Goal: Task Accomplishment & Management: Manage account settings

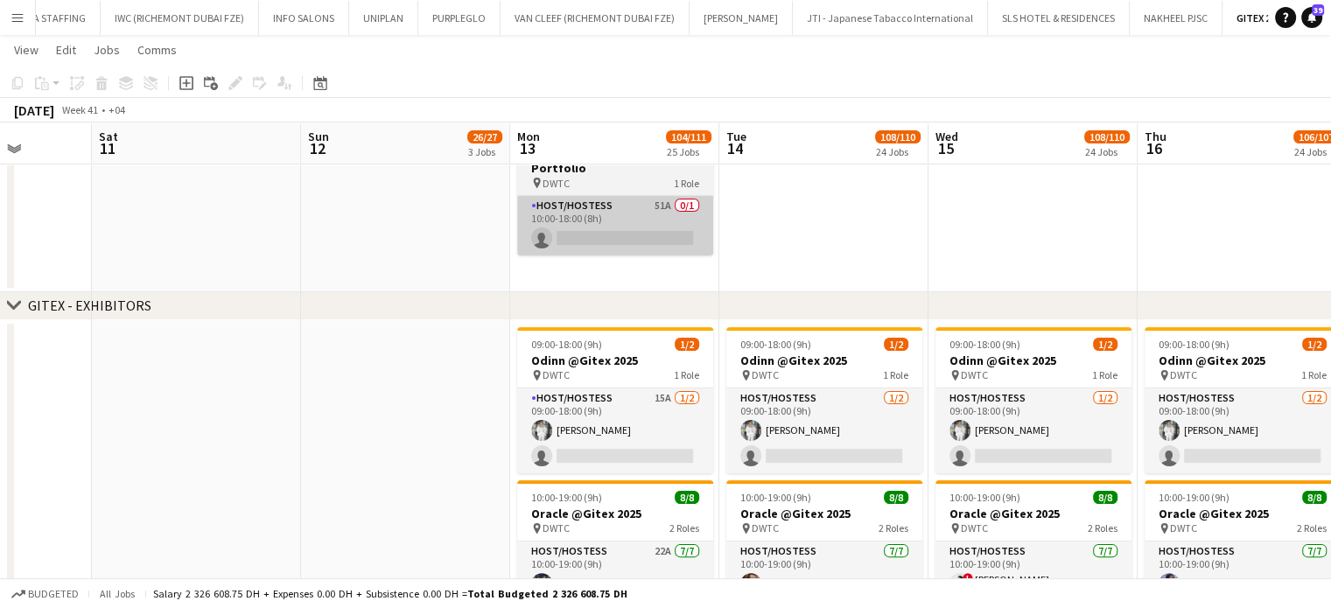
scroll to position [262, 0]
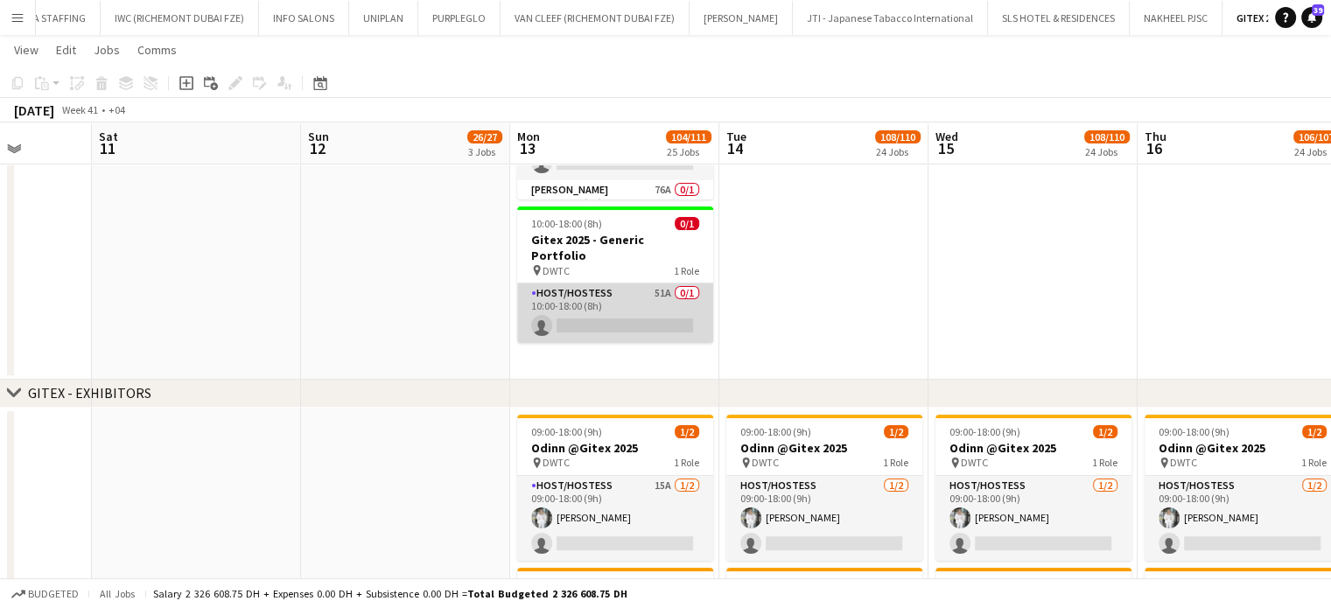
click at [630, 290] on app-card-role "Host/Hostess 51A 0/1 10:00-18:00 (8h) single-neutral-actions" at bounding box center [615, 312] width 196 height 59
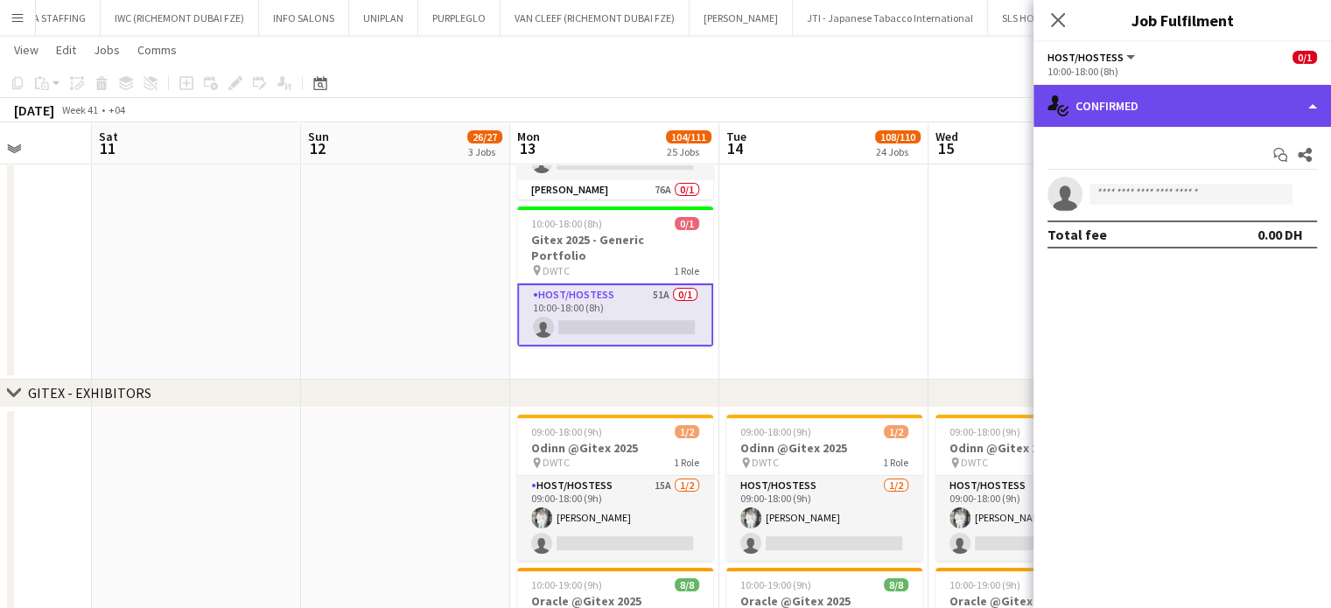
click at [1273, 101] on div "single-neutral-actions-check-2 Confirmed" at bounding box center [1181, 106] width 297 height 42
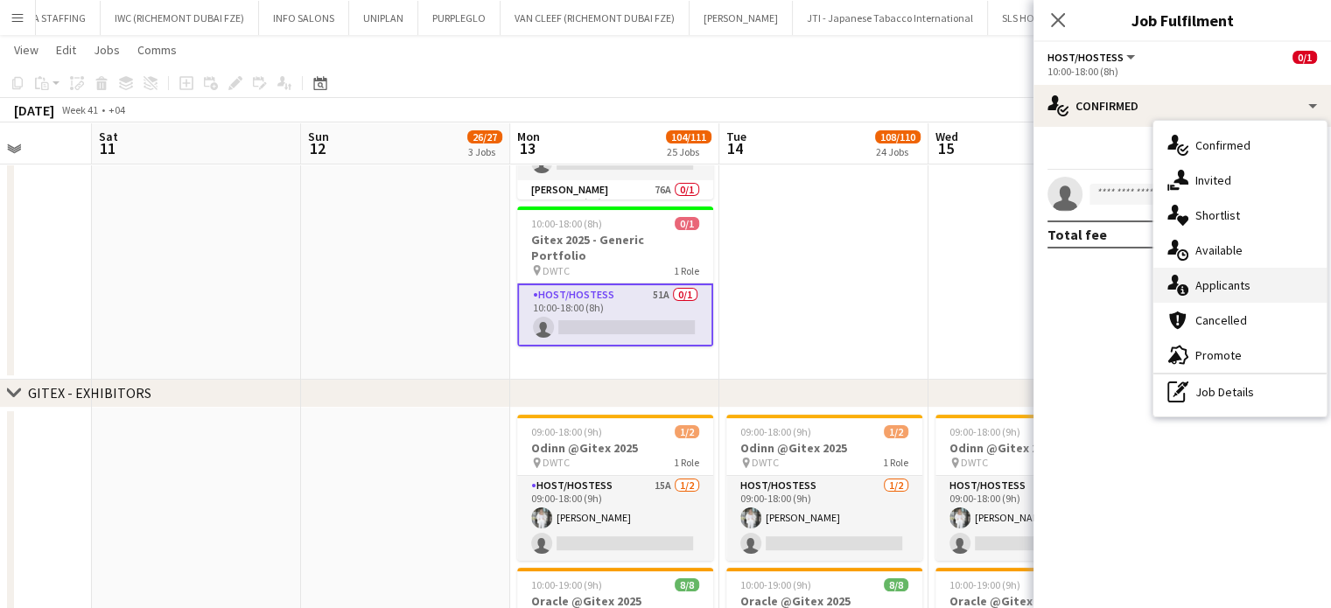
click at [1253, 296] on div "single-neutral-actions-information Applicants" at bounding box center [1239, 285] width 173 height 35
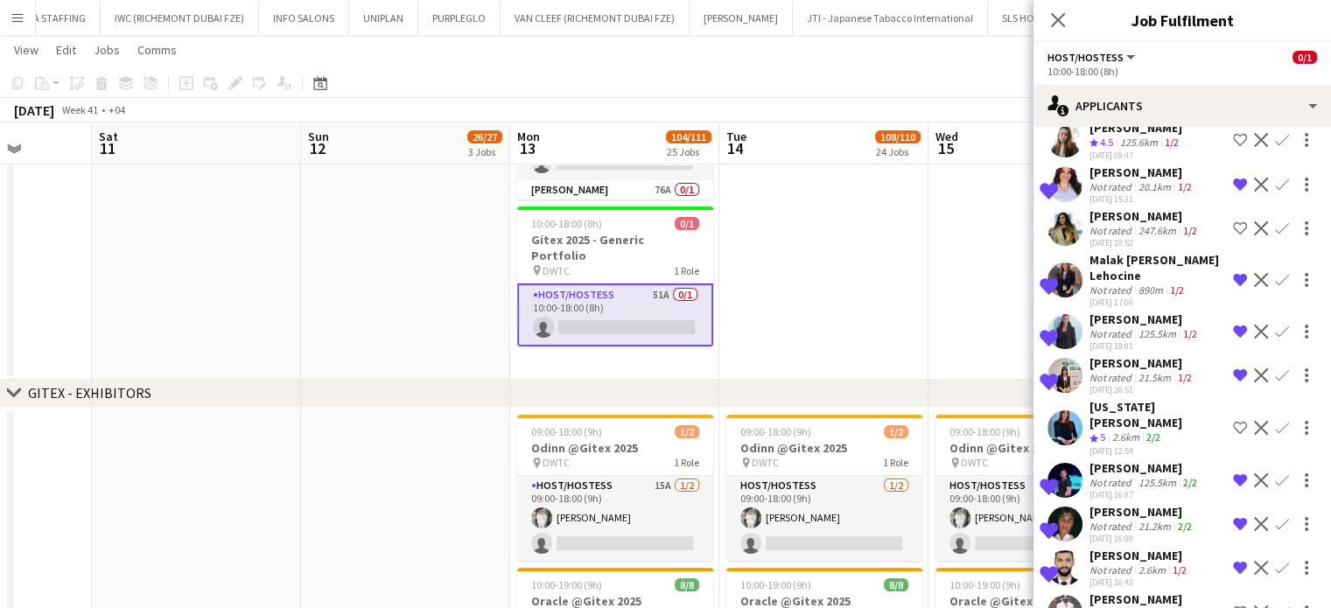
scroll to position [819, 0]
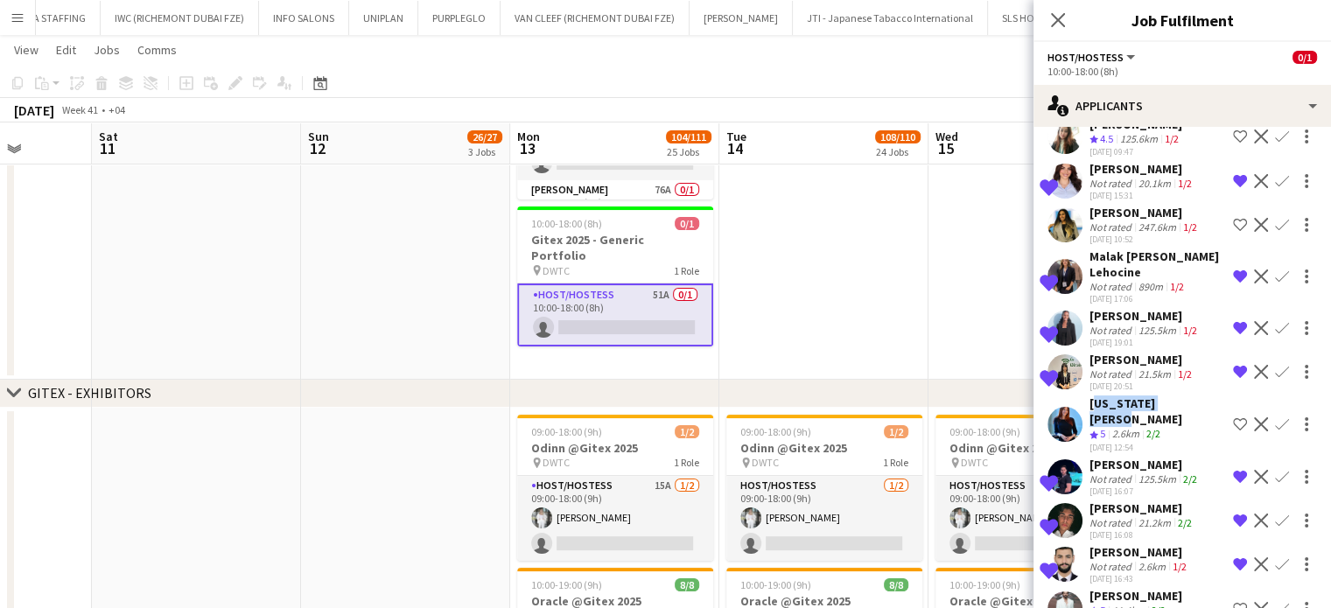
drag, startPoint x: 1183, startPoint y: 377, endPoint x: 1092, endPoint y: 380, distance: 91.0
click at [1092, 395] on div "Virginia Abboud Crew rating 5 2.6km 2/2 07-10-2025 12:54 Shortlist crew Decline…" at bounding box center [1181, 424] width 297 height 58
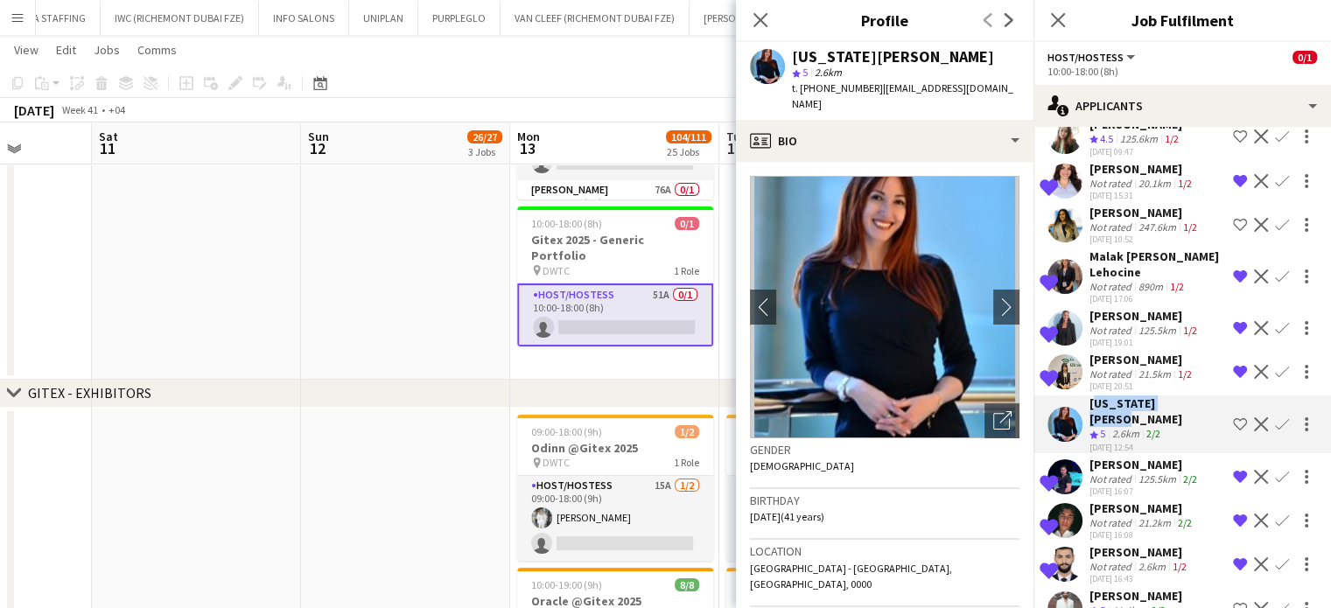
copy div "Virginia Abboud"
click at [1233, 602] on app-icon "Shortlist crew" at bounding box center [1240, 609] width 14 height 14
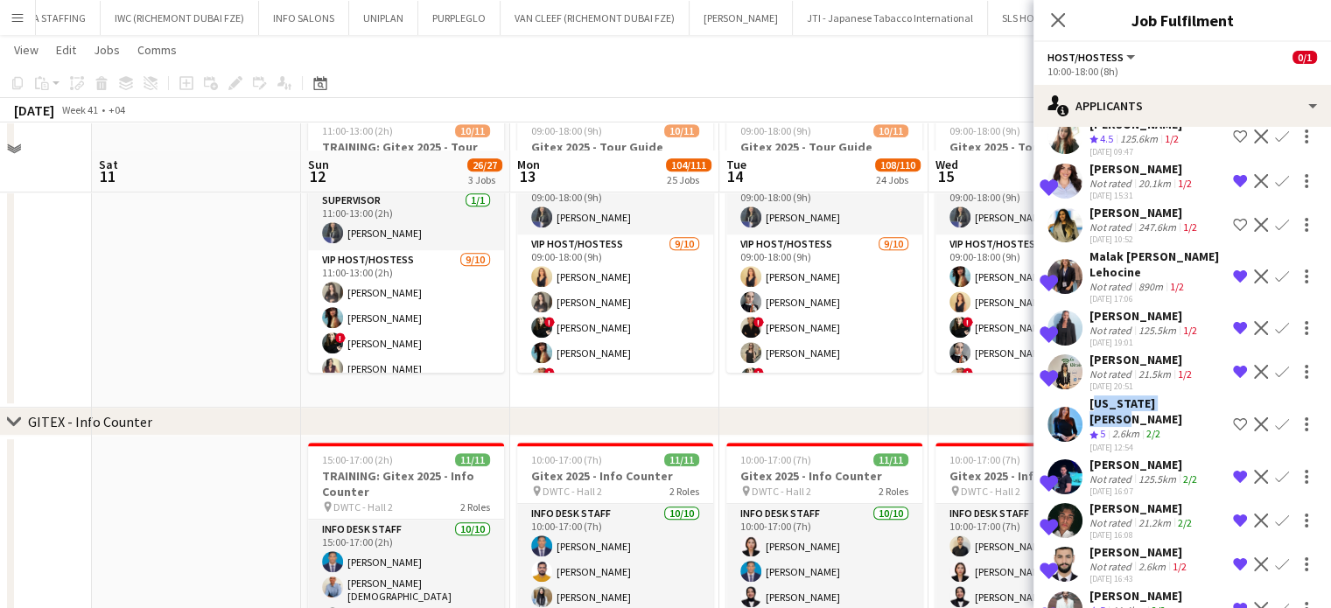
scroll to position [1137, 0]
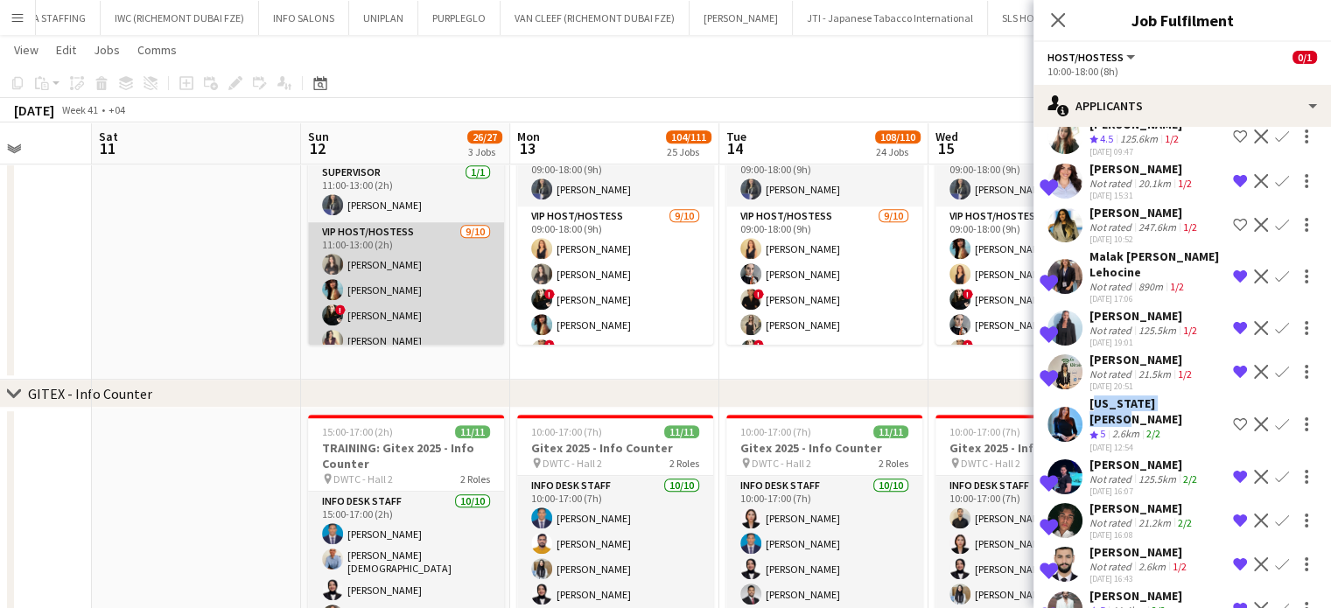
click at [368, 290] on app-card-role "VIP Host/Hostess 9/10 11:00-13:00 (2h) alina inam Akmaral Satzhanova ! Maria Le…" at bounding box center [406, 366] width 196 height 288
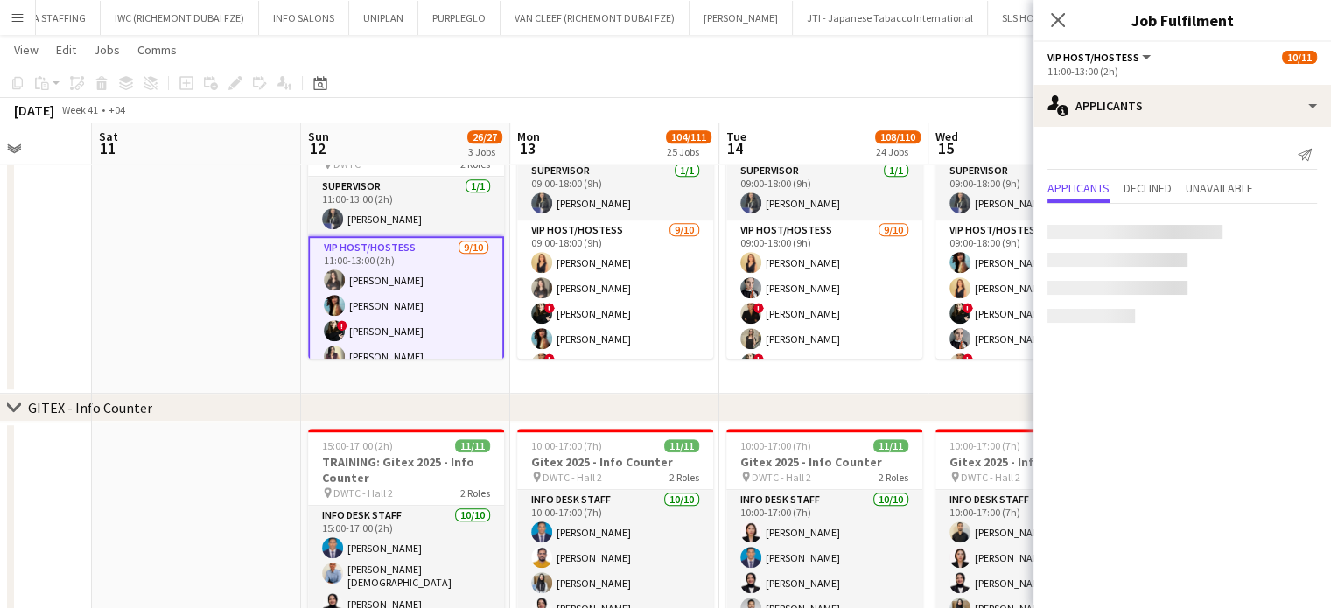
scroll to position [0, 0]
click at [433, 287] on app-card-role "VIP Host/Hostess 9/10 11:00-13:00 (2h) alina inam Akmaral Satzhanova ! Maria Le…" at bounding box center [406, 381] width 196 height 291
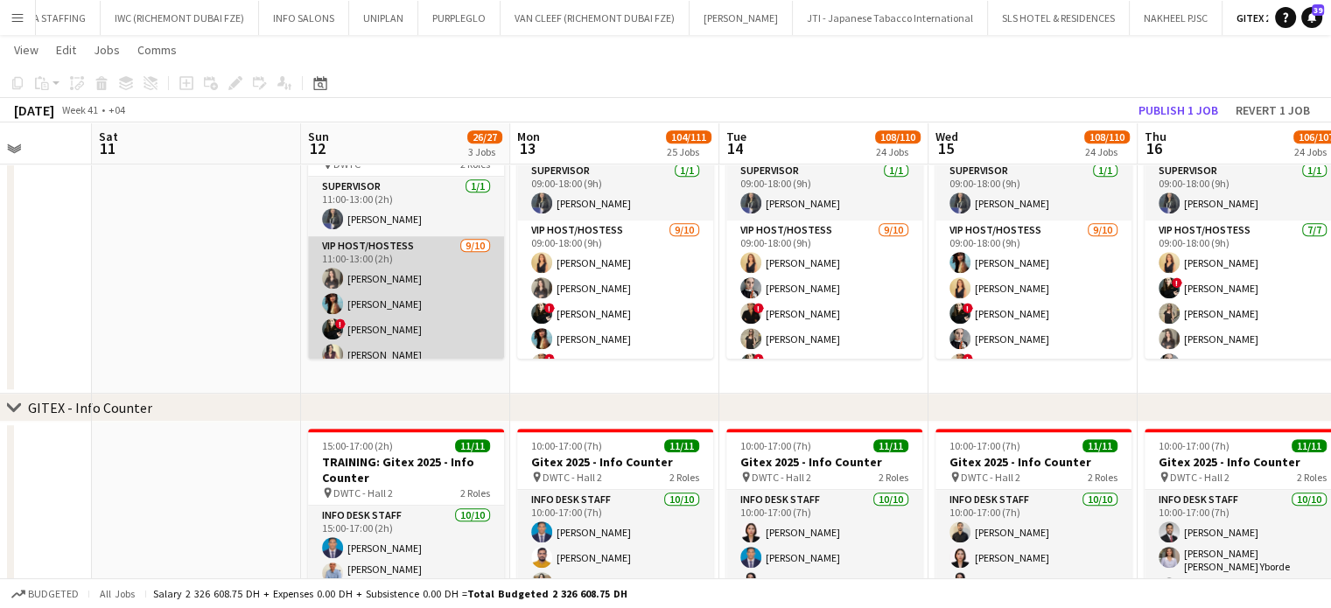
click at [453, 290] on app-card-role "VIP Host/Hostess 9/10 11:00-13:00 (2h) alina inam Akmaral Satzhanova ! Maria Le…" at bounding box center [406, 380] width 196 height 288
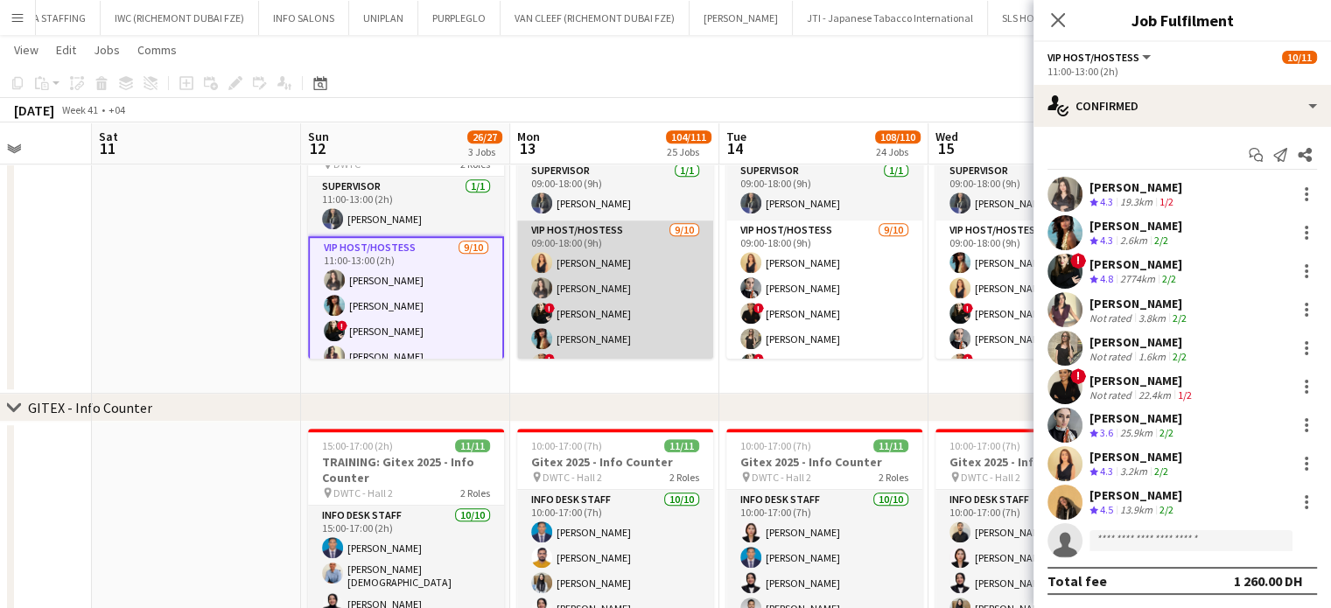
click at [601, 299] on app-card-role "VIP Host/Hostess 9/10 09:00-18:00 (9h) Dorsa Ahmadi Pishkouhi alina inam ! Mari…" at bounding box center [615, 364] width 196 height 288
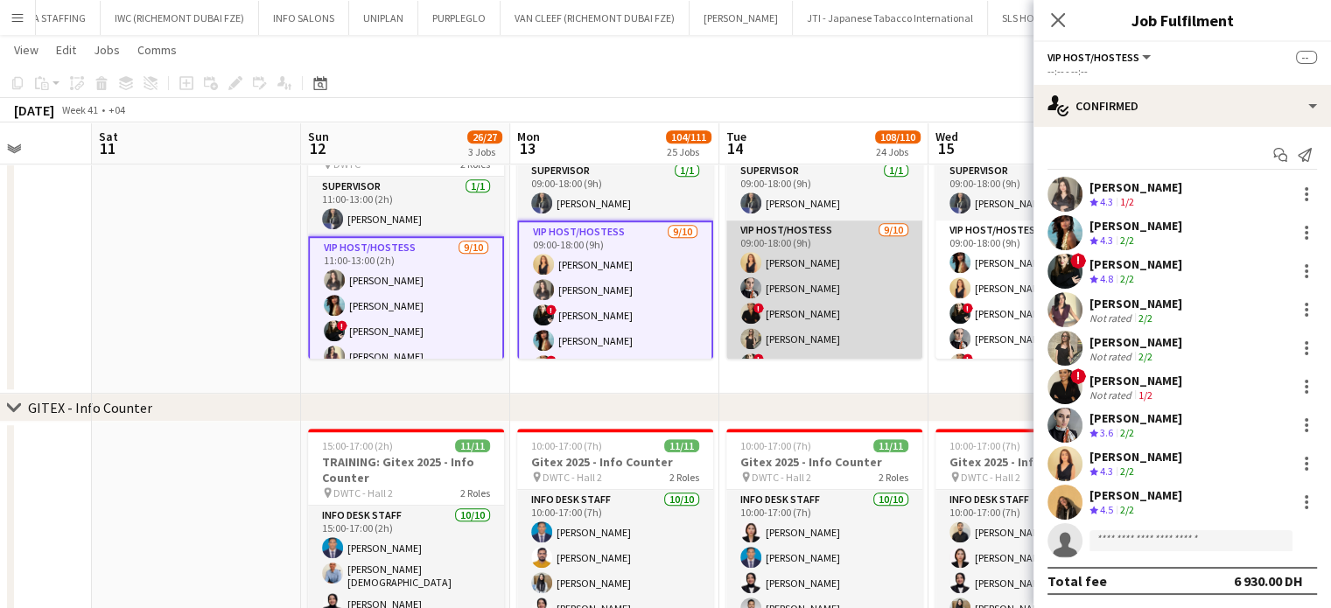
click at [774, 300] on app-card-role "VIP Host/Hostess 9/10 09:00-18:00 (9h) Dorsa Ahmadi Pishkouhi Sepideh Salehi ! …" at bounding box center [824, 364] width 196 height 288
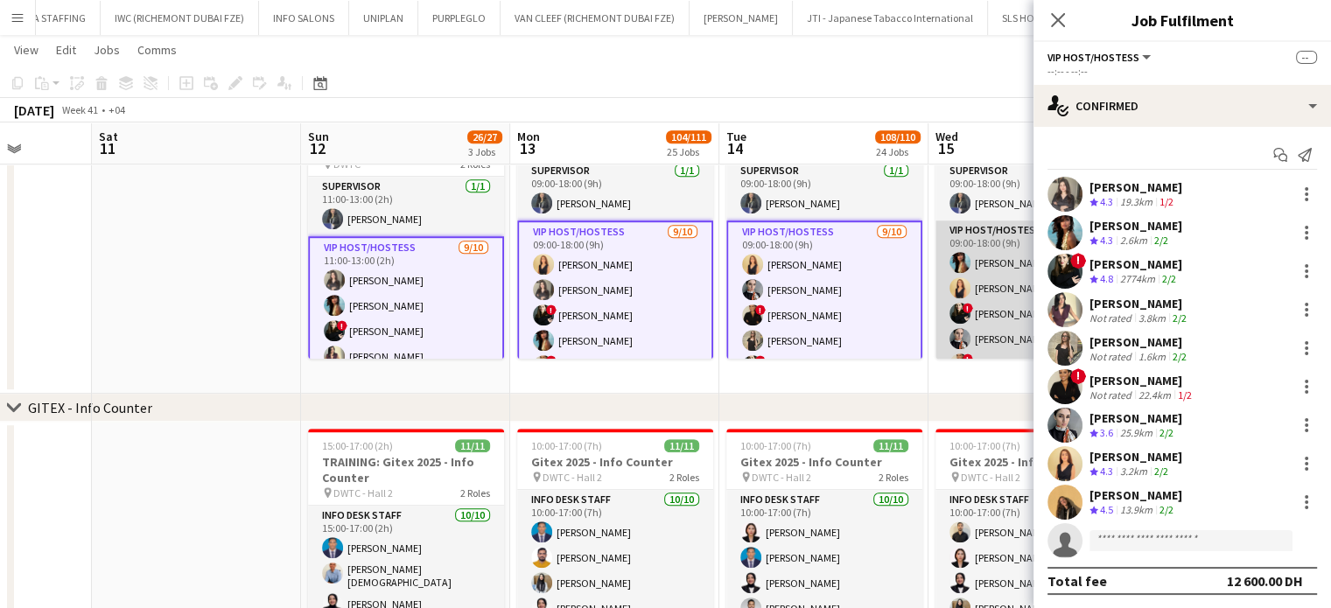
click at [976, 295] on app-card-role "VIP Host/Hostess 9/10 09:00-18:00 (9h) Akmaral Satzhanova Dorsa Ahmadi Pishkouh…" at bounding box center [1033, 364] width 196 height 288
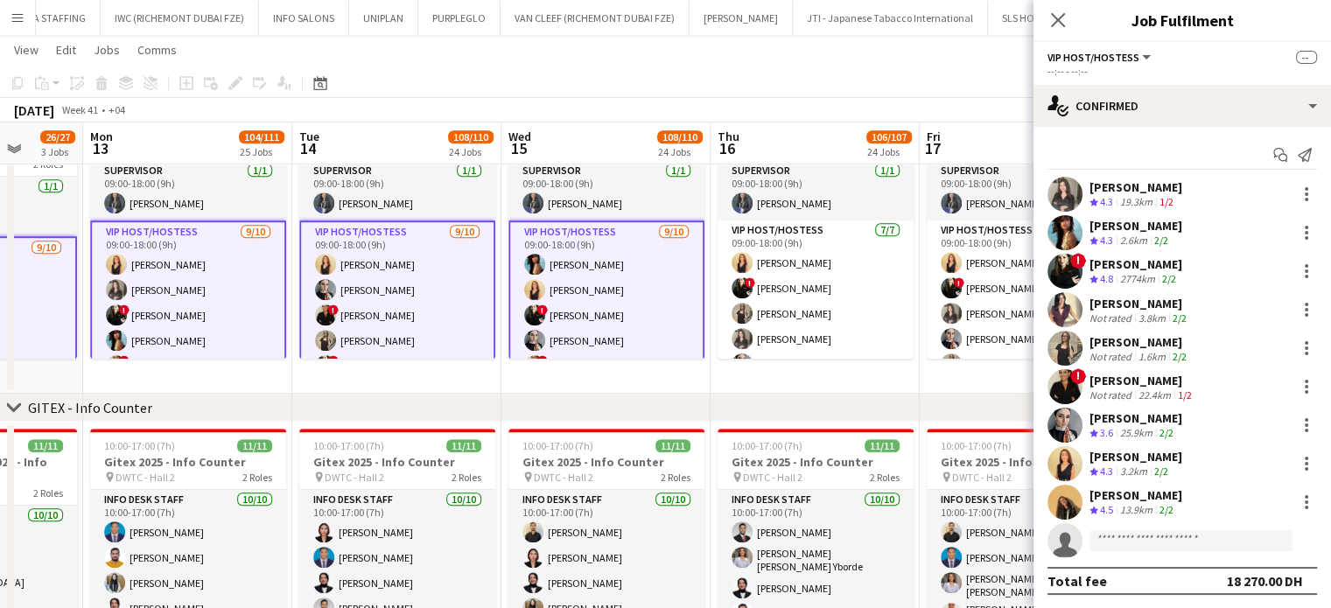
scroll to position [0, 732]
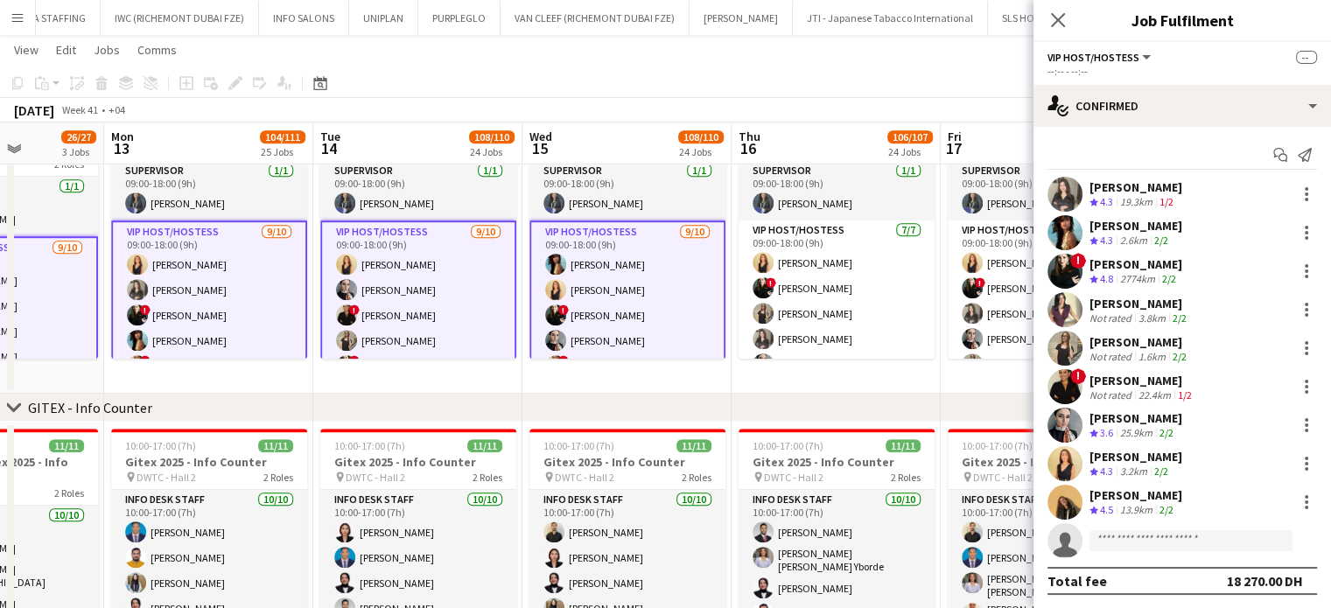
drag, startPoint x: 979, startPoint y: 298, endPoint x: 573, endPoint y: 298, distance: 406.0
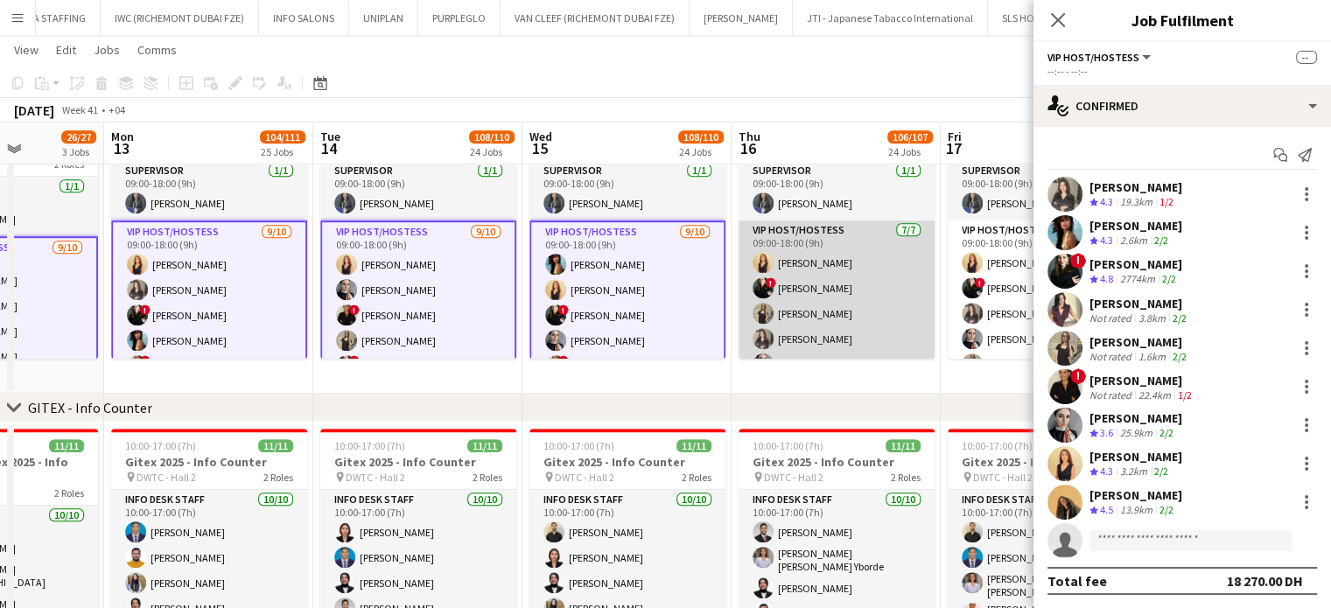
click at [790, 301] on app-card-role "VIP Host/Hostess 7/7 09:00-18:00 (9h) Dorsa Ahmadi Pishkouhi ! Maria Leontyeva …" at bounding box center [836, 326] width 196 height 212
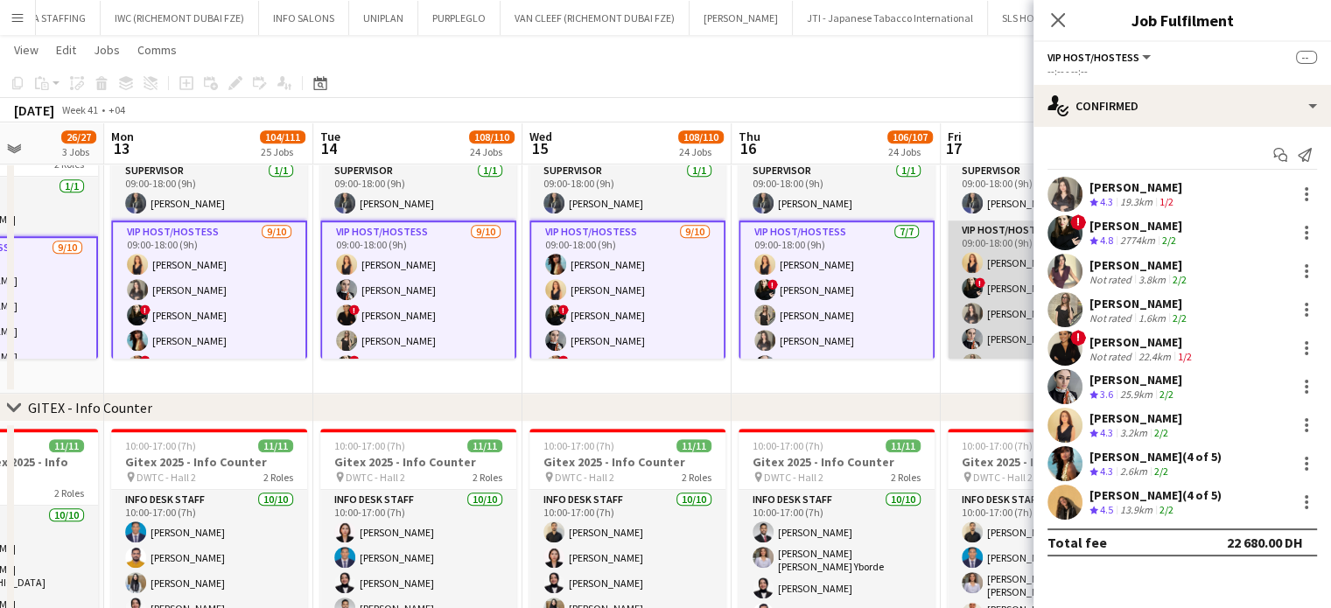
click at [975, 298] on app-card-role "VIP Host/Hostess 7/7 09:00-18:00 (9h) Dorsa Ahmadi Pishkouhi ! Maria Leontyeva …" at bounding box center [1046, 326] width 196 height 212
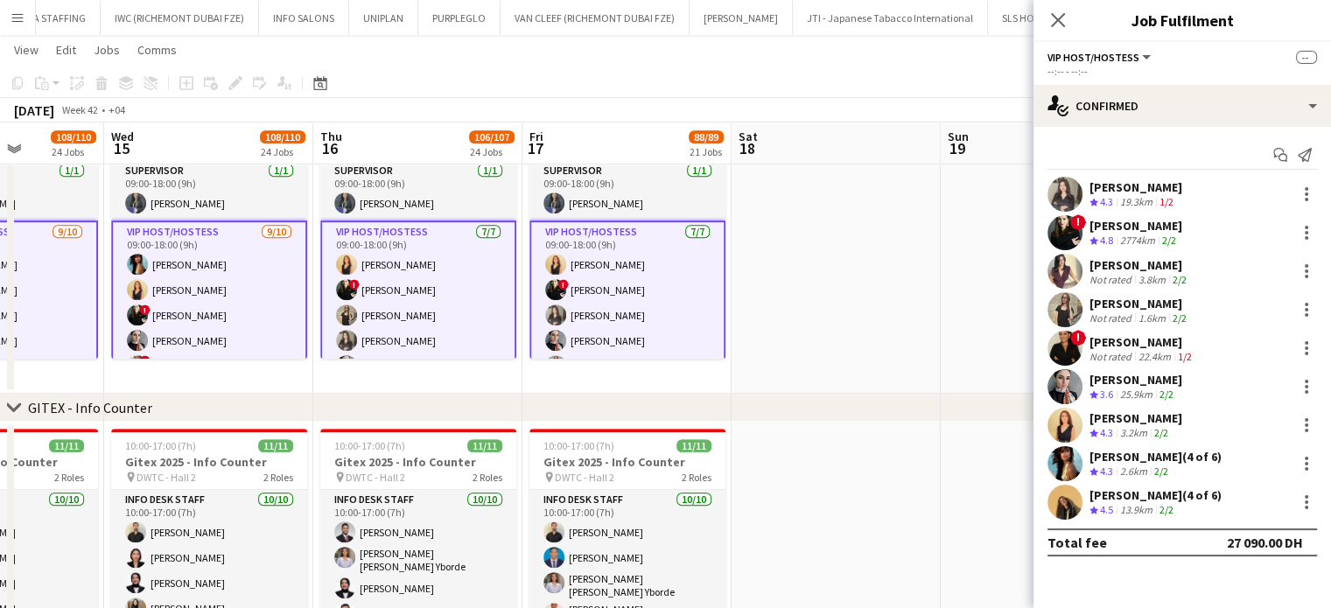
scroll to position [0, 463]
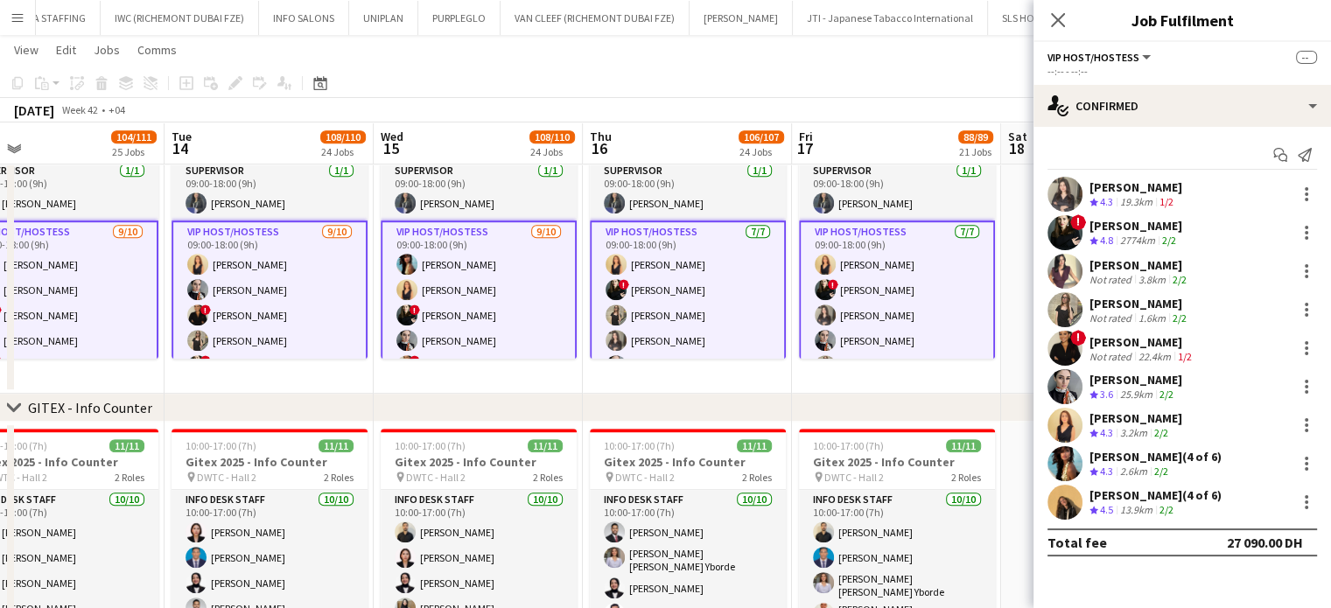
drag, startPoint x: 978, startPoint y: 304, endPoint x: 829, endPoint y: 305, distance: 148.7
click at [882, 305] on app-card-role "VIP Host/Hostess 7/7 09:00-18:00 (9h) Dorsa Ahmadi Pishkouhi ! Maria Leontyeva …" at bounding box center [897, 327] width 196 height 215
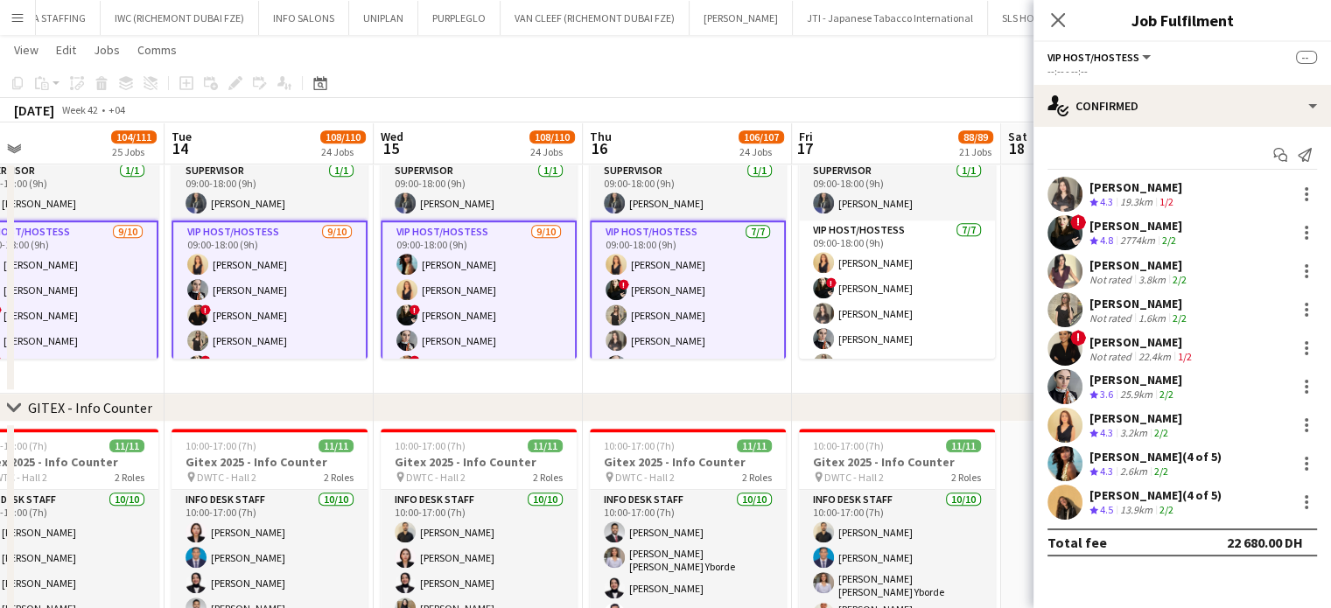
click at [658, 314] on app-card-role "VIP Host/Hostess 7/7 09:00-18:00 (9h) Dorsa Ahmadi Pishkouhi ! Maria Leontyeva …" at bounding box center [688, 327] width 196 height 215
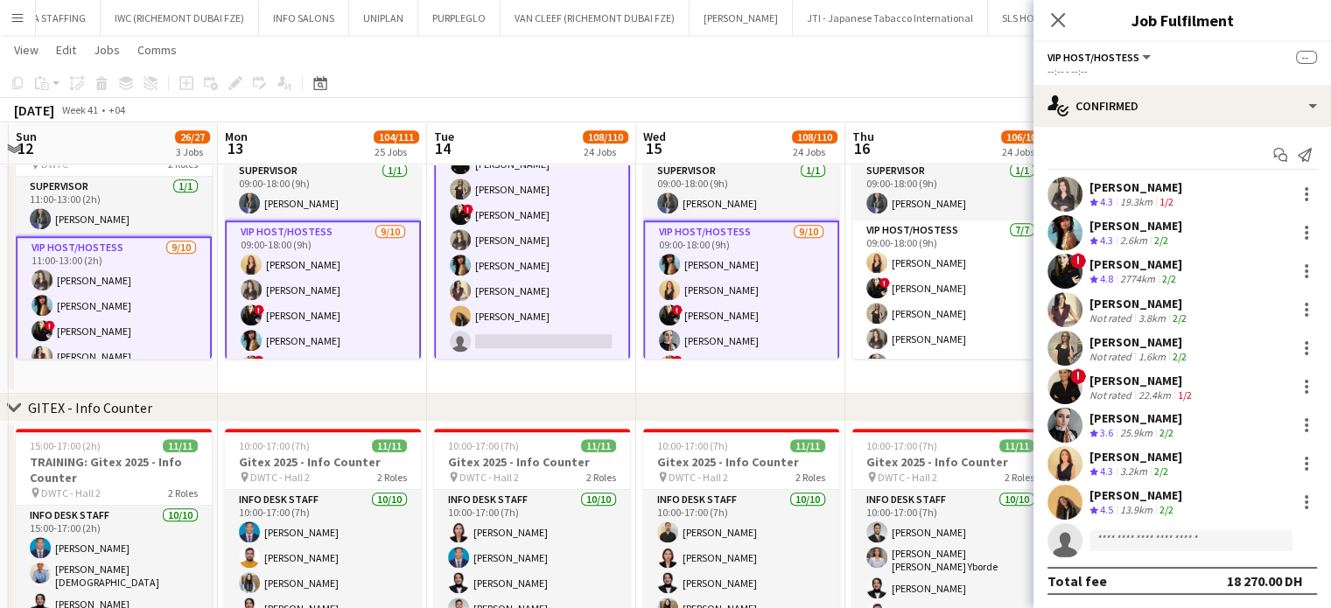
scroll to position [0, 397]
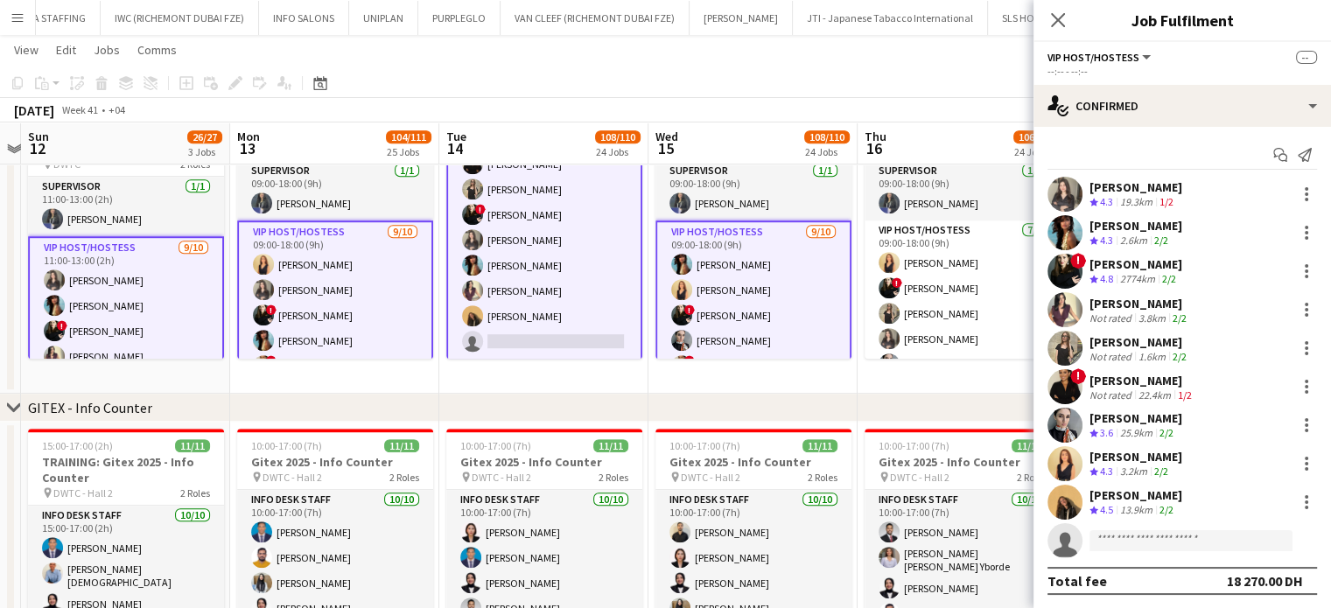
drag, startPoint x: 532, startPoint y: 299, endPoint x: 807, endPoint y: 297, distance: 274.7
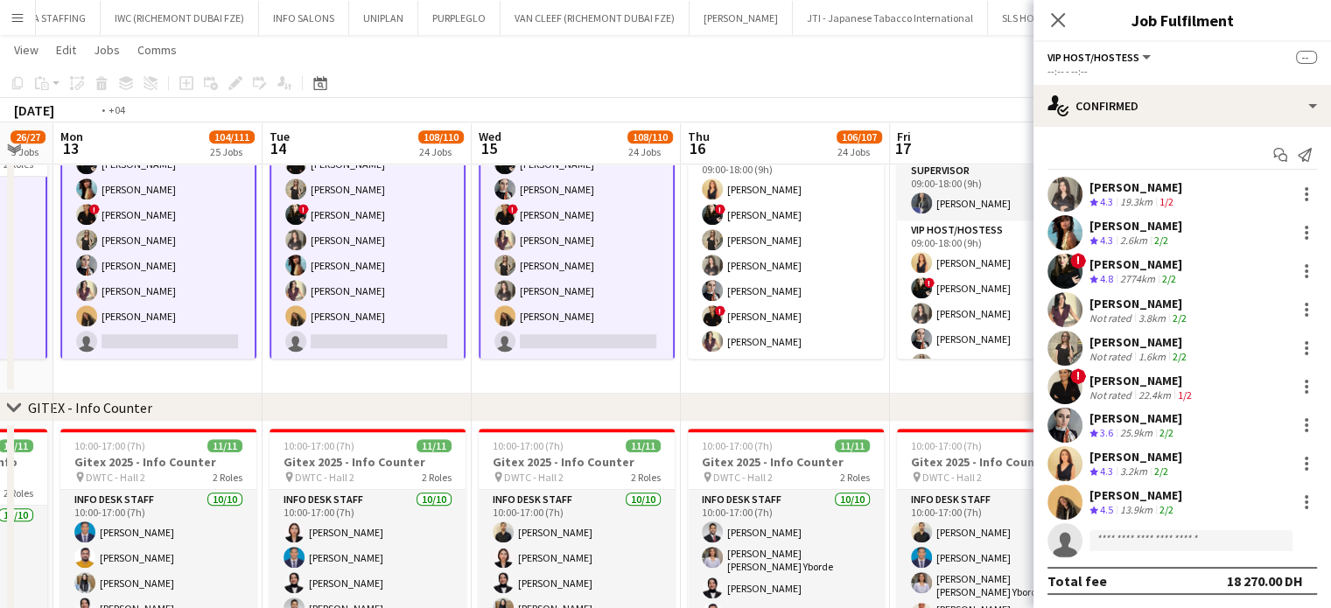
scroll to position [0, 693]
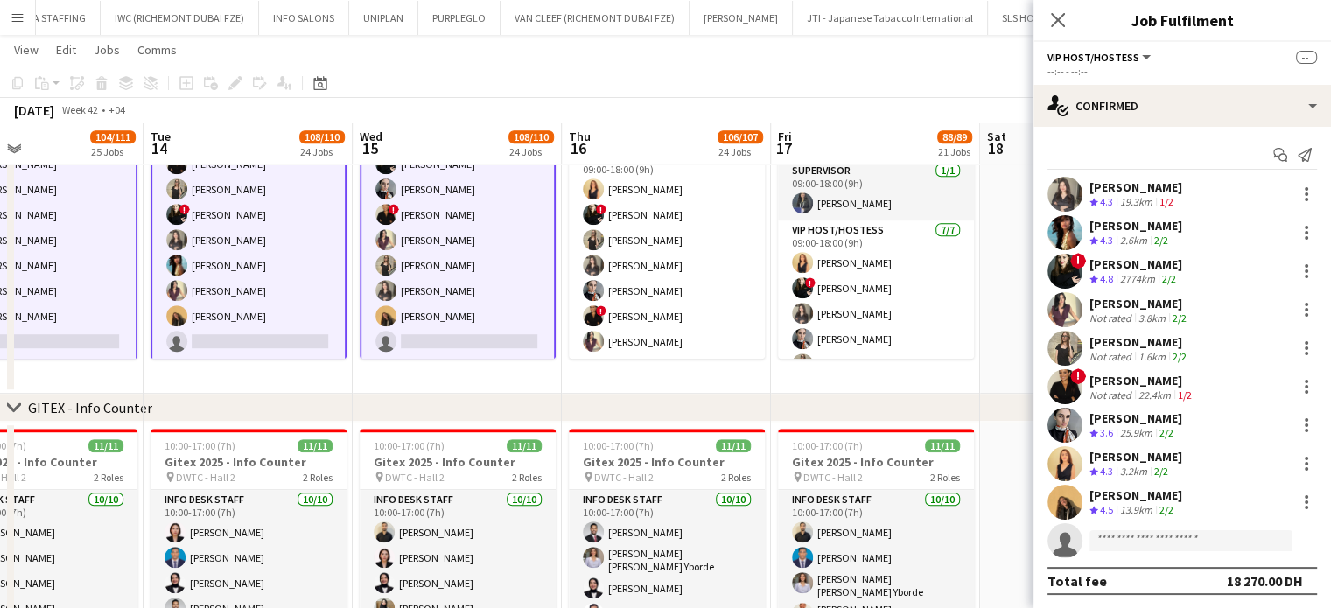
drag, startPoint x: 936, startPoint y: 279, endPoint x: 640, endPoint y: 293, distance: 296.1
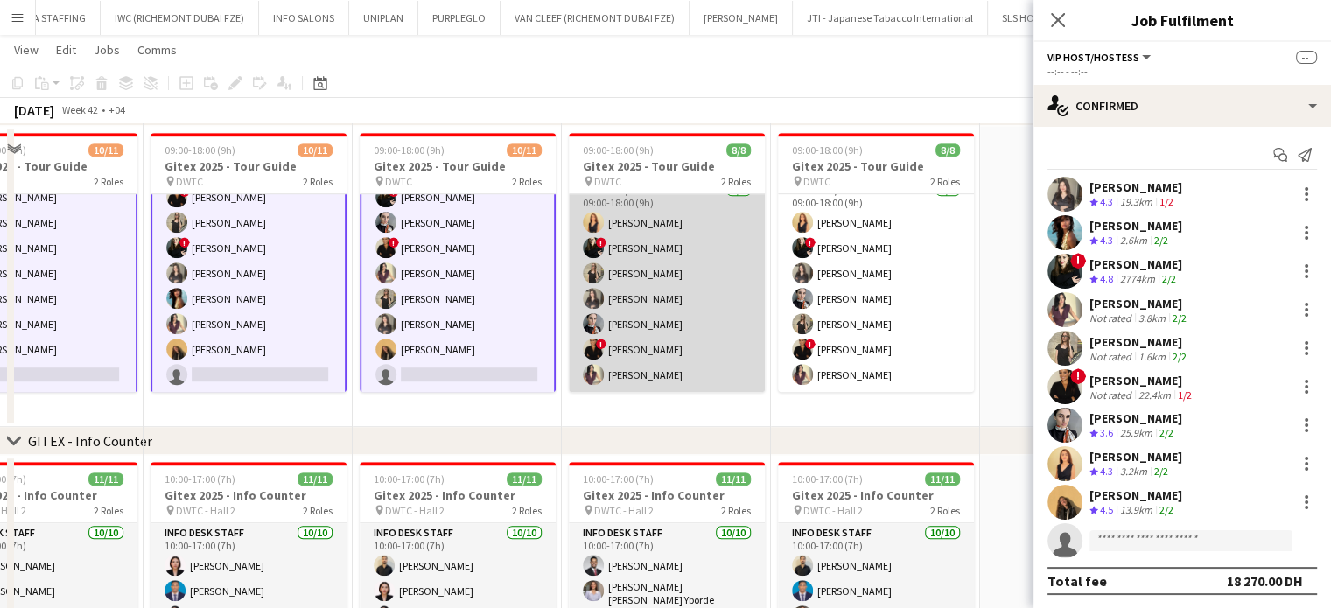
scroll to position [1050, 0]
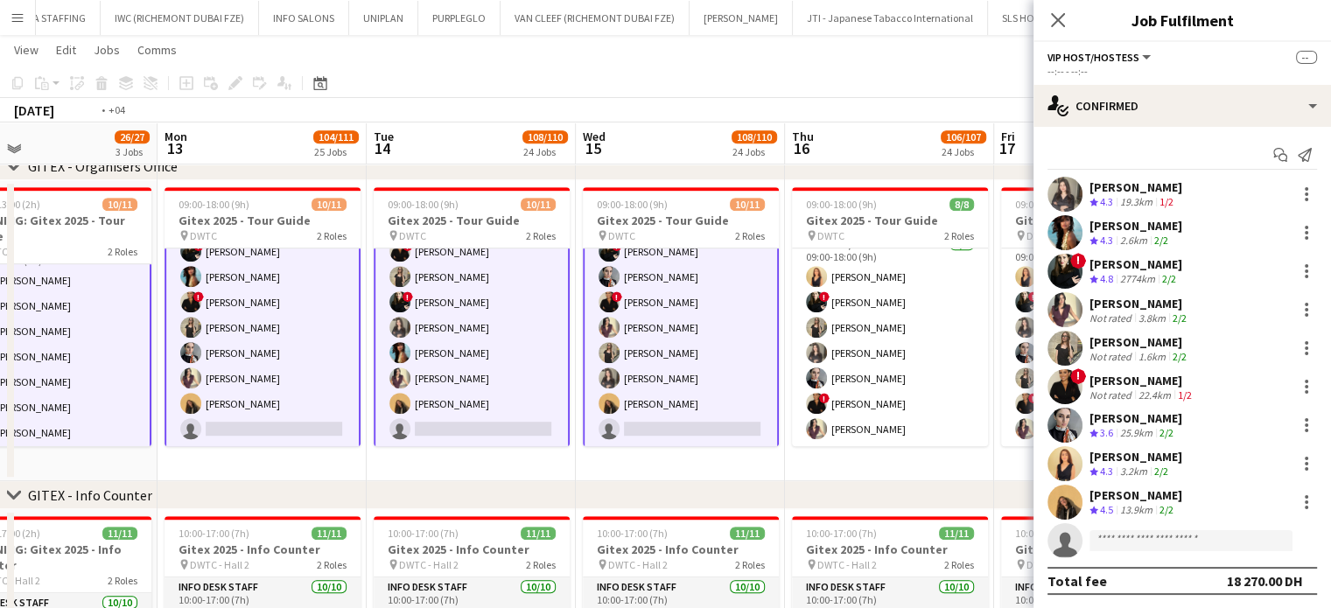
drag, startPoint x: 619, startPoint y: 286, endPoint x: 843, endPoint y: 285, distance: 224.0
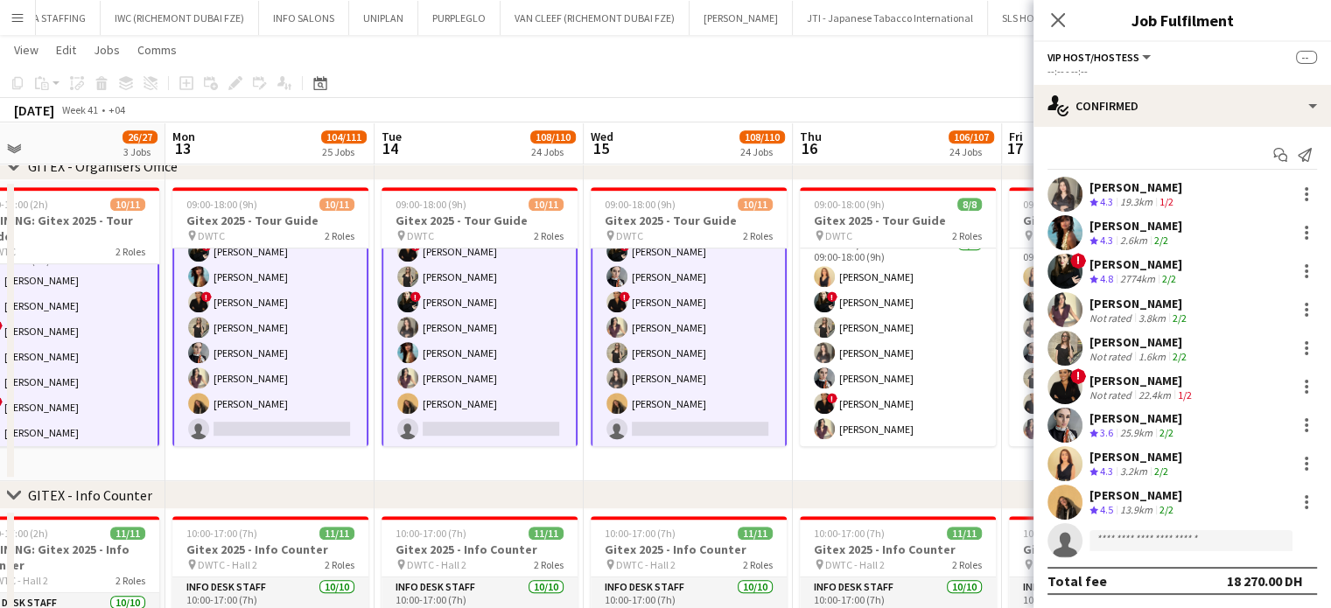
click at [475, 474] on app-date-cell "09:00-18:00 (9h) 10/11 Gitex 2025 - Tour Guide pin DWTC 2 Roles Supervisor 1/1 …" at bounding box center [478, 330] width 209 height 301
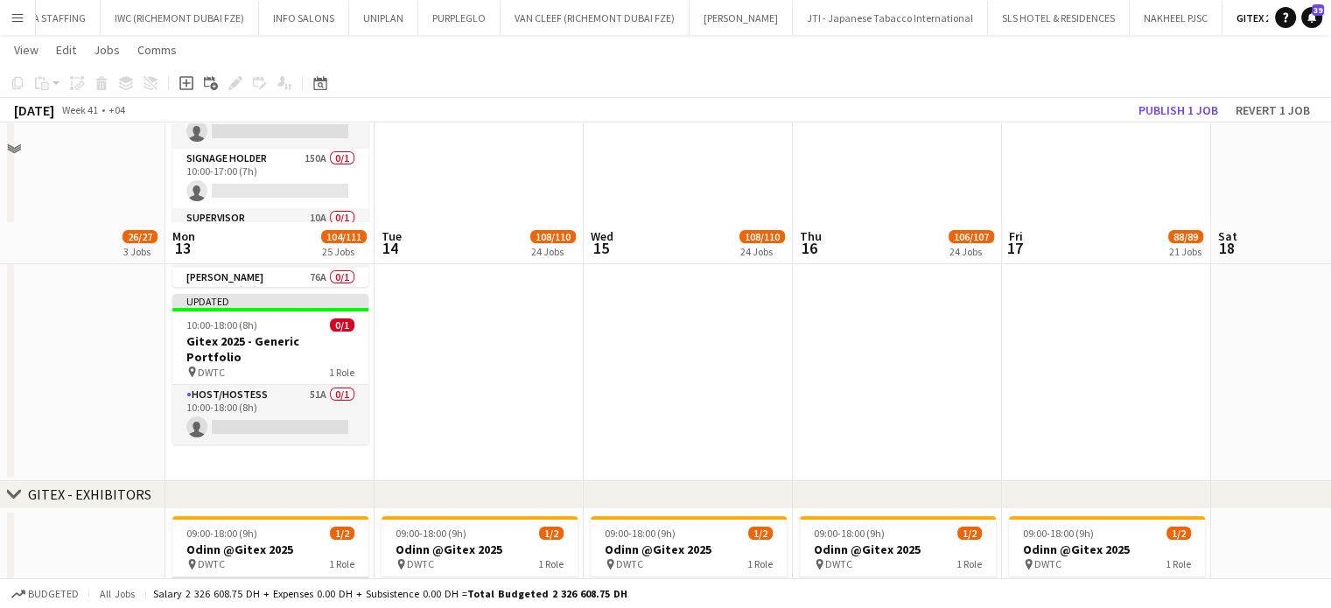
scroll to position [350, 0]
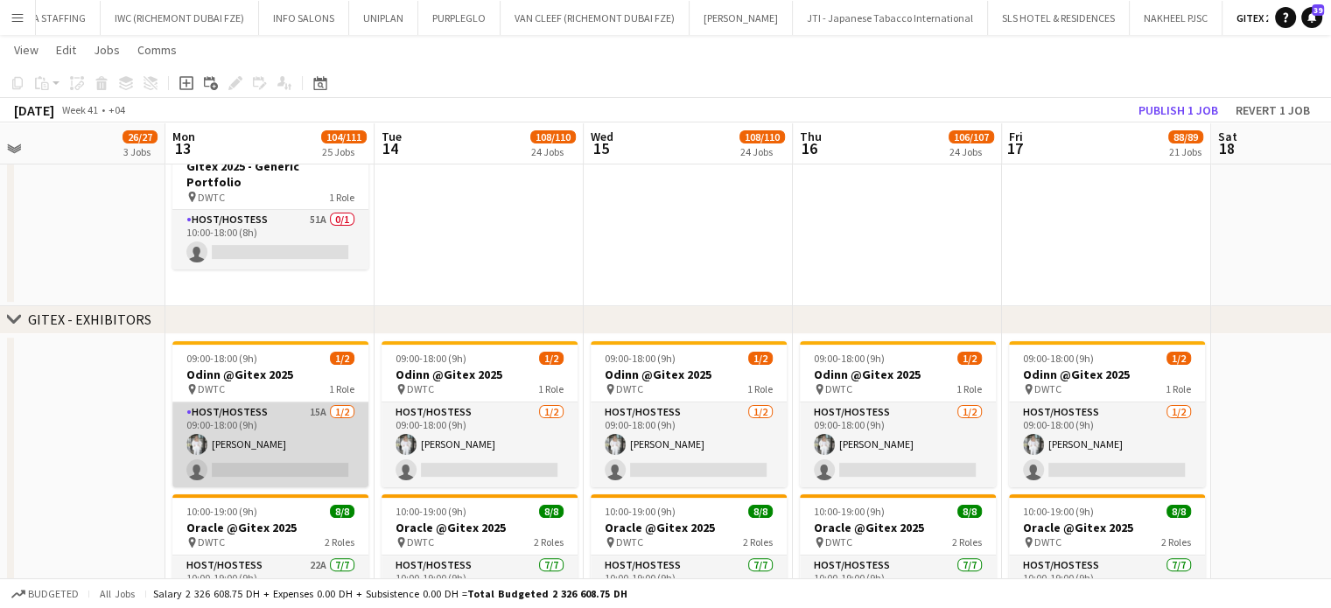
click at [294, 448] on app-card-role "Host/Hostess 15A 1/2 09:00-18:00 (9h) Anna Piatkina single-neutral-actions" at bounding box center [270, 444] width 196 height 85
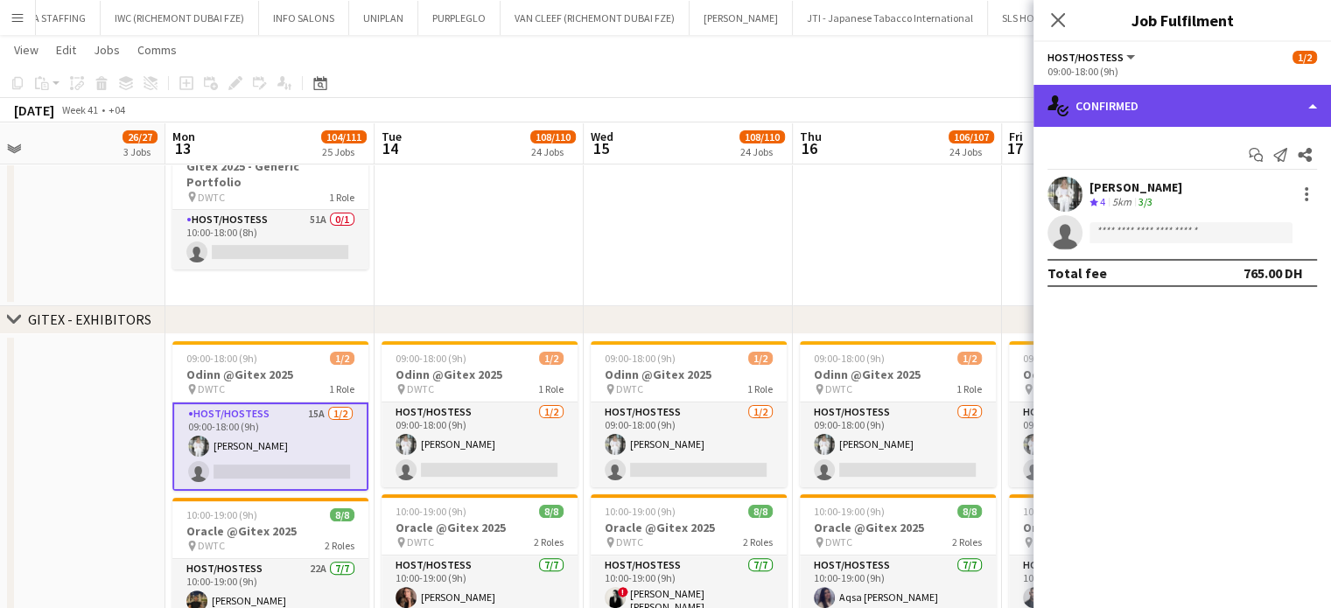
click at [1309, 97] on div "single-neutral-actions-check-2 Confirmed" at bounding box center [1181, 106] width 297 height 42
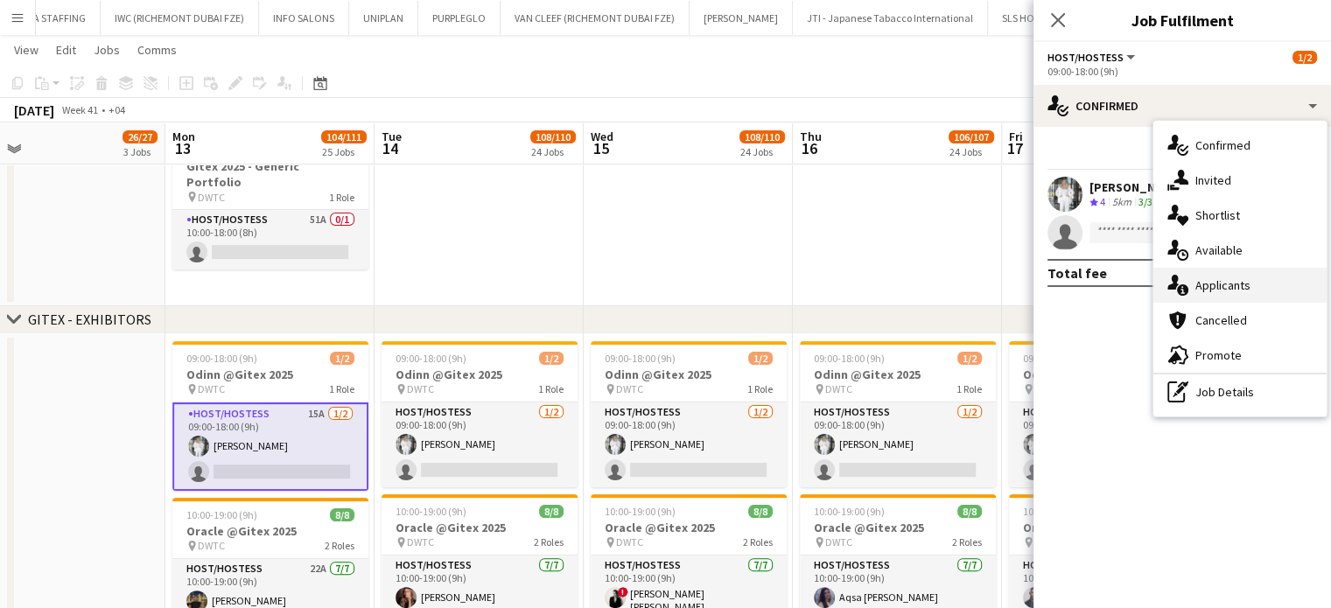
click at [1242, 291] on span "Applicants" at bounding box center [1222, 285] width 55 height 16
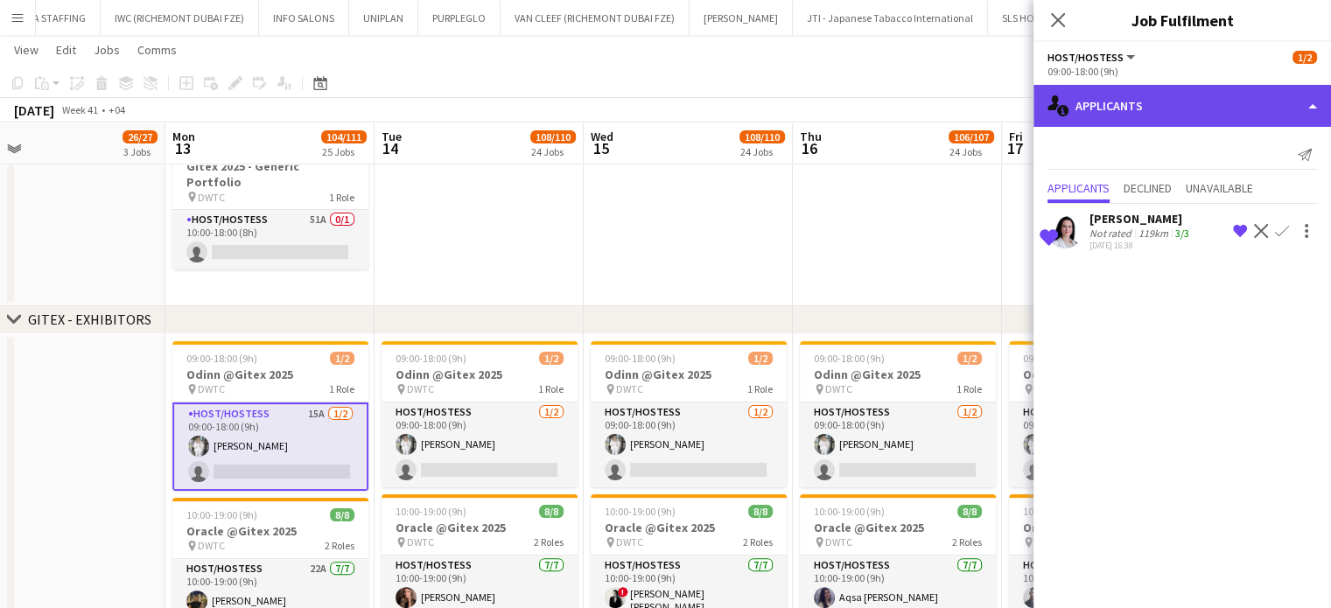
click at [1318, 93] on div "single-neutral-actions-information Applicants" at bounding box center [1181, 106] width 297 height 42
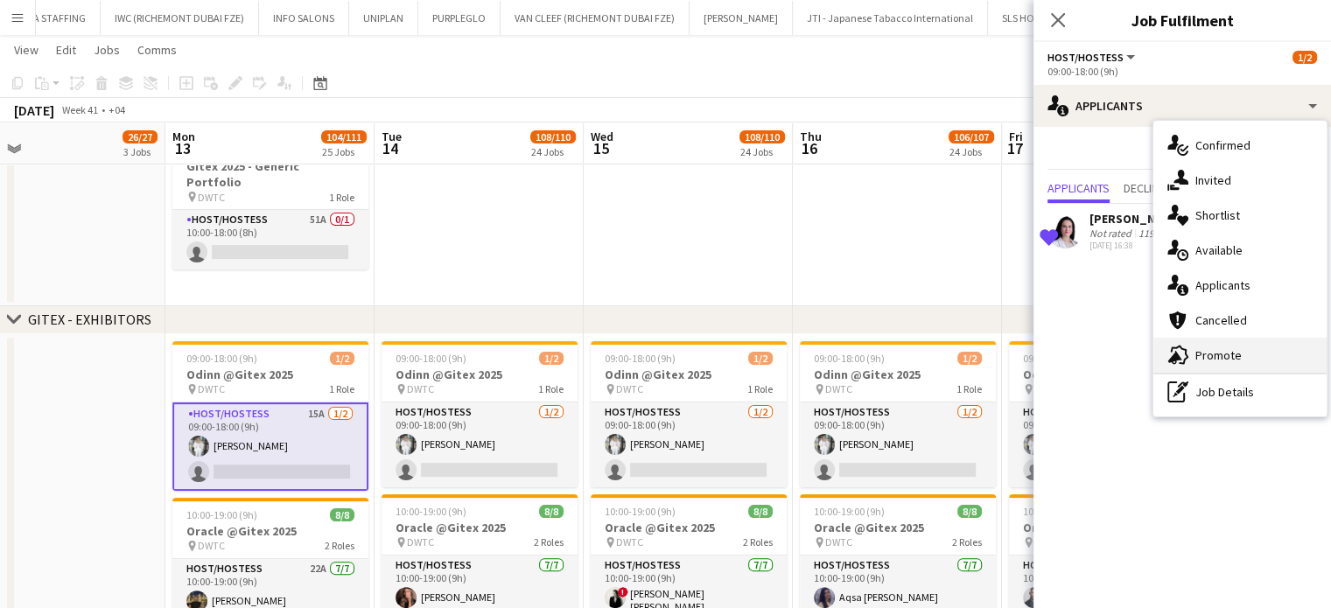
click at [1232, 354] on span "Promote" at bounding box center [1218, 355] width 46 height 16
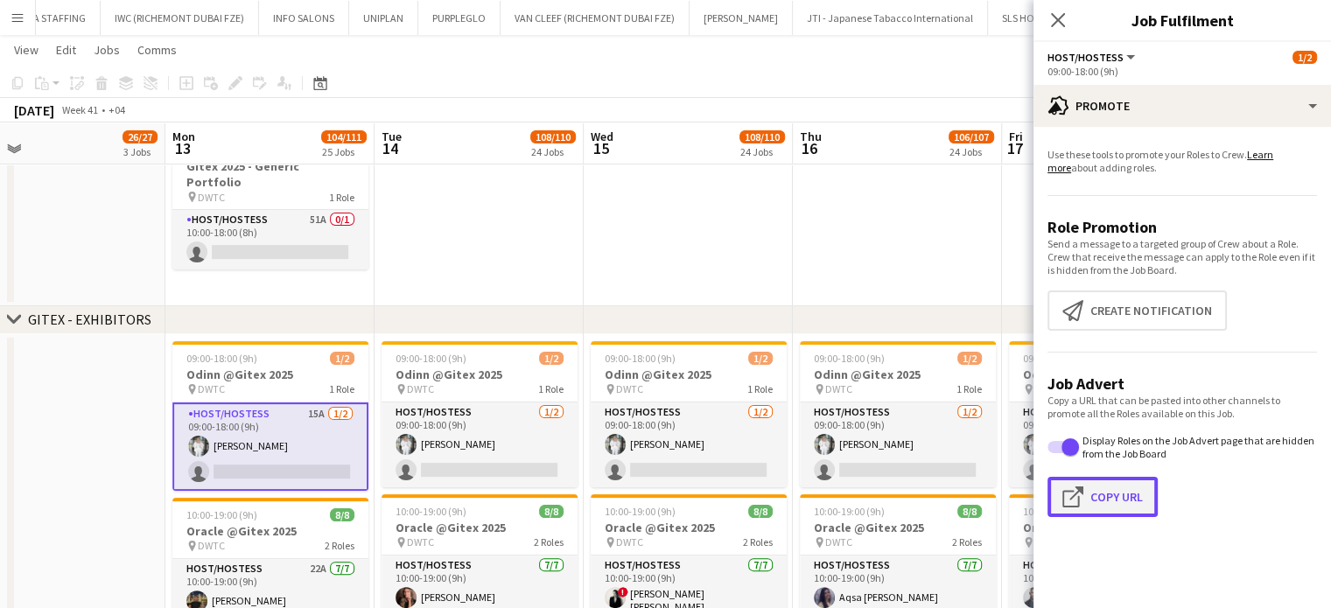
click at [1102, 491] on button "Click to copy URL Copy Url" at bounding box center [1102, 497] width 110 height 40
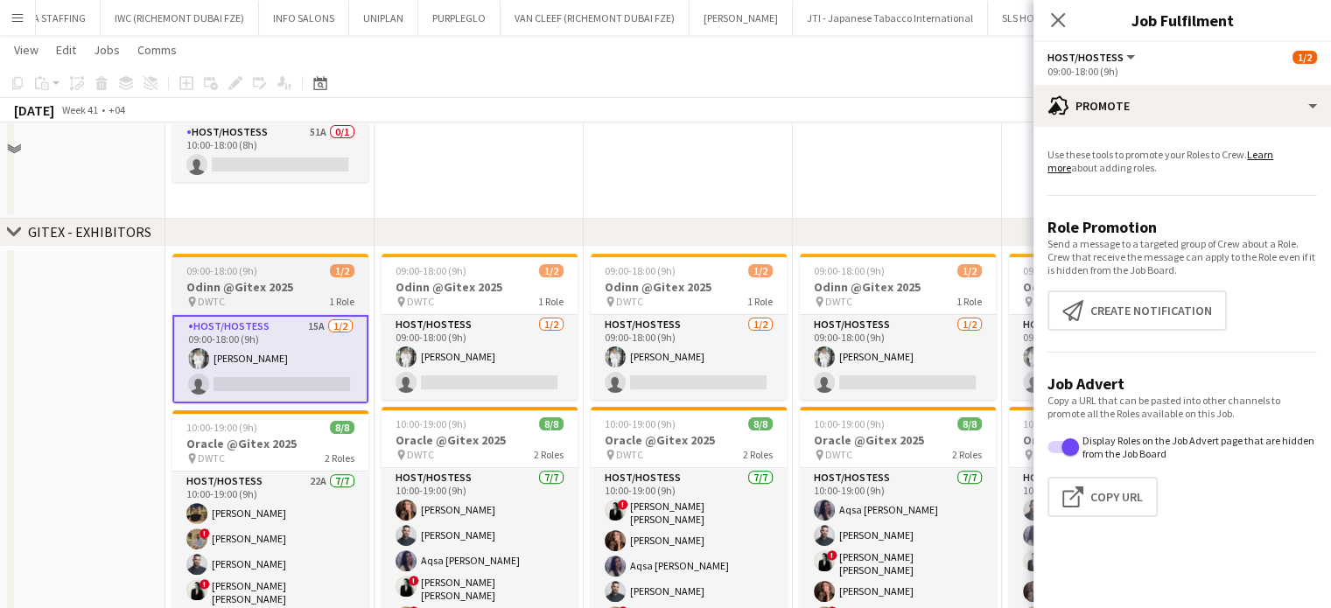
scroll to position [262, 0]
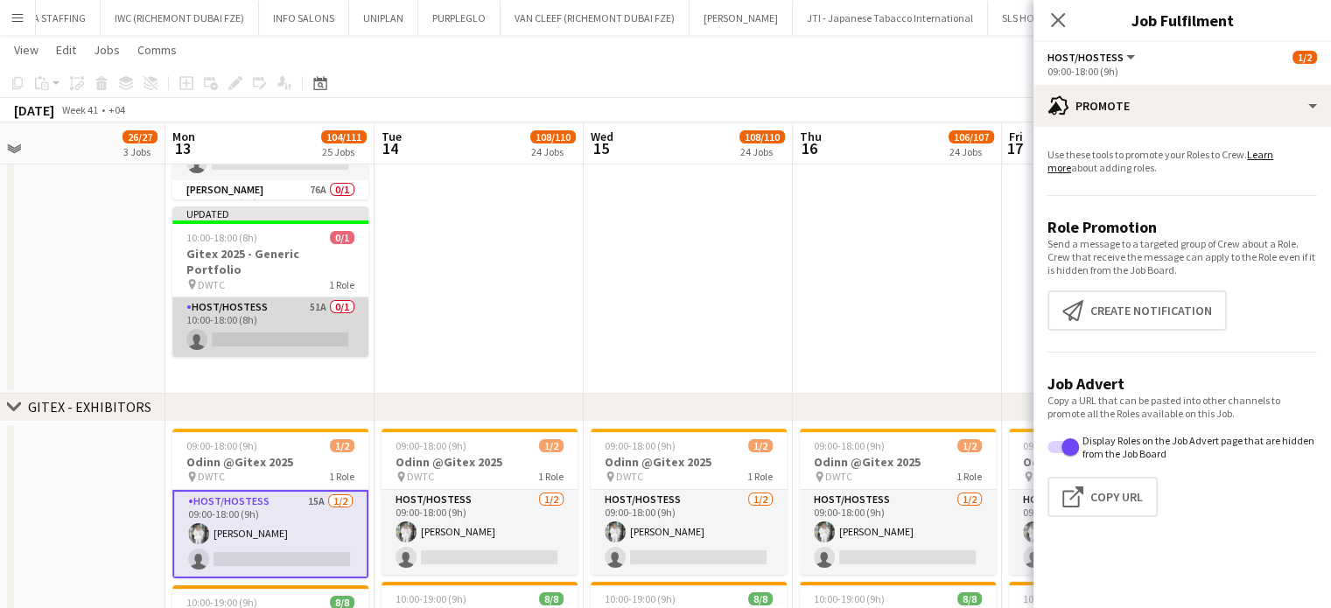
click at [290, 297] on app-card-role "Host/Hostess 51A 0/1 10:00-18:00 (8h) single-neutral-actions" at bounding box center [270, 326] width 196 height 59
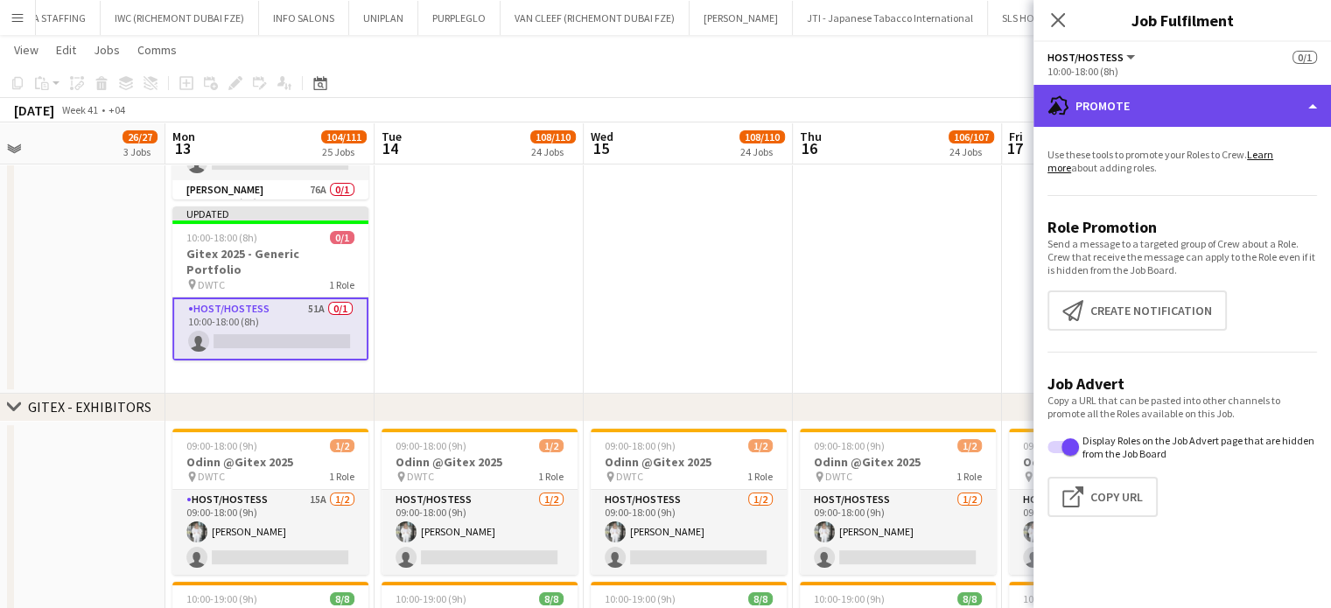
click at [1306, 103] on div "advertising-megaphone Promote" at bounding box center [1181, 106] width 297 height 42
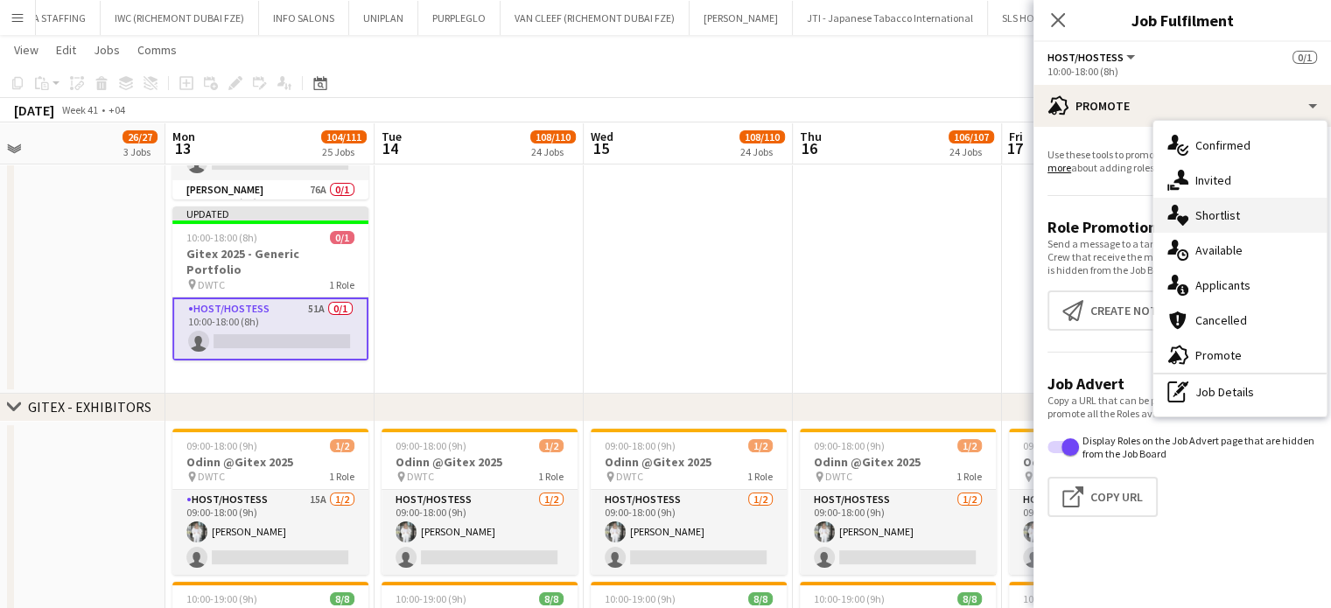
click at [1221, 220] on span "Shortlist" at bounding box center [1217, 215] width 45 height 16
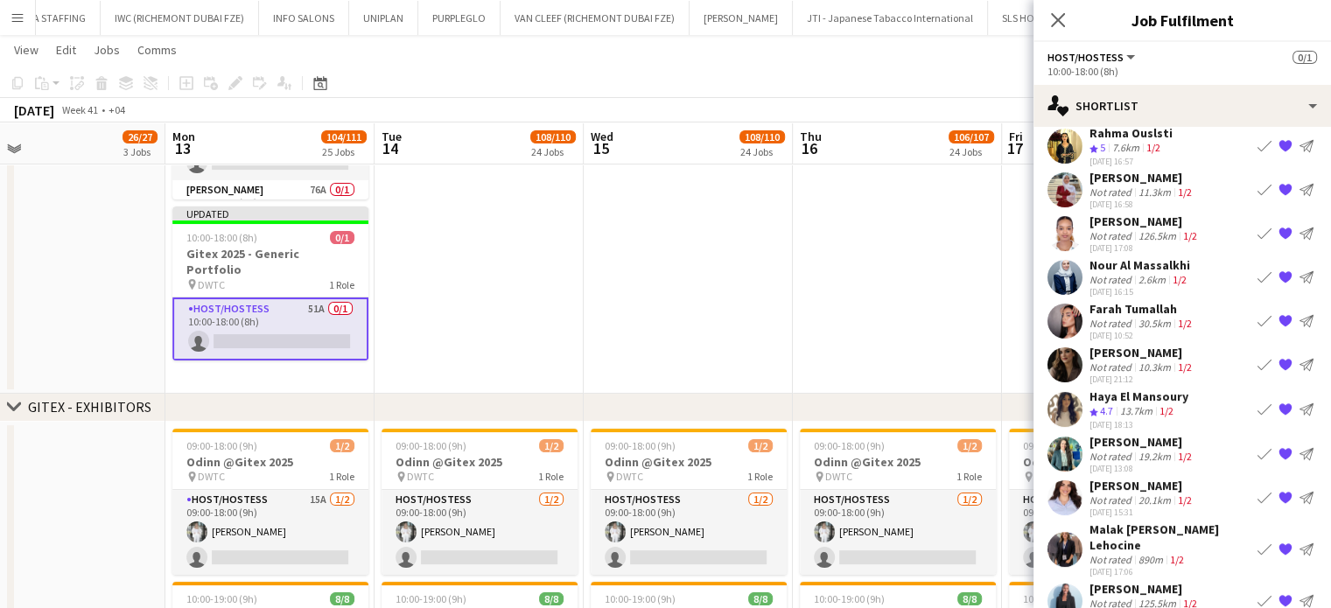
scroll to position [81, 0]
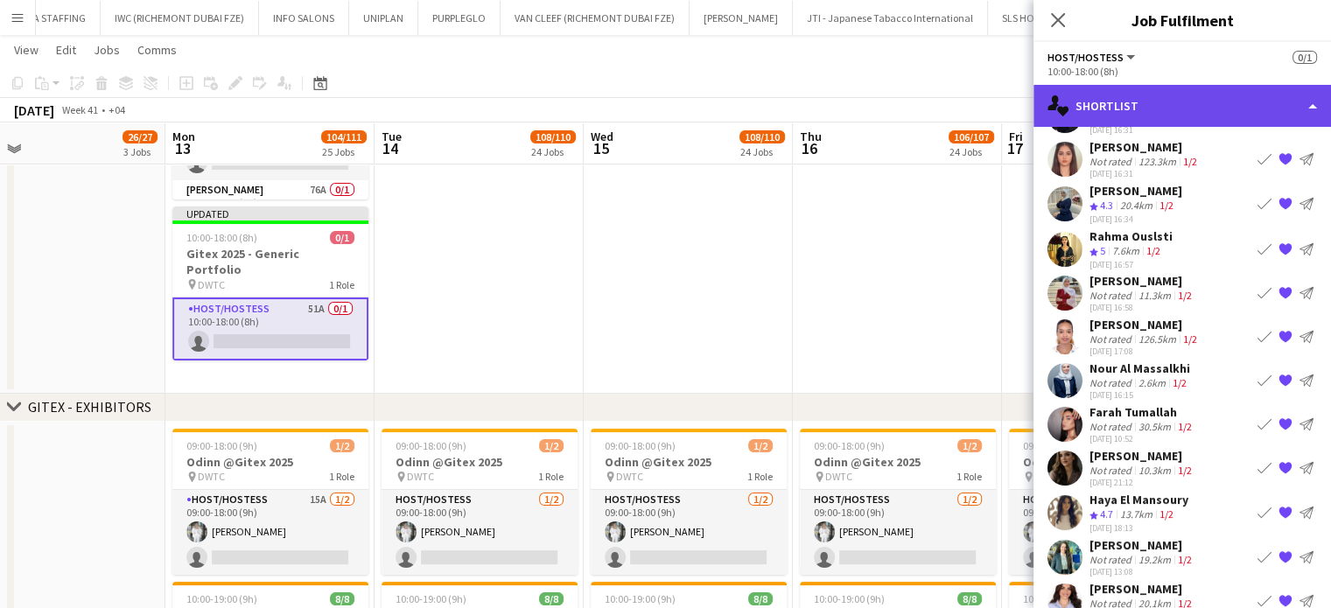
click at [1268, 98] on div "single-neutral-actions-heart Shortlist" at bounding box center [1181, 106] width 297 height 42
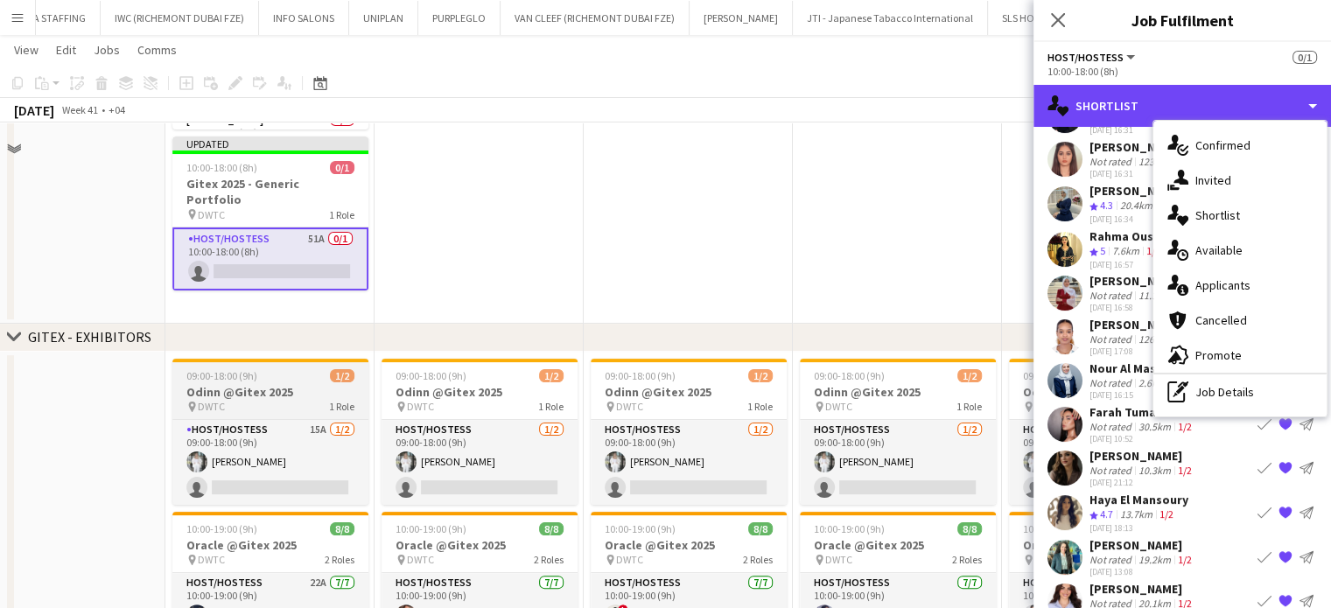
scroll to position [350, 0]
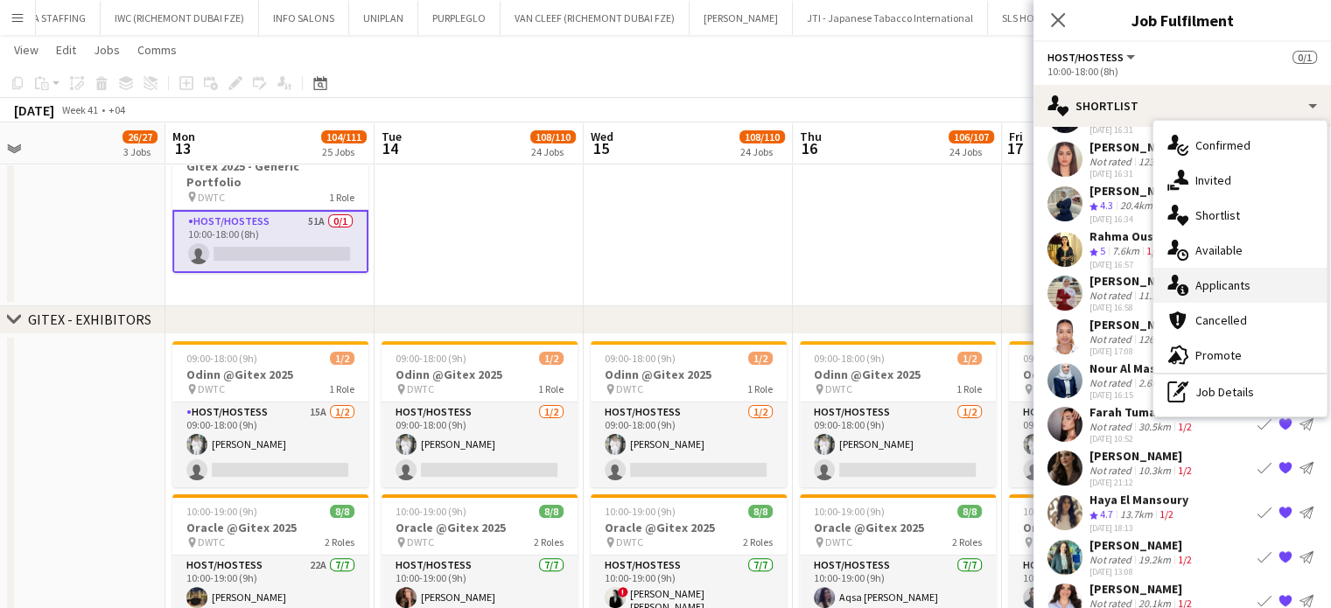
click at [1234, 292] on span "Applicants" at bounding box center [1222, 285] width 55 height 16
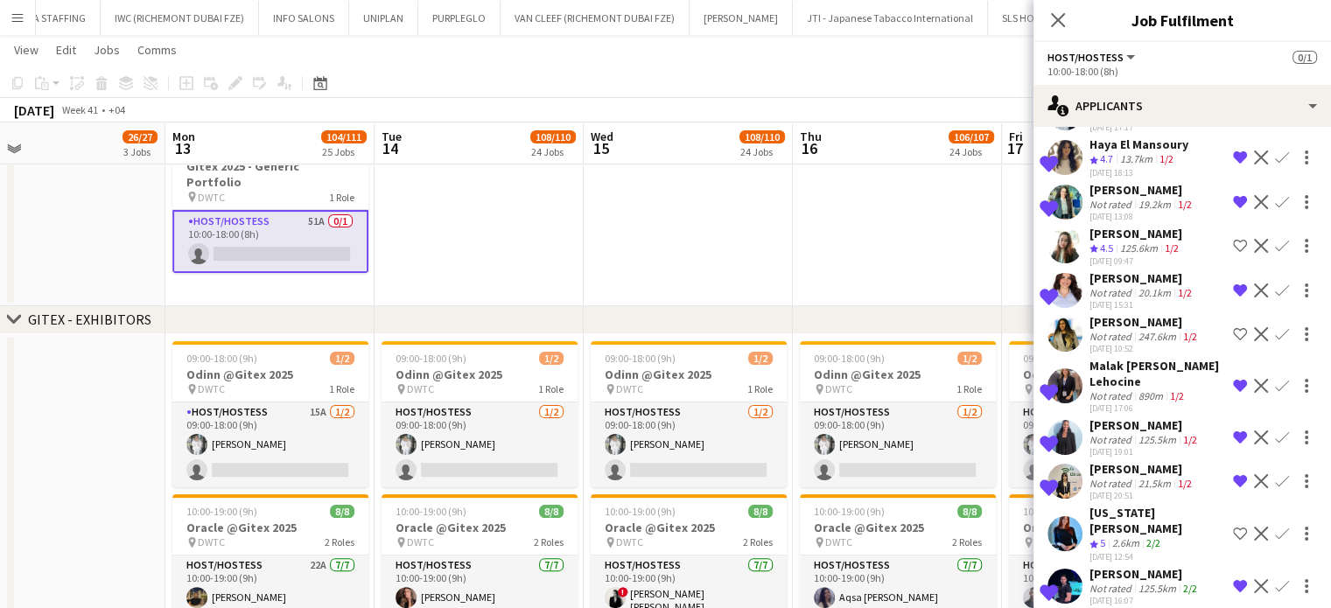
scroll to position [819, 0]
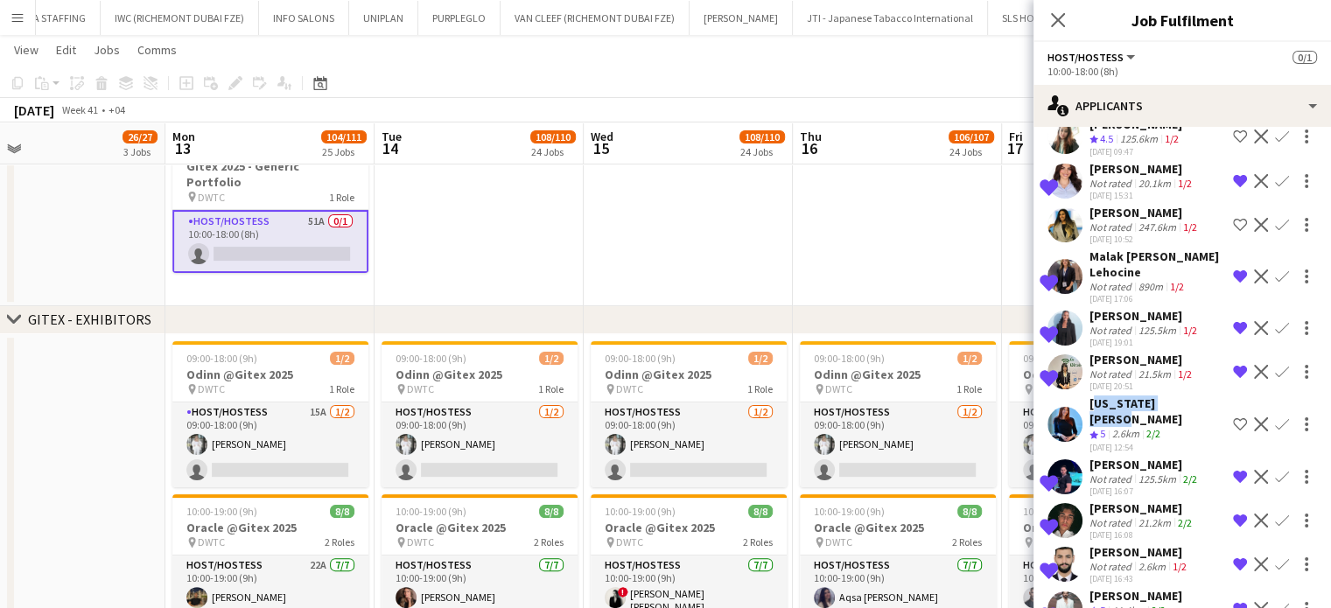
drag, startPoint x: 1179, startPoint y: 380, endPoint x: 1089, endPoint y: 381, distance: 90.1
click at [1089, 395] on div "Virginia Abboud Crew rating 5 2.6km 2/2 07-10-2025 12:54 Shortlist crew Decline…" at bounding box center [1181, 424] width 297 height 58
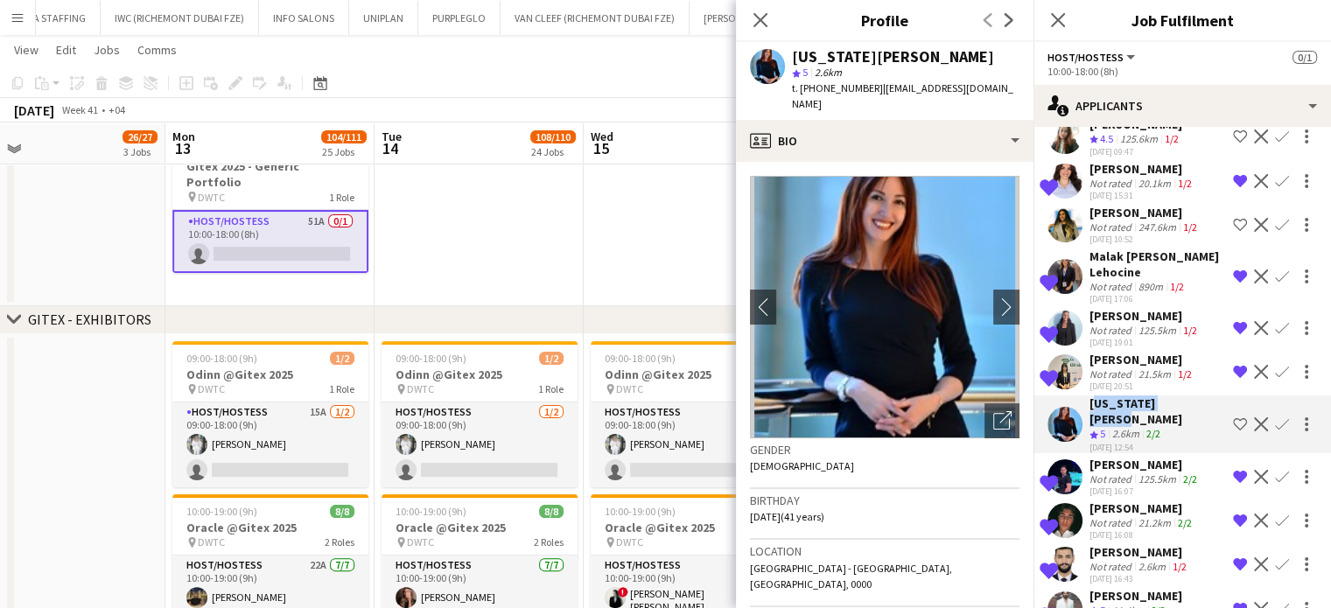
copy div "Virginia Abboud"
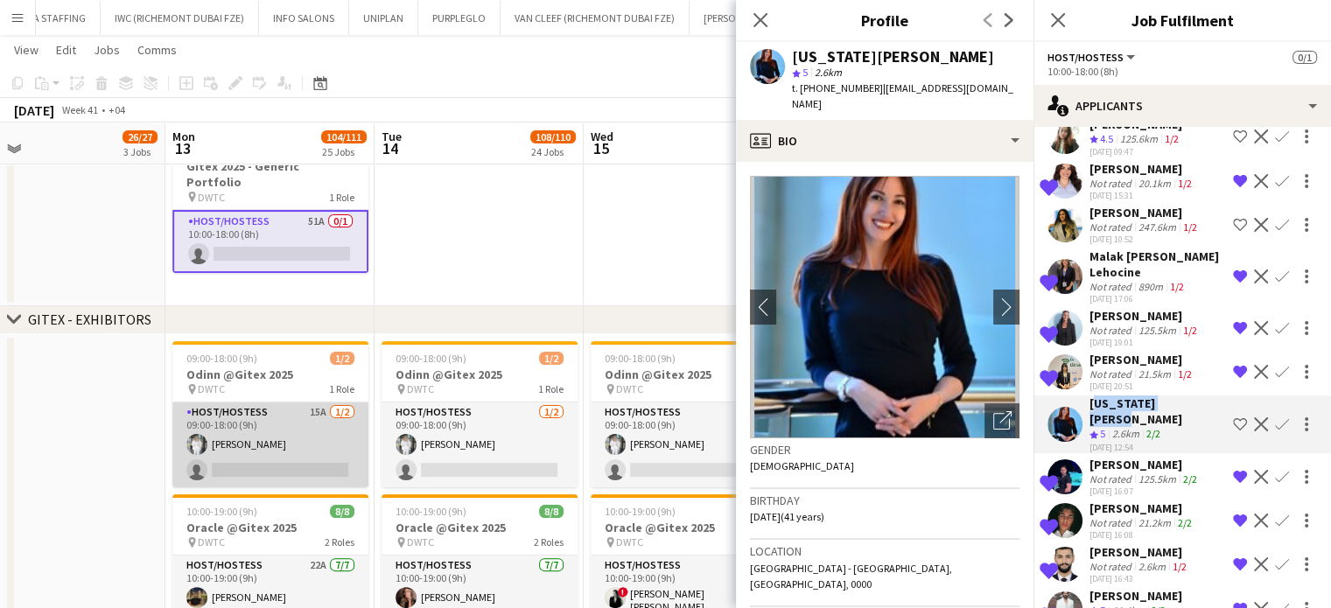
click at [264, 454] on app-card-role "Host/Hostess 15A 1/2 09:00-18:00 (9h) Anna Piatkina single-neutral-actions" at bounding box center [270, 444] width 196 height 85
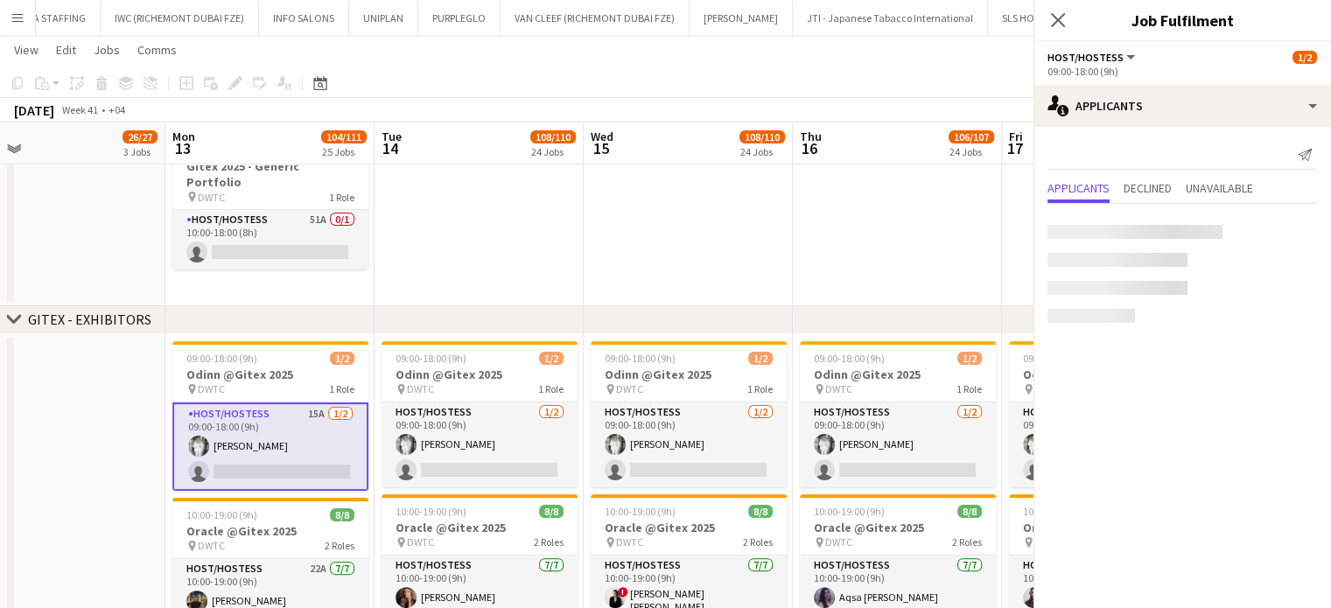
scroll to position [0, 0]
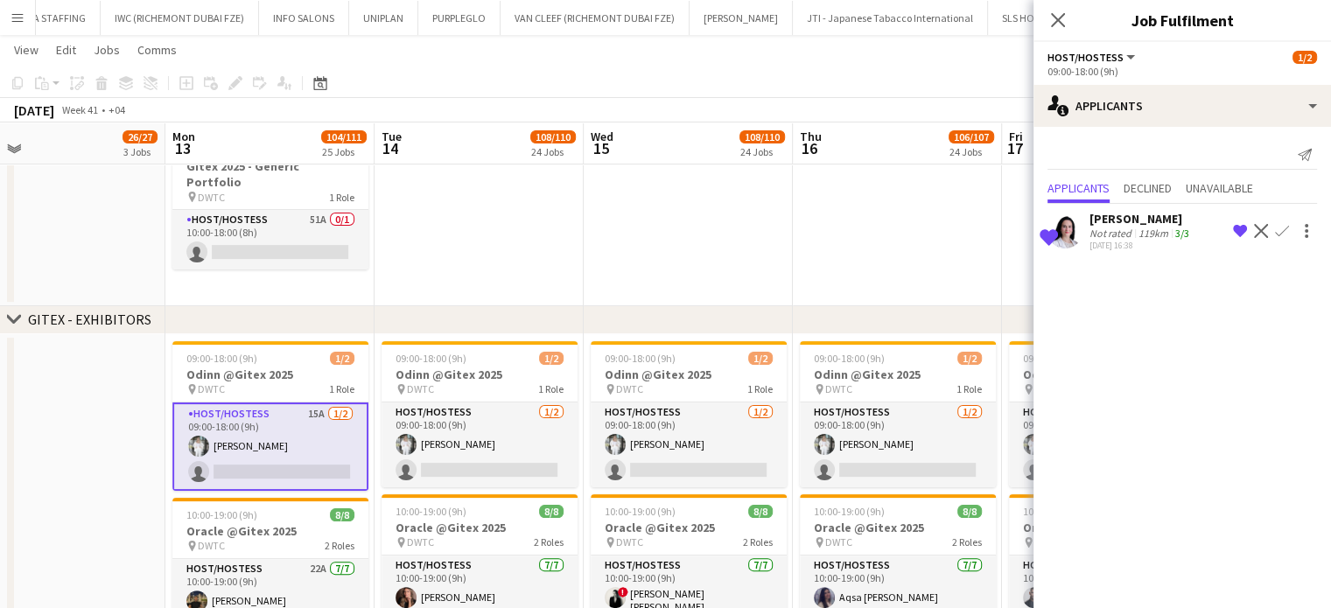
click at [640, 235] on app-date-cell at bounding box center [688, 76] width 209 height 460
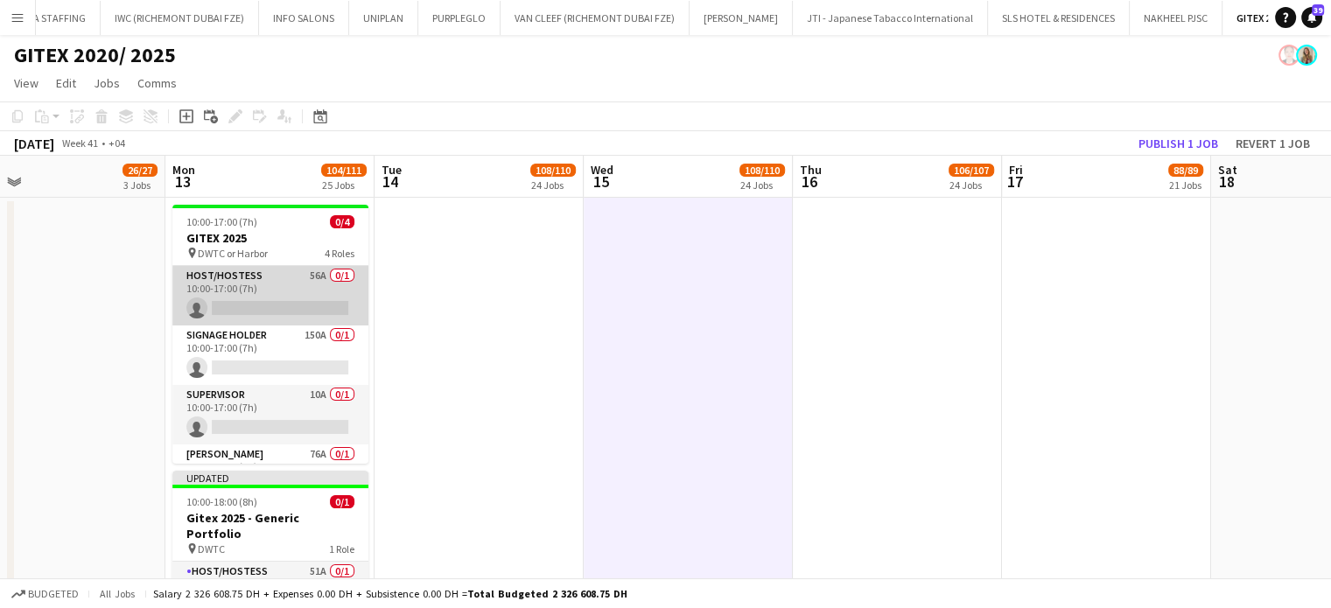
click at [280, 290] on app-card-role "Host/Hostess 56A 0/1 10:00-17:00 (7h) single-neutral-actions" at bounding box center [270, 295] width 196 height 59
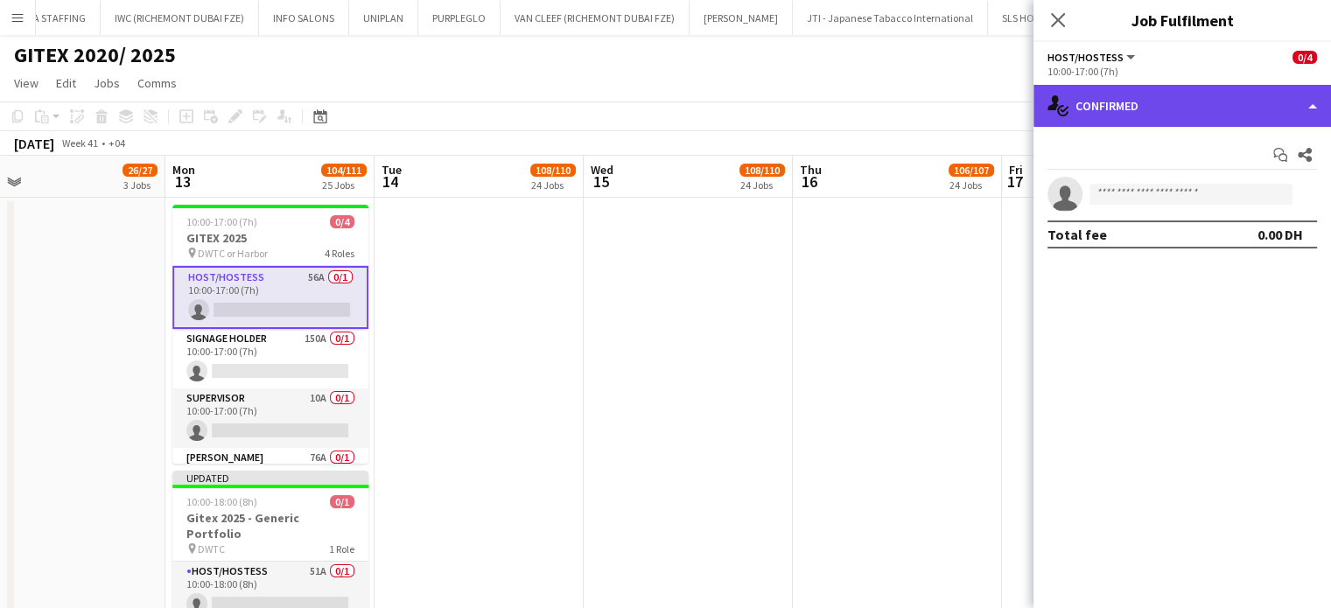
click at [1276, 99] on div "single-neutral-actions-check-2 Confirmed" at bounding box center [1181, 106] width 297 height 42
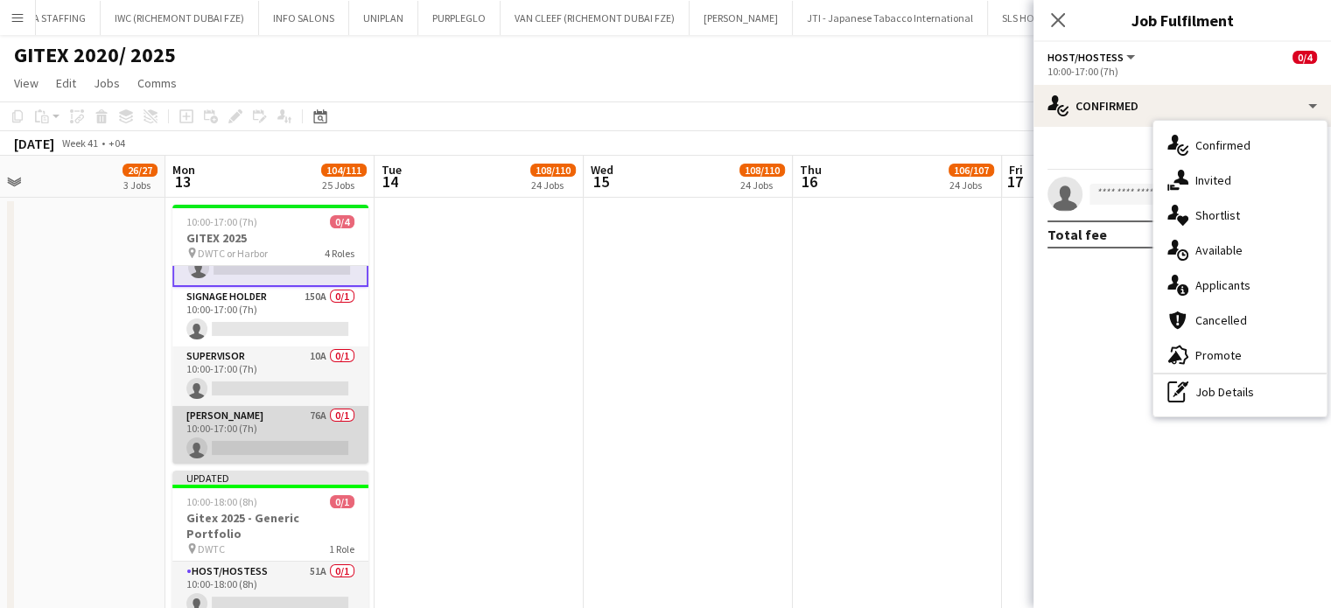
click at [249, 433] on app-card-role "Usher 76A 0/1 10:00-17:00 (7h) single-neutral-actions" at bounding box center [270, 435] width 196 height 59
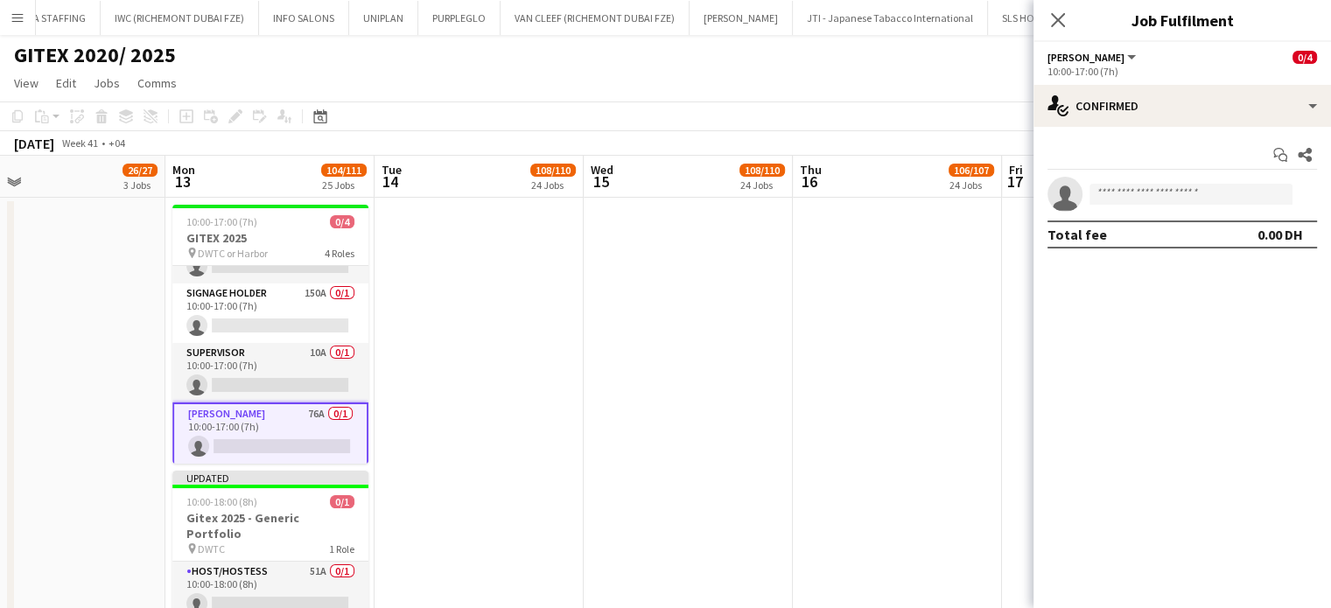
scroll to position [41, 0]
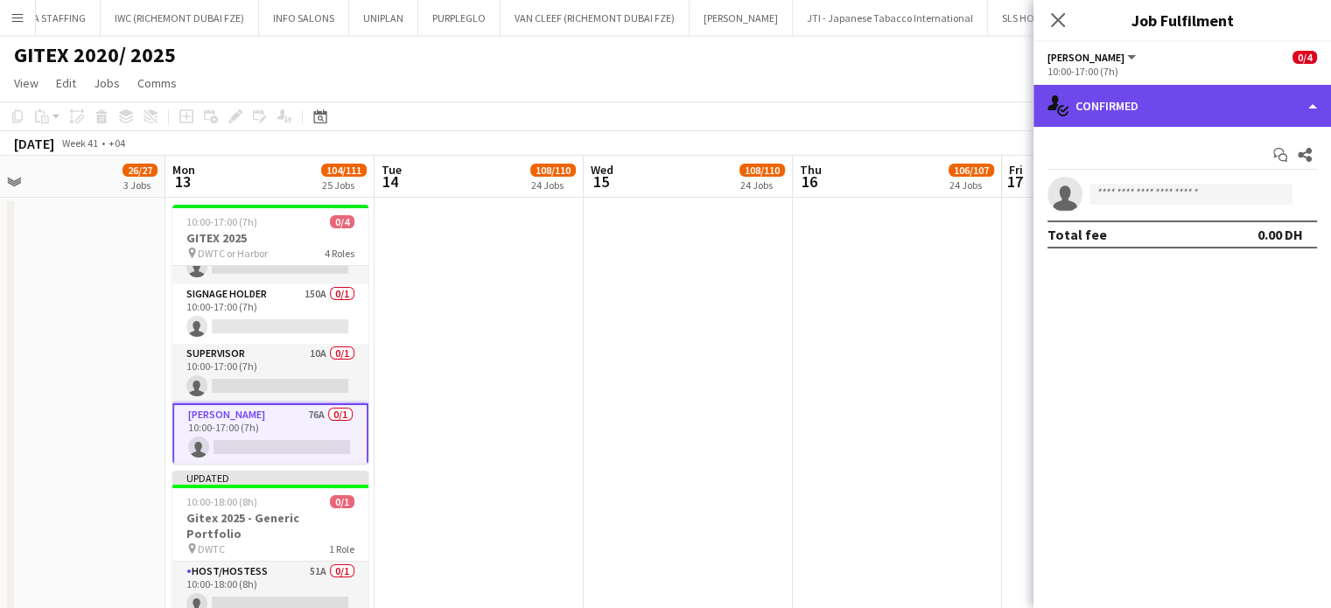
click at [1288, 106] on div "single-neutral-actions-check-2 Confirmed" at bounding box center [1181, 106] width 297 height 42
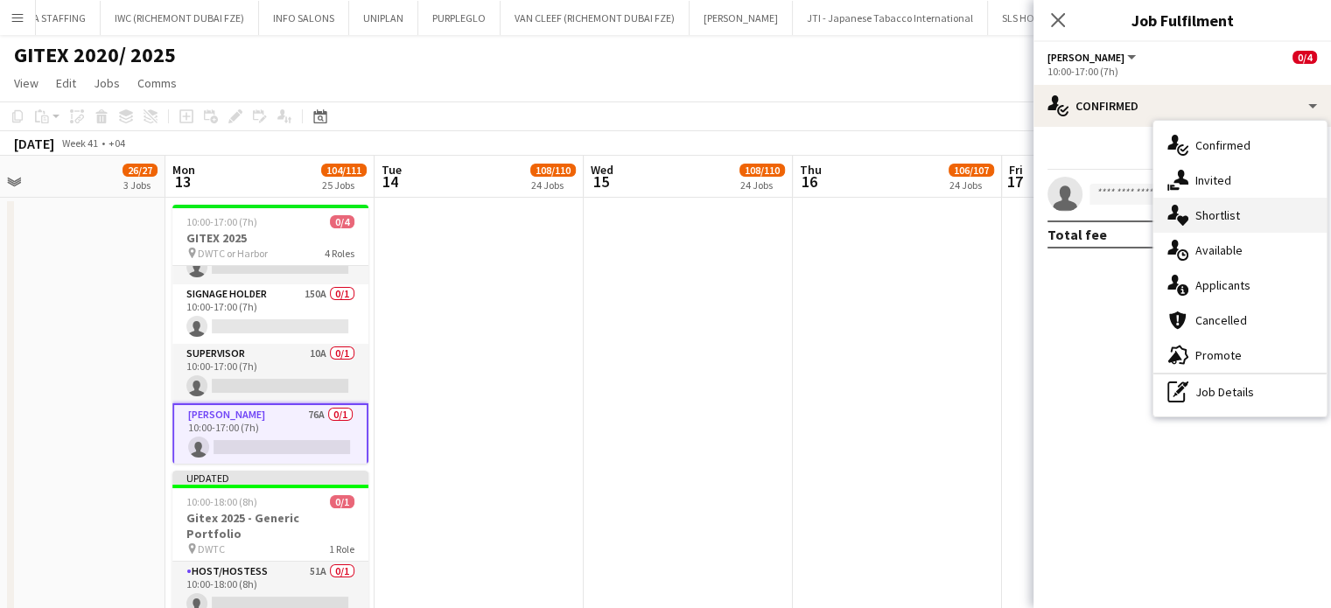
click at [1227, 225] on div "single-neutral-actions-heart Shortlist" at bounding box center [1239, 215] width 173 height 35
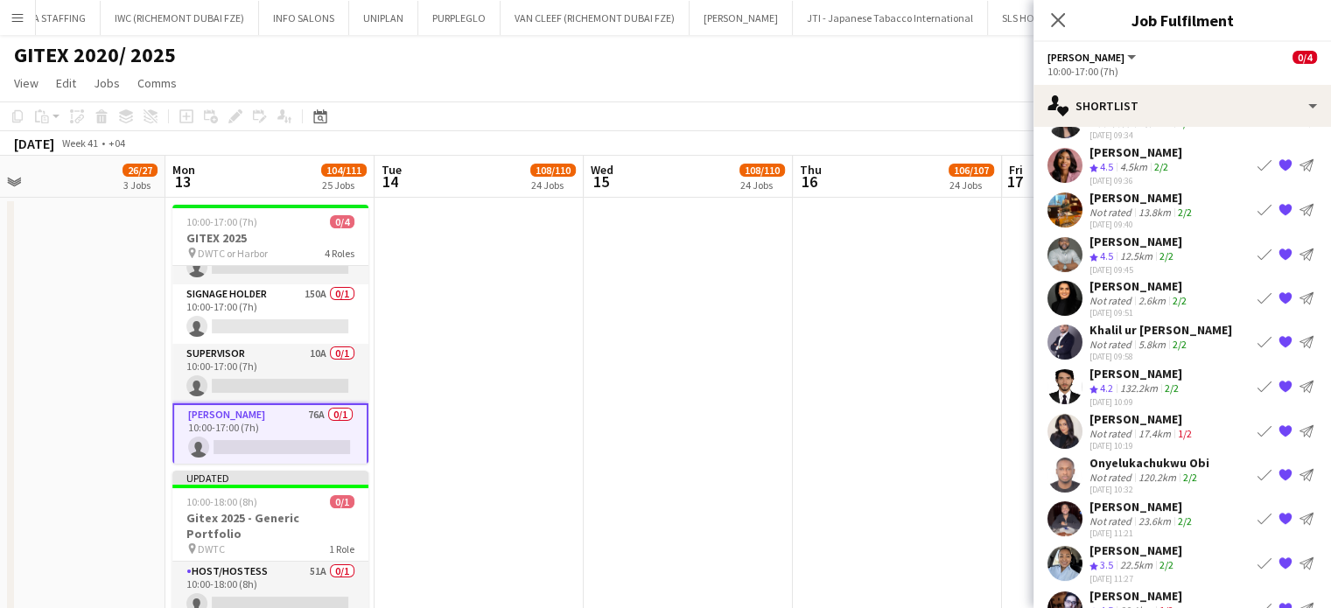
scroll to position [0, 0]
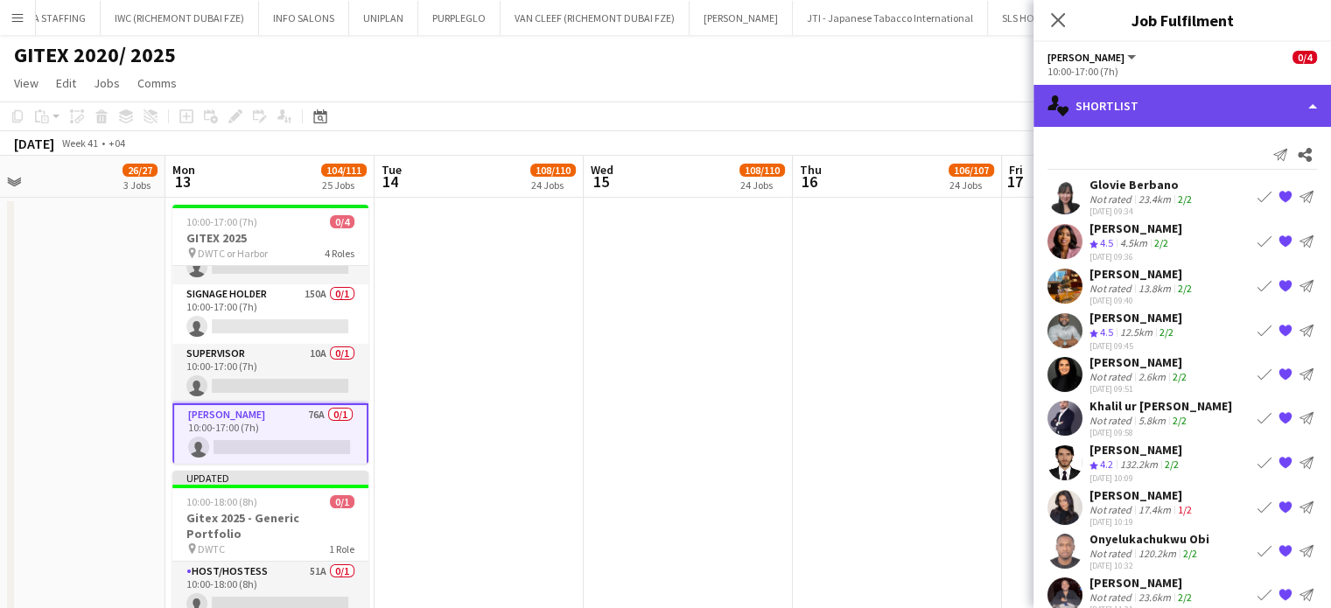
click at [1265, 99] on div "single-neutral-actions-heart Shortlist" at bounding box center [1181, 106] width 297 height 42
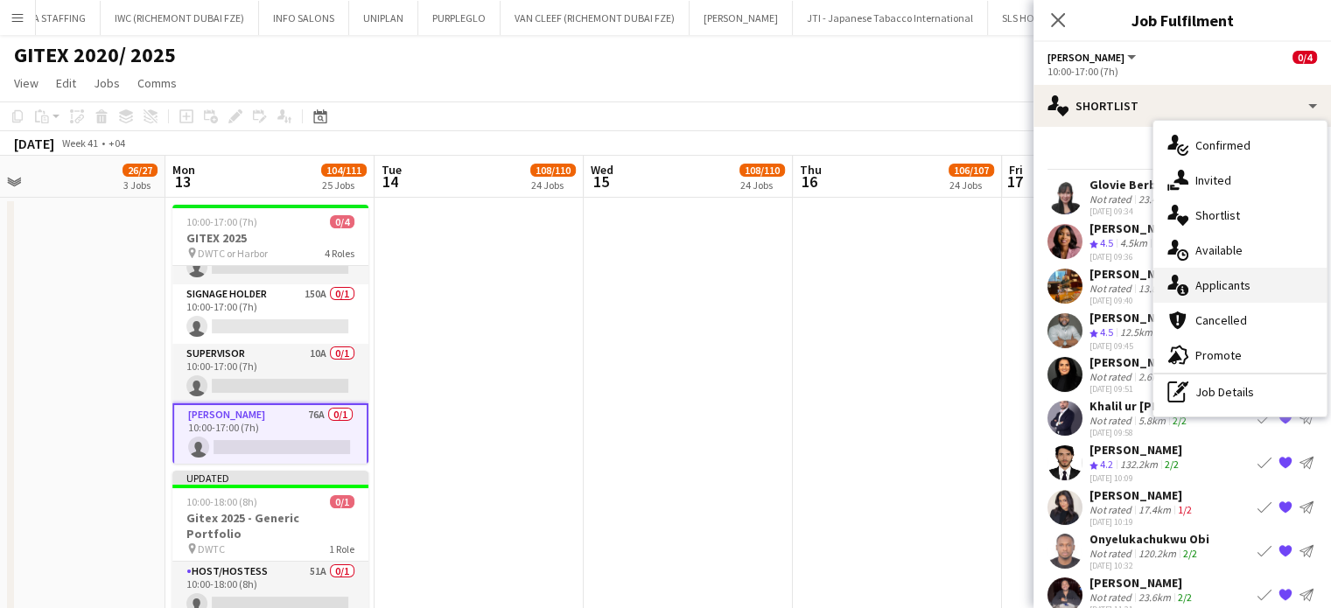
click at [1235, 283] on span "Applicants" at bounding box center [1222, 285] width 55 height 16
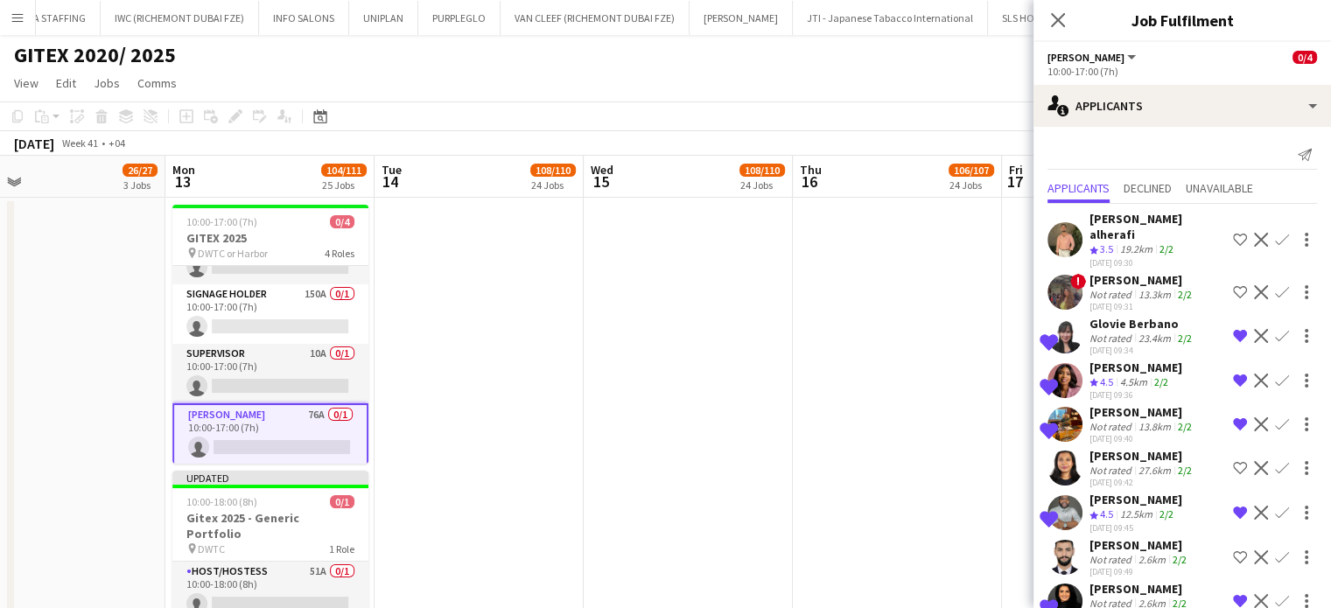
click at [778, 456] on app-date-cell at bounding box center [688, 428] width 209 height 460
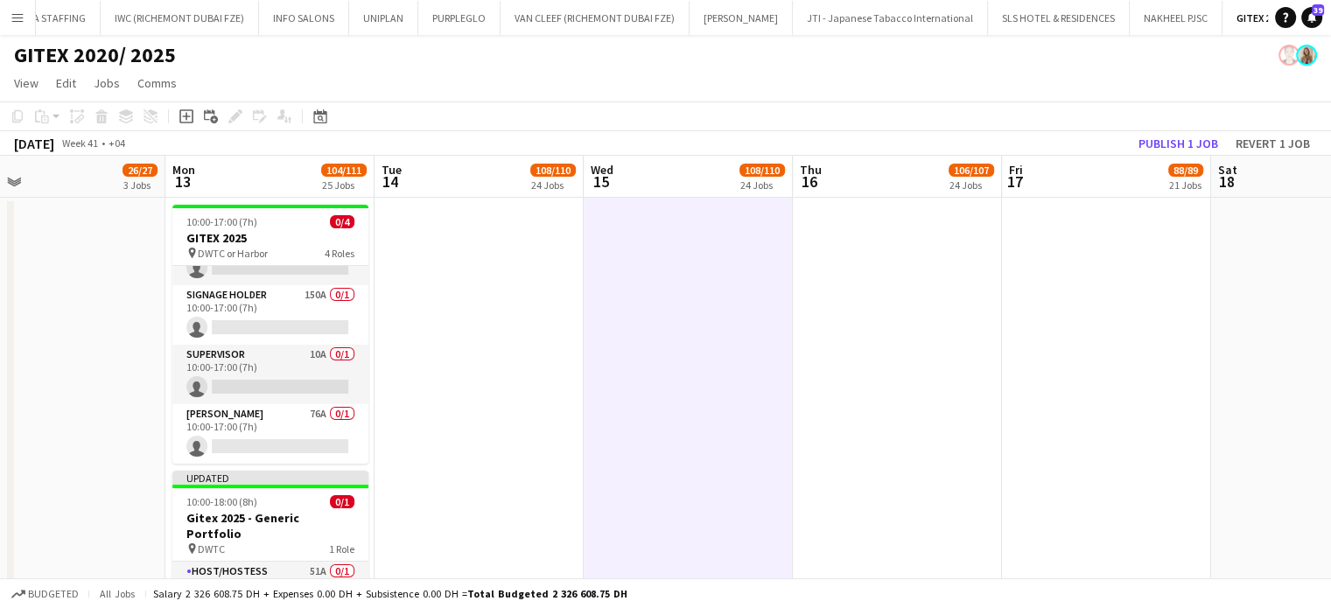
scroll to position [39, 0]
click at [1179, 136] on button "Publish 1 job" at bounding box center [1178, 143] width 94 height 23
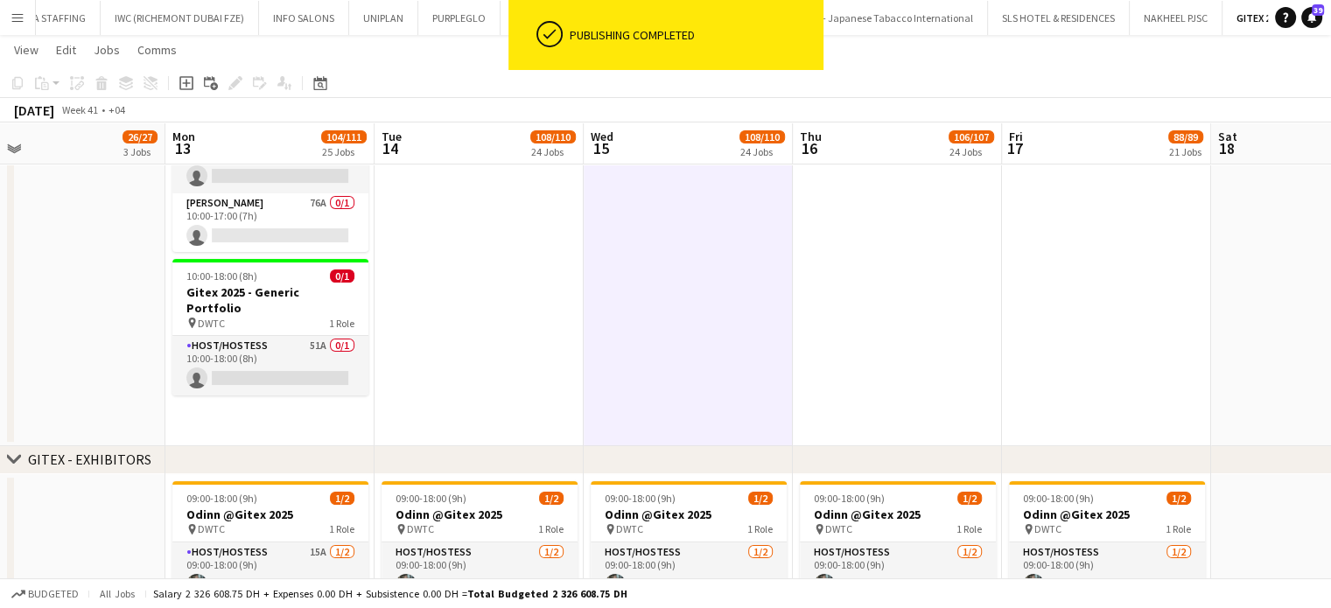
scroll to position [262, 0]
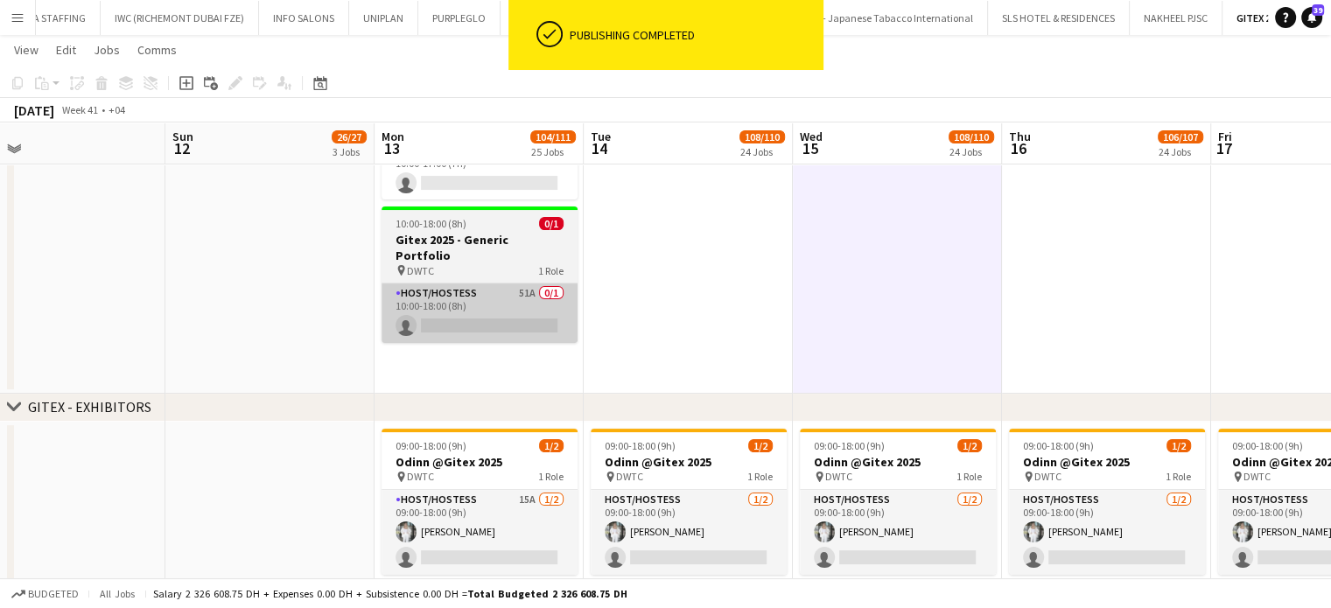
scroll to position [0, 385]
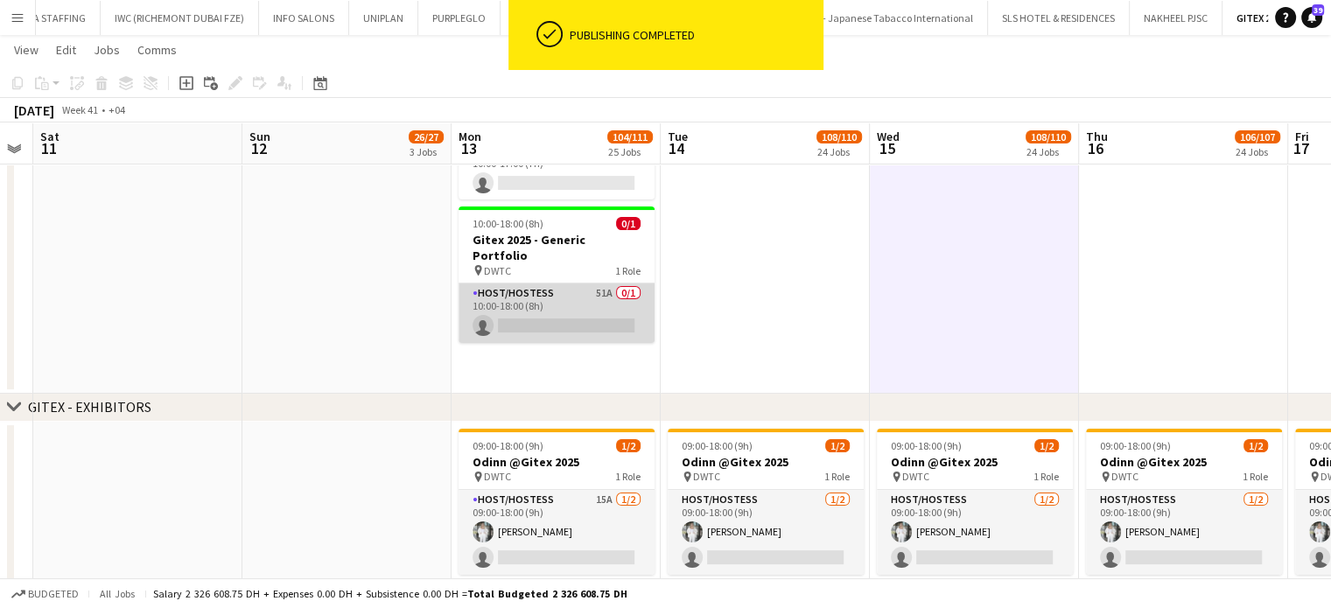
click at [512, 283] on app-card-role "Host/Hostess 51A 0/1 10:00-18:00 (8h) single-neutral-actions" at bounding box center [556, 312] width 196 height 59
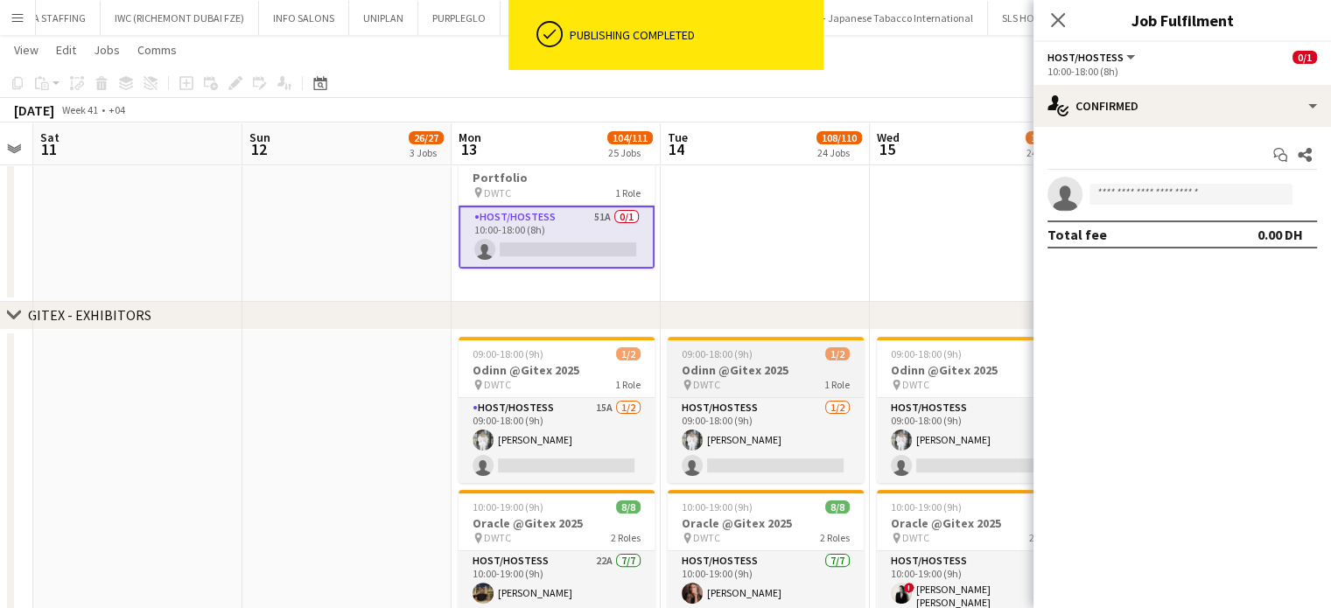
scroll to position [350, 0]
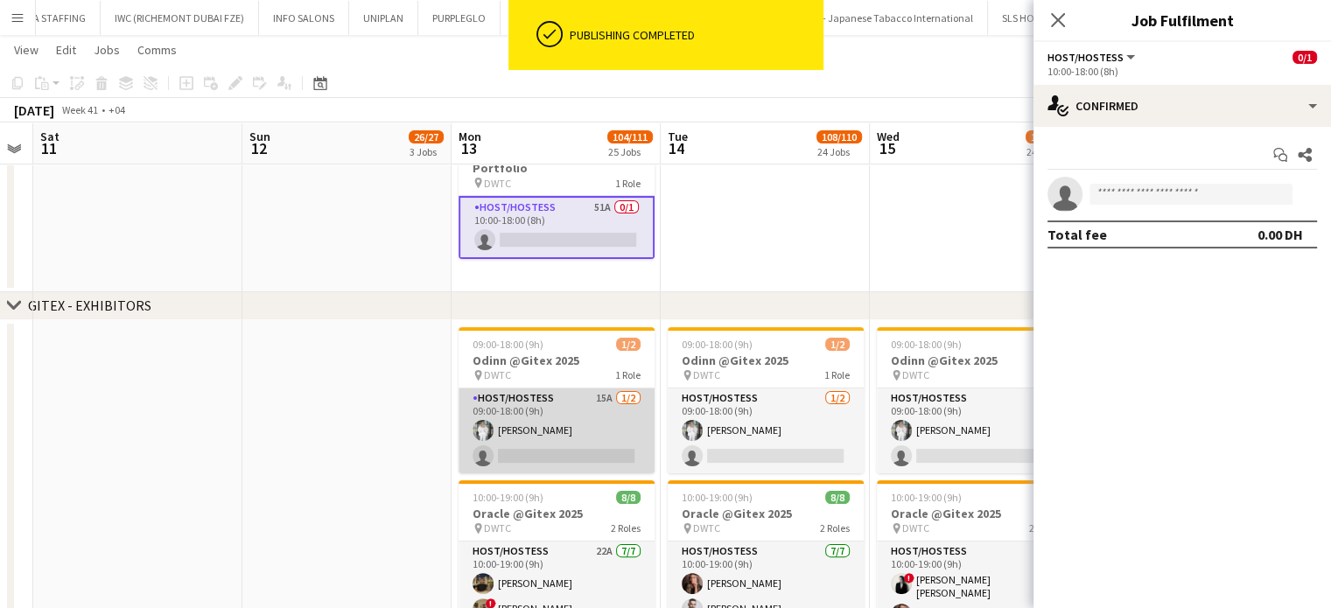
click at [612, 392] on app-card-role "Host/Hostess 15A 1/2 09:00-18:00 (9h) Anna Piatkina single-neutral-actions" at bounding box center [556, 430] width 196 height 85
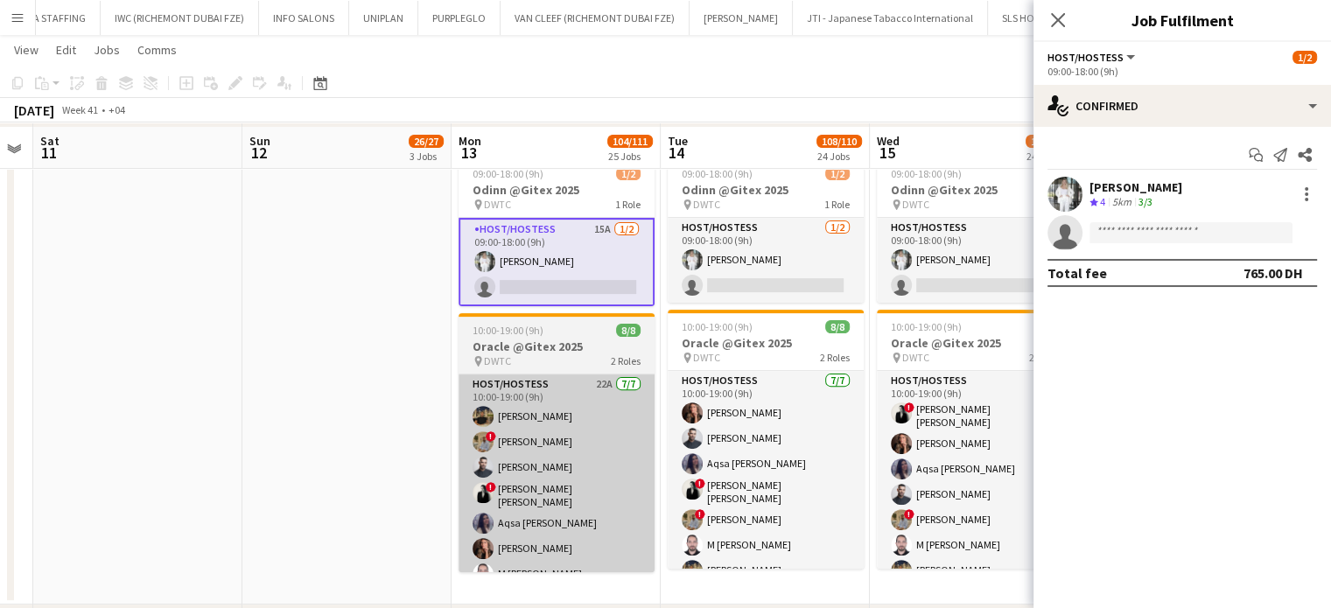
scroll to position [525, 0]
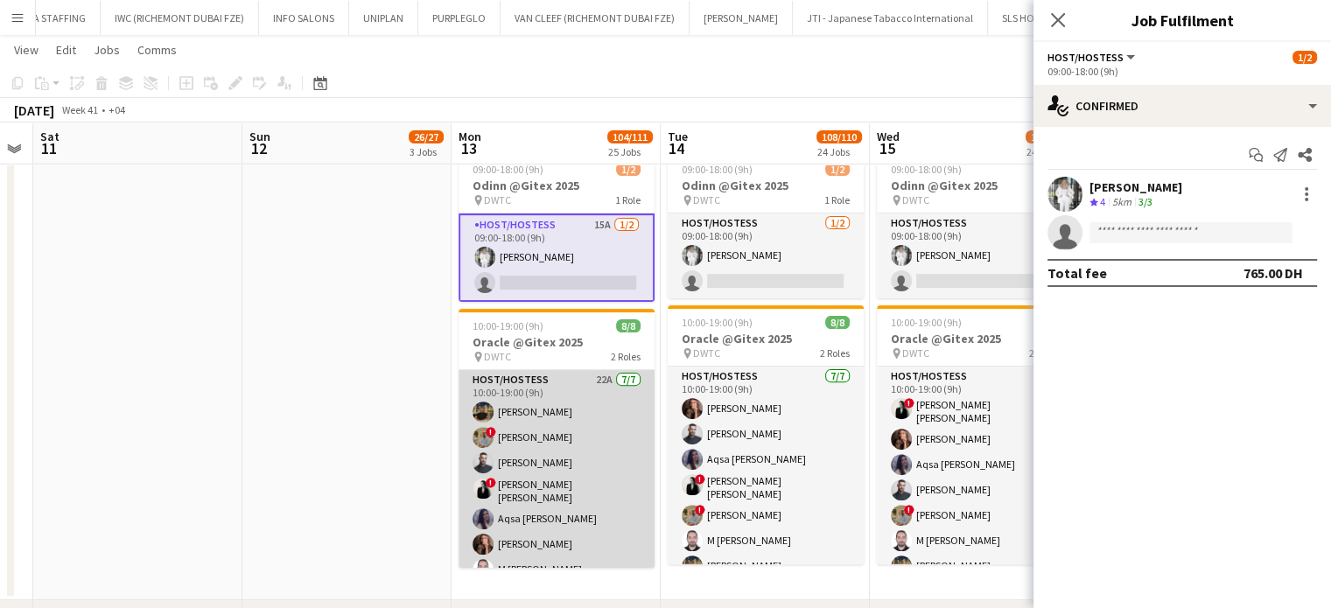
click at [594, 475] on app-card-role "Host/Hostess 22A 7/7 10:00-19:00 (9h) Mohanad Ahmed ! Hussain Almeshal Amine Ch…" at bounding box center [556, 478] width 196 height 217
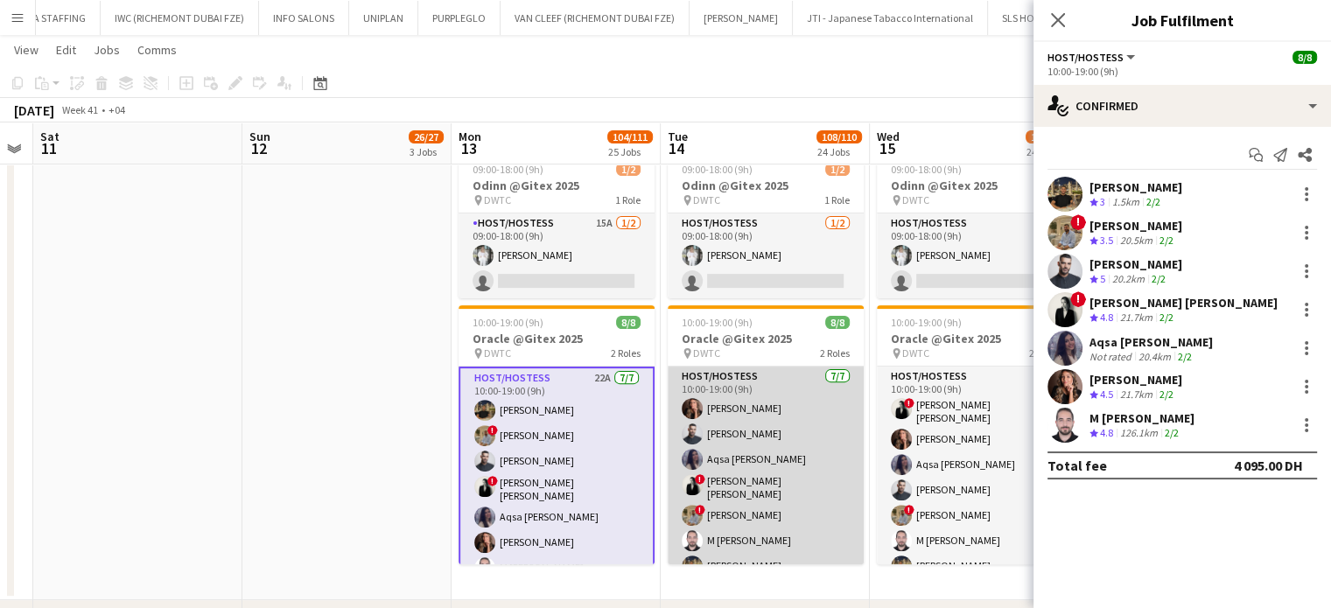
click at [755, 468] on app-card-role "Host/Hostess 7/7 10:00-19:00 (9h) Julia Drumond Amine Chaoui Aqsa Urooj Zahid !…" at bounding box center [766, 475] width 196 height 217
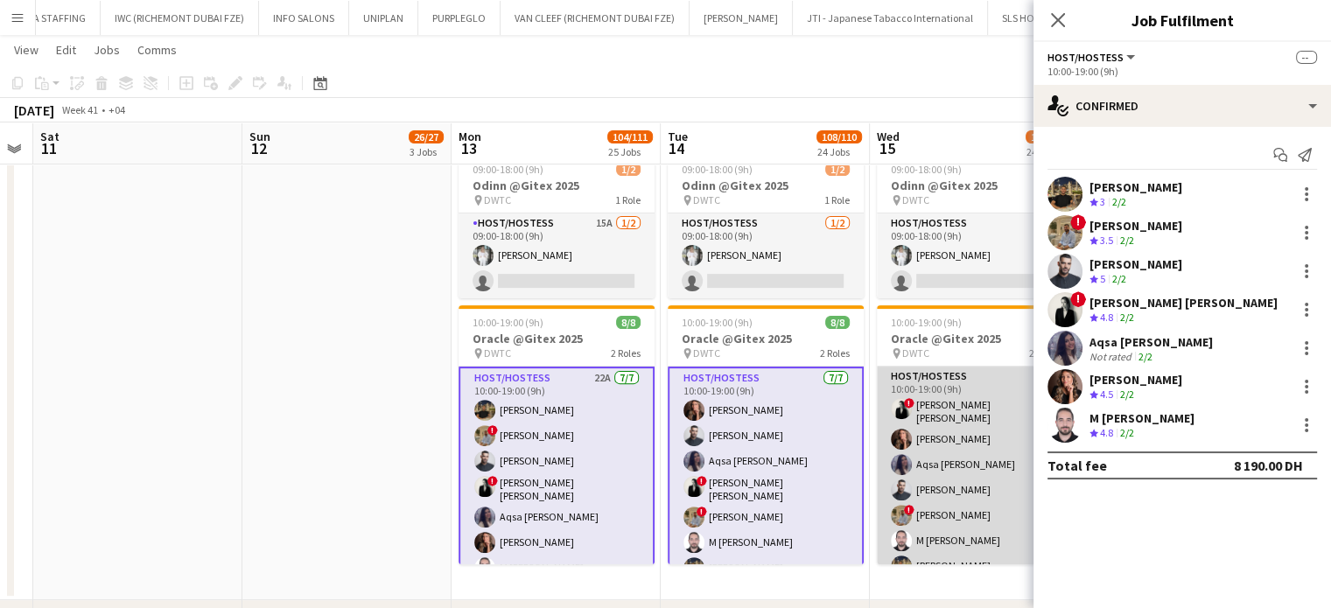
click at [947, 466] on app-card-role "Host/Hostess 7/7 10:00-19:00 (9h) ! Ana Marija Dekovic Julia Drumond Aqsa Urooj…" at bounding box center [975, 475] width 196 height 217
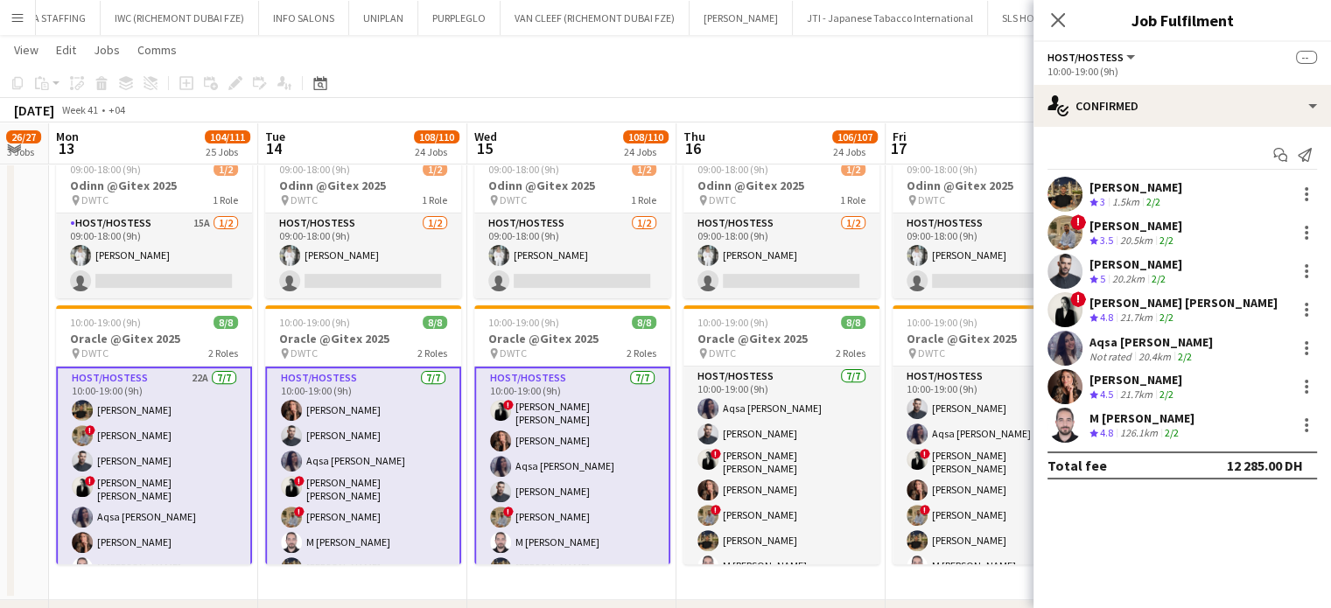
drag, startPoint x: 813, startPoint y: 486, endPoint x: 568, endPoint y: 479, distance: 245.1
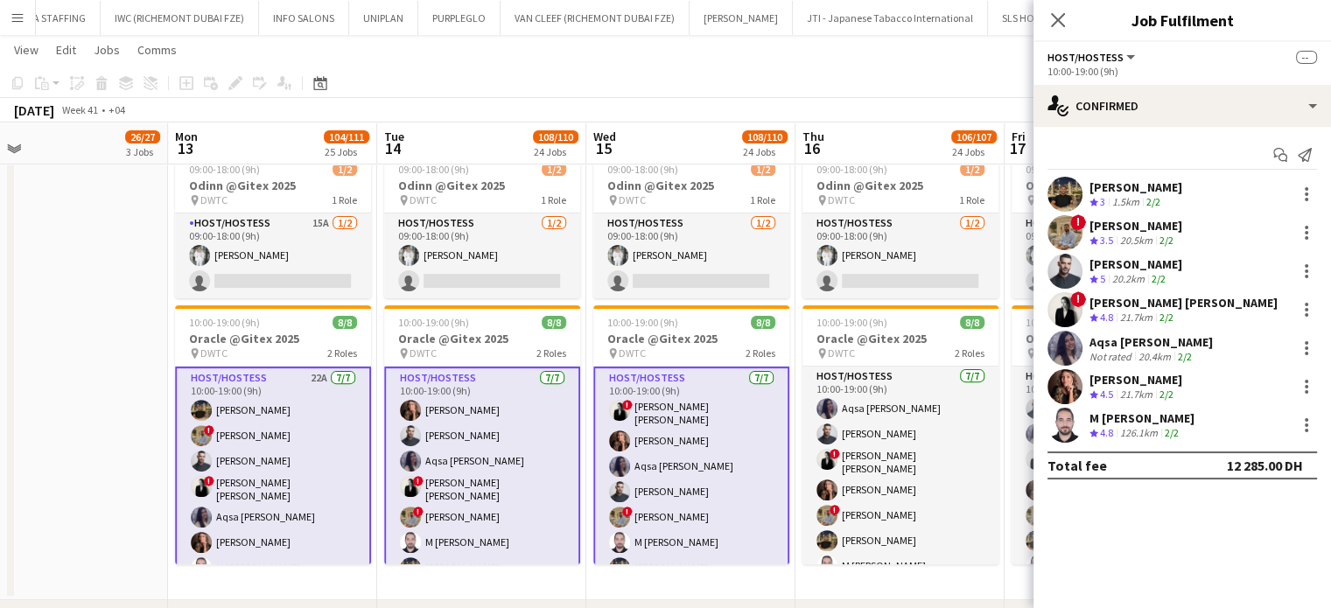
drag, startPoint x: 568, startPoint y: 479, endPoint x: 691, endPoint y: 497, distance: 124.7
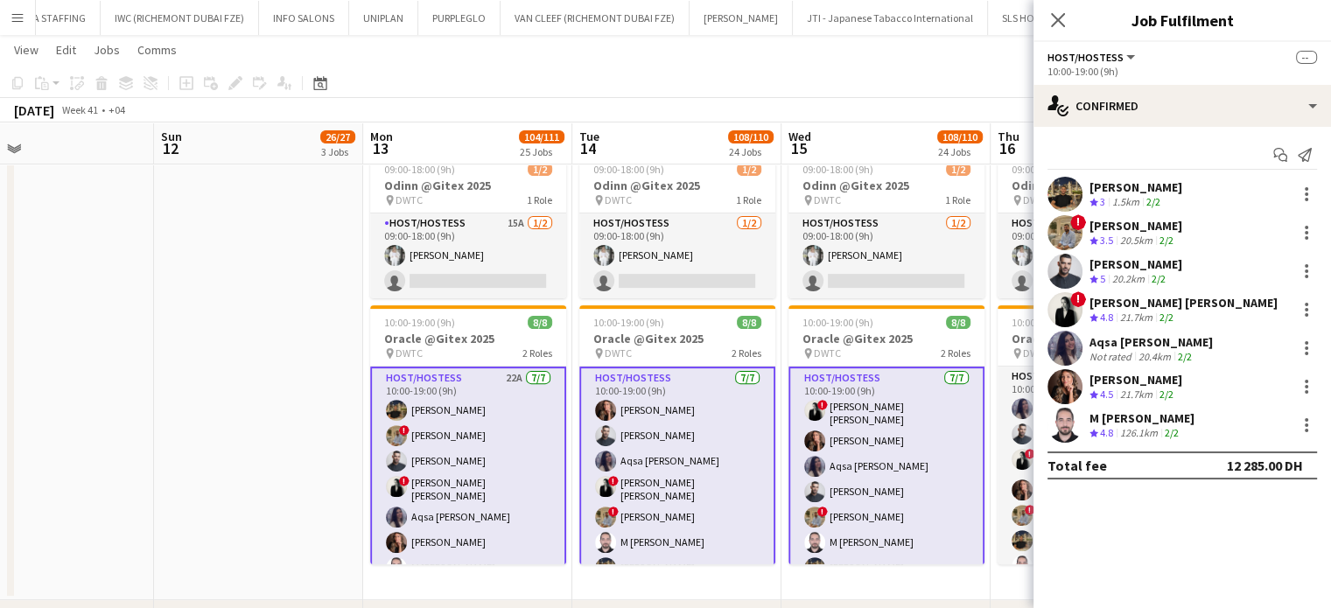
drag, startPoint x: 465, startPoint y: 509, endPoint x: 661, endPoint y: 516, distance: 195.2
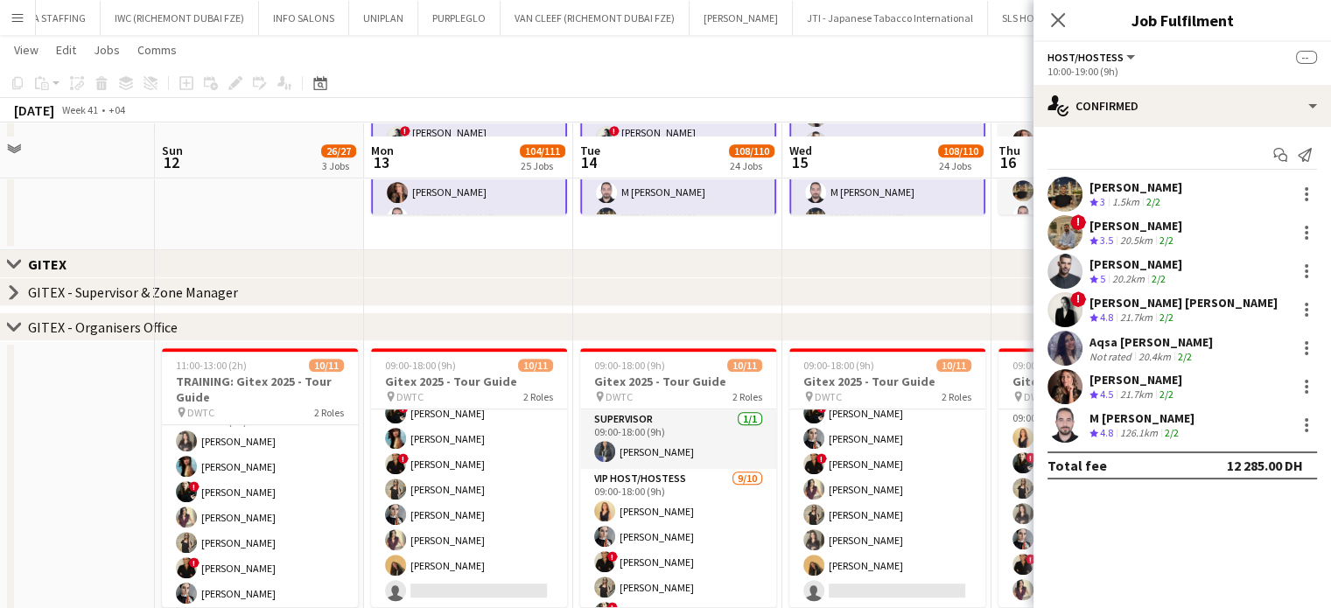
scroll to position [962, 0]
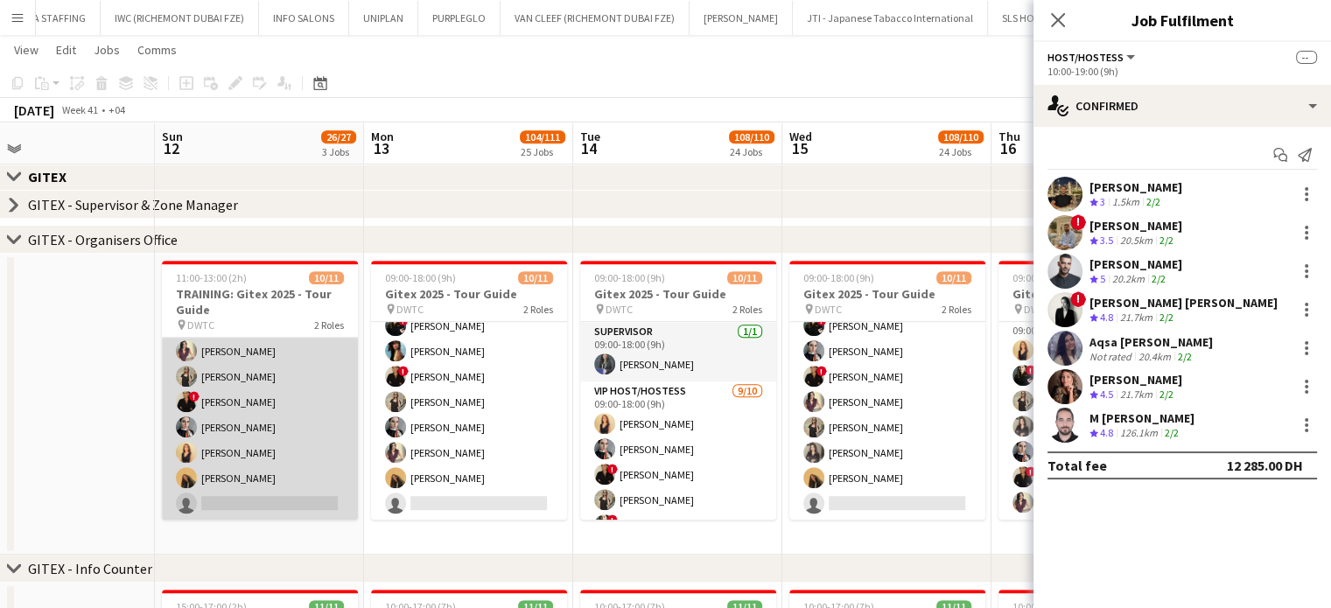
click at [276, 450] on app-card-role "VIP Host/Hostess 9/10 11:00-13:00 (2h) alina inam Akmaral Satzhanova ! Maria Le…" at bounding box center [260, 377] width 196 height 288
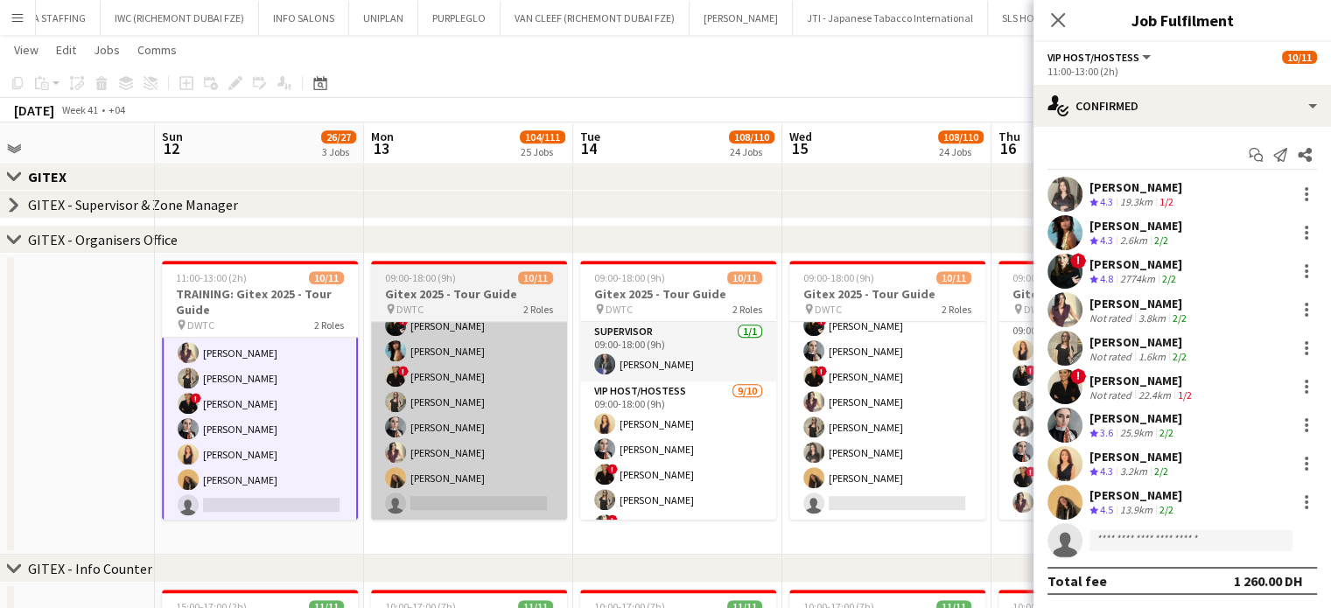
scroll to position [166, 0]
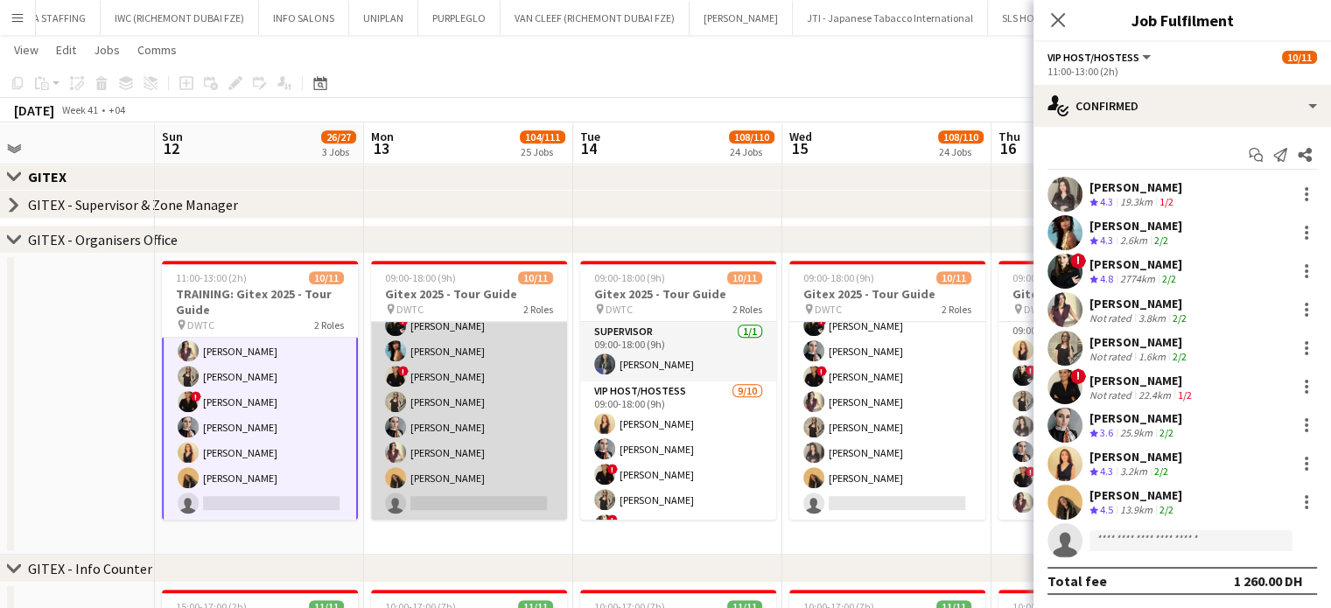
click at [475, 429] on app-card-role "VIP Host/Hostess 9/10 09:00-18:00 (9h) Dorsa Ahmadi Pishkouhi alina inam ! Mari…" at bounding box center [469, 377] width 196 height 288
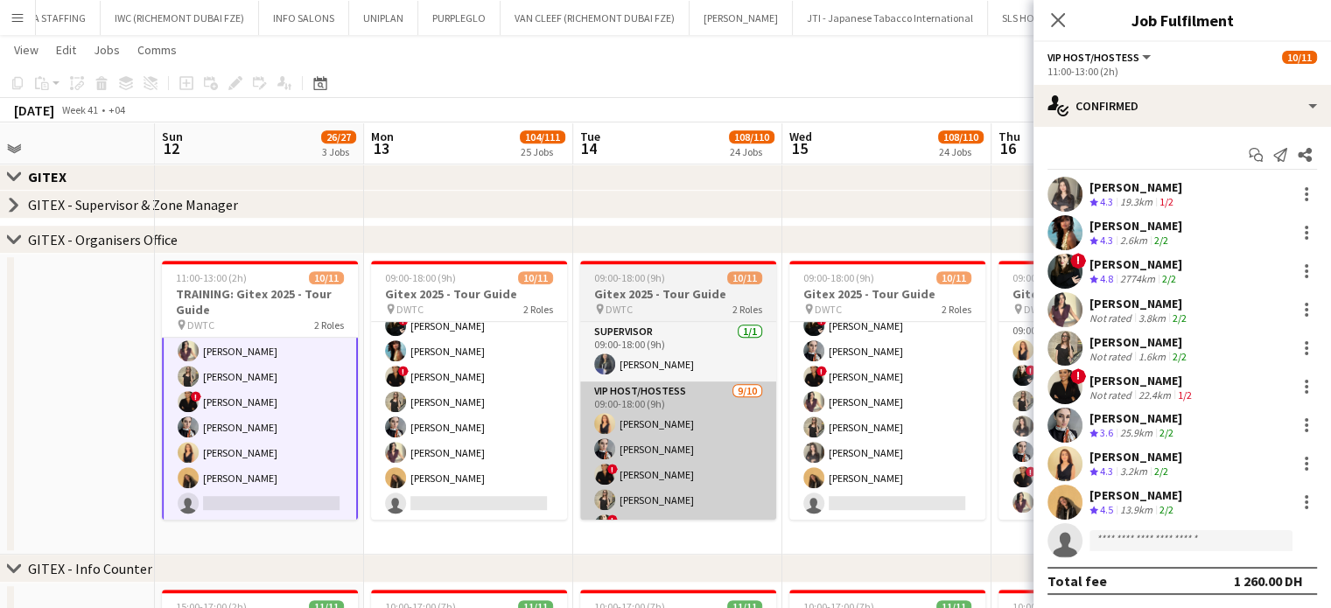
scroll to position [150, 0]
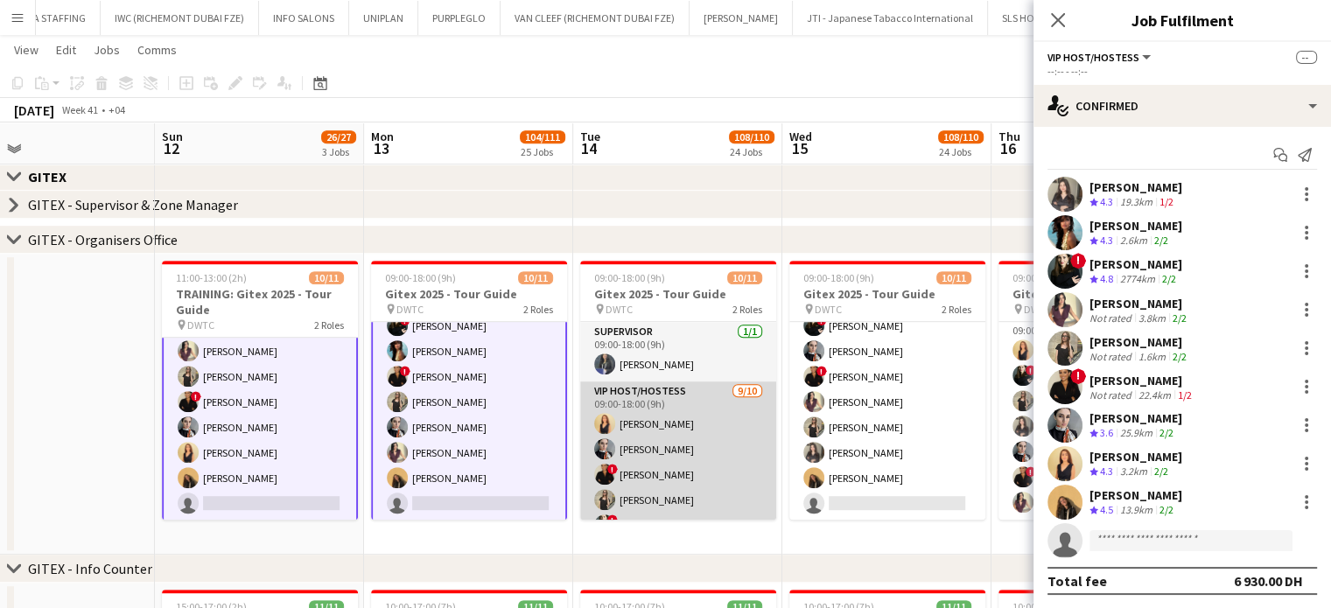
click at [668, 429] on app-card-role "VIP Host/Hostess 9/10 09:00-18:00 (9h) Dorsa Ahmadi Pishkouhi Sepideh Salehi ! …" at bounding box center [678, 525] width 196 height 288
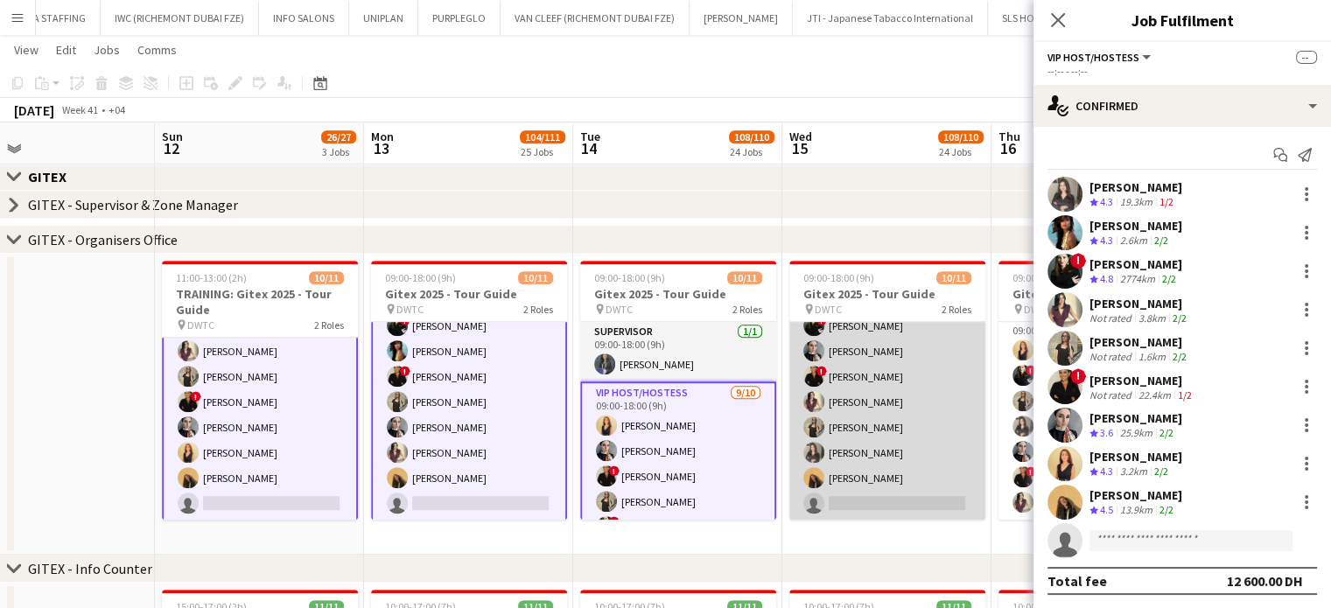
click at [864, 440] on app-card-role "VIP Host/Hostess 9/10 09:00-18:00 (9h) Akmaral Satzhanova Dorsa Ahmadi Pishkouh…" at bounding box center [887, 377] width 196 height 288
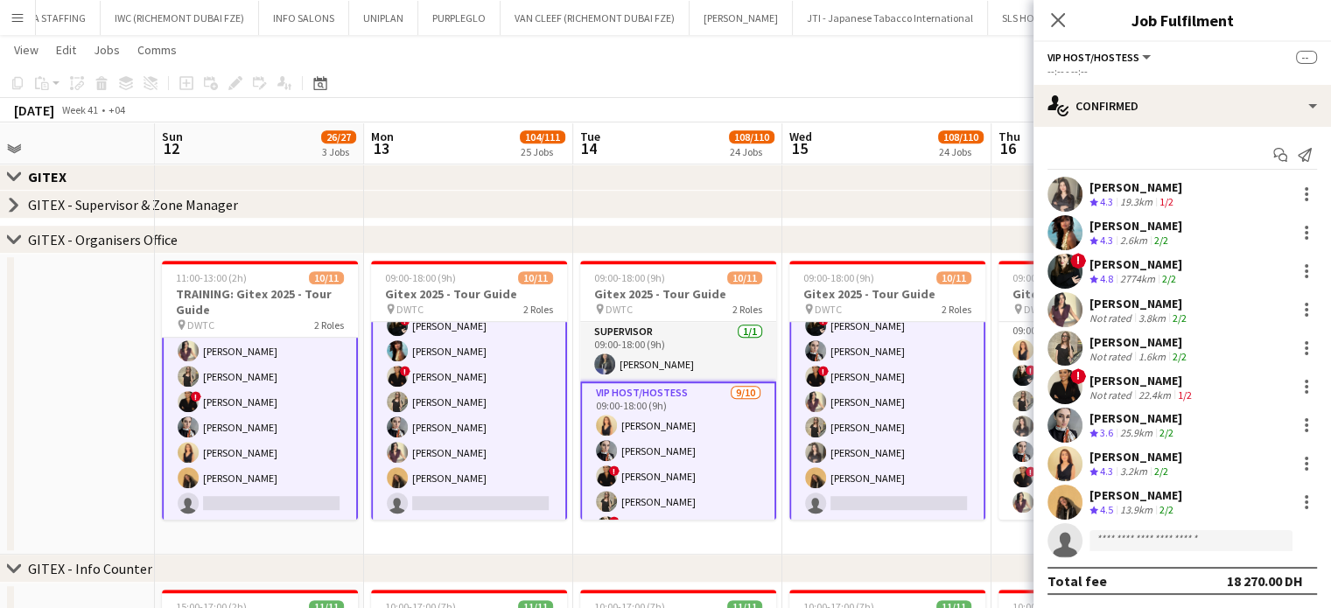
scroll to position [0, 630]
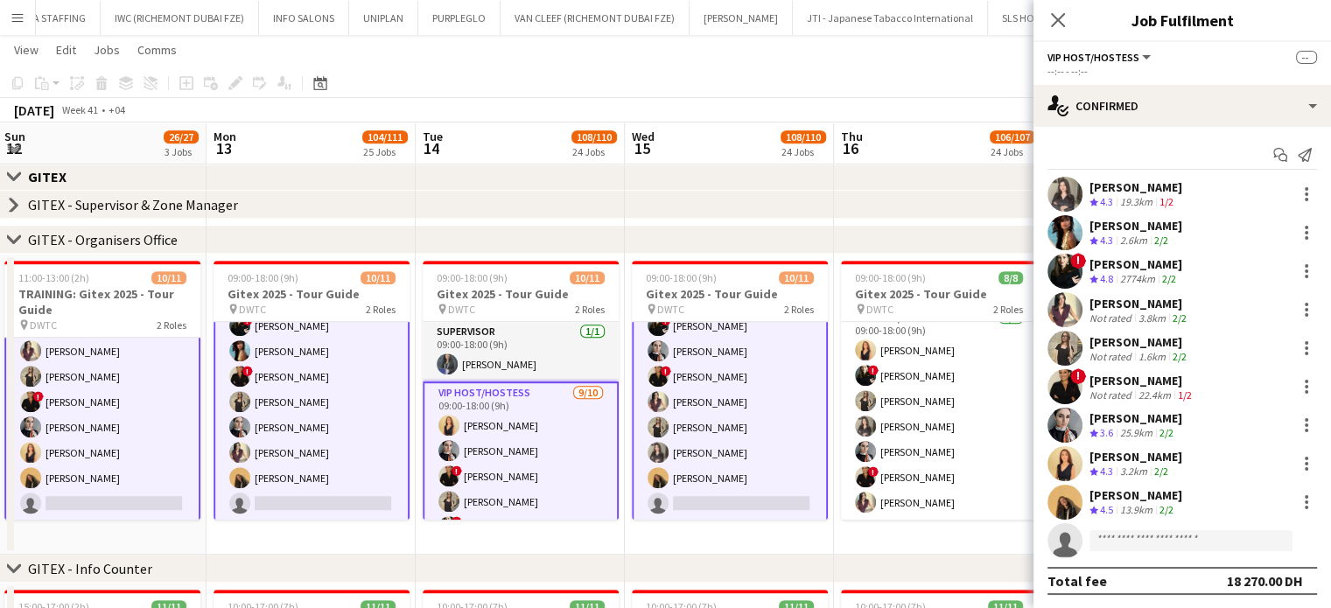
drag, startPoint x: 885, startPoint y: 458, endPoint x: 727, endPoint y: 458, distance: 158.4
click at [1178, 544] on input at bounding box center [1190, 540] width 203 height 21
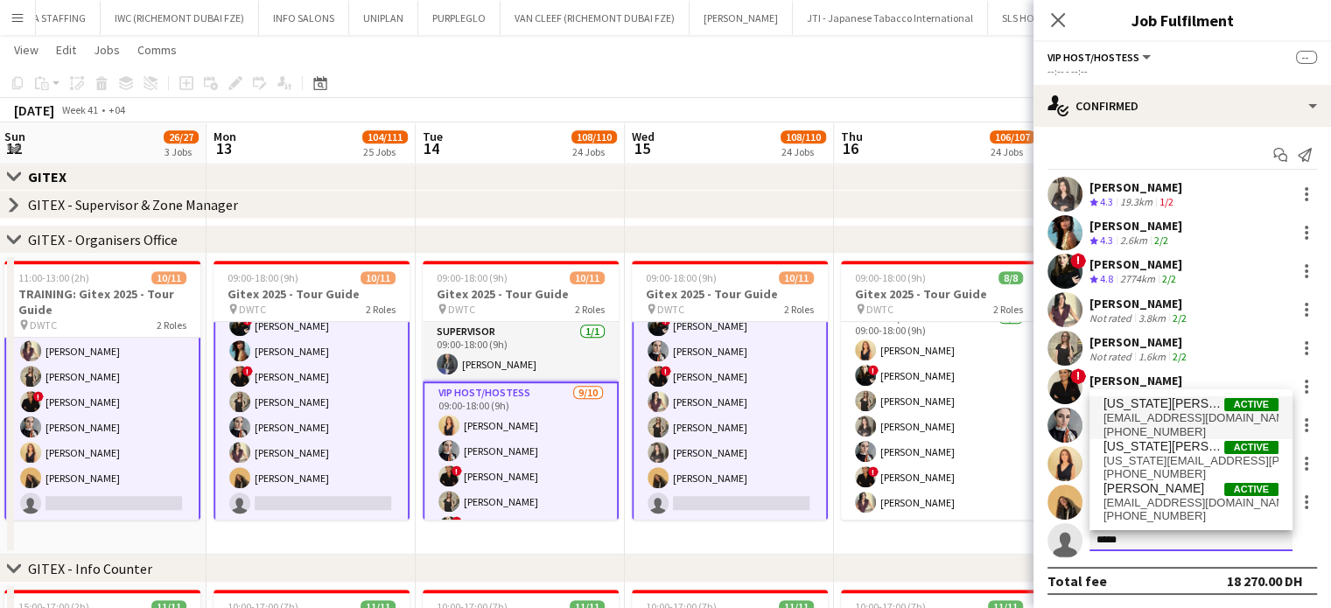
type input "*****"
click at [1201, 406] on span "Virginia Abboud Active" at bounding box center [1190, 403] width 175 height 15
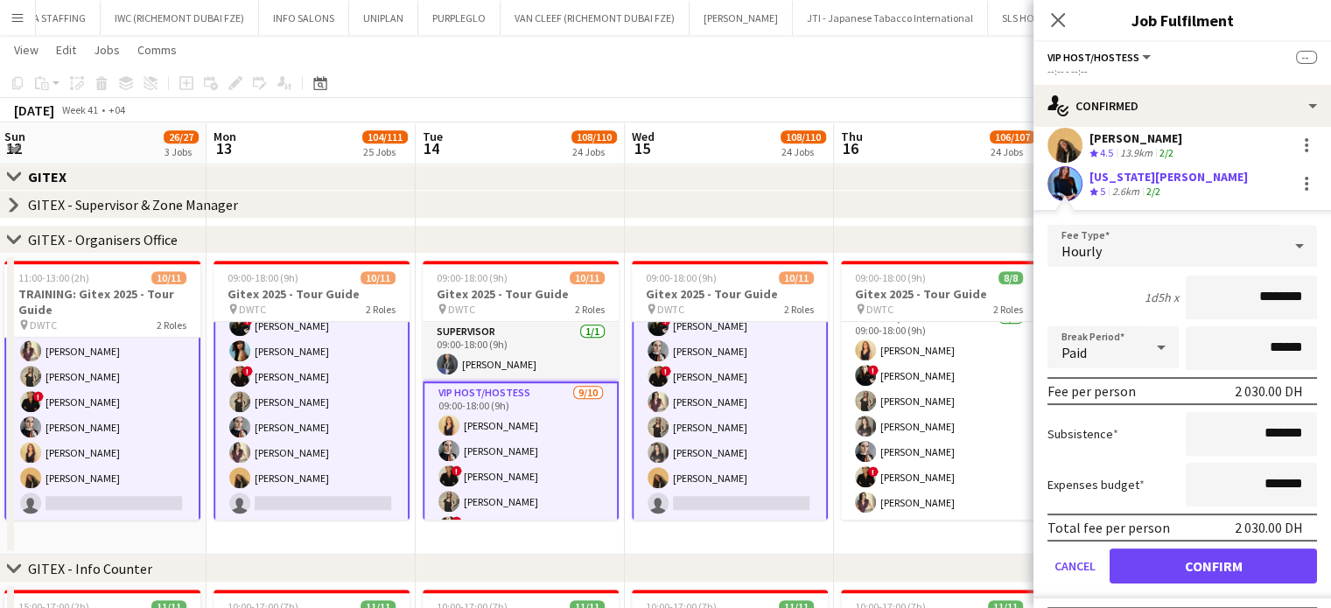
scroll to position [395, 0]
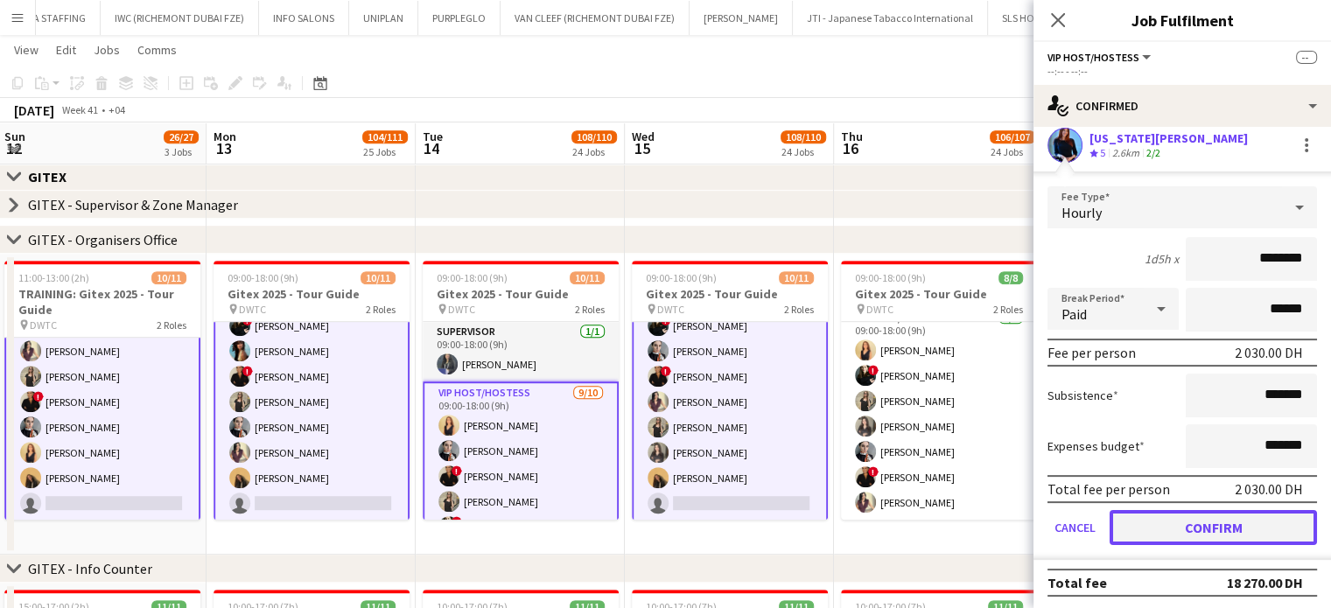
click at [1199, 528] on button "Confirm" at bounding box center [1212, 527] width 207 height 35
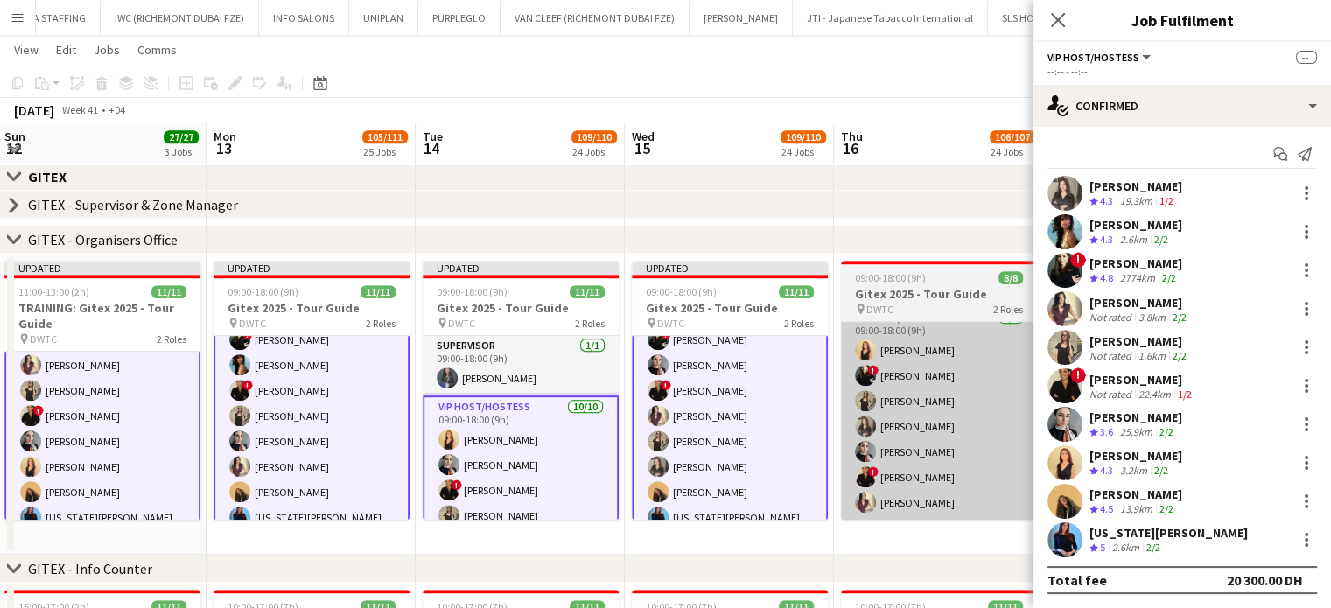
scroll to position [0, 0]
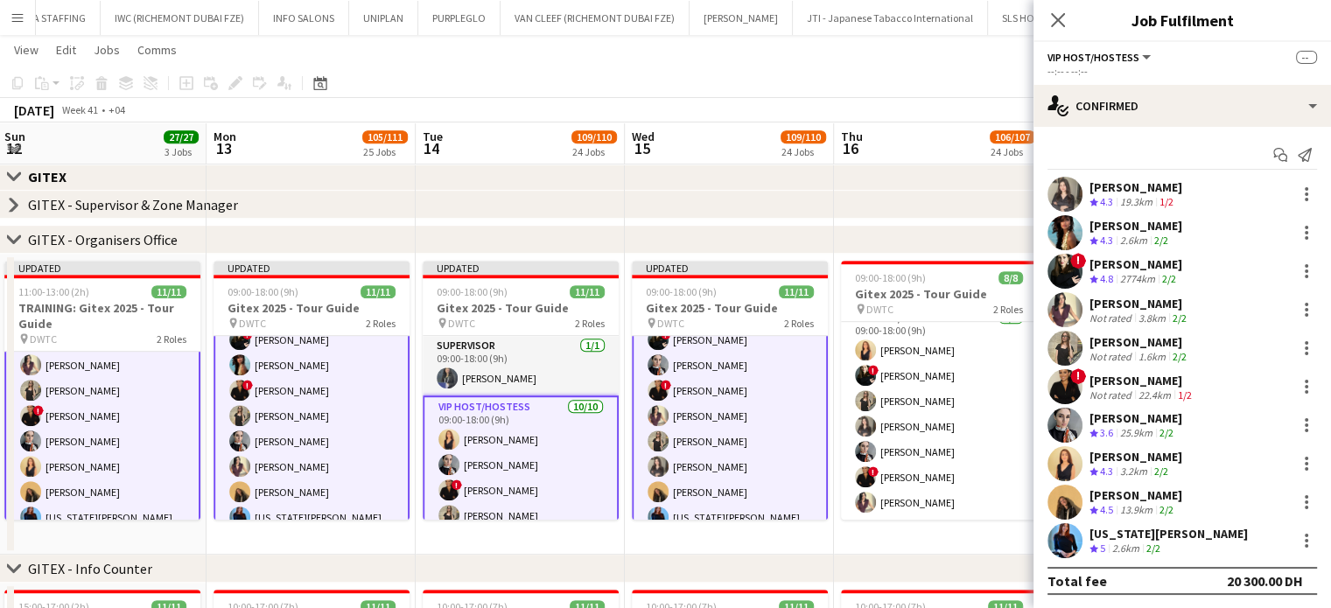
click at [817, 542] on app-date-cell "Updated 09:00-18:00 (9h) 11/11 Gitex 2025 - Tour Guide pin DWTC 2 Roles Supervi…" at bounding box center [729, 404] width 209 height 301
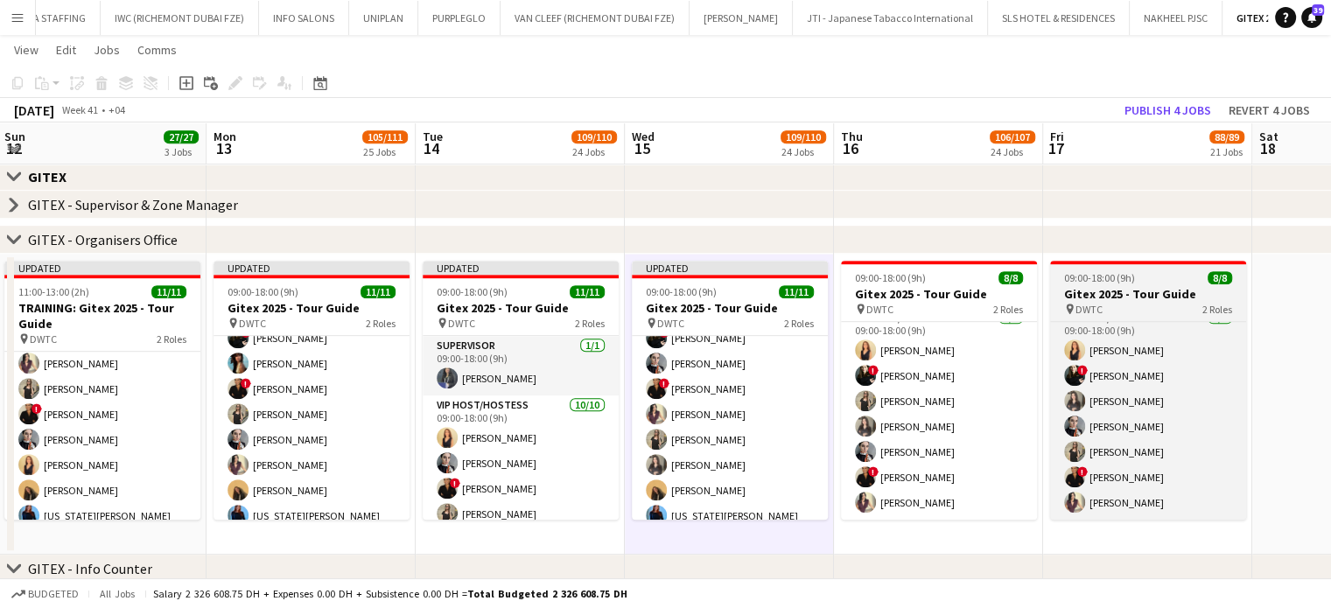
scroll to position [149, 0]
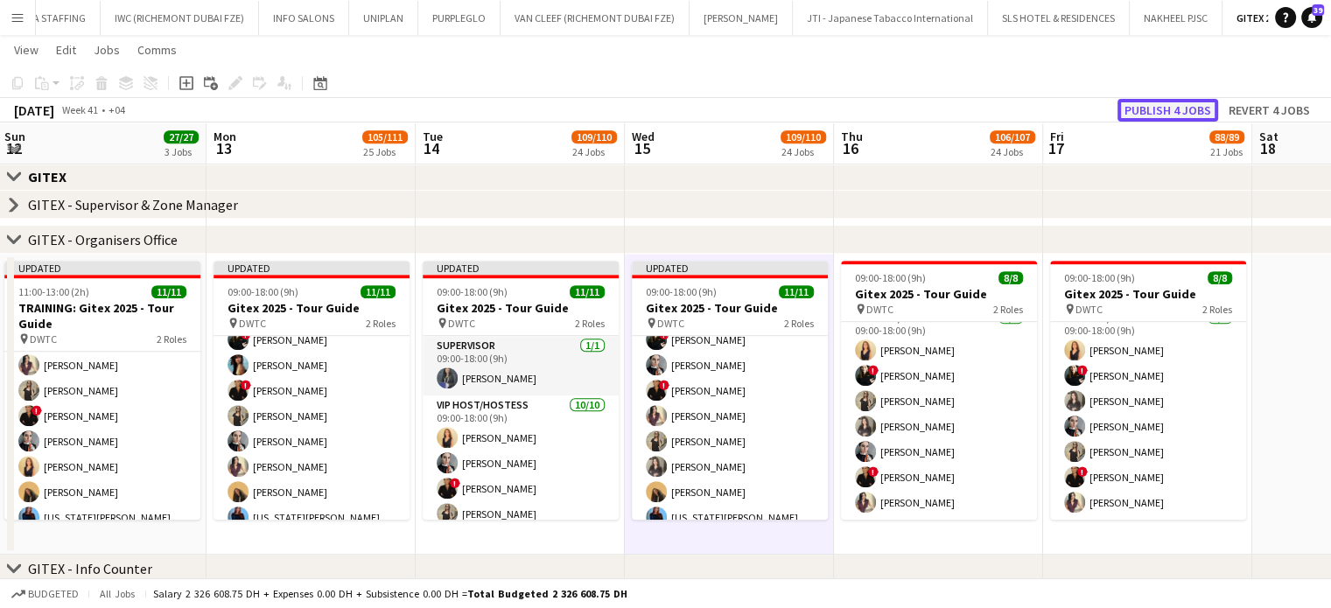
click at [1158, 114] on button "Publish 4 jobs" at bounding box center [1167, 110] width 101 height 23
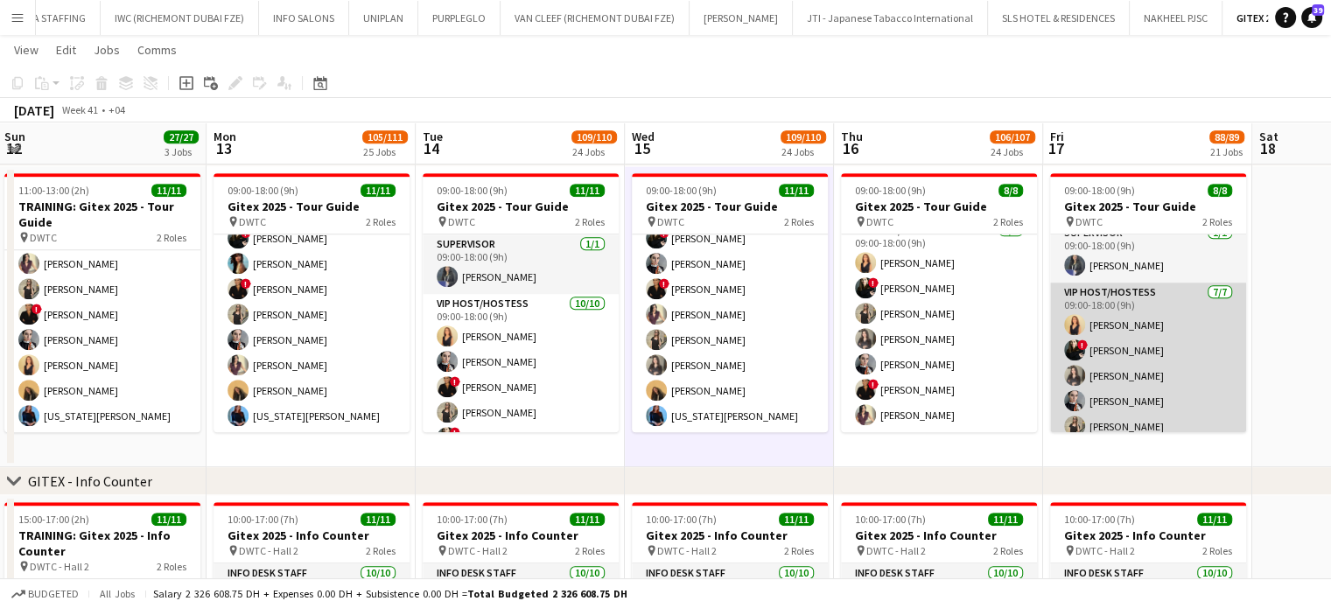
scroll to position [0, 0]
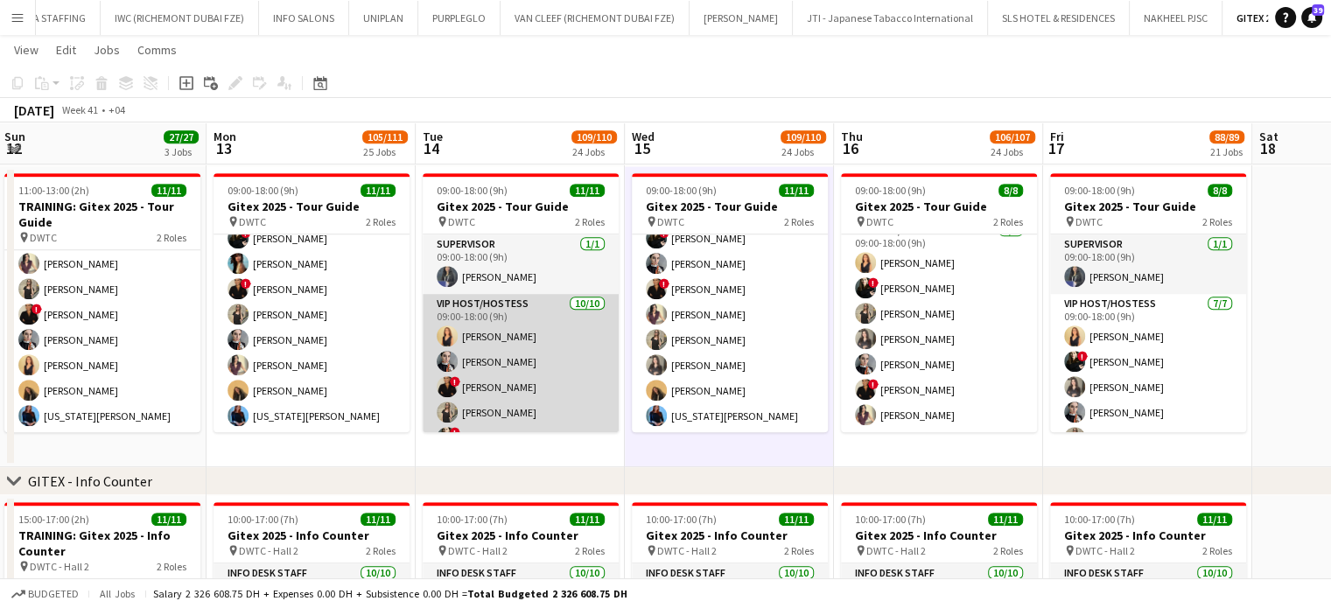
click at [500, 384] on app-card-role "VIP Host/Hostess 10/10 09:00-18:00 (9h) Dorsa Ahmadi Pishkouhi Sepideh Salehi !…" at bounding box center [521, 438] width 196 height 288
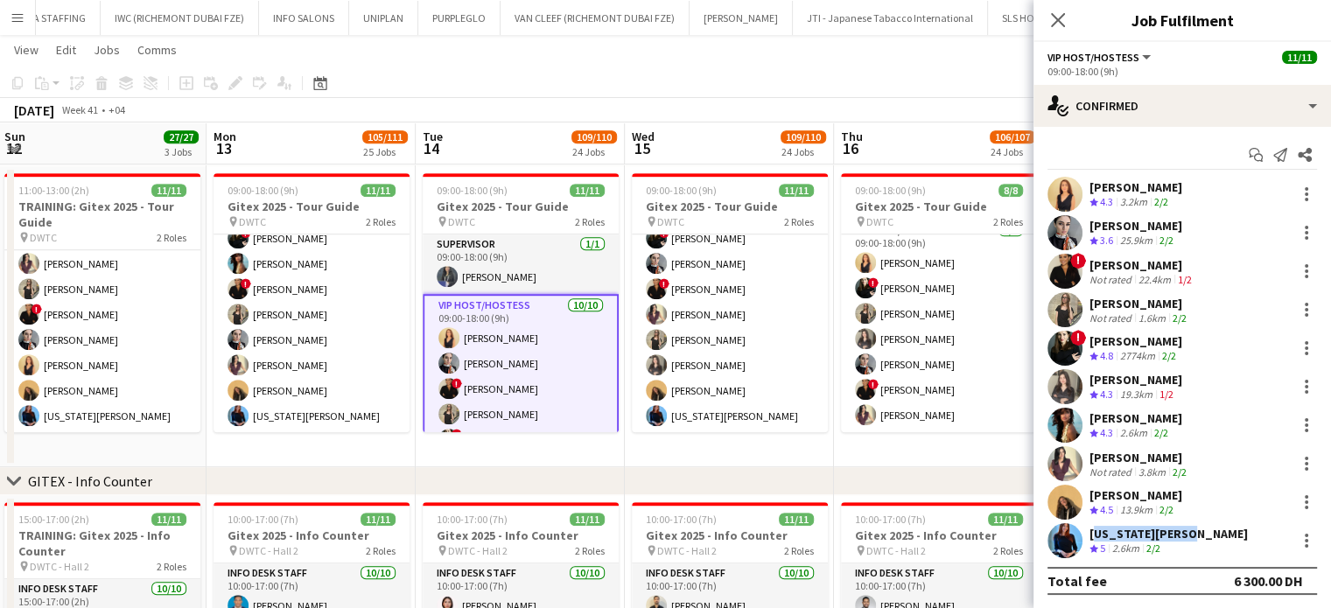
drag, startPoint x: 1182, startPoint y: 531, endPoint x: 1087, endPoint y: 535, distance: 95.4
click at [1087, 535] on div "Virginia Abboud Crew rating 5 2.6km 2/2" at bounding box center [1181, 540] width 297 height 35
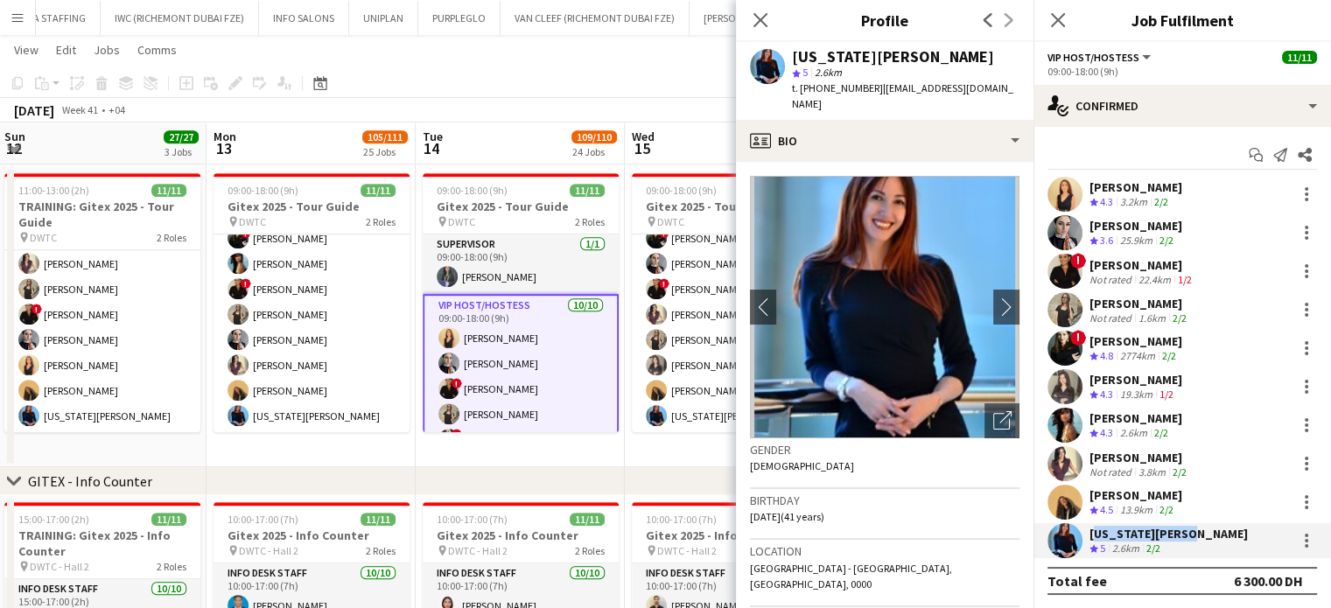
copy div "Virginia Abboud"
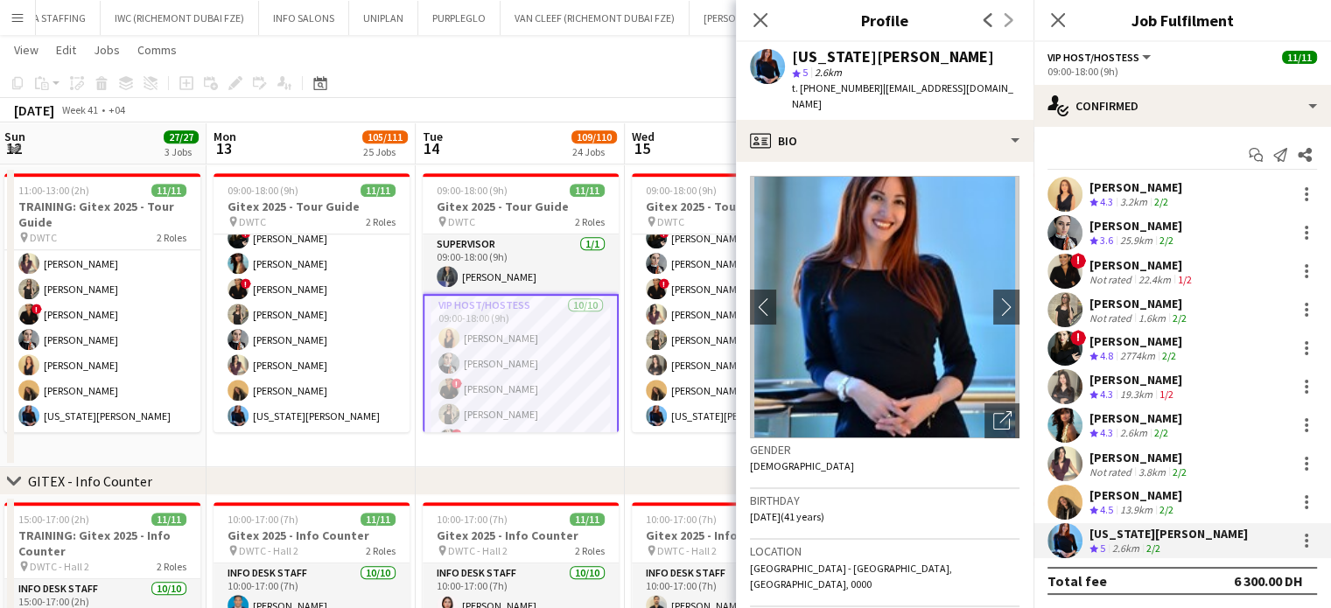
click at [658, 65] on app-page-menu "View Day view expanded Day view collapsed Month view Date picker Jump to today …" at bounding box center [665, 51] width 1331 height 33
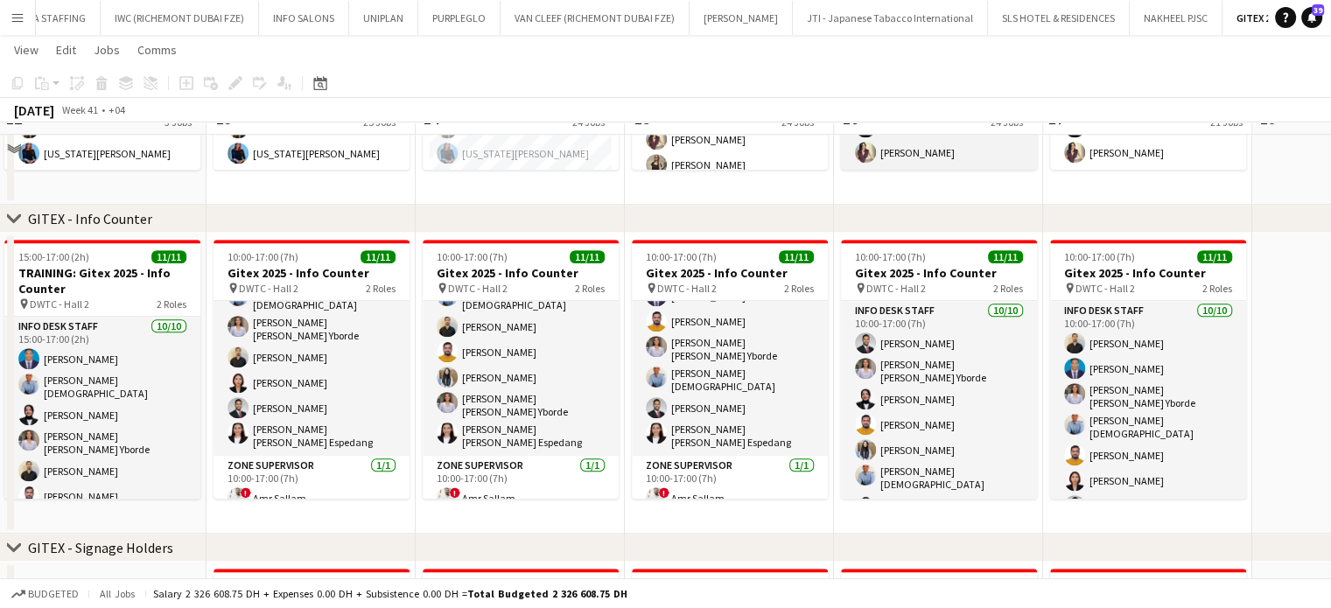
scroll to position [1050, 0]
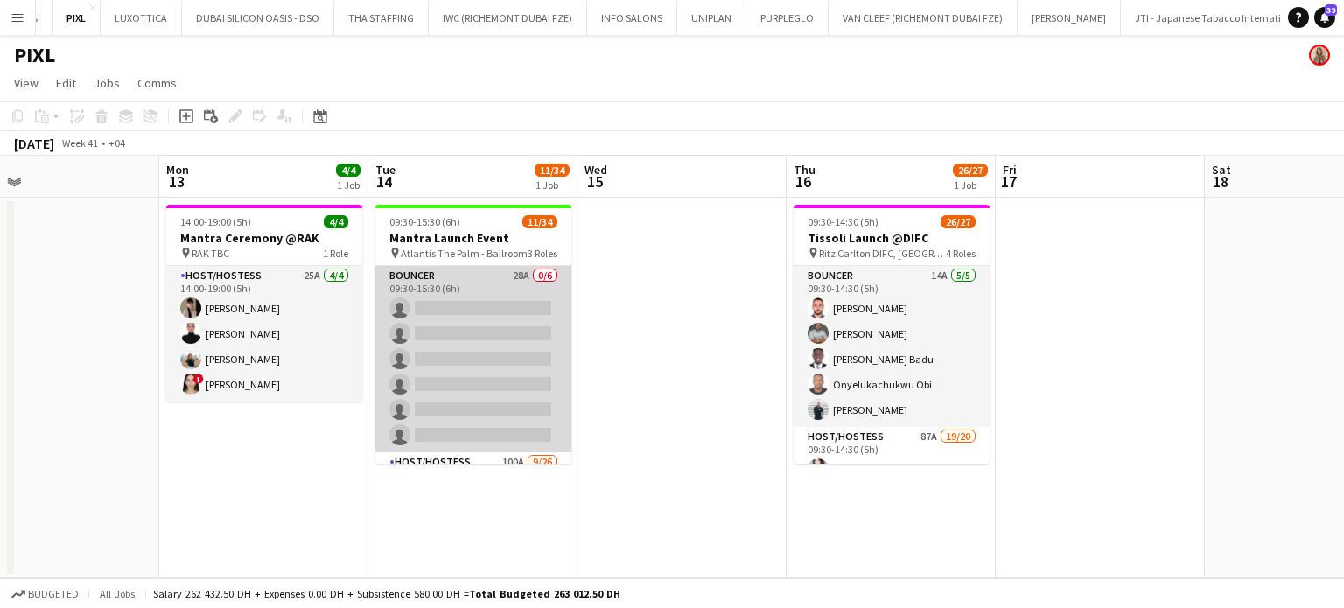
scroll to position [175, 0]
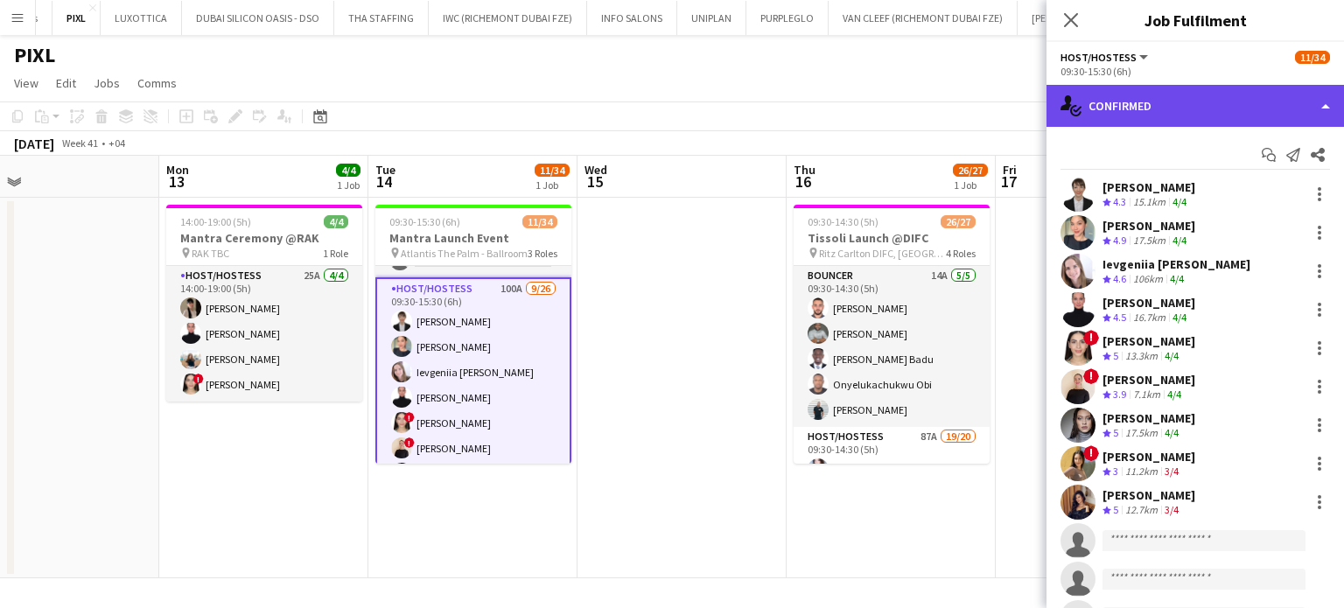
click at [1312, 85] on div "single-neutral-actions-check-2 Confirmed" at bounding box center [1194, 106] width 297 height 42
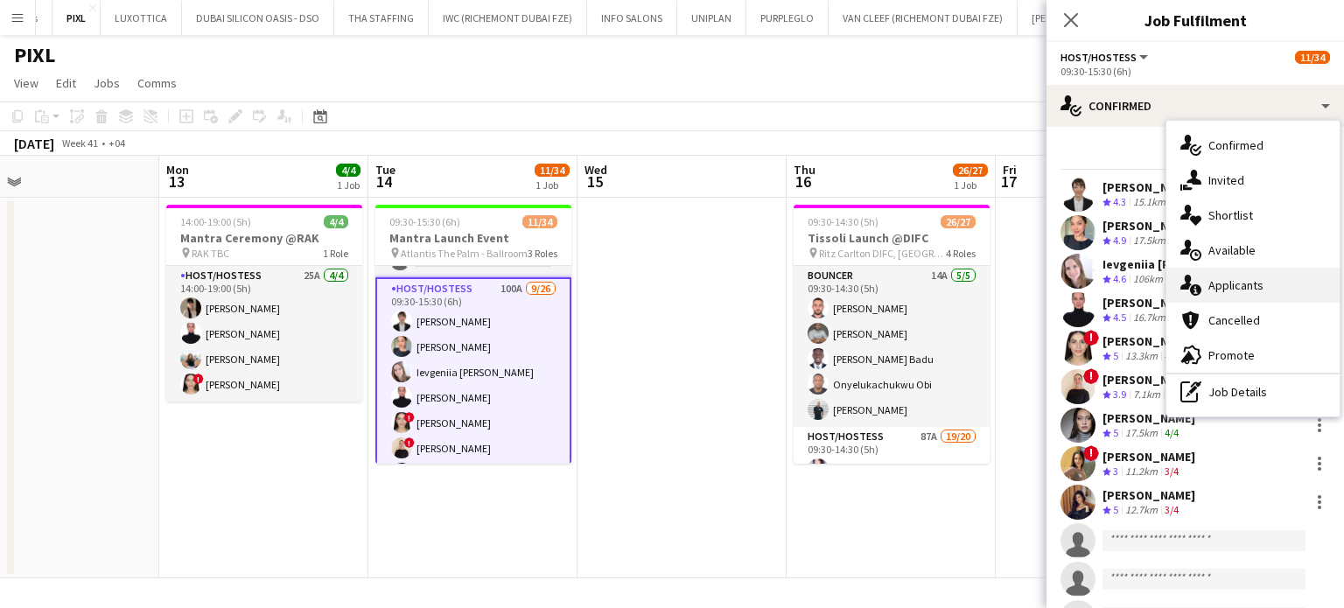
click at [1242, 276] on div "single-neutral-actions-information Applicants" at bounding box center [1252, 285] width 173 height 35
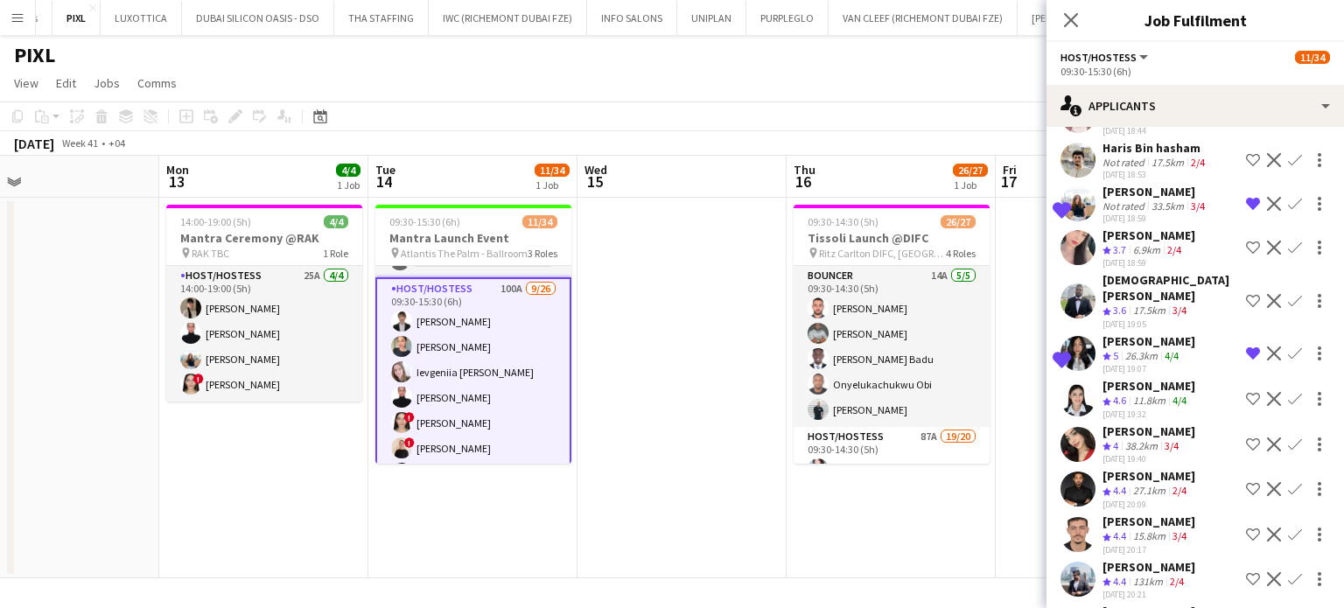
scroll to position [2012, 0]
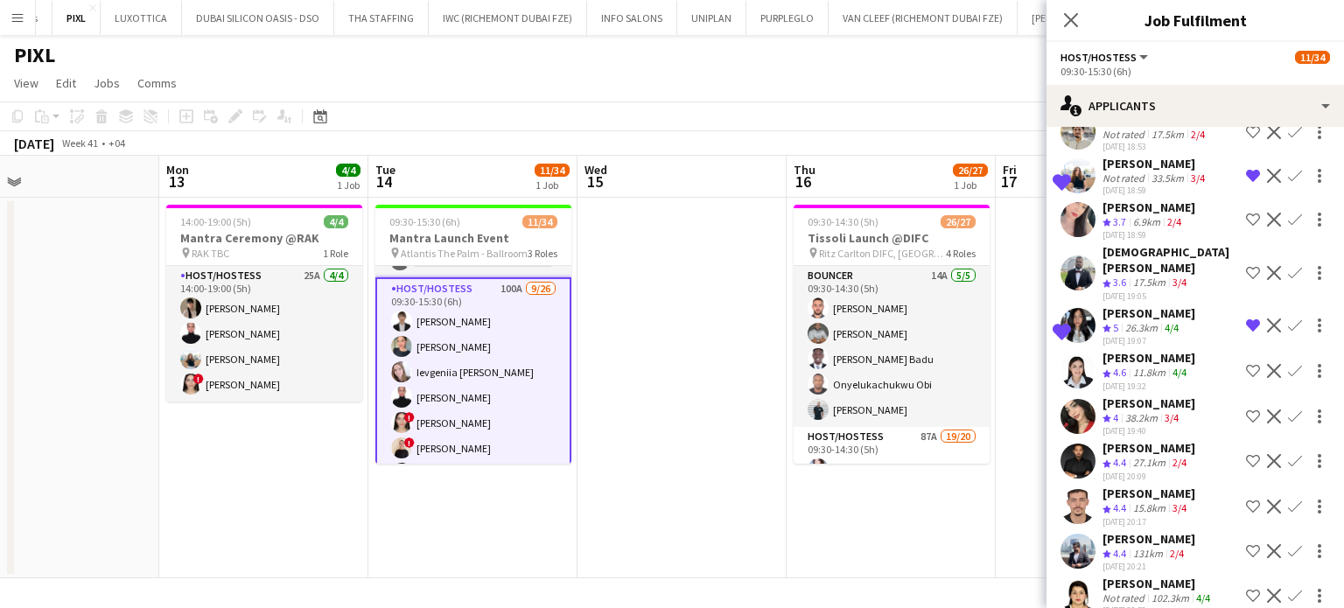
click at [1267, 214] on app-icon "Decline" at bounding box center [1274, 220] width 14 height 14
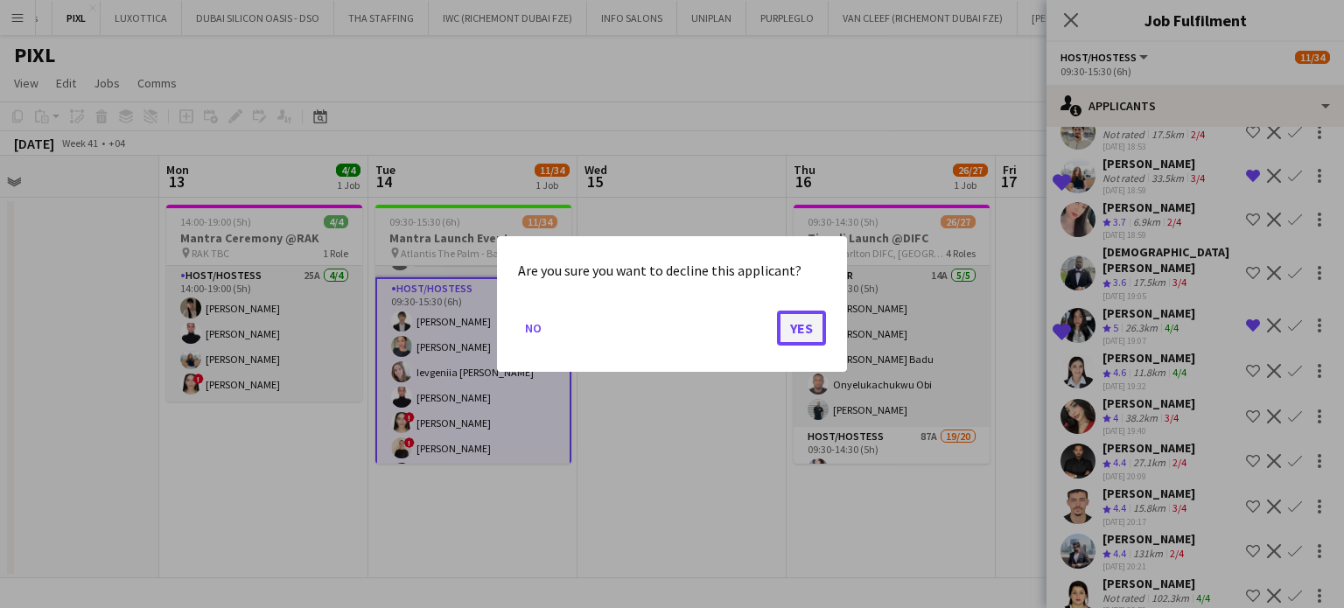
click at [801, 326] on button "Yes" at bounding box center [801, 328] width 49 height 35
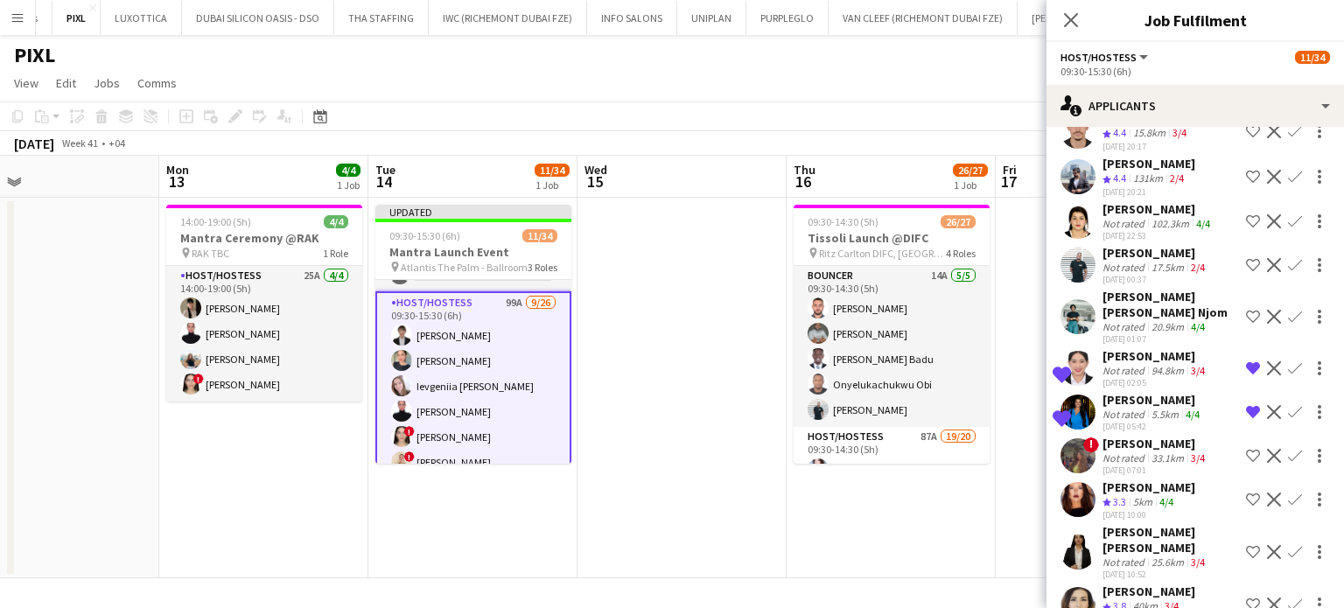
scroll to position [2362, 0]
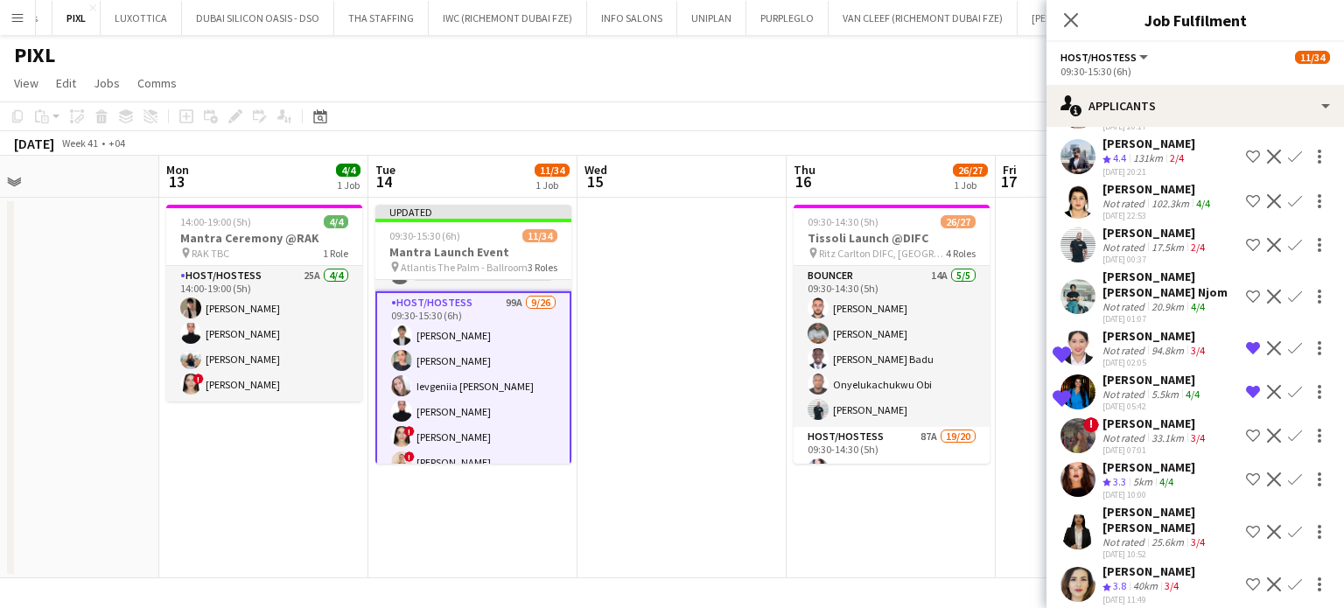
click at [1267, 197] on app-icon "Decline" at bounding box center [1274, 201] width 14 height 14
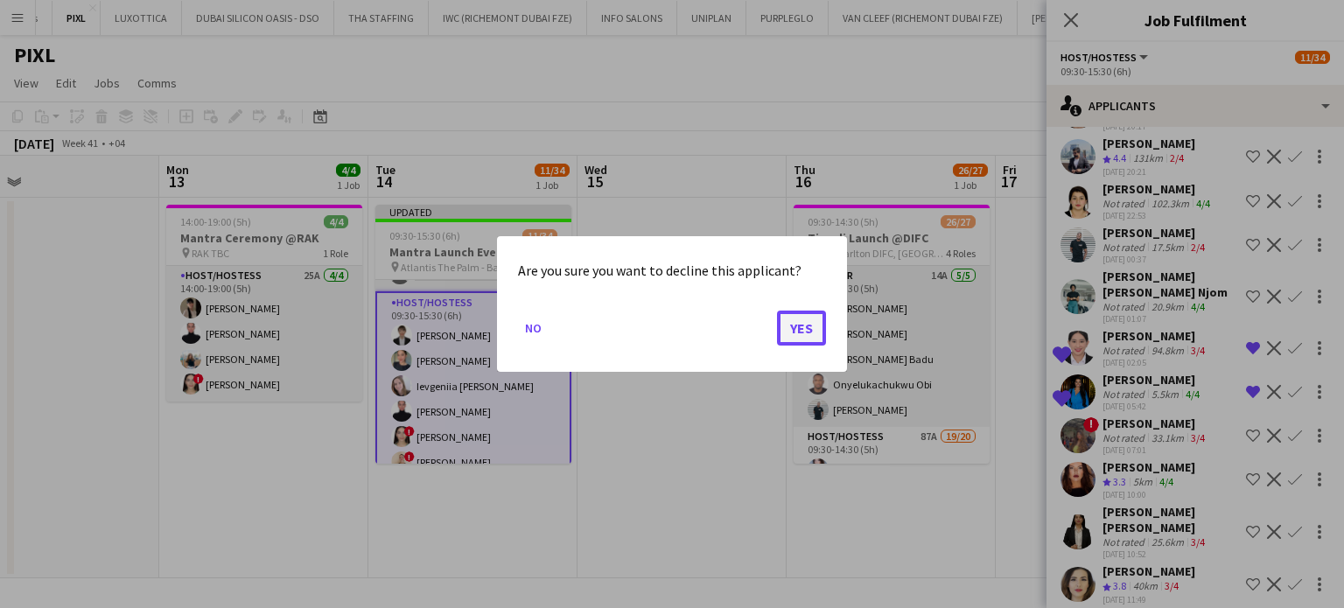
click at [801, 337] on button "Yes" at bounding box center [801, 328] width 49 height 35
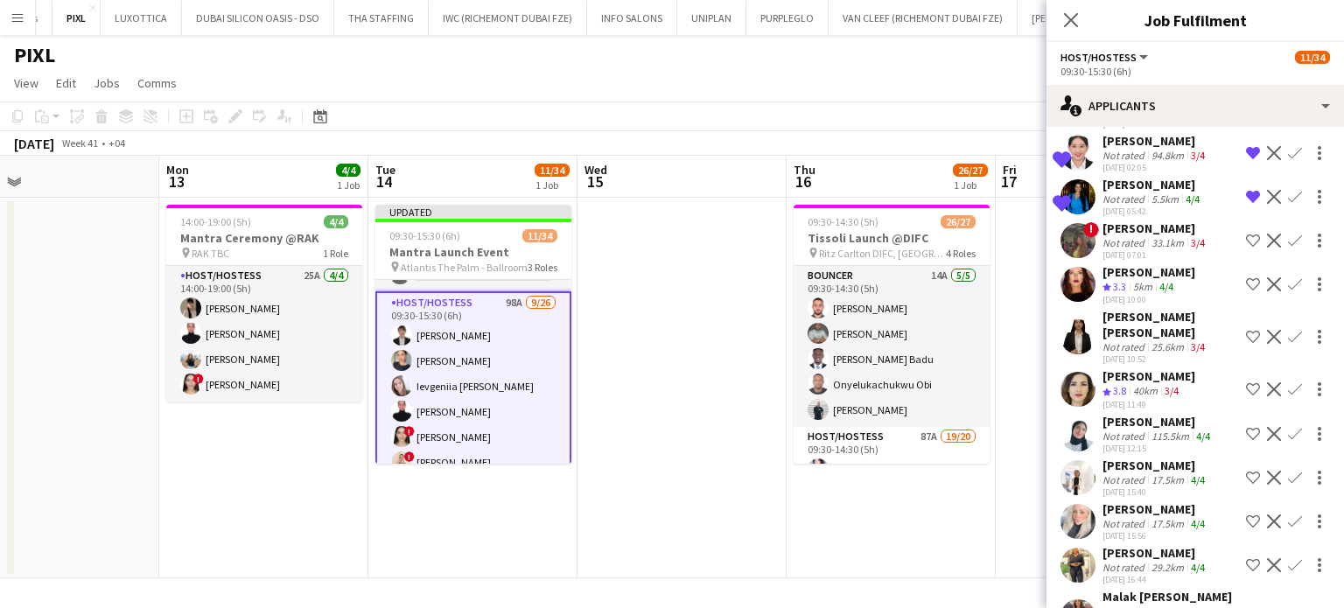
scroll to position [2537, 0]
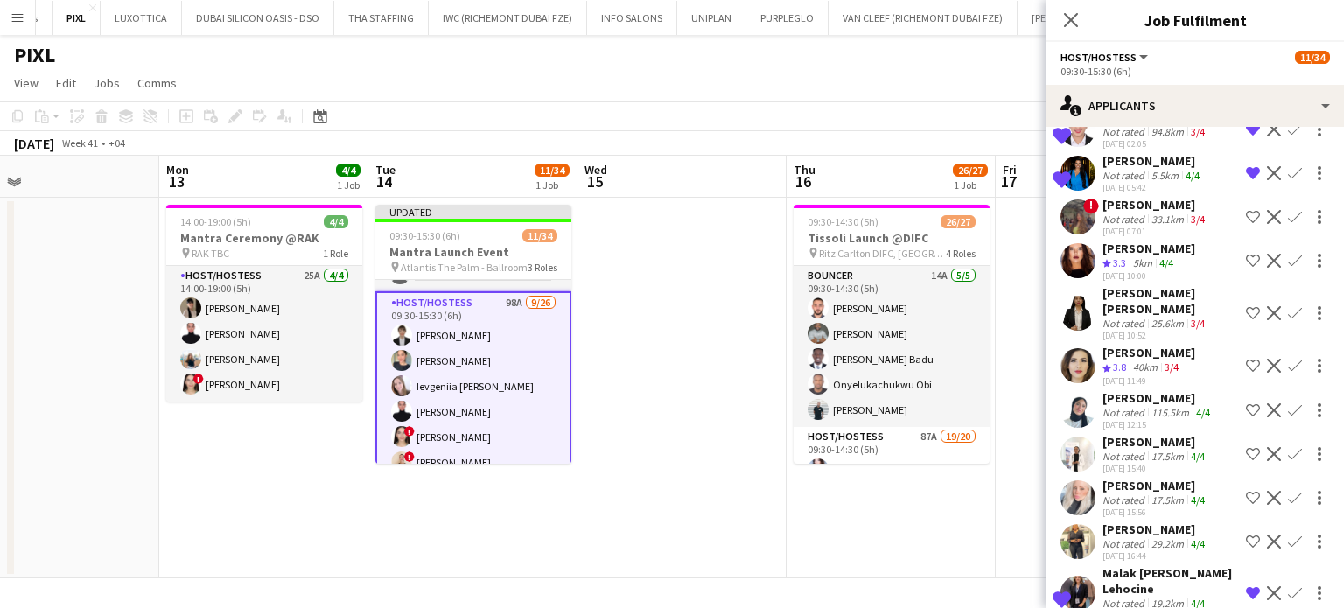
click at [1267, 359] on app-icon "Decline" at bounding box center [1274, 366] width 14 height 14
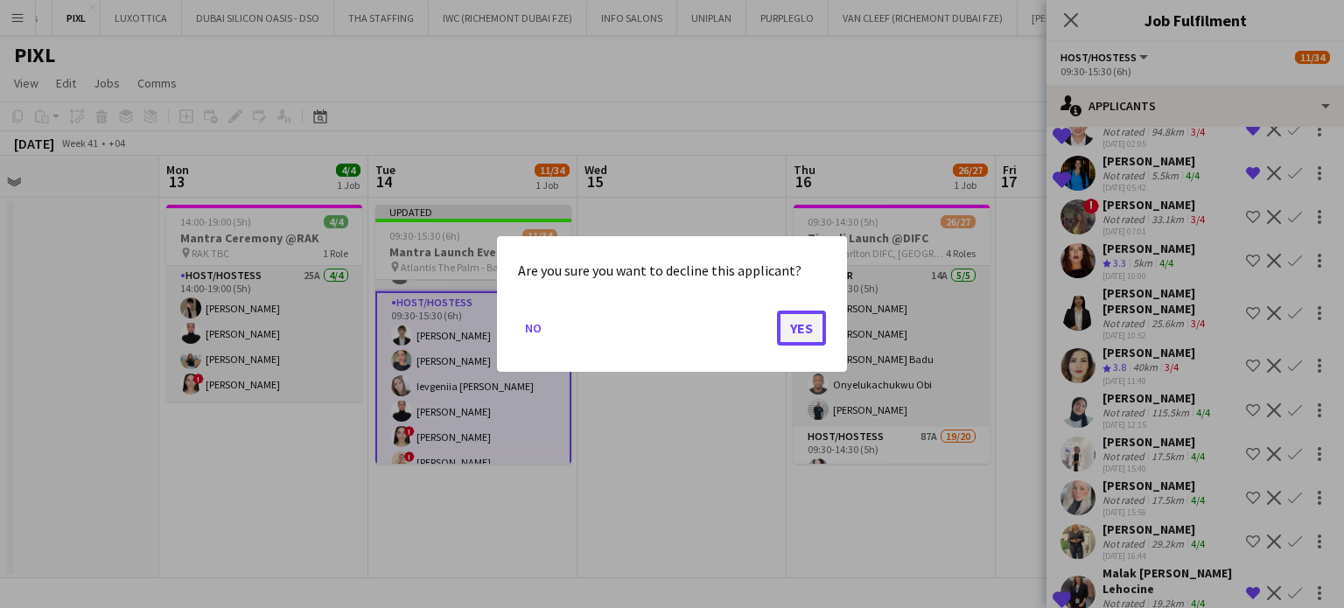
click at [807, 332] on button "Yes" at bounding box center [801, 328] width 49 height 35
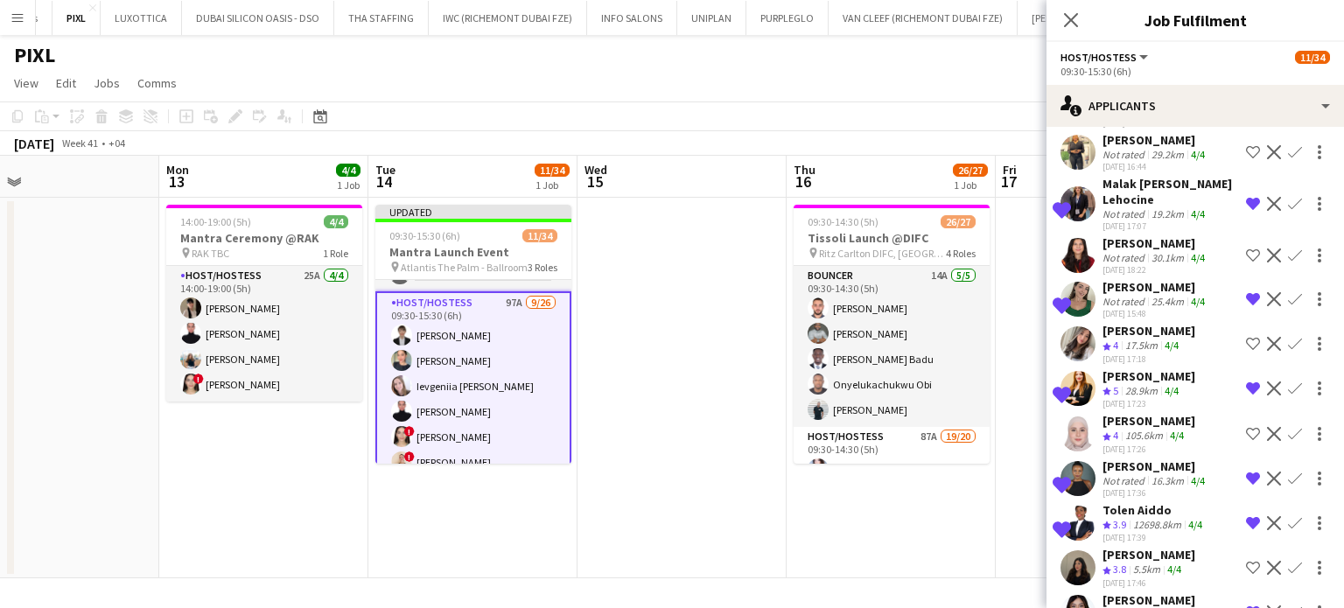
scroll to position [2975, 0]
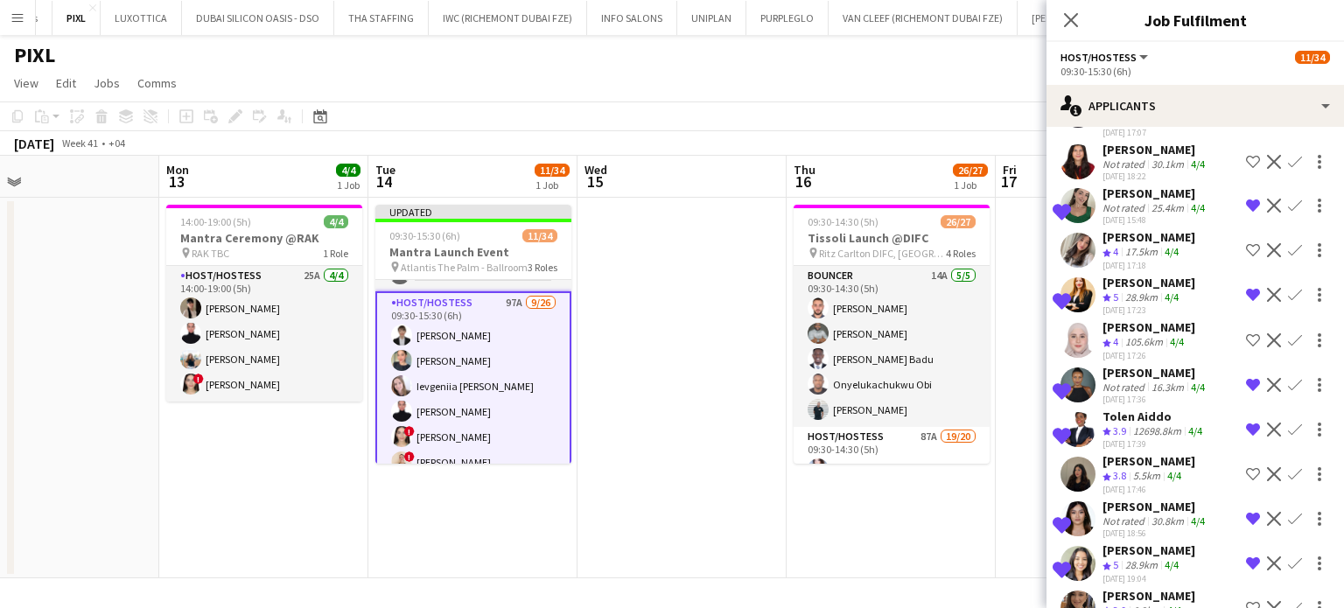
click at [1127, 245] on div "17.5km" at bounding box center [1141, 252] width 39 height 15
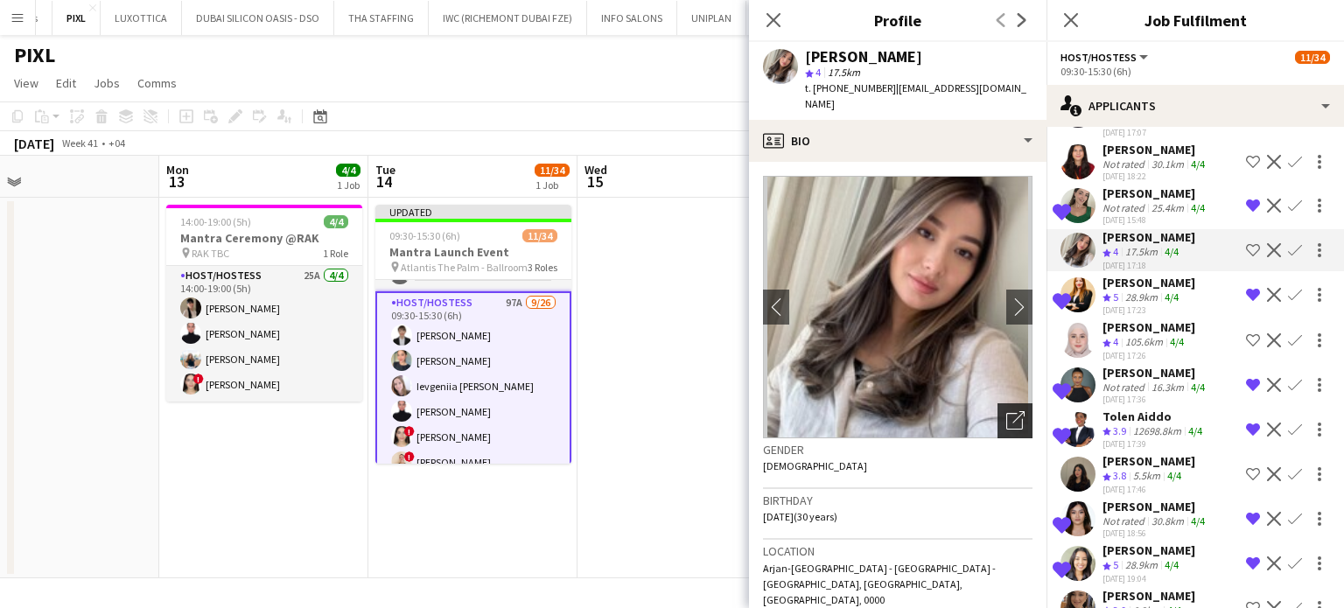
click at [1006, 411] on icon "Open photos pop-in" at bounding box center [1015, 420] width 18 height 18
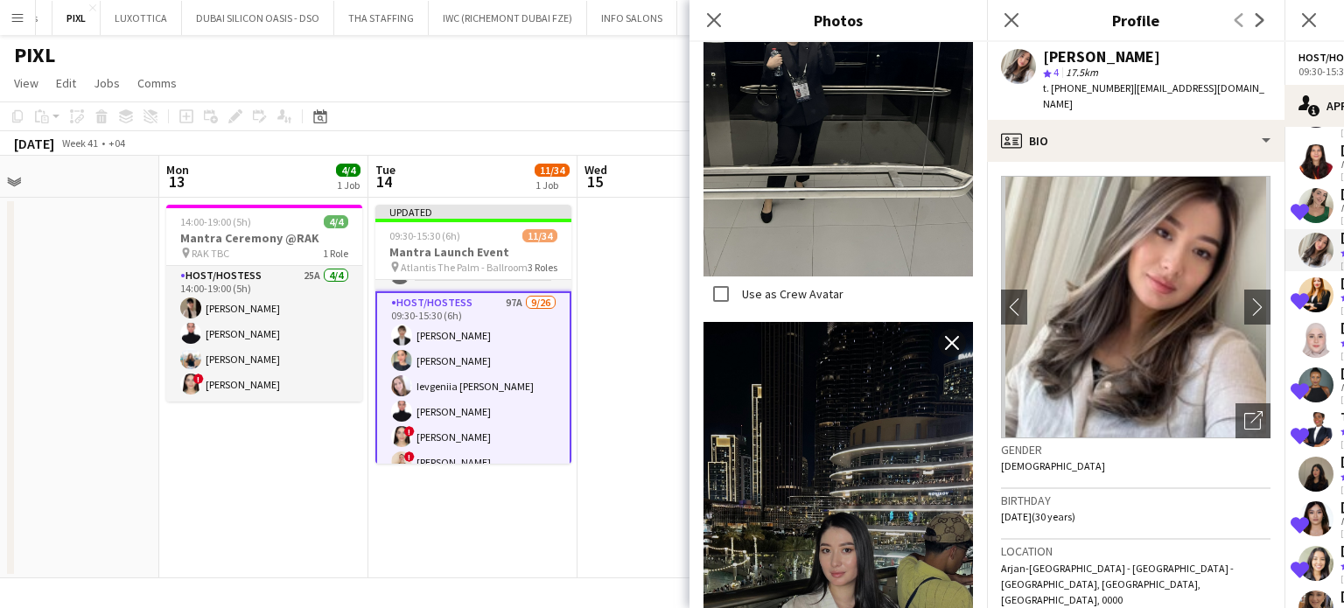
scroll to position [962, 0]
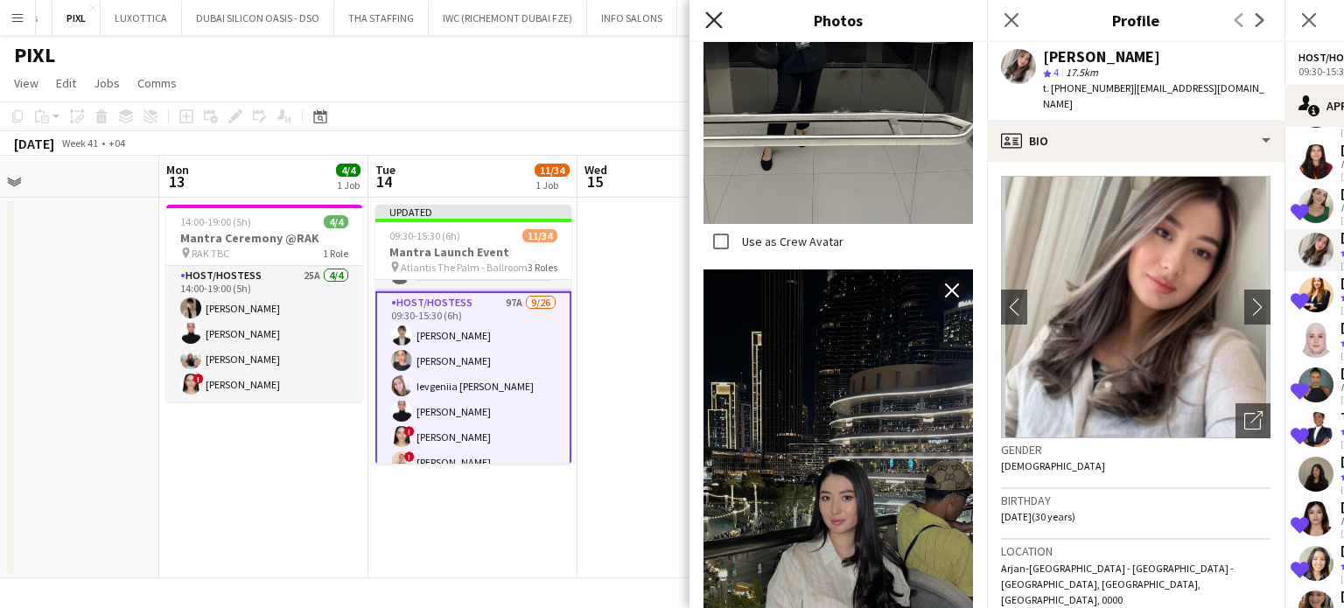
click at [712, 22] on icon at bounding box center [713, 19] width 17 height 17
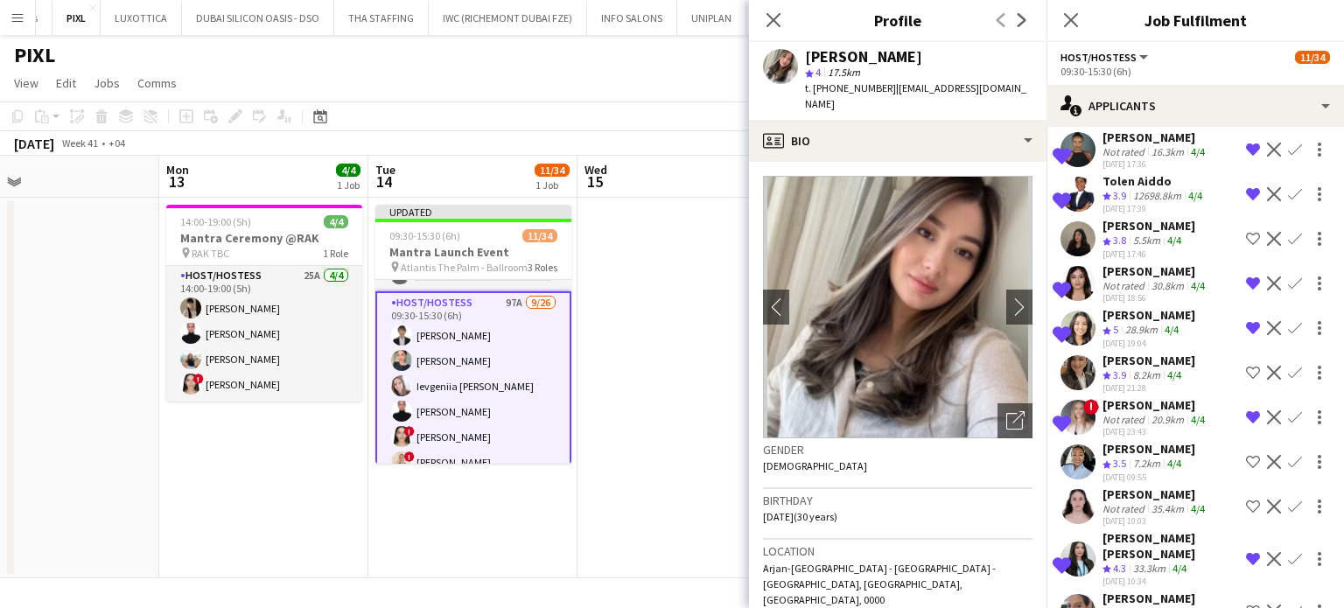
scroll to position [3235, 0]
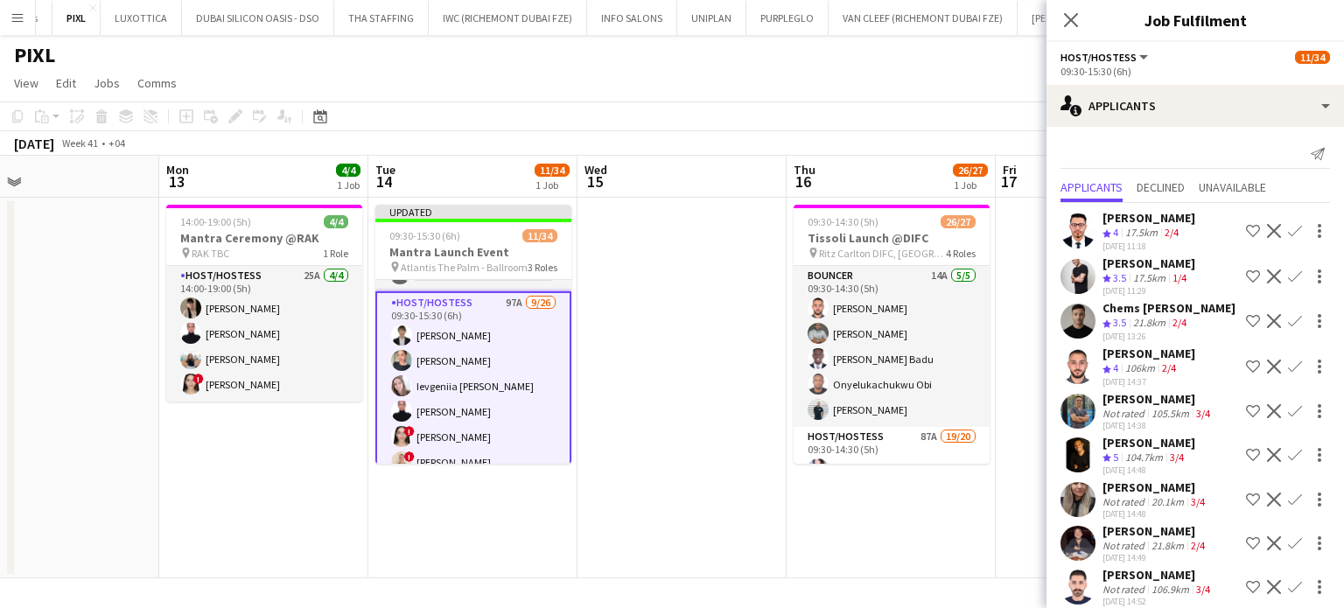
scroll to position [0, 0]
click at [674, 313] on app-date-cell at bounding box center [681, 388] width 209 height 381
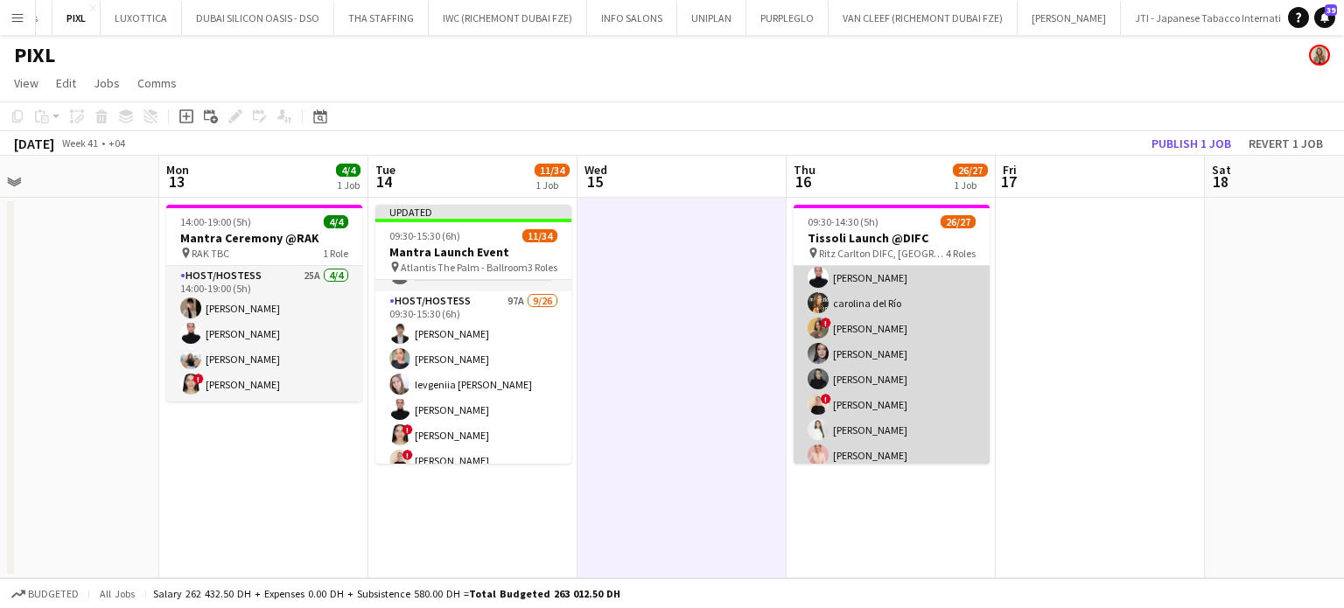
scroll to position [612, 0]
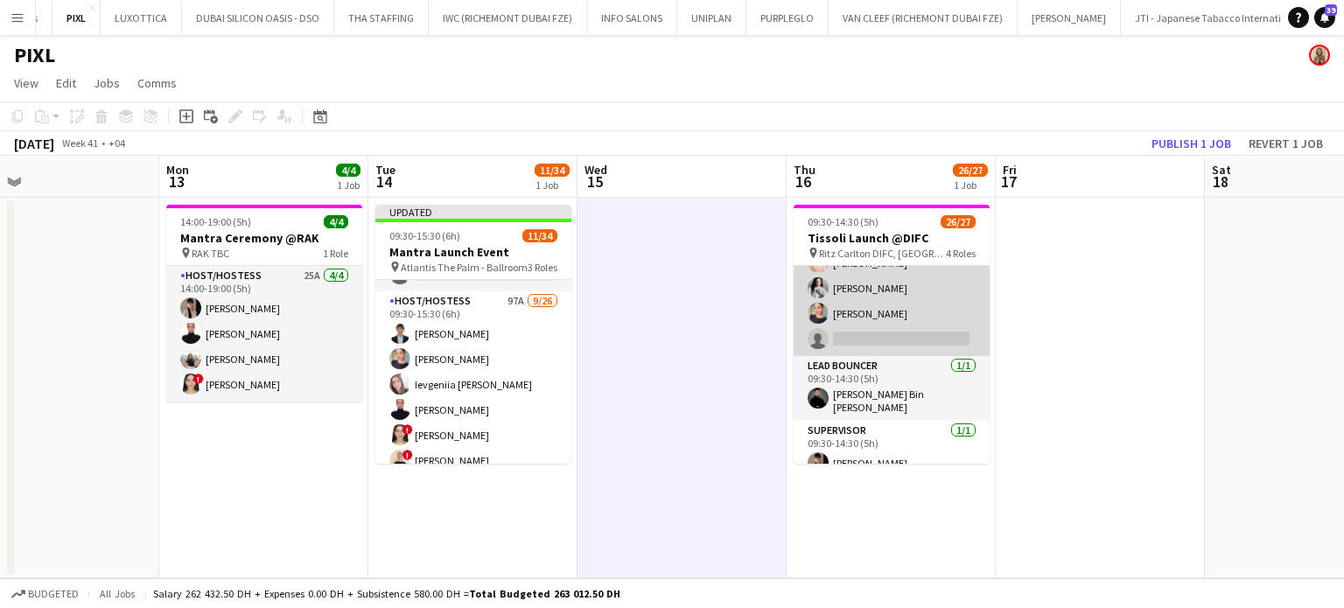
click at [884, 320] on app-card-role "Host/Hostess 87A 19/20 09:30-14:30 (5h) Daria Ganzhura Santa Araja Ruth Jasmine…" at bounding box center [892, 86] width 196 height 542
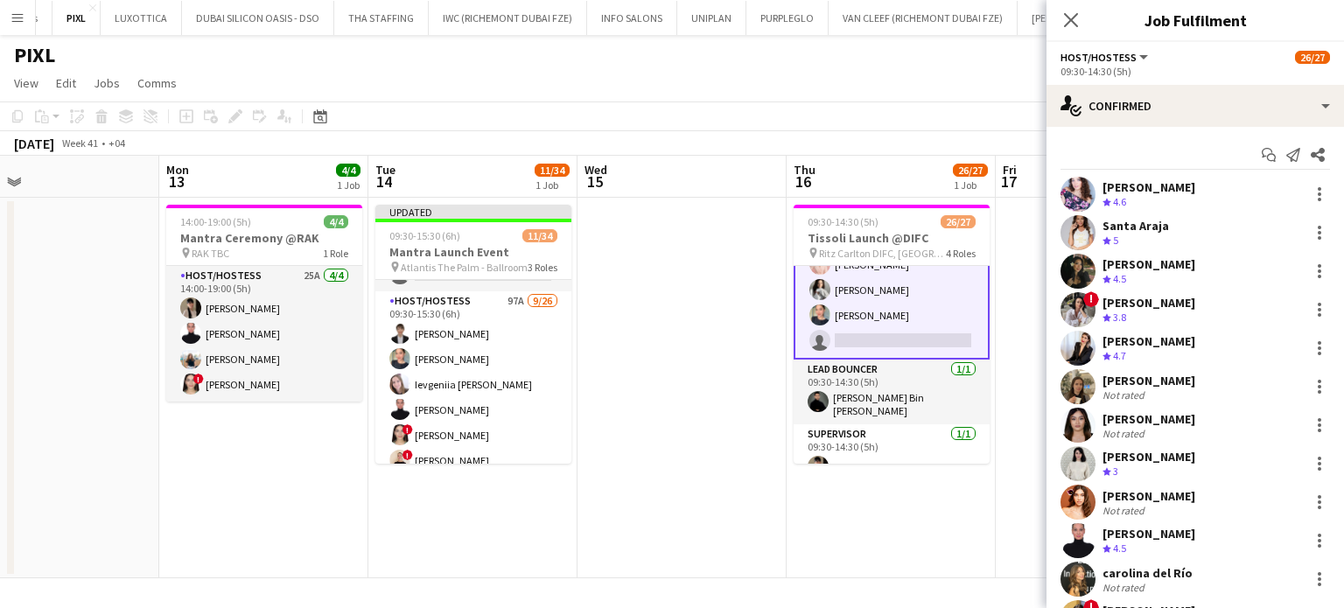
scroll to position [613, 0]
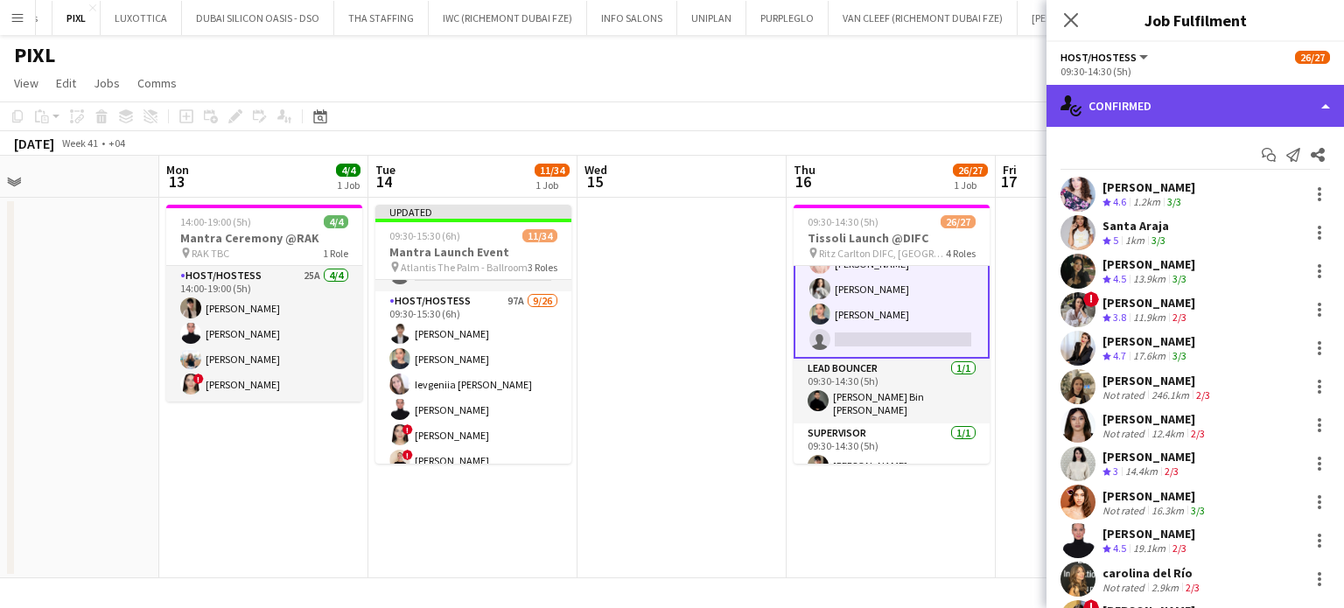
click at [1324, 109] on div "single-neutral-actions-check-2 Confirmed" at bounding box center [1194, 106] width 297 height 42
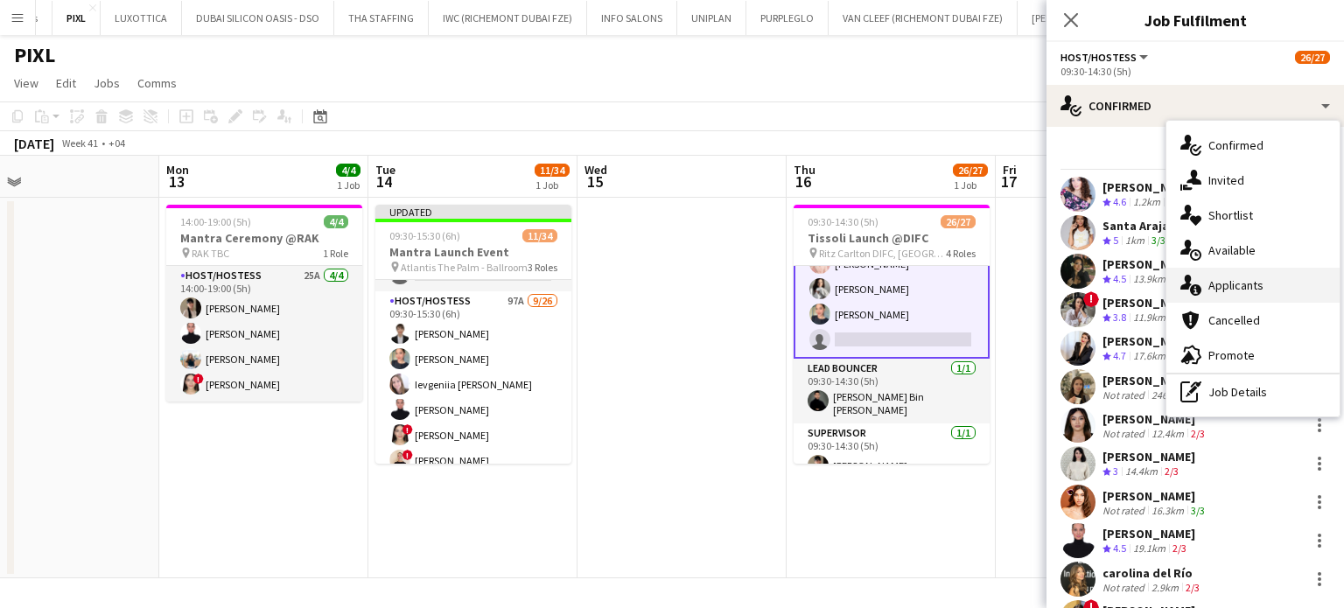
click at [1228, 295] on div "single-neutral-actions-information Applicants" at bounding box center [1252, 285] width 173 height 35
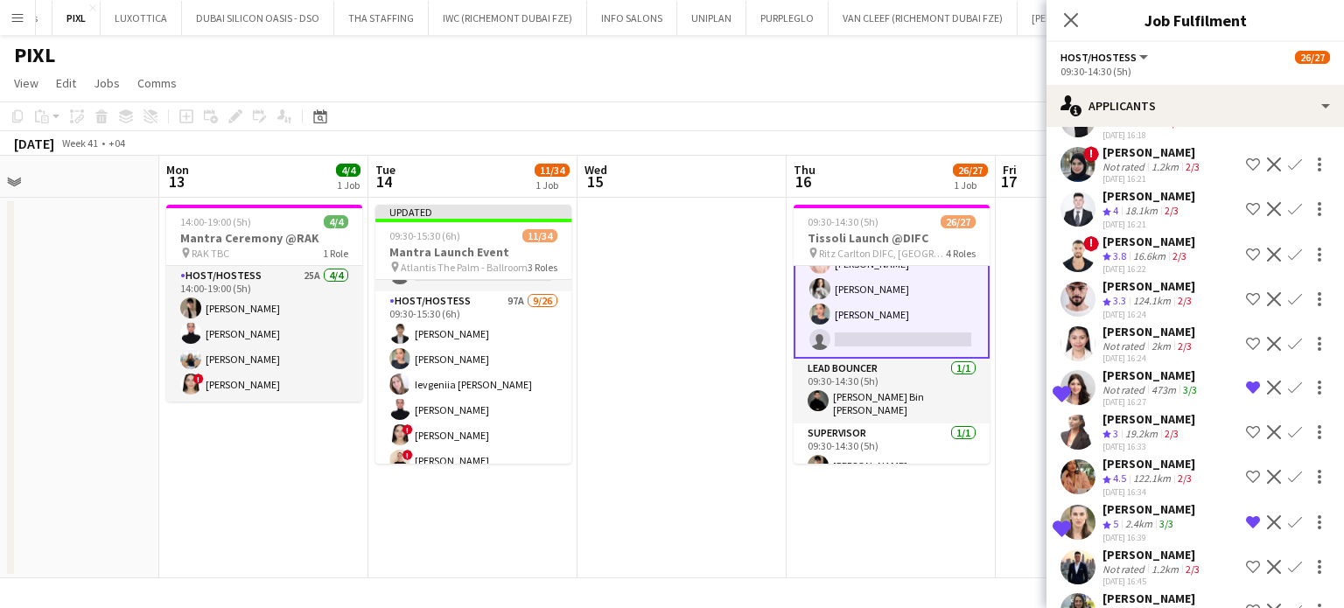
scroll to position [992, 0]
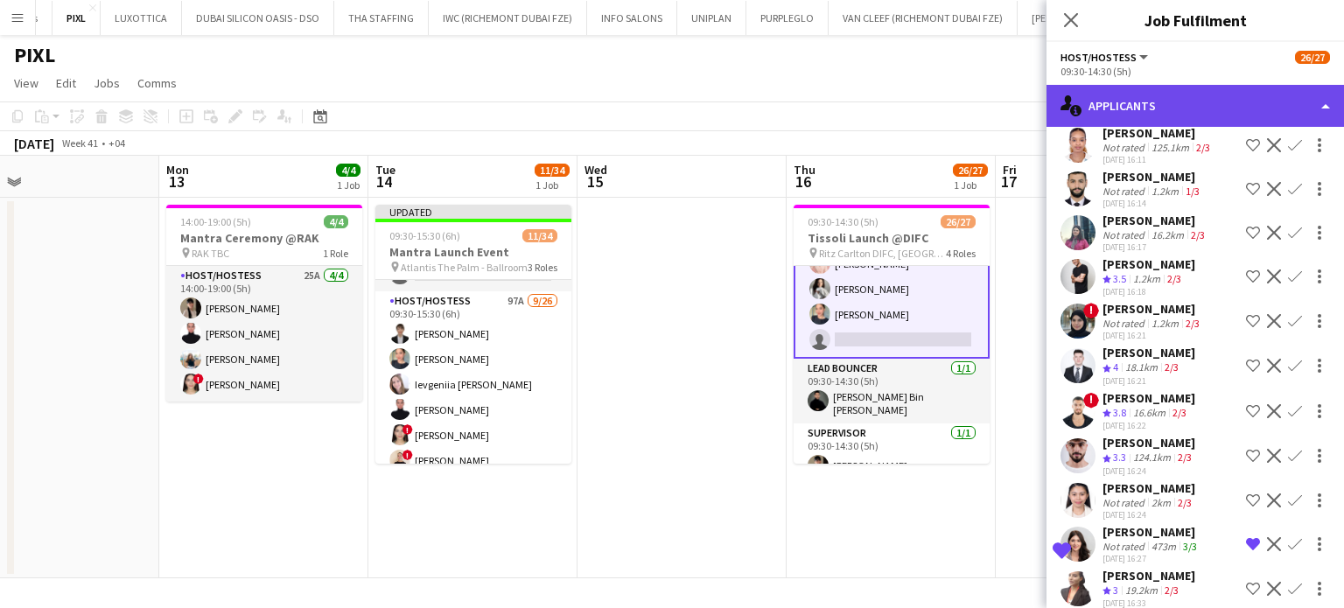
click at [1292, 97] on div "single-neutral-actions-information Applicants" at bounding box center [1194, 106] width 297 height 42
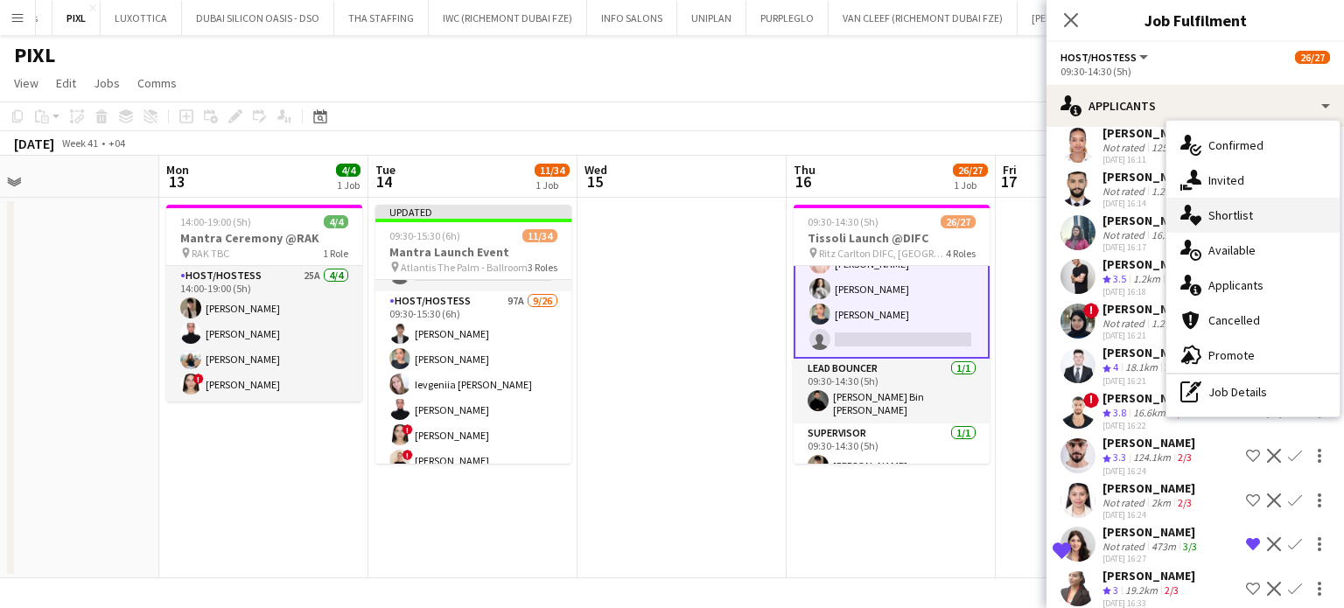
click at [1225, 216] on span "Shortlist" at bounding box center [1230, 215] width 45 height 16
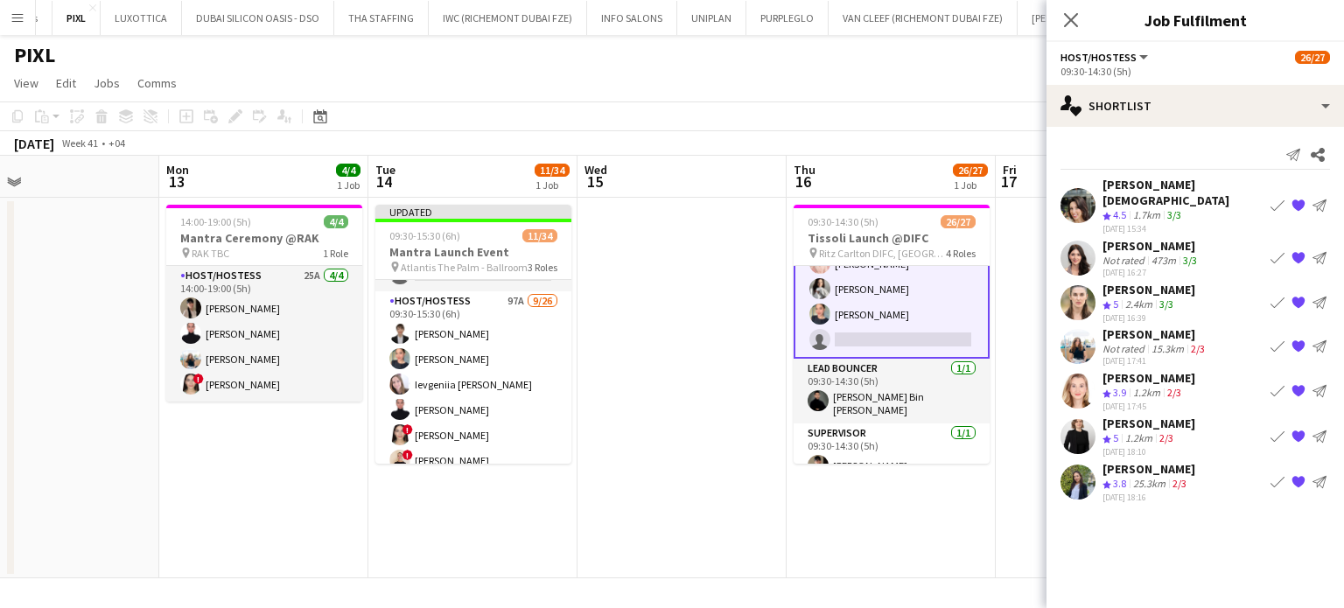
click at [651, 388] on app-date-cell at bounding box center [681, 388] width 209 height 381
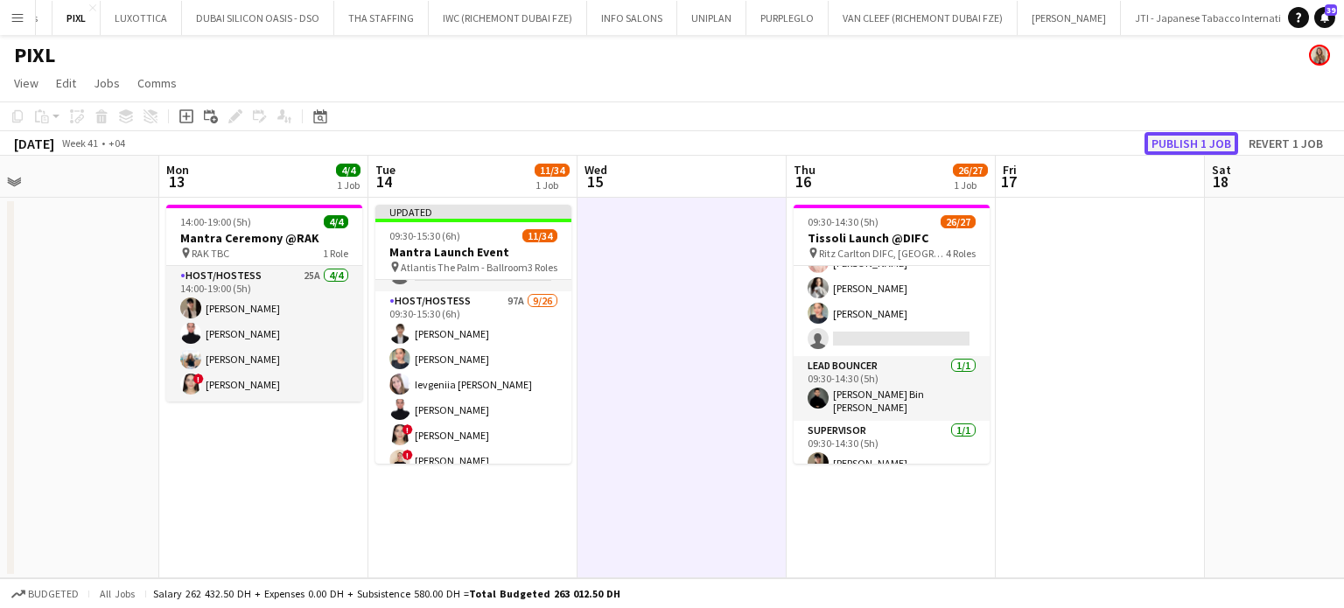
click at [1190, 144] on button "Publish 1 job" at bounding box center [1191, 143] width 94 height 23
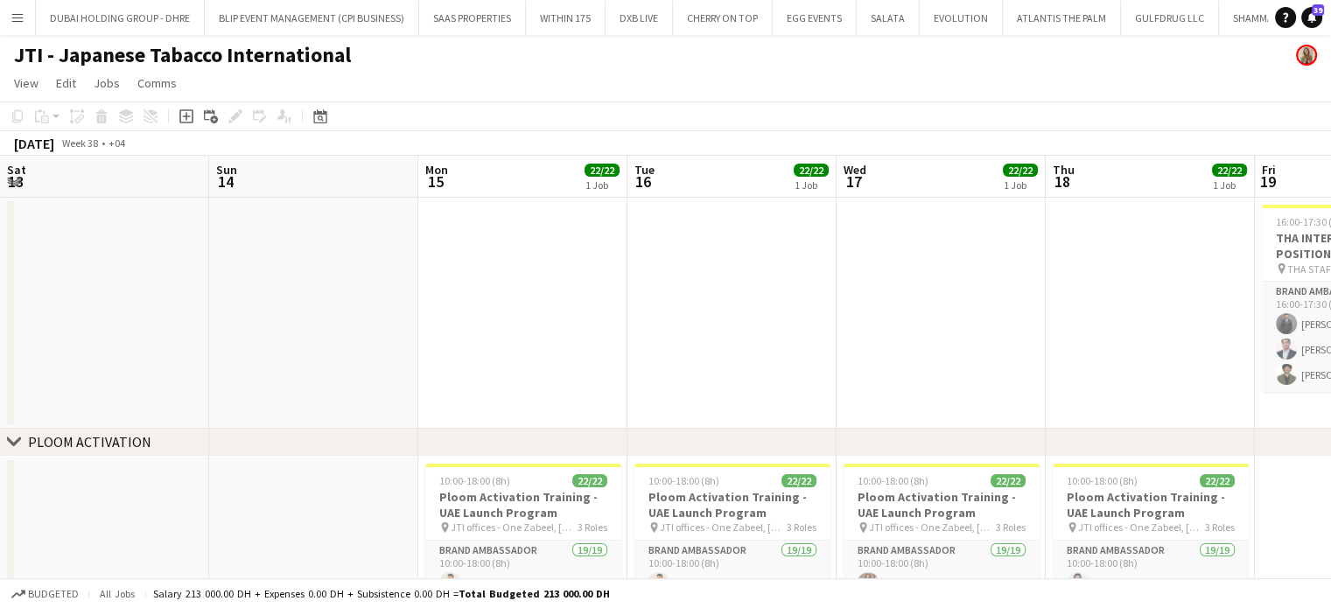
scroll to position [0, 459]
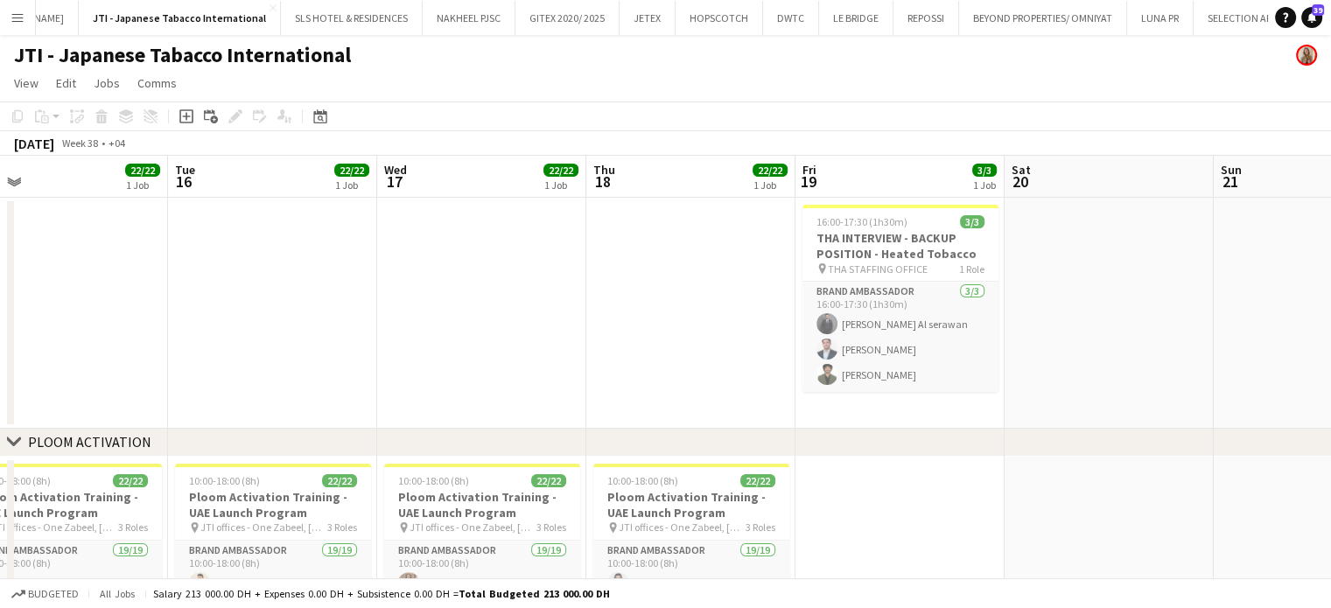
click at [20, 13] on app-icon "Menu" at bounding box center [17, 17] width 14 height 14
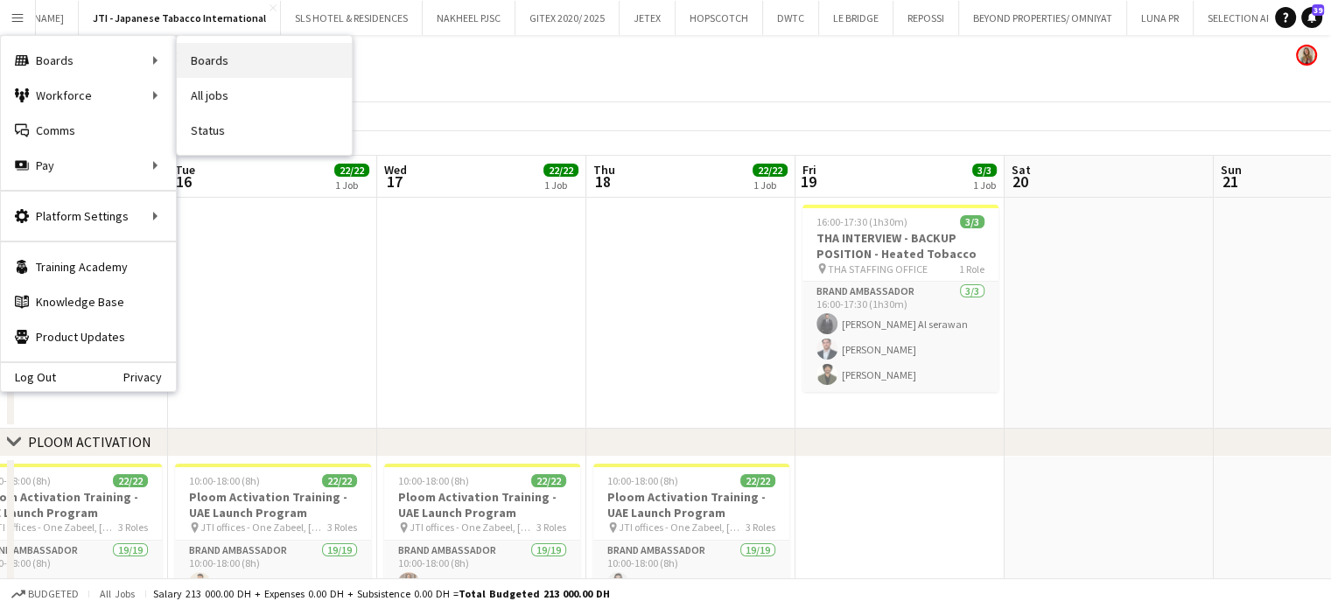
click at [207, 64] on link "Boards" at bounding box center [264, 60] width 175 height 35
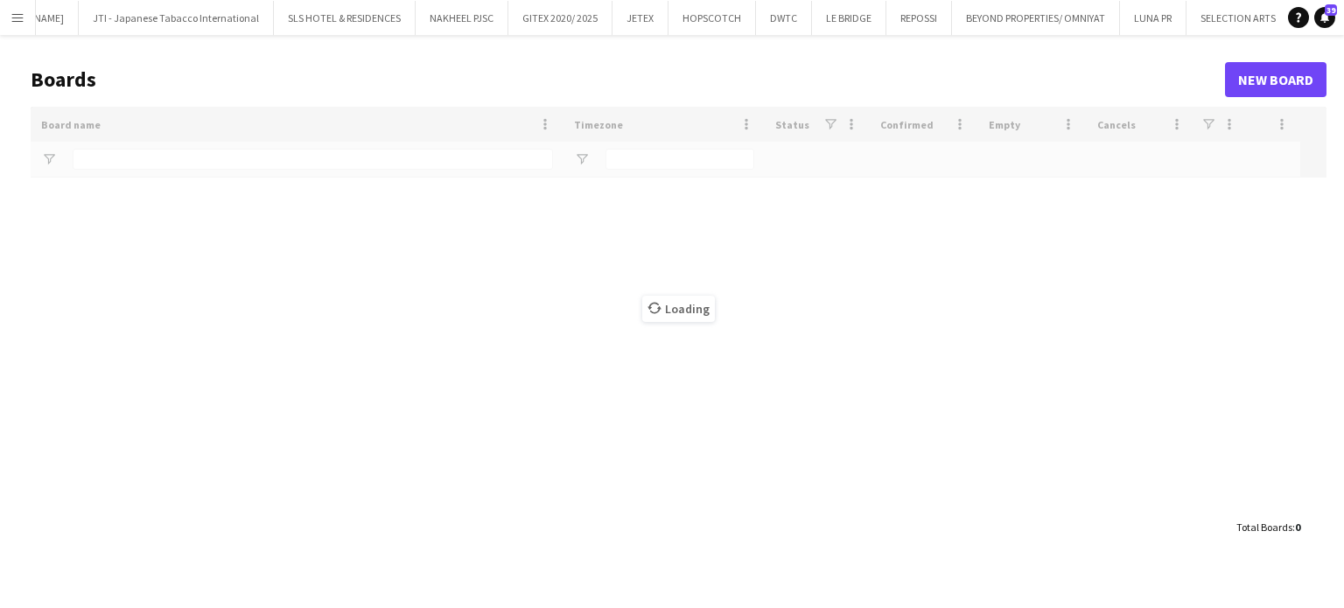
type input "***"
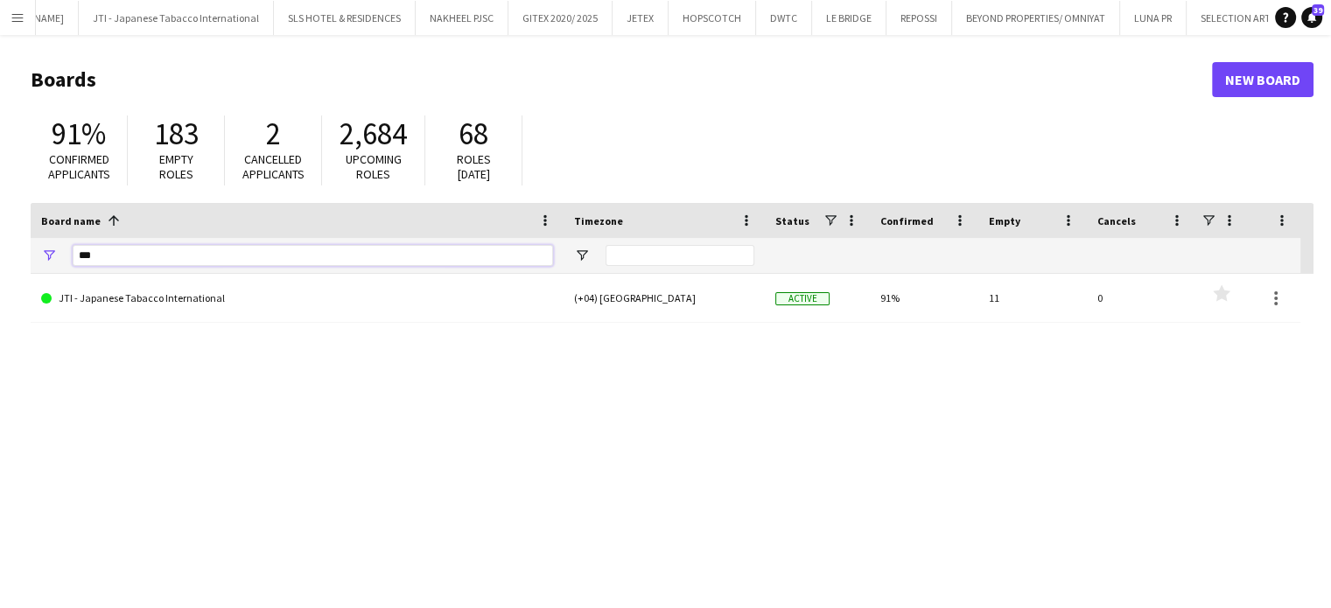
drag, startPoint x: 129, startPoint y: 258, endPoint x: 7, endPoint y: 255, distance: 122.5
click at [7, 255] on main "Boards New Board 91% Confirmed applicants 183 Empty roles 2 Cancelled applicant…" at bounding box center [665, 351] width 1331 height 632
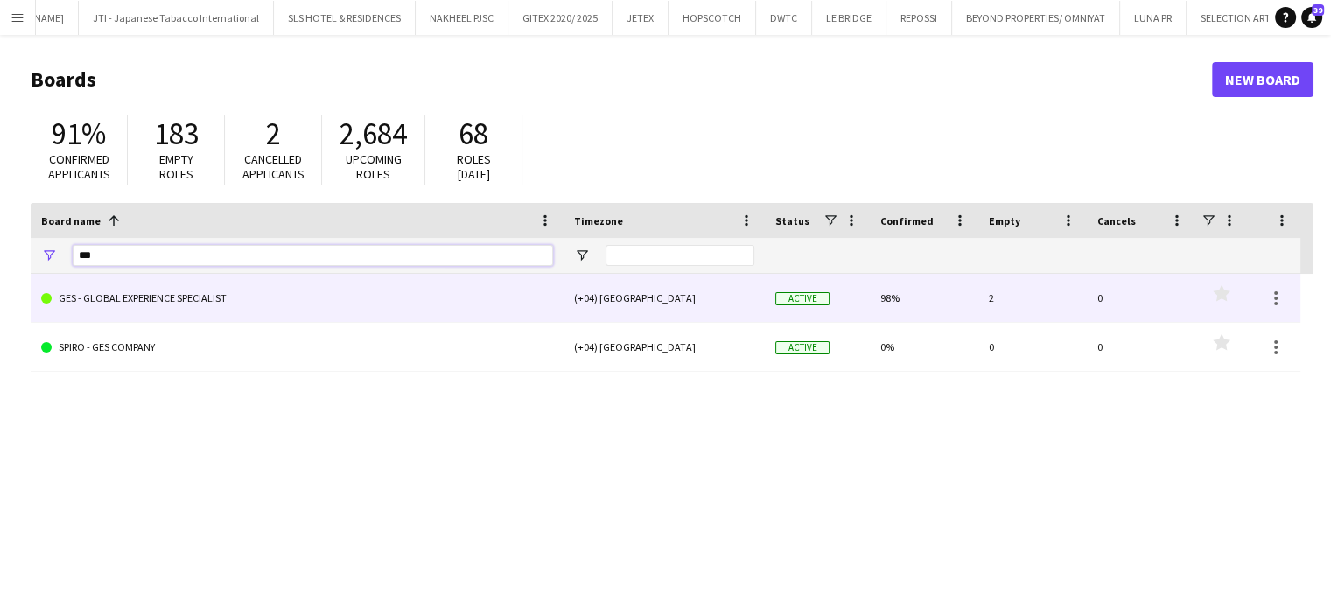
type input "***"
click at [163, 293] on link "GES - GLOBAL EXPERIENCE SPECIALIST" at bounding box center [297, 298] width 512 height 49
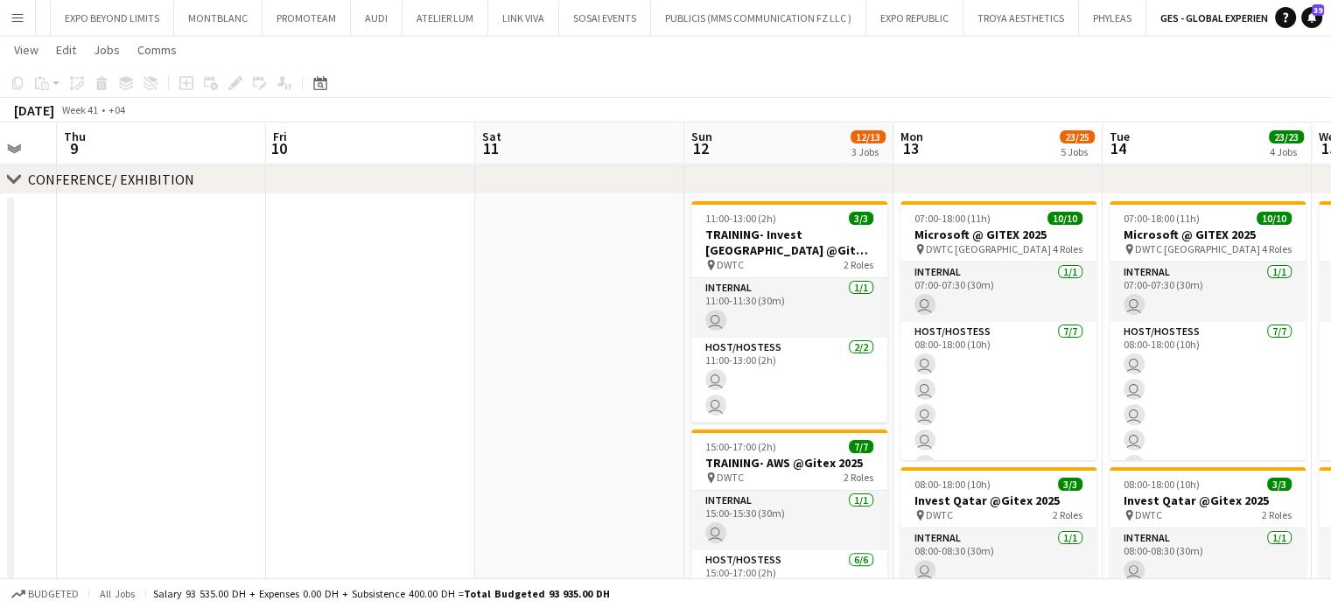
scroll to position [0, 818]
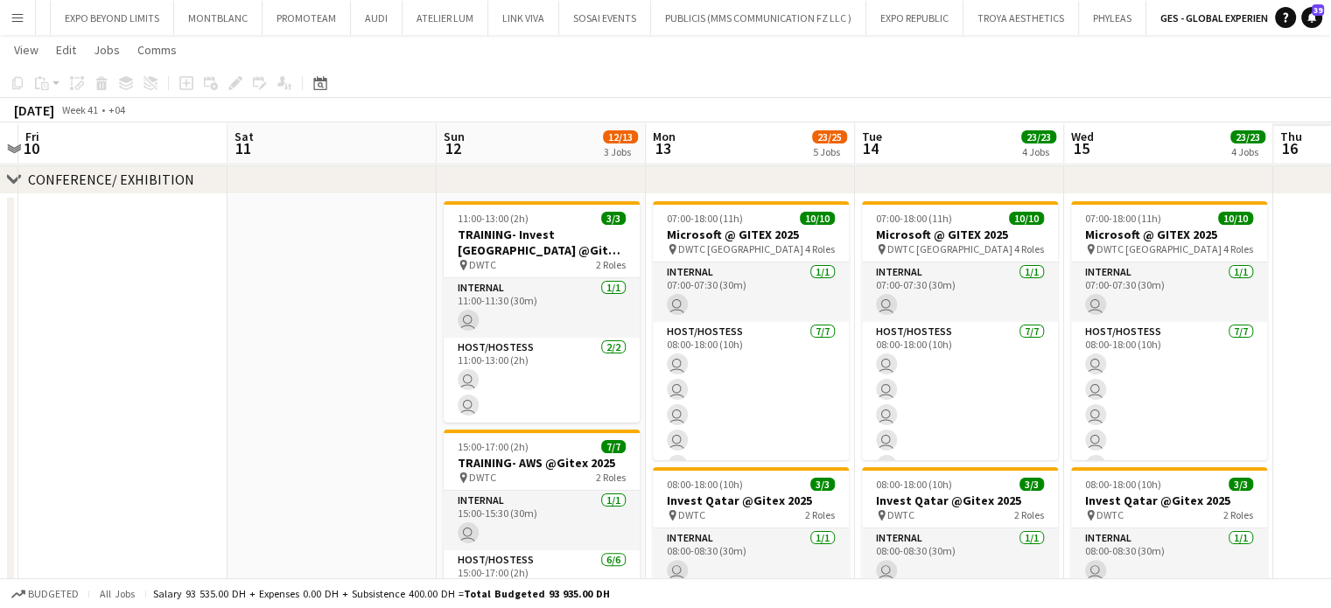
drag, startPoint x: 1026, startPoint y: 435, endPoint x: 238, endPoint y: 269, distance: 805.5
click at [238, 269] on app-calendar-viewport "Mon 6 Tue 7 Wed 8 Thu 9 Fri 10 Sat 11 Sun 12 12/13 3 Jobs Mon 13 23/25 5 Jobs T…" at bounding box center [665, 500] width 1331 height 1565
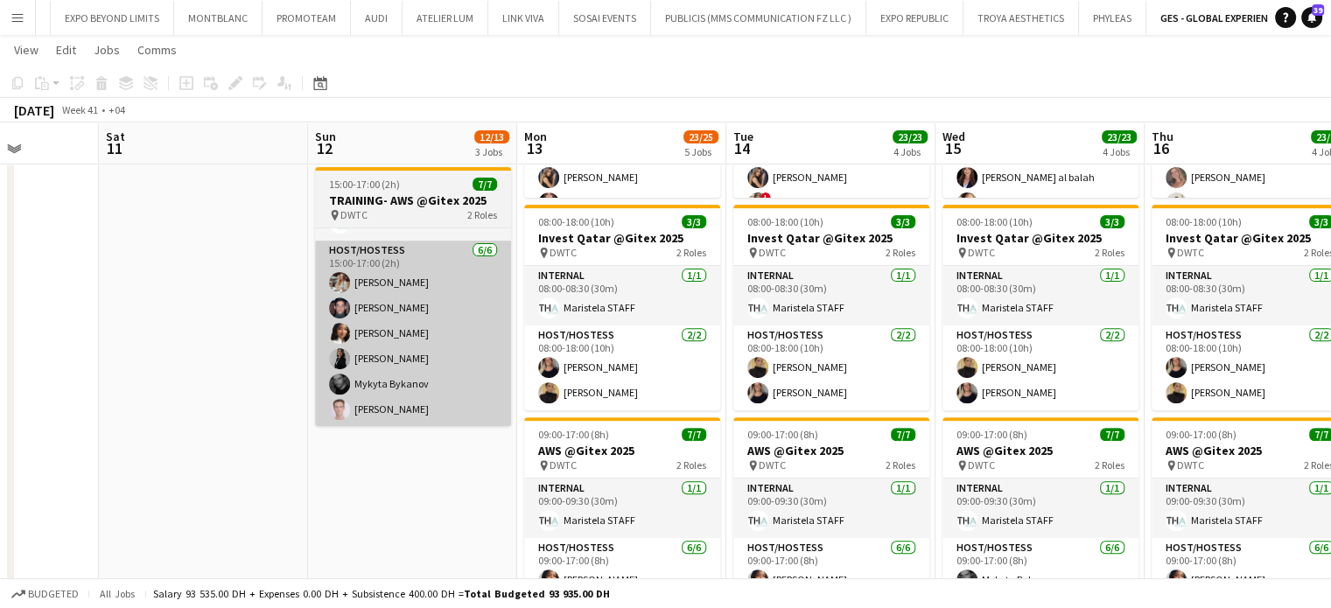
scroll to position [0, 797]
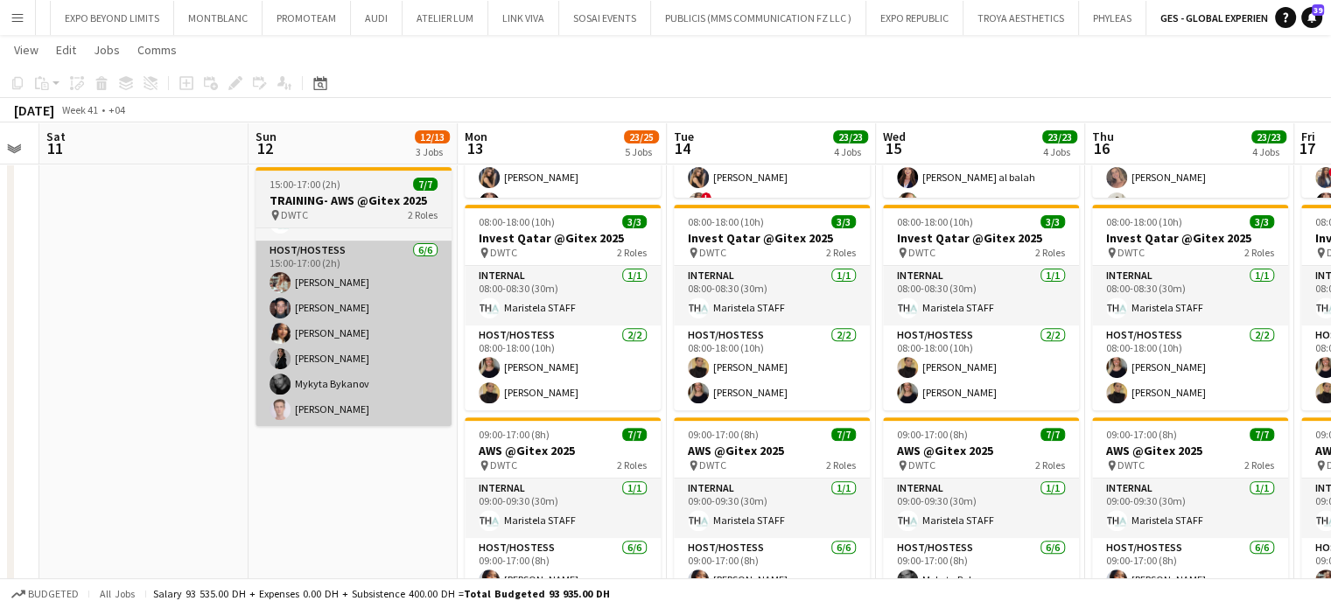
drag, startPoint x: 582, startPoint y: 466, endPoint x: 399, endPoint y: 422, distance: 188.2
click at [394, 430] on app-calendar-viewport "Tue 7 Wed 8 Thu 9 Fri 10 Sat 11 Sun 12 12/13 3 Jobs Mon 13 23/25 5 Jobs Tue 14 …" at bounding box center [665, 238] width 1331 height 1565
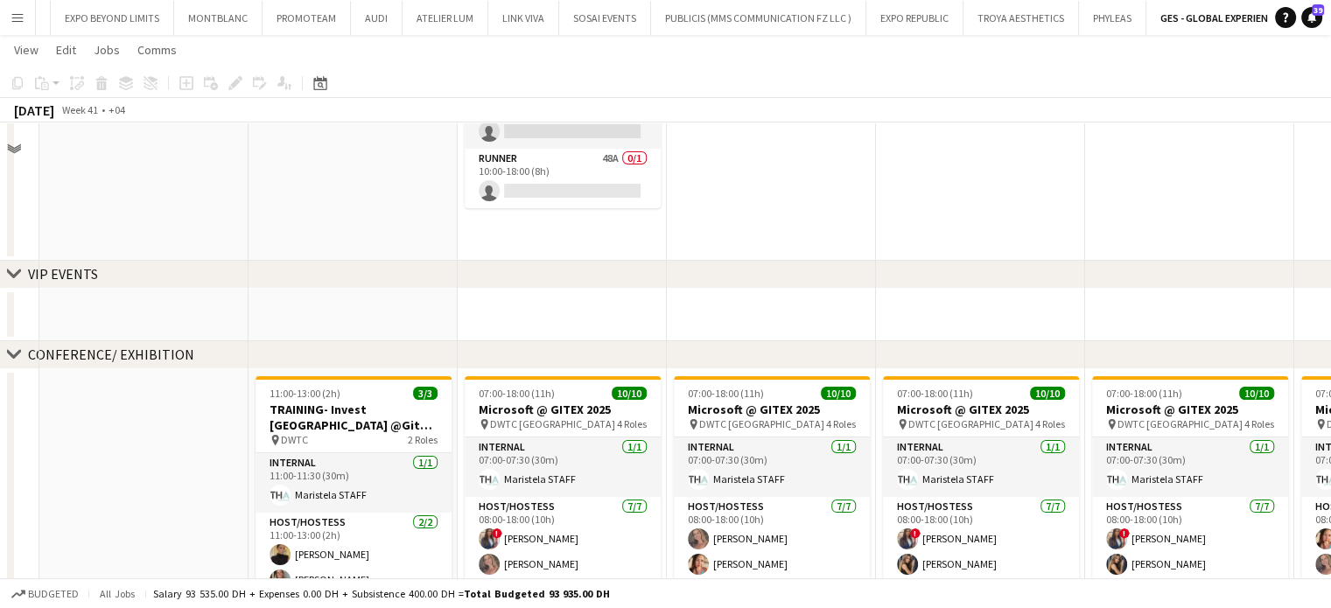
scroll to position [0, 0]
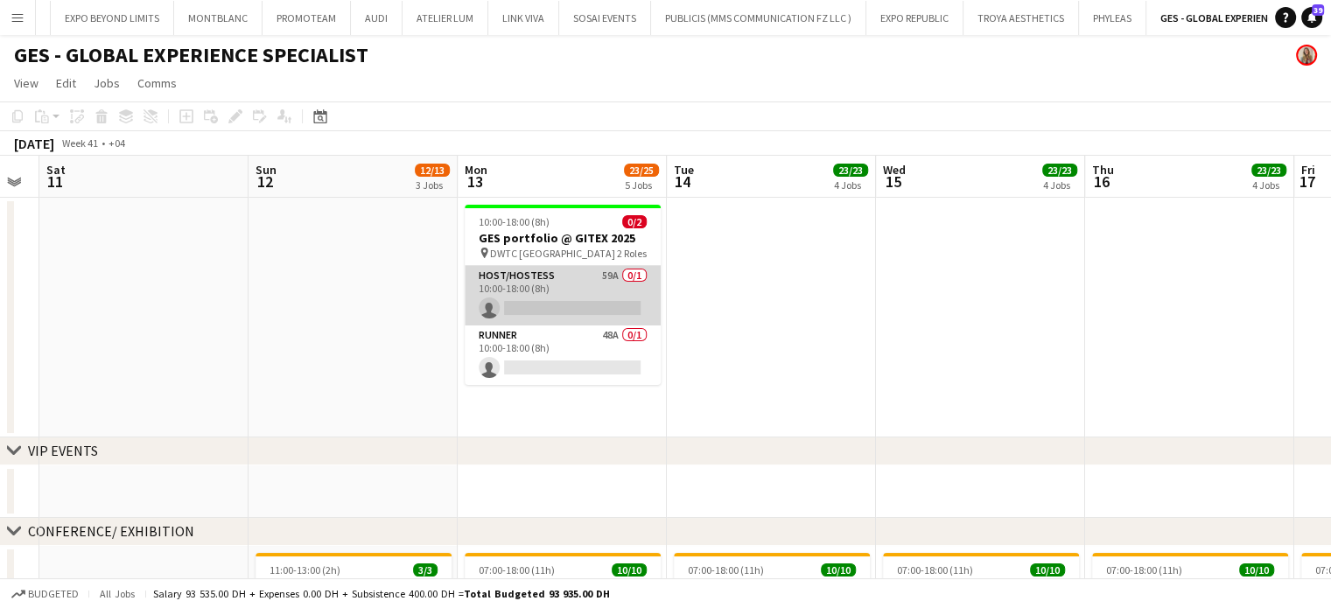
click at [563, 283] on app-card-role "Host/Hostess 59A 0/1 10:00-18:00 (8h) single-neutral-actions" at bounding box center [563, 295] width 196 height 59
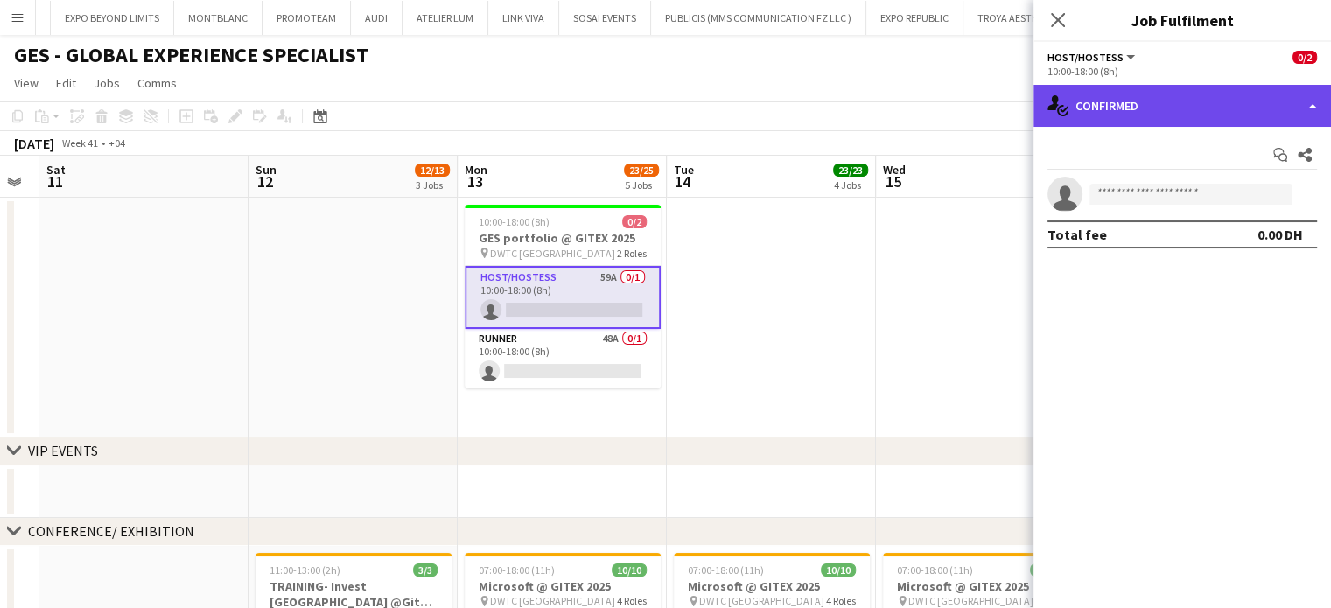
click at [1316, 98] on div "single-neutral-actions-check-2 Confirmed" at bounding box center [1181, 106] width 297 height 42
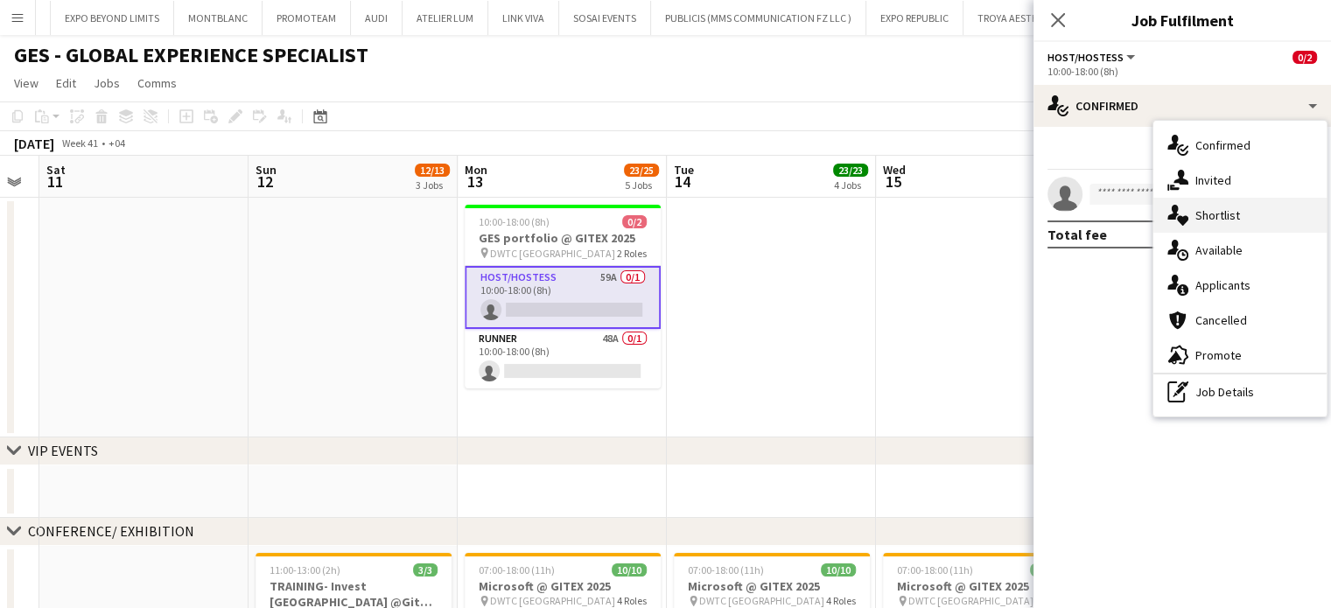
click at [1252, 218] on div "single-neutral-actions-heart Shortlist" at bounding box center [1239, 215] width 173 height 35
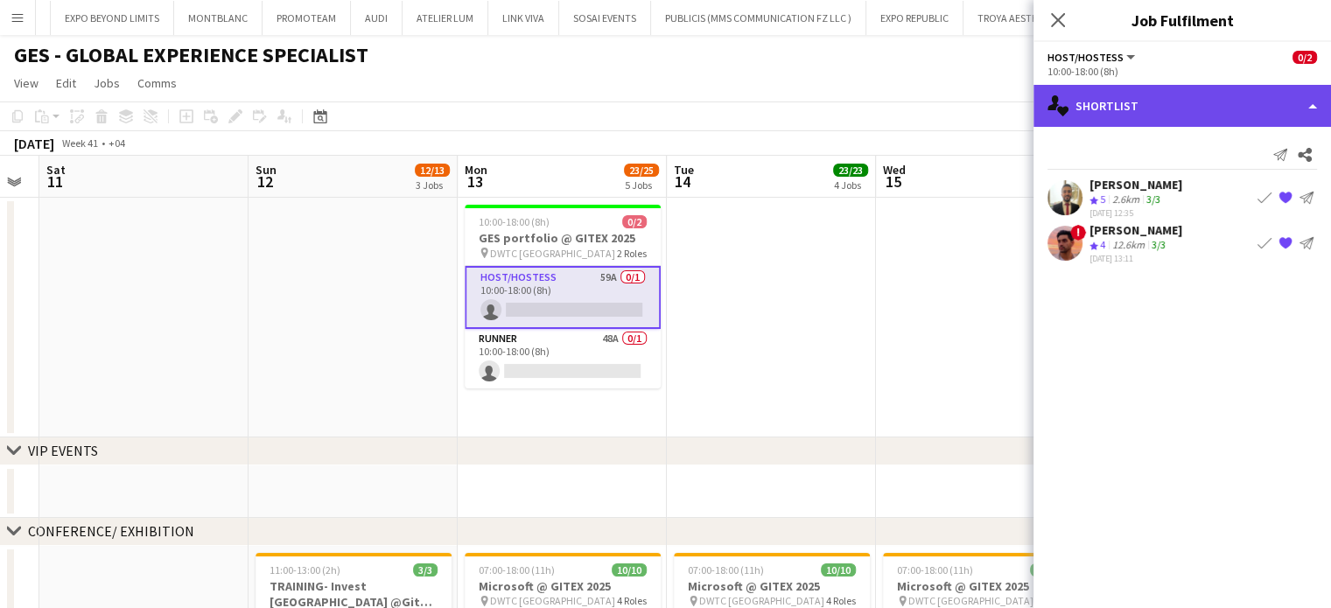
click at [1275, 98] on div "single-neutral-actions-heart Shortlist" at bounding box center [1181, 106] width 297 height 42
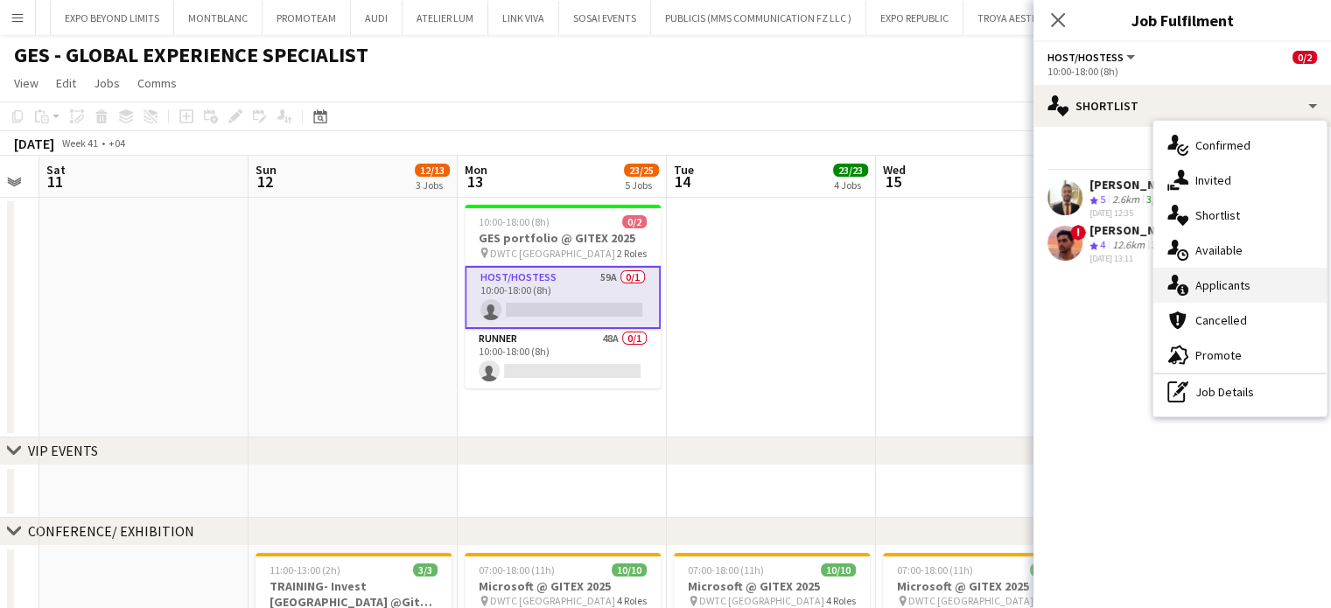
click at [1221, 283] on span "Applicants" at bounding box center [1222, 285] width 55 height 16
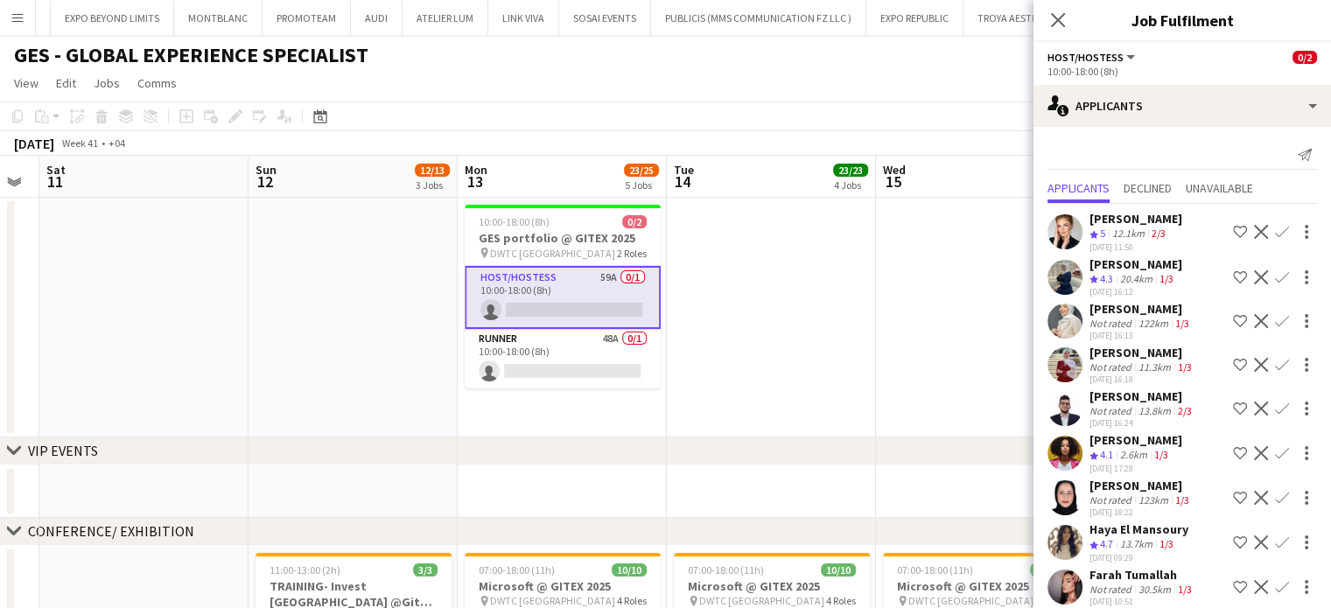
click at [1254, 230] on app-icon "Decline" at bounding box center [1261, 232] width 14 height 14
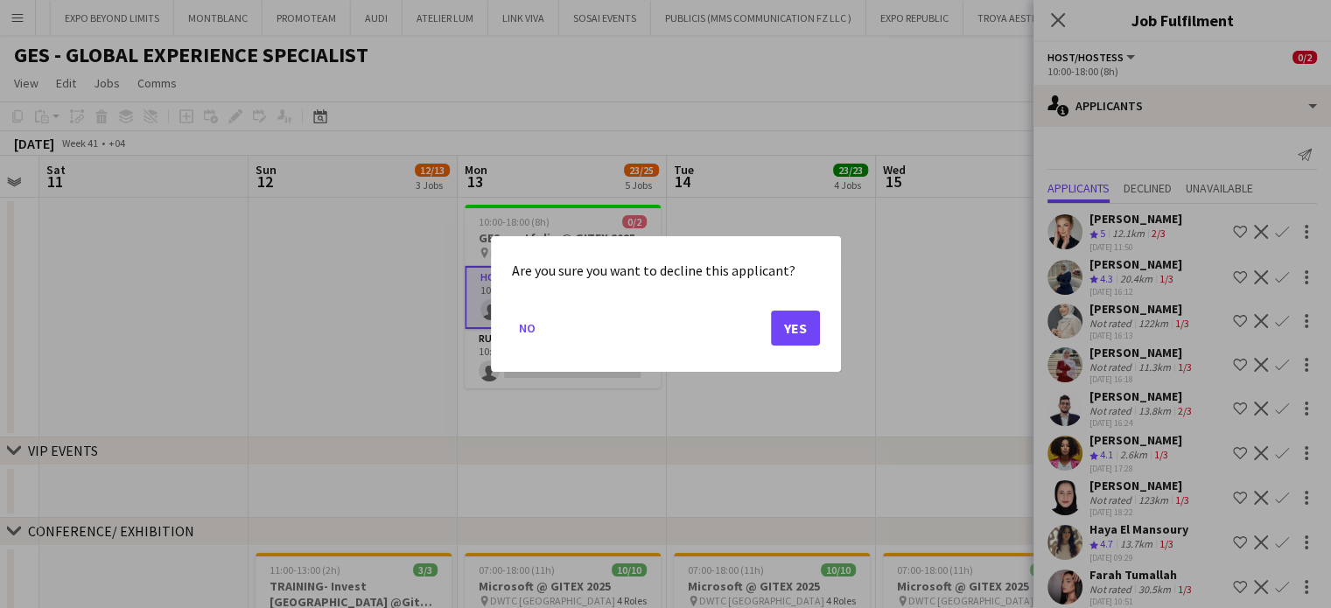
click at [791, 346] on mat-dialog-actions "No Yes" at bounding box center [666, 334] width 308 height 74
click at [779, 319] on button "Yes" at bounding box center [795, 328] width 49 height 35
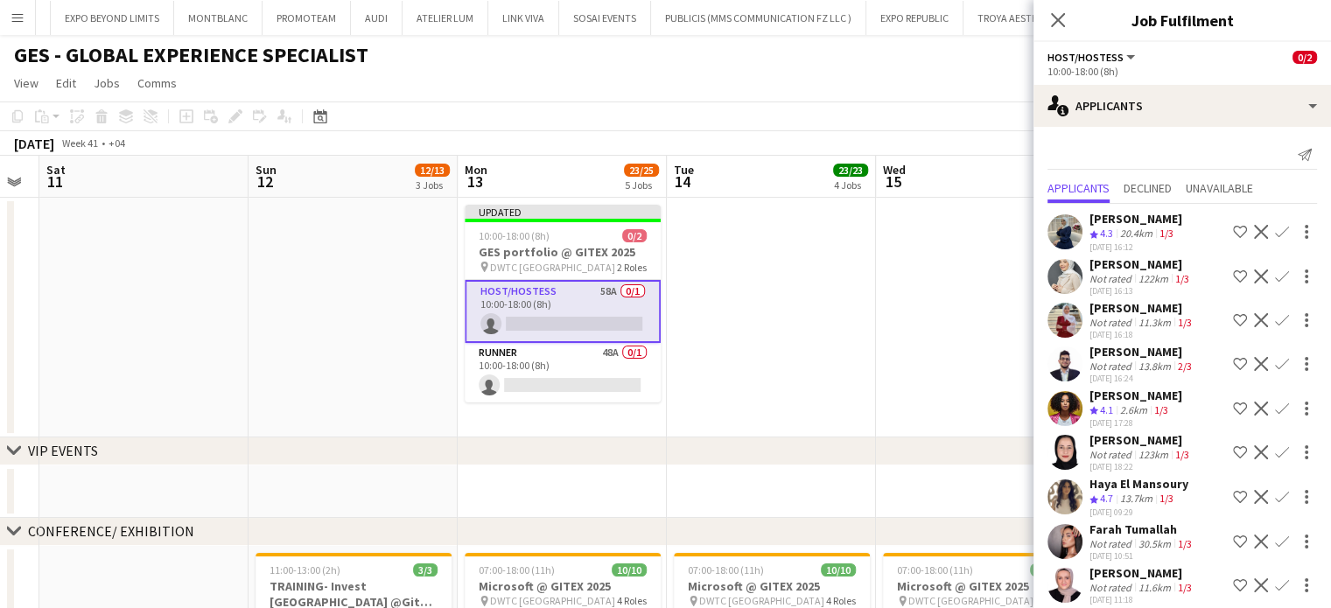
click at [1254, 409] on app-icon "Decline" at bounding box center [1261, 409] width 14 height 14
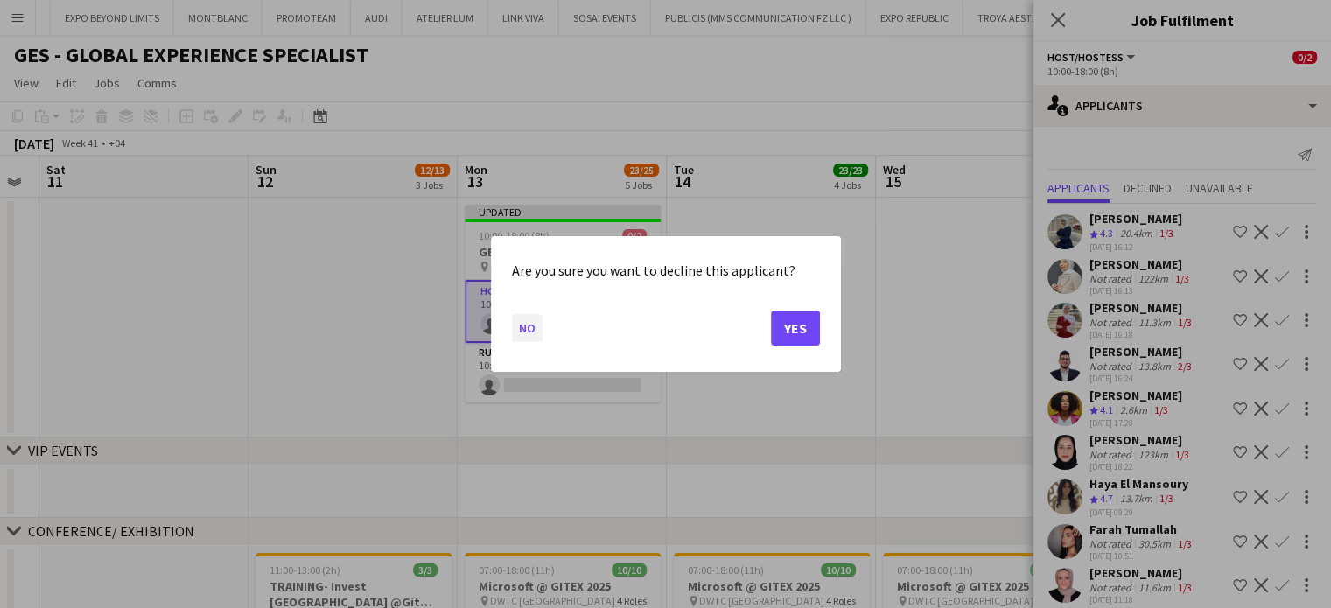
click at [536, 325] on button "No" at bounding box center [527, 328] width 31 height 28
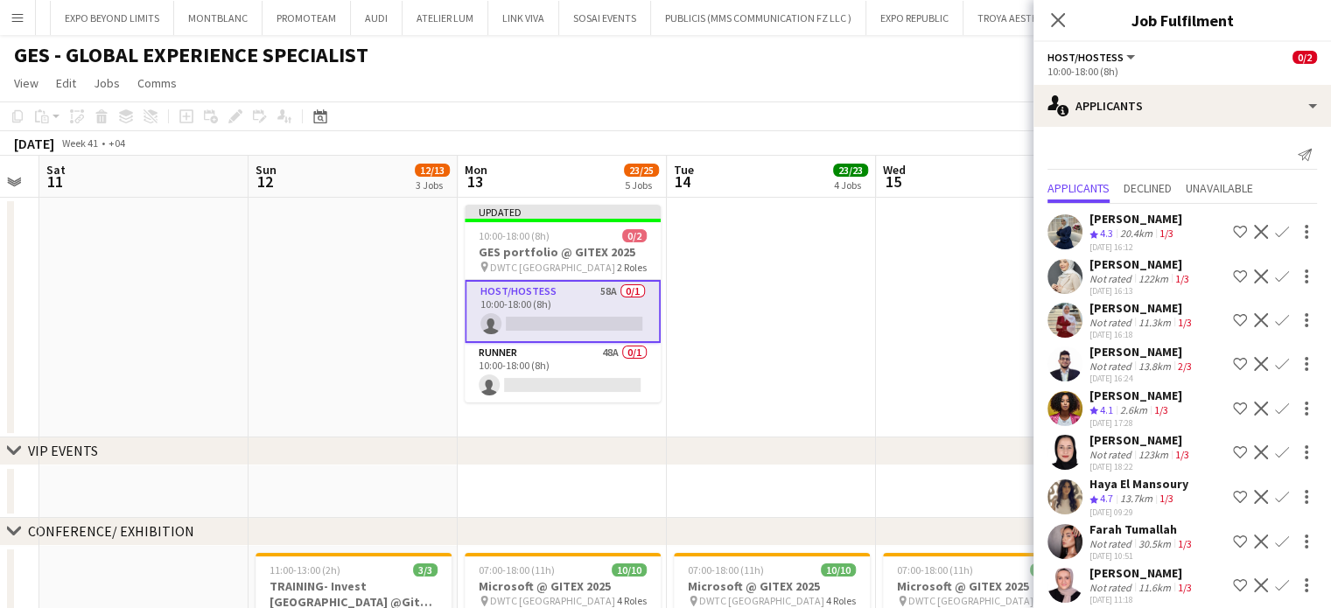
click at [1233, 493] on app-icon "Shortlist crew" at bounding box center [1240, 497] width 14 height 14
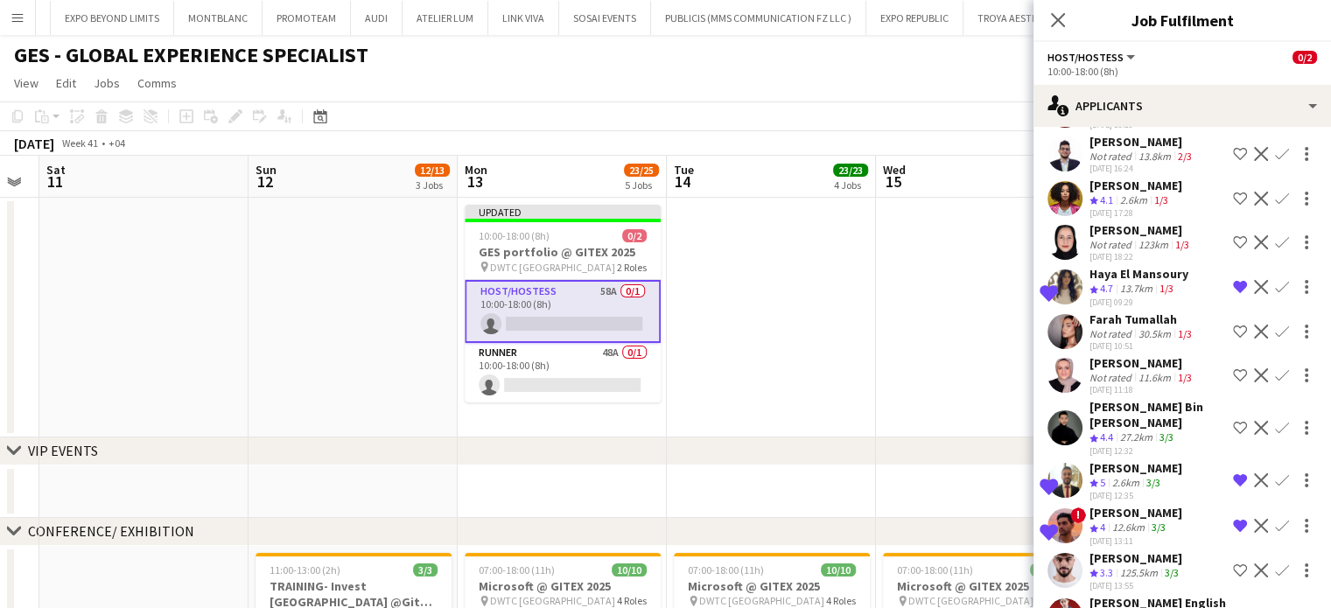
scroll to position [262, 0]
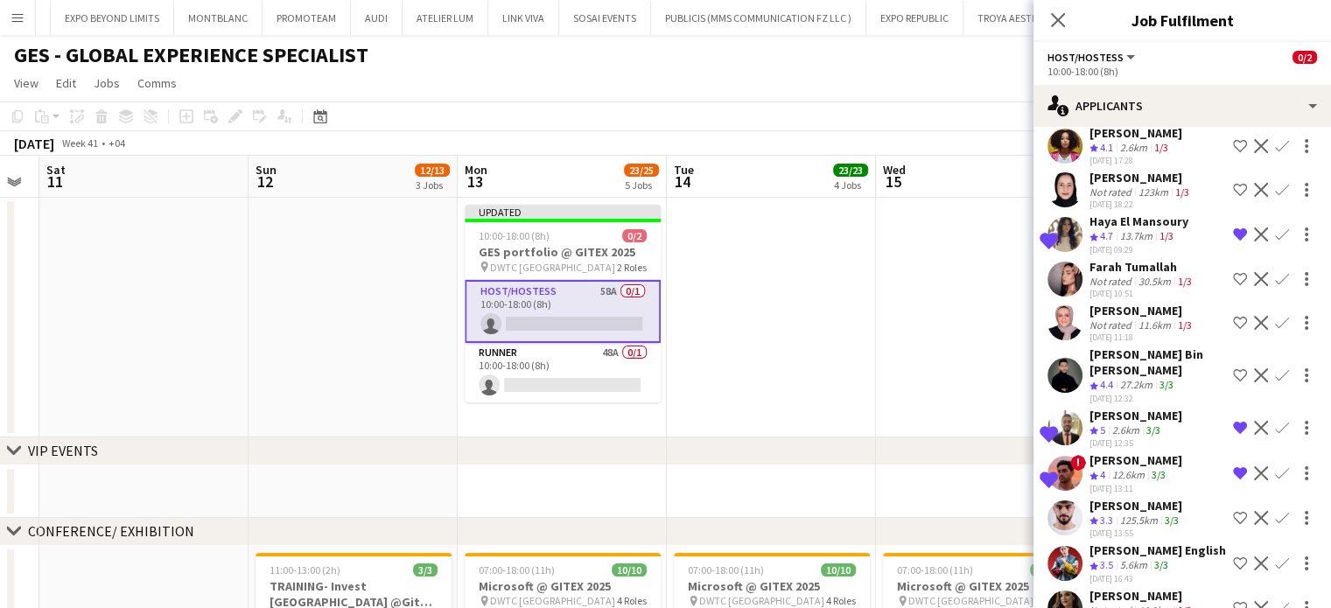
click at [1233, 278] on app-icon "Shortlist crew" at bounding box center [1240, 279] width 14 height 14
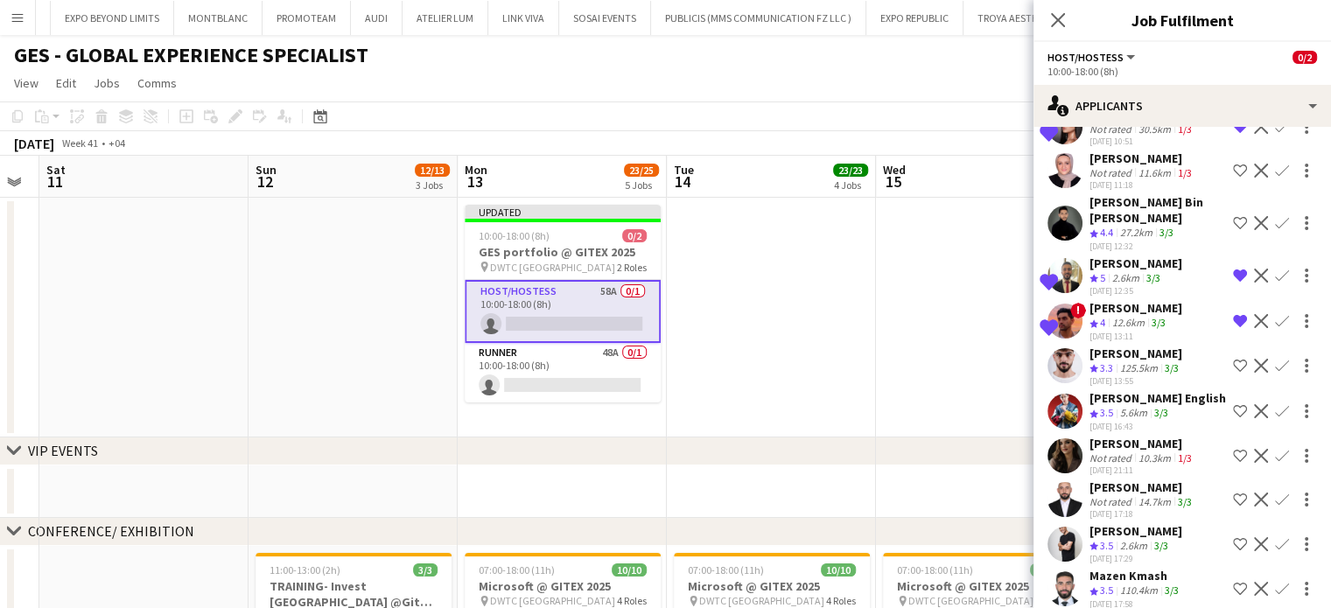
scroll to position [437, 0]
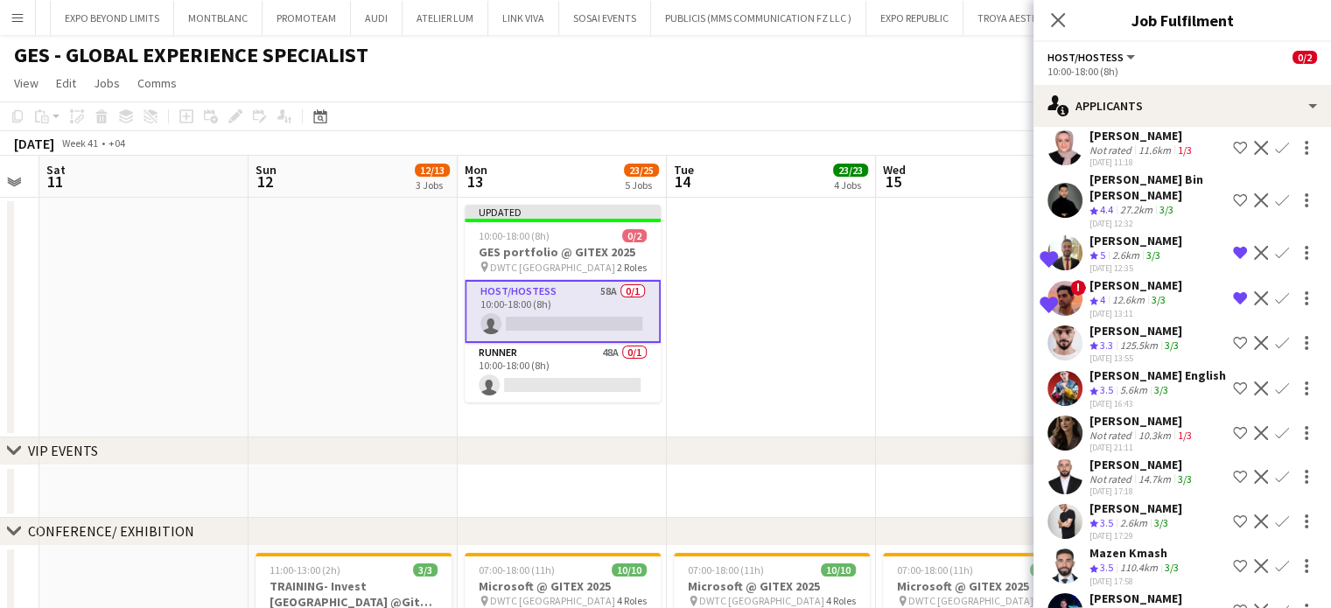
click at [1233, 336] on app-icon "Shortlist crew" at bounding box center [1240, 343] width 14 height 14
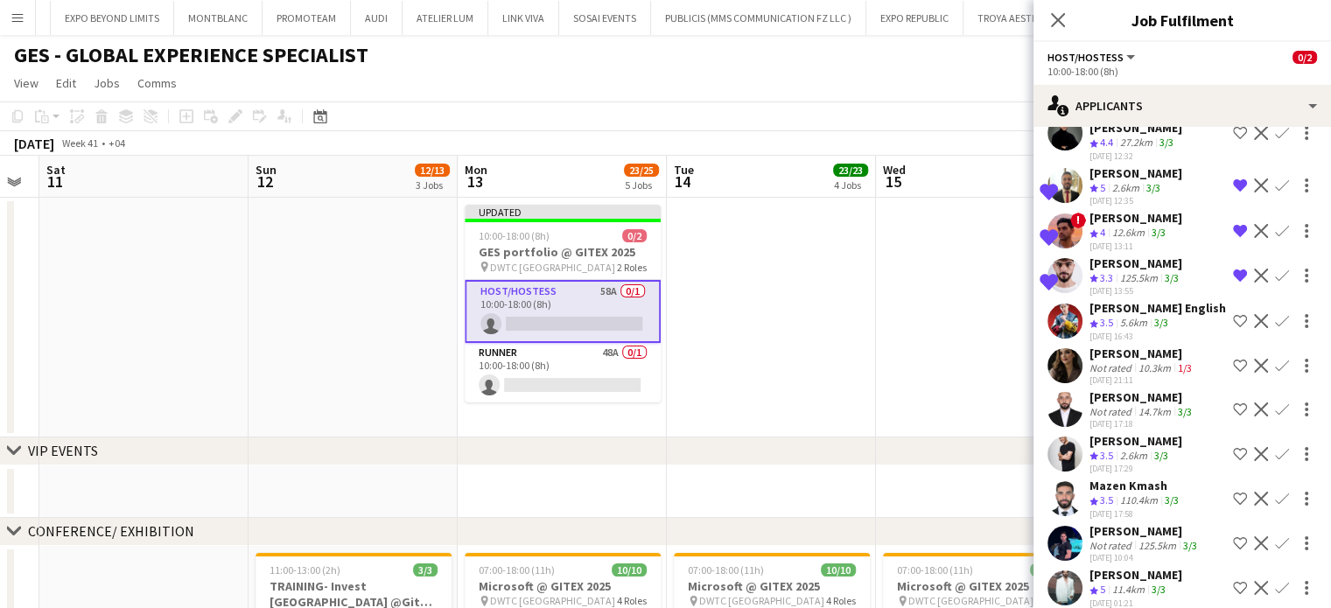
scroll to position [557, 0]
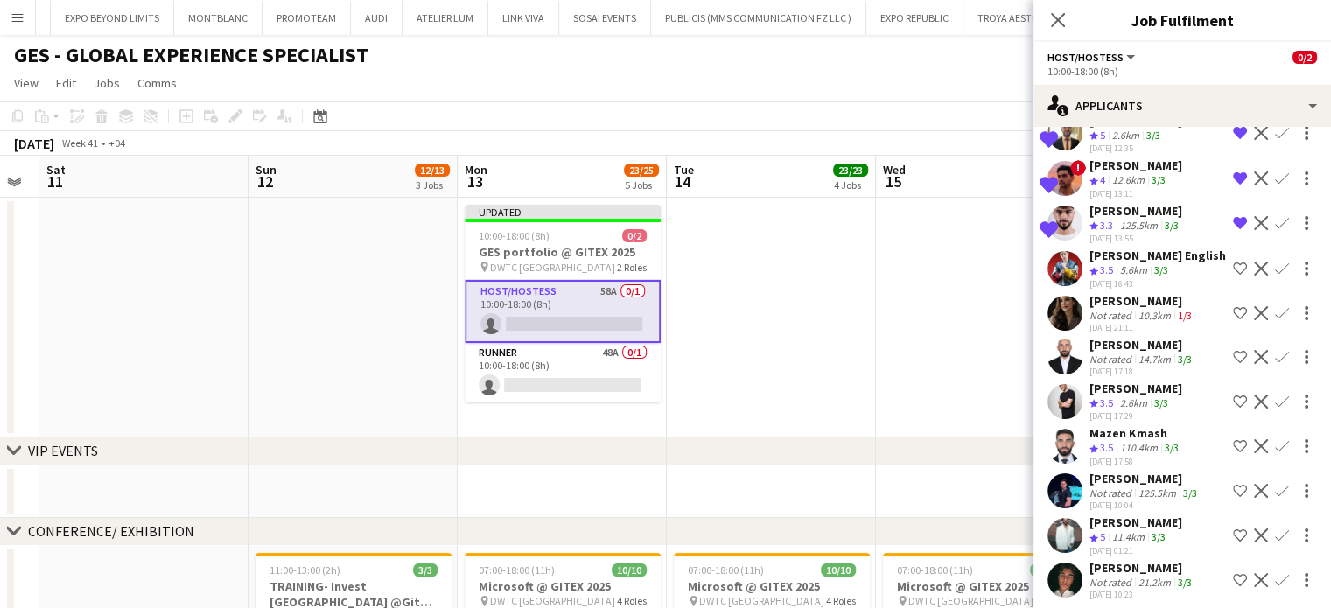
click at [1233, 216] on app-icon "Remove crew from shortlist" at bounding box center [1240, 223] width 14 height 14
click at [1233, 484] on app-icon "Shortlist crew" at bounding box center [1240, 491] width 14 height 14
click at [1233, 484] on app-icon "Remove crew from shortlist" at bounding box center [1240, 491] width 14 height 14
click at [1233, 528] on app-icon "Shortlist crew" at bounding box center [1240, 535] width 14 height 14
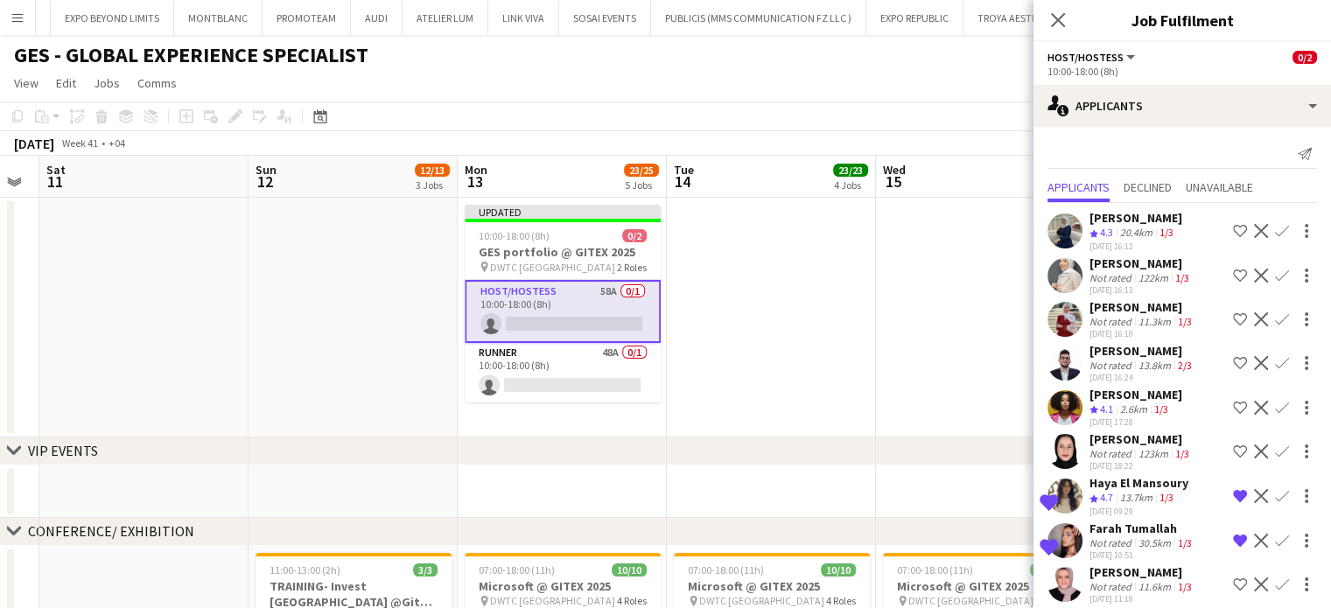
scroll to position [0, 0]
click at [861, 307] on app-date-cell at bounding box center [771, 318] width 209 height 240
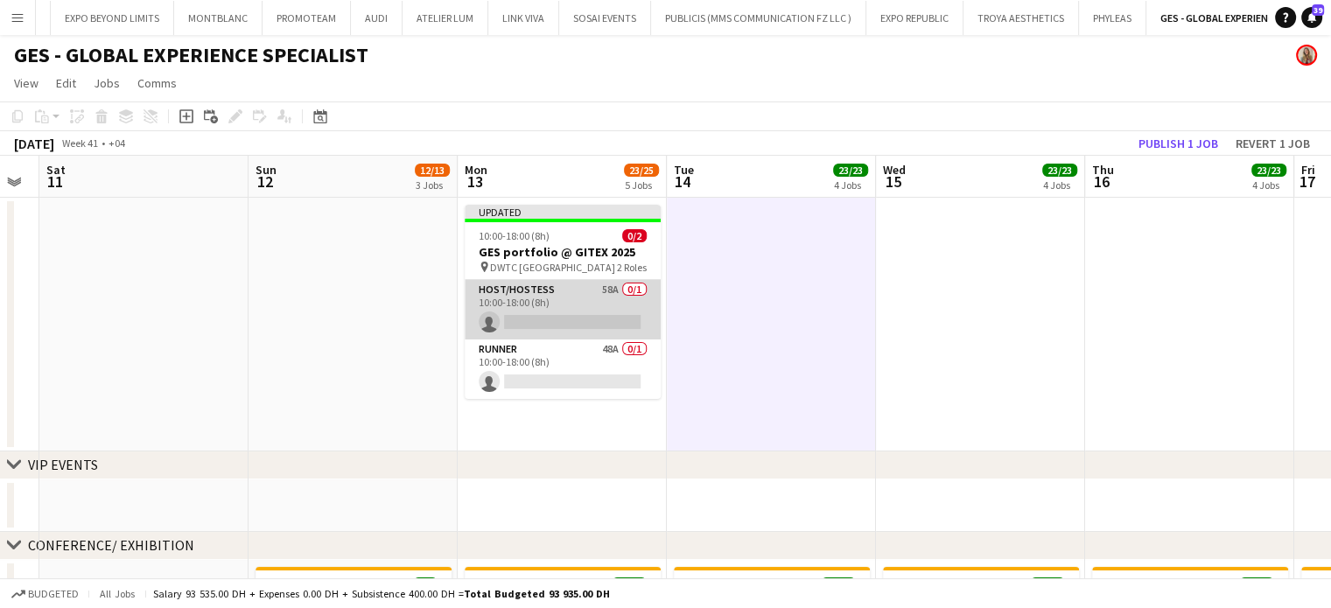
click at [611, 304] on app-card-role "Host/Hostess 58A 0/1 10:00-18:00 (8h) single-neutral-actions" at bounding box center [563, 309] width 196 height 59
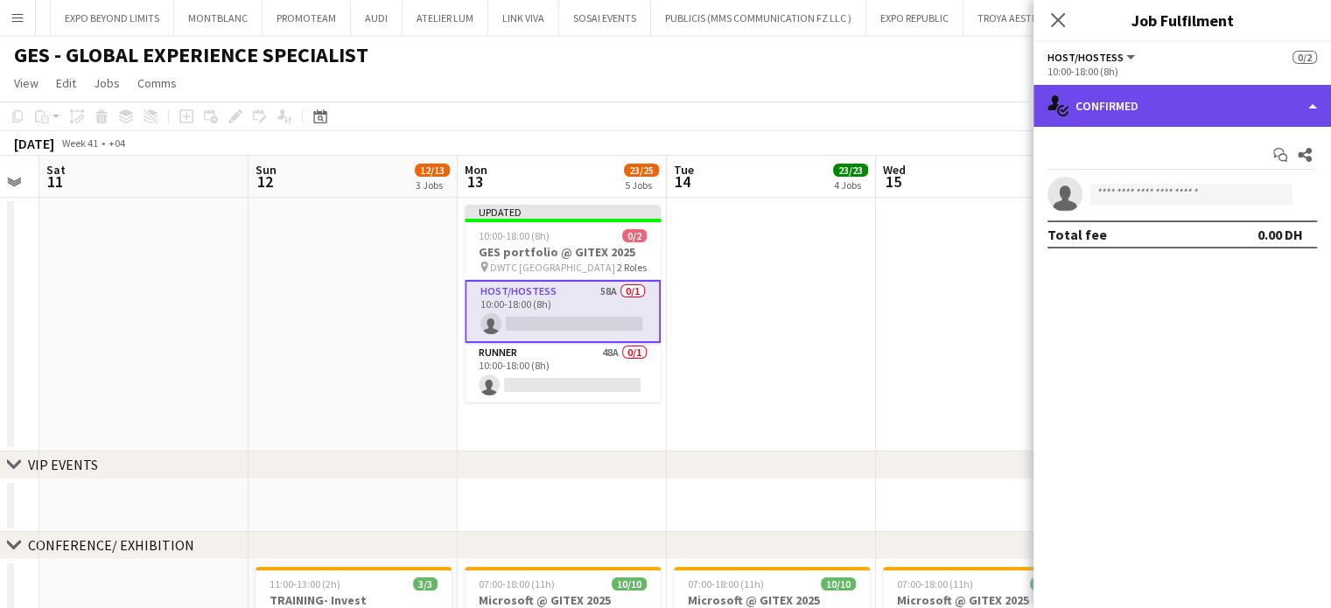
click at [1309, 96] on div "single-neutral-actions-check-2 Confirmed" at bounding box center [1181, 106] width 297 height 42
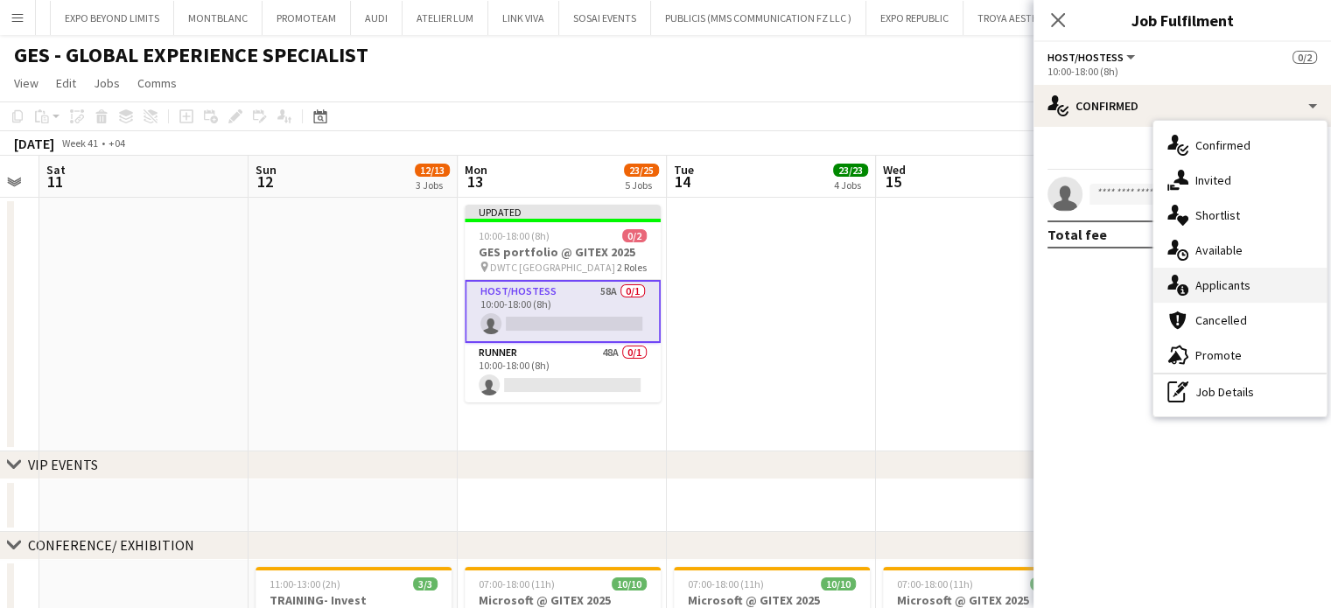
click at [1248, 284] on span "Applicants" at bounding box center [1222, 285] width 55 height 16
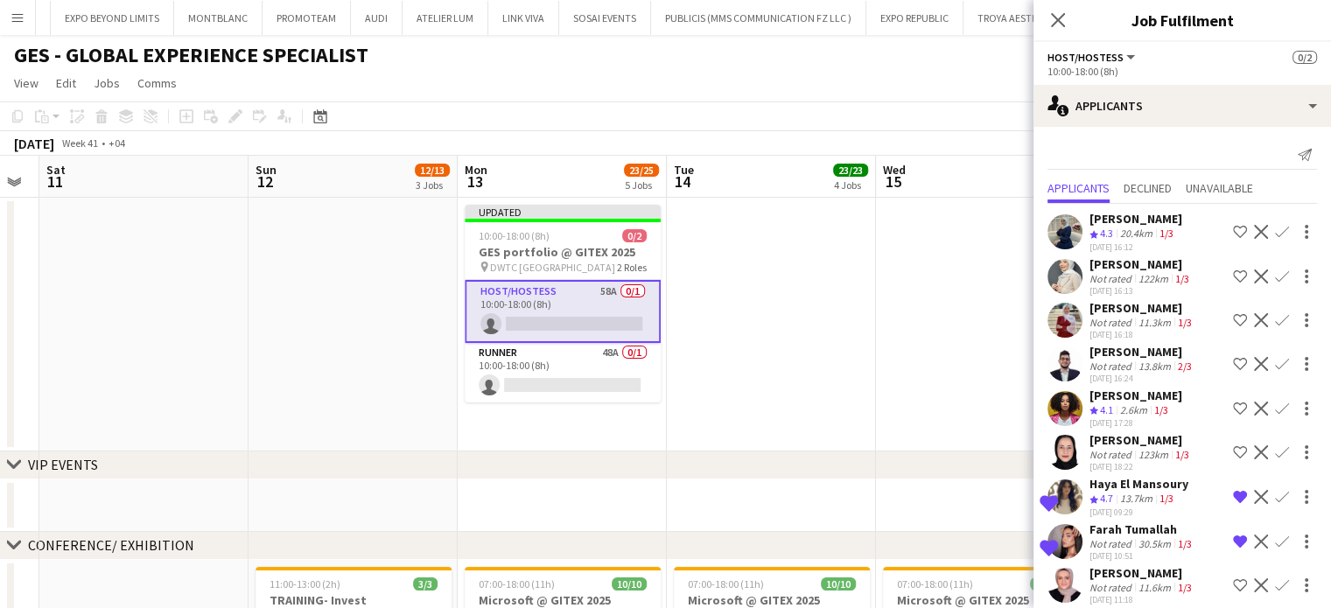
click at [1233, 404] on app-icon "Shortlist crew" at bounding box center [1240, 409] width 14 height 14
click at [1138, 408] on div "2.6km" at bounding box center [1133, 410] width 34 height 15
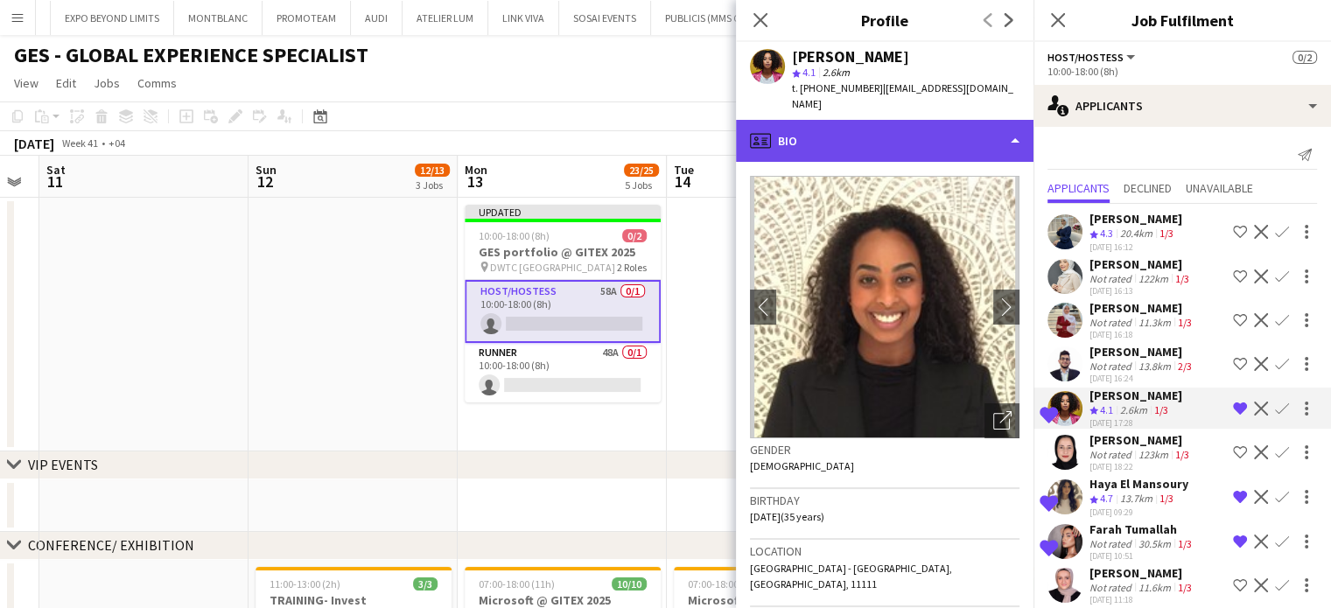
click at [934, 120] on div "profile Bio" at bounding box center [884, 141] width 297 height 42
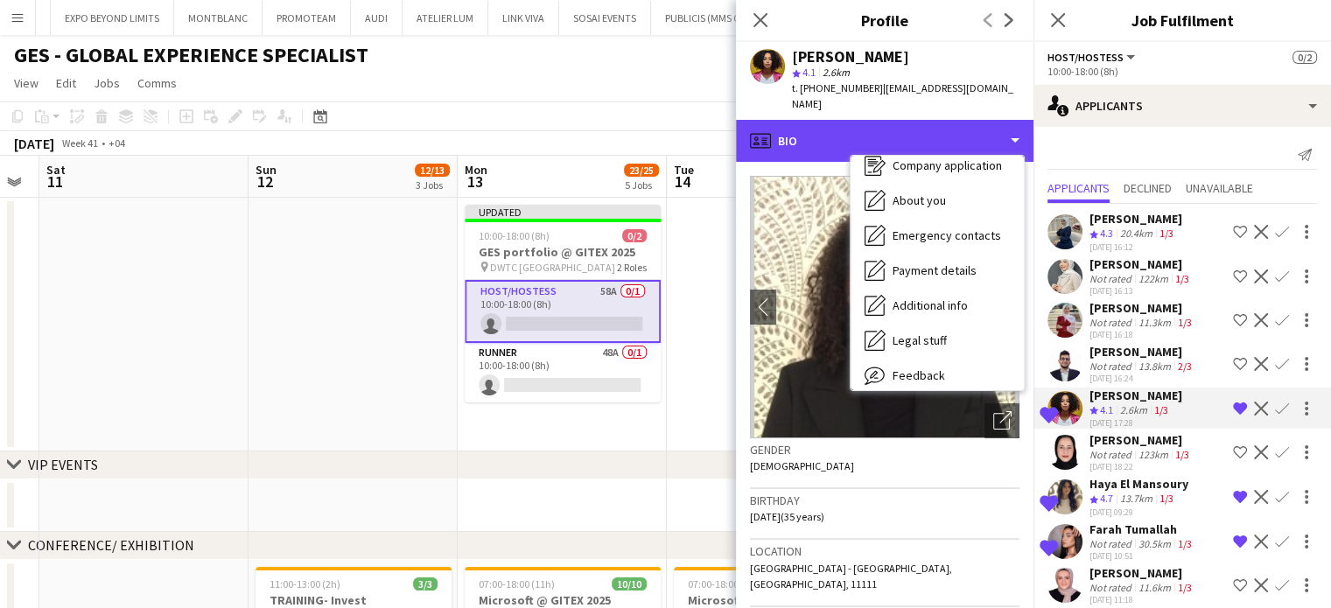
scroll to position [129, 0]
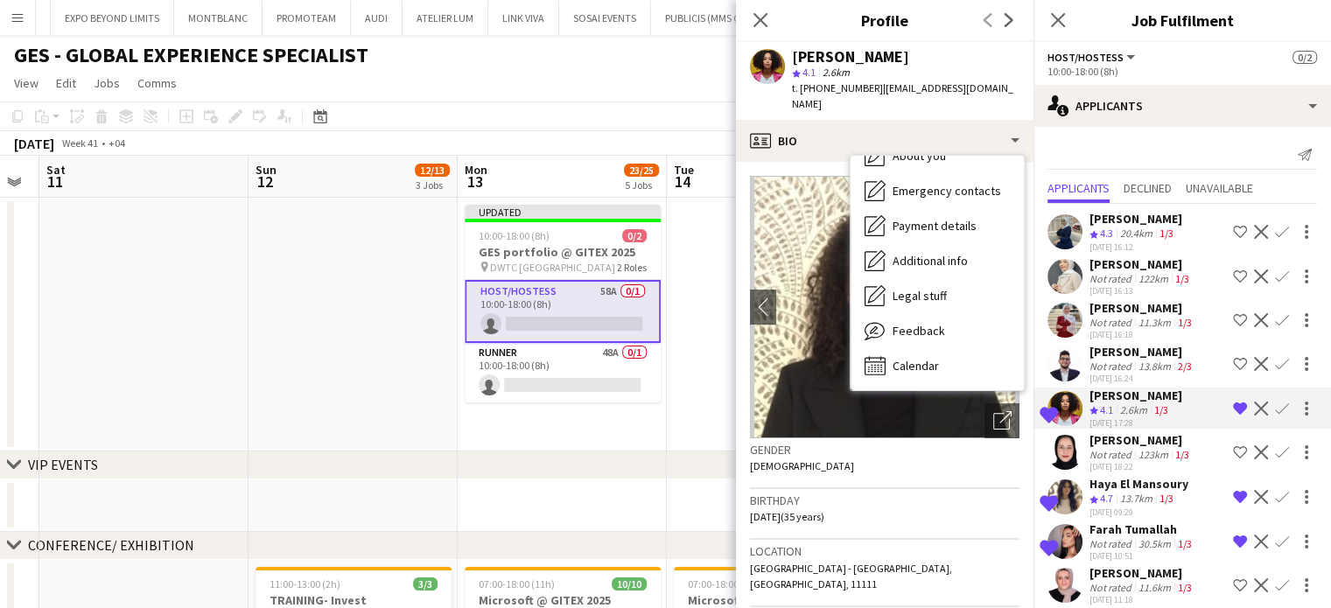
click at [664, 343] on app-date-cell "Updated 10:00-18:00 (8h) 0/2 GES portfolio @ GITEX 2025 pin DWTC Dubai 2 Roles …" at bounding box center [562, 325] width 209 height 254
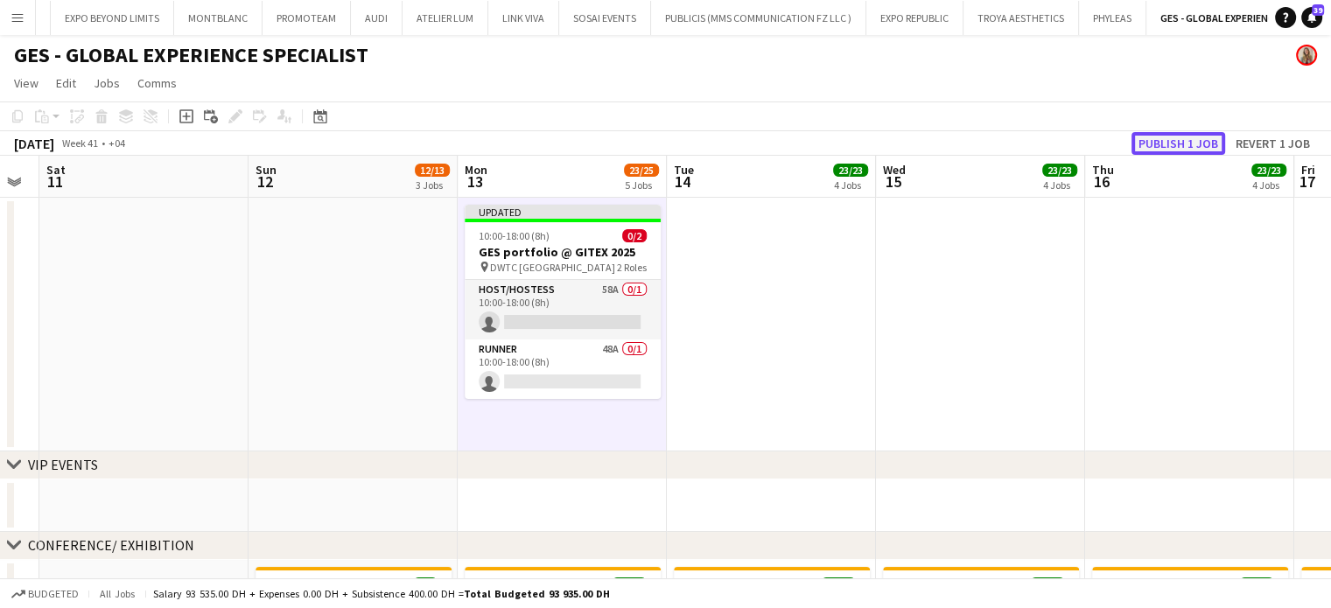
click at [1182, 140] on button "Publish 1 job" at bounding box center [1178, 143] width 94 height 23
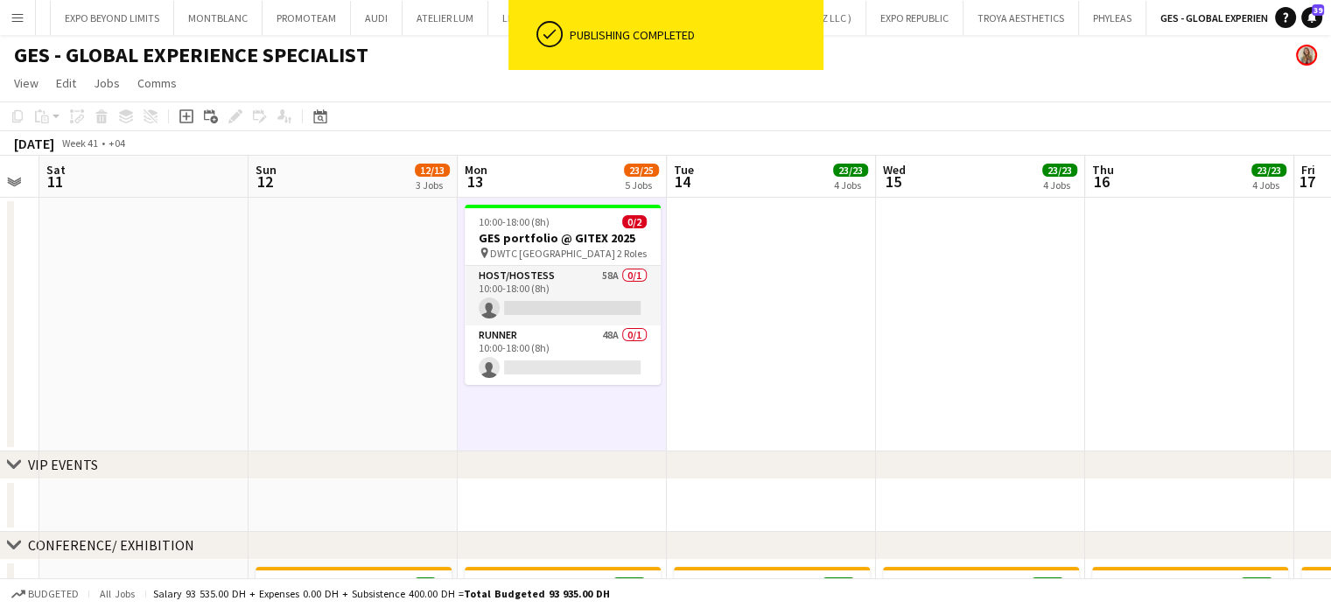
click at [738, 328] on app-date-cell at bounding box center [771, 325] width 209 height 254
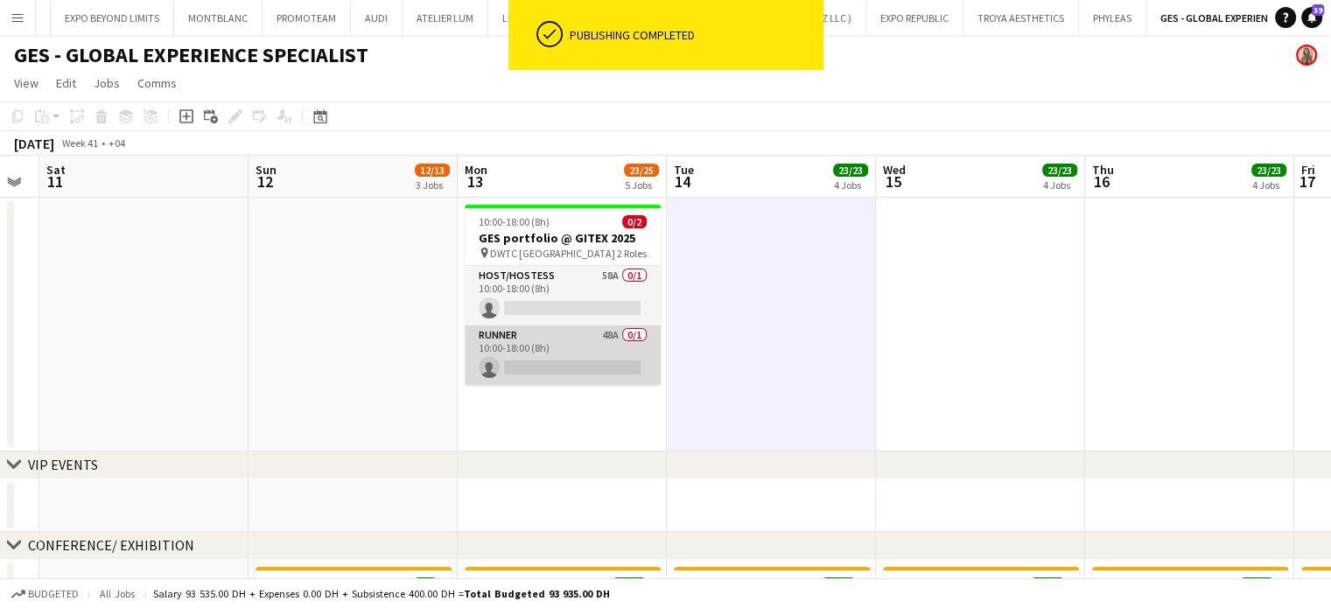
click at [515, 353] on app-card-role "Runner 48A 0/1 10:00-18:00 (8h) single-neutral-actions" at bounding box center [563, 354] width 196 height 59
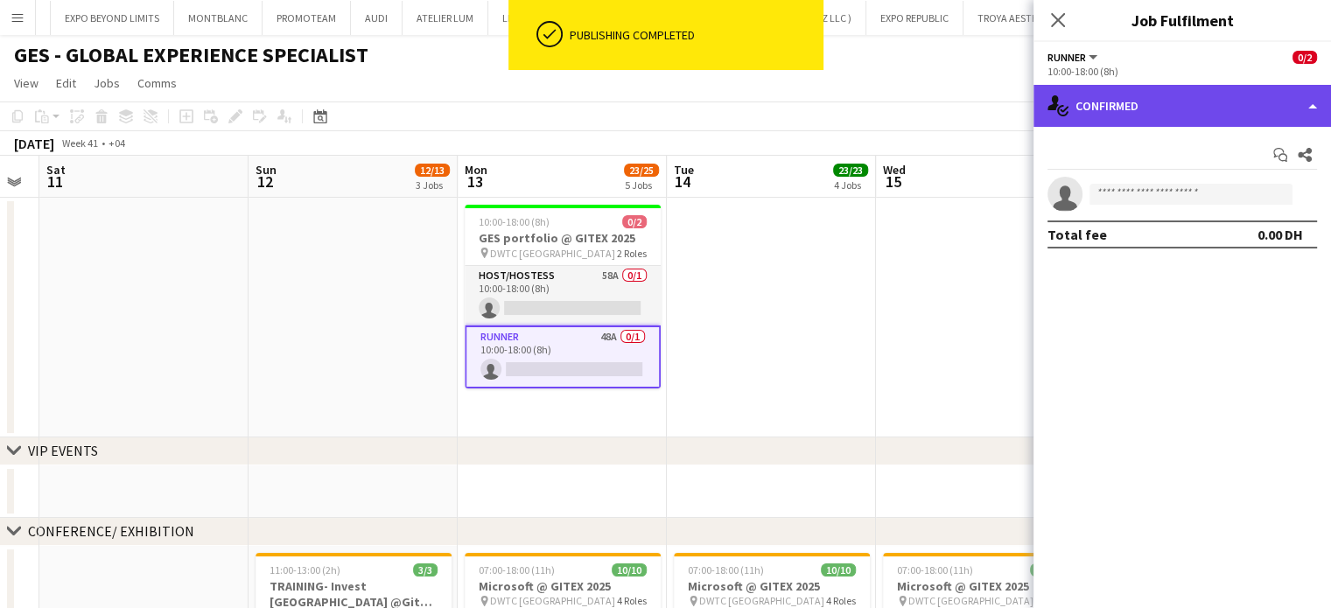
click at [1274, 95] on div "single-neutral-actions-check-2 Confirmed" at bounding box center [1181, 106] width 297 height 42
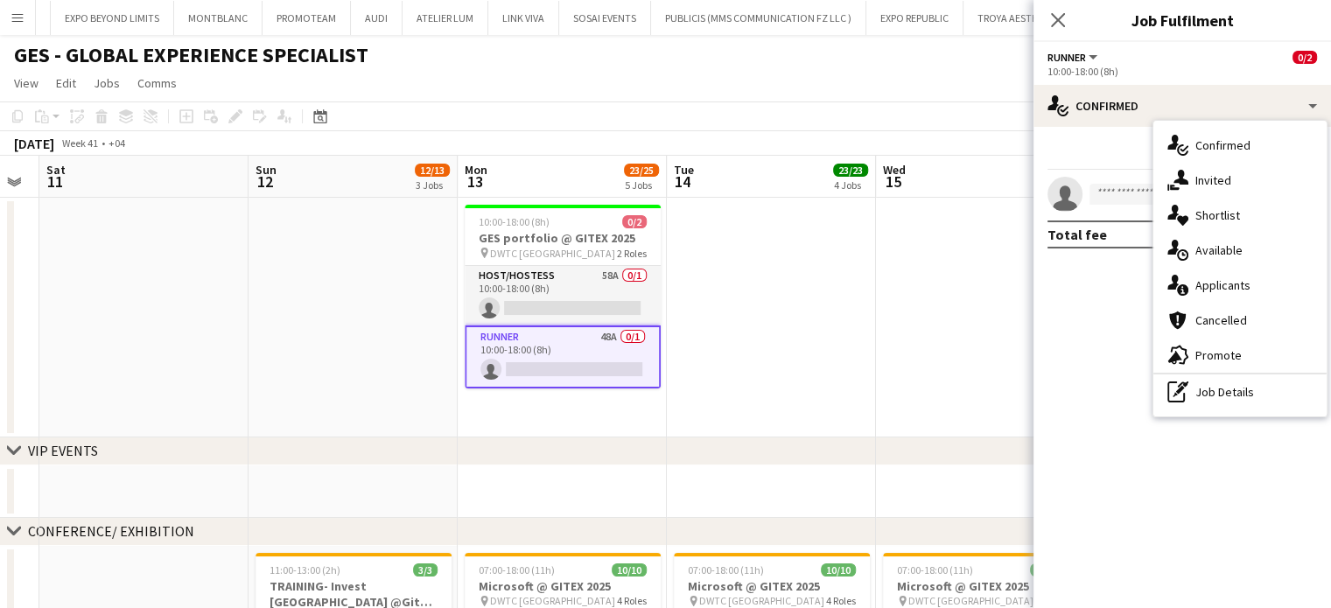
drag, startPoint x: 1239, startPoint y: 283, endPoint x: 1267, endPoint y: 301, distance: 33.0
click at [1238, 283] on span "Applicants" at bounding box center [1222, 285] width 55 height 16
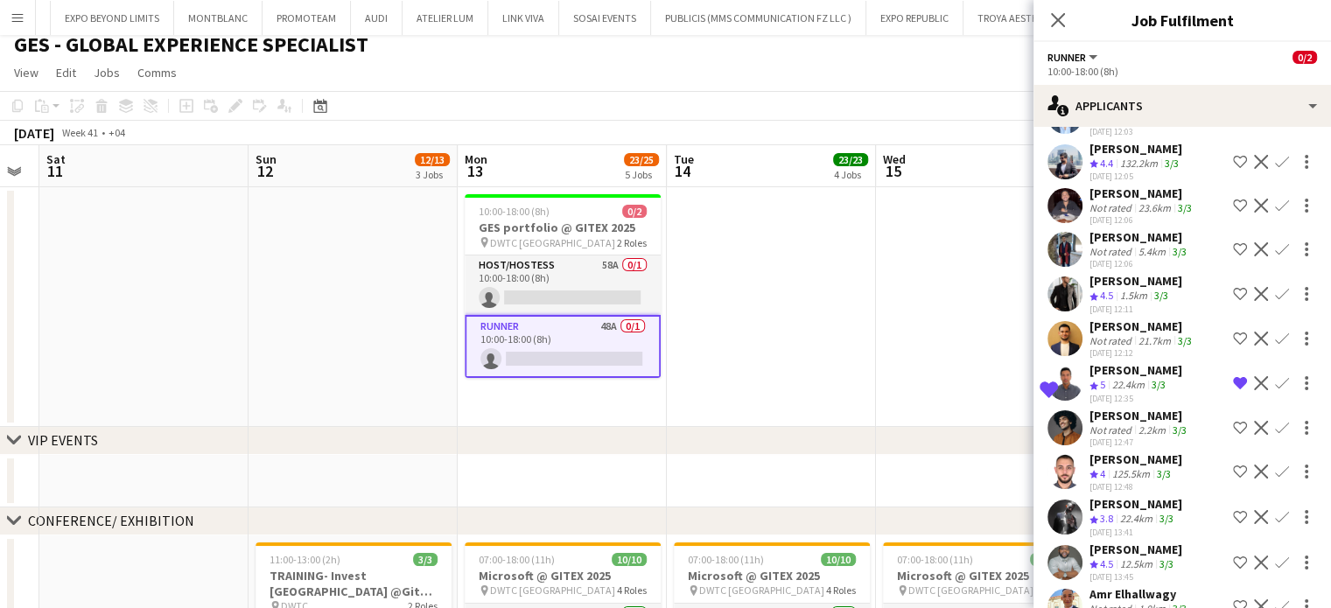
scroll to position [0, 0]
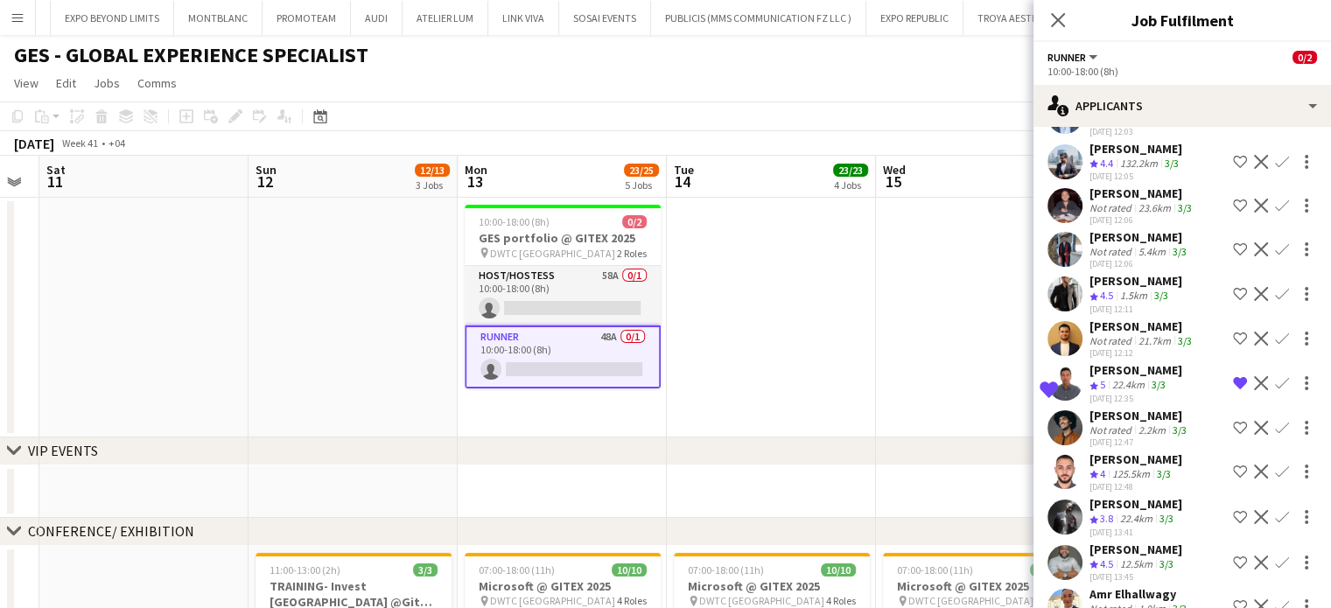
click at [822, 374] on app-date-cell at bounding box center [771, 318] width 209 height 240
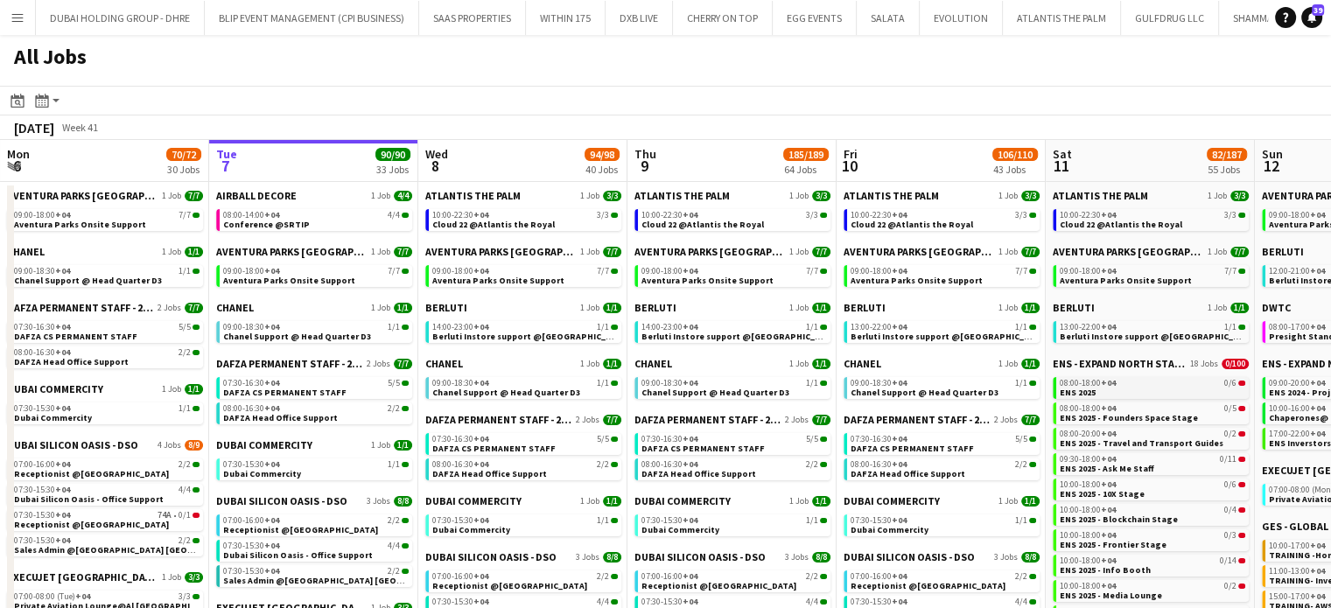
click at [1102, 382] on span "+04" at bounding box center [1108, 382] width 15 height 11
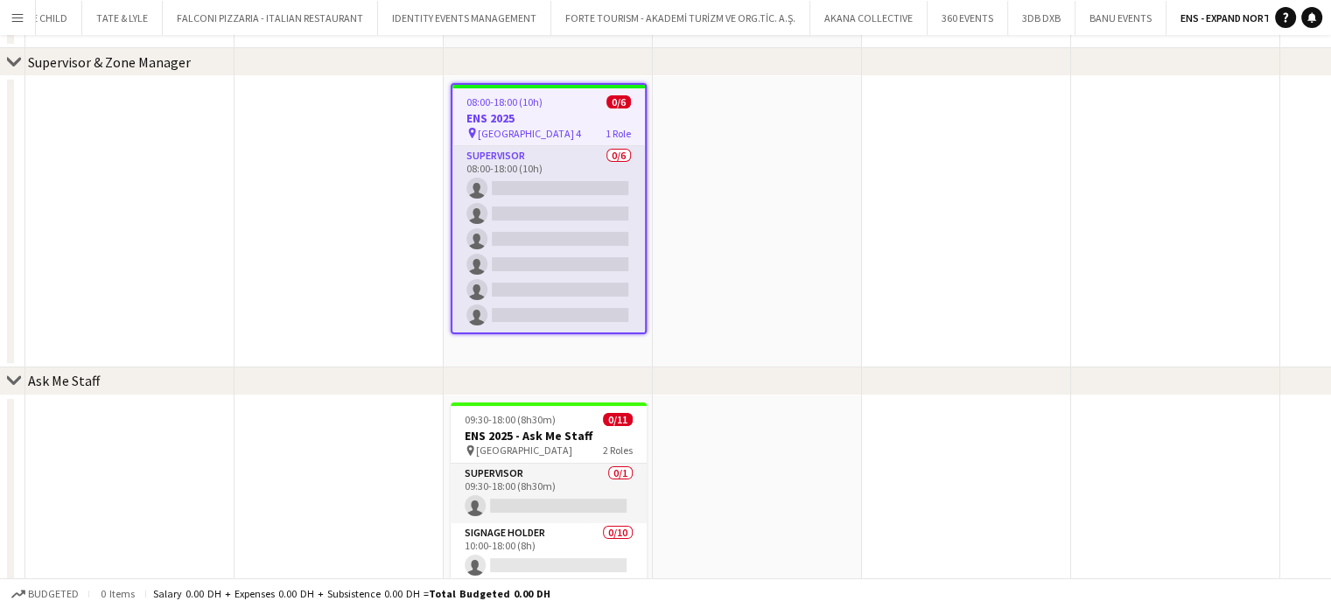
scroll to position [437, 0]
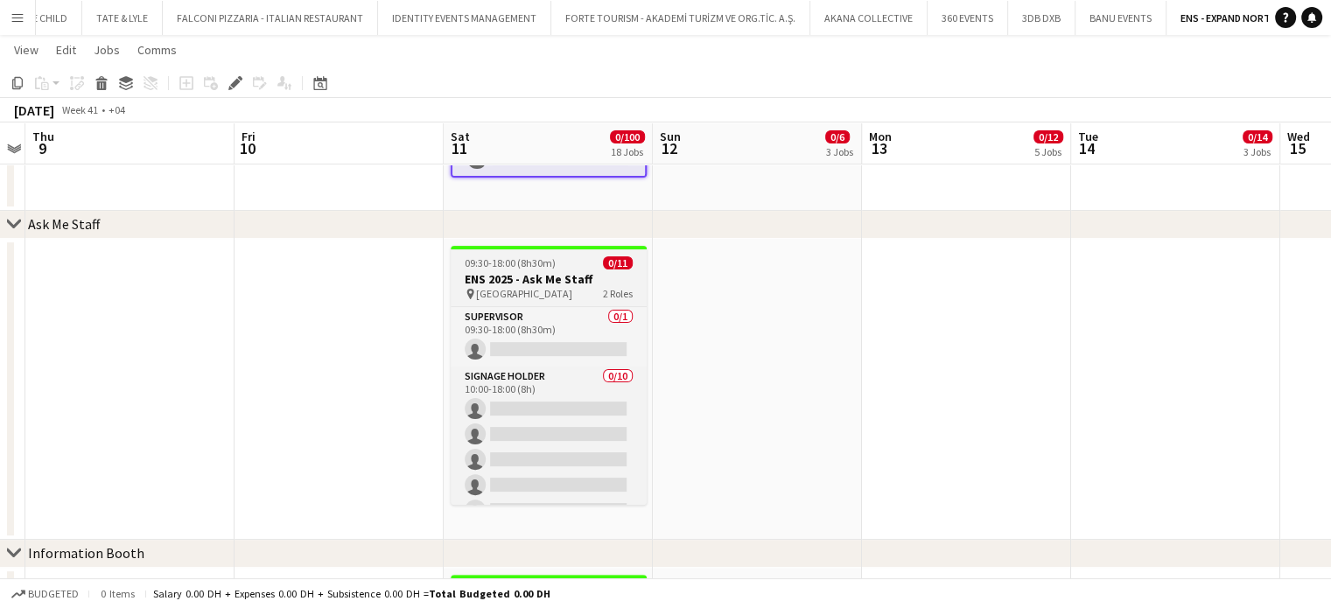
click at [535, 277] on h3 "ENS 2025 - Ask Me Staff" at bounding box center [549, 279] width 196 height 16
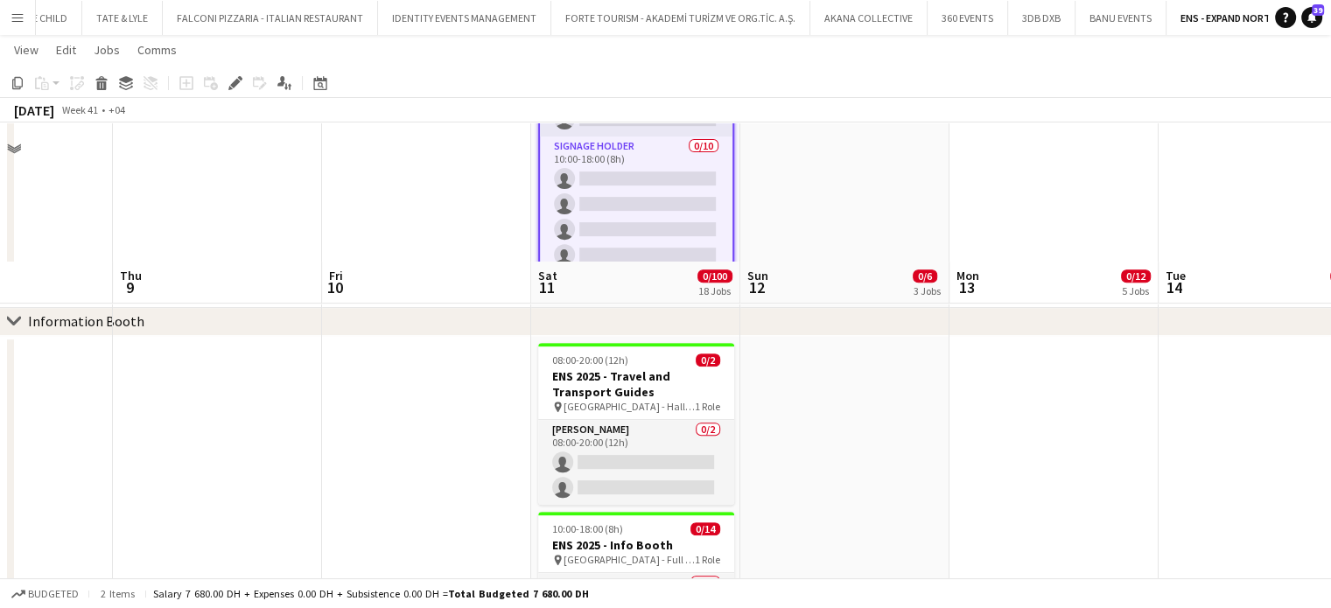
scroll to position [840, 0]
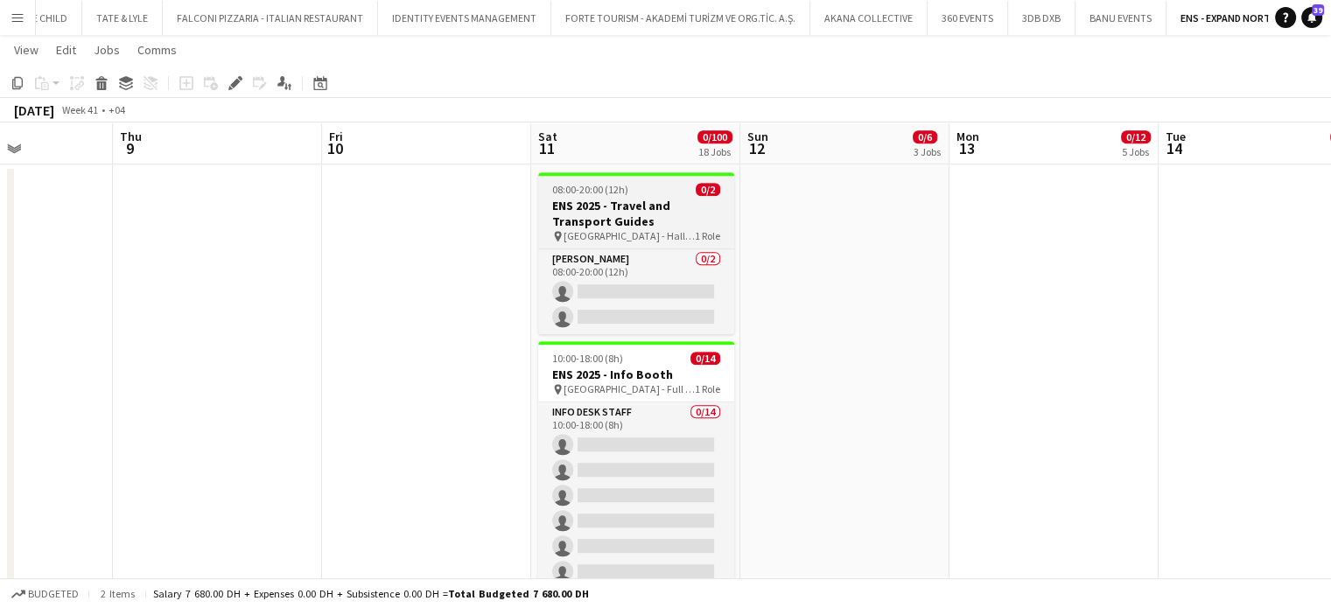
click at [651, 212] on h3 "ENS 2025 - Travel and Transport Guides" at bounding box center [636, 213] width 196 height 31
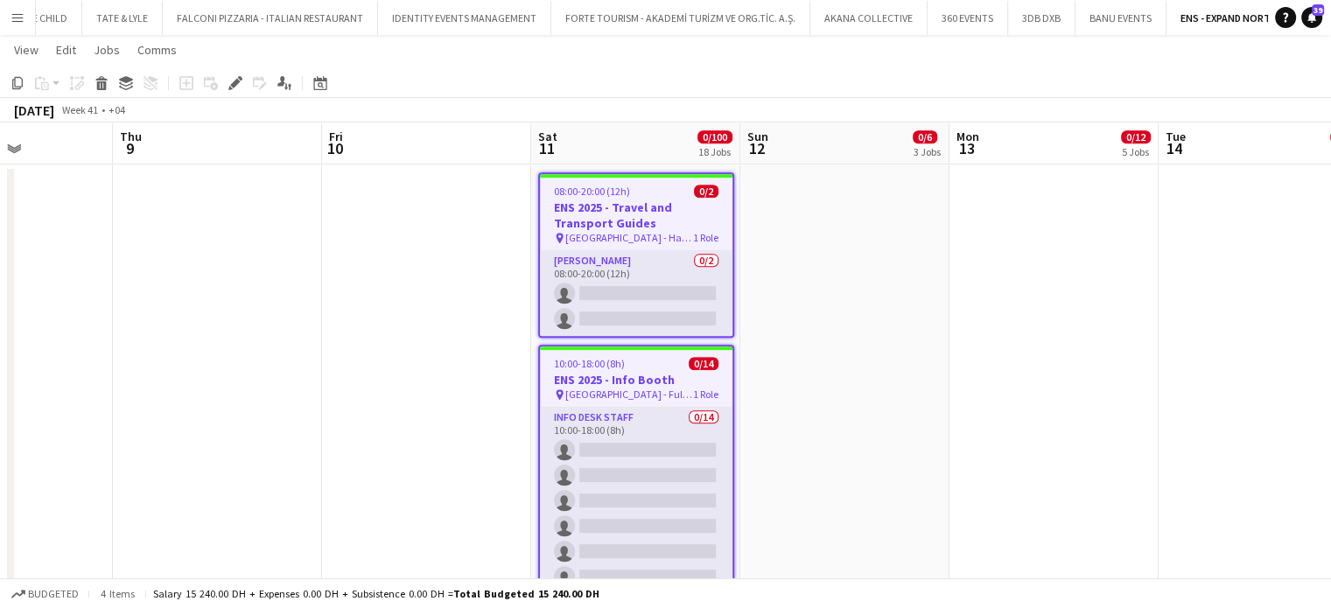
click at [626, 400] on div "pin [GEOGRAPHIC_DATA] - Full Venue 1 Role" at bounding box center [636, 395] width 192 height 14
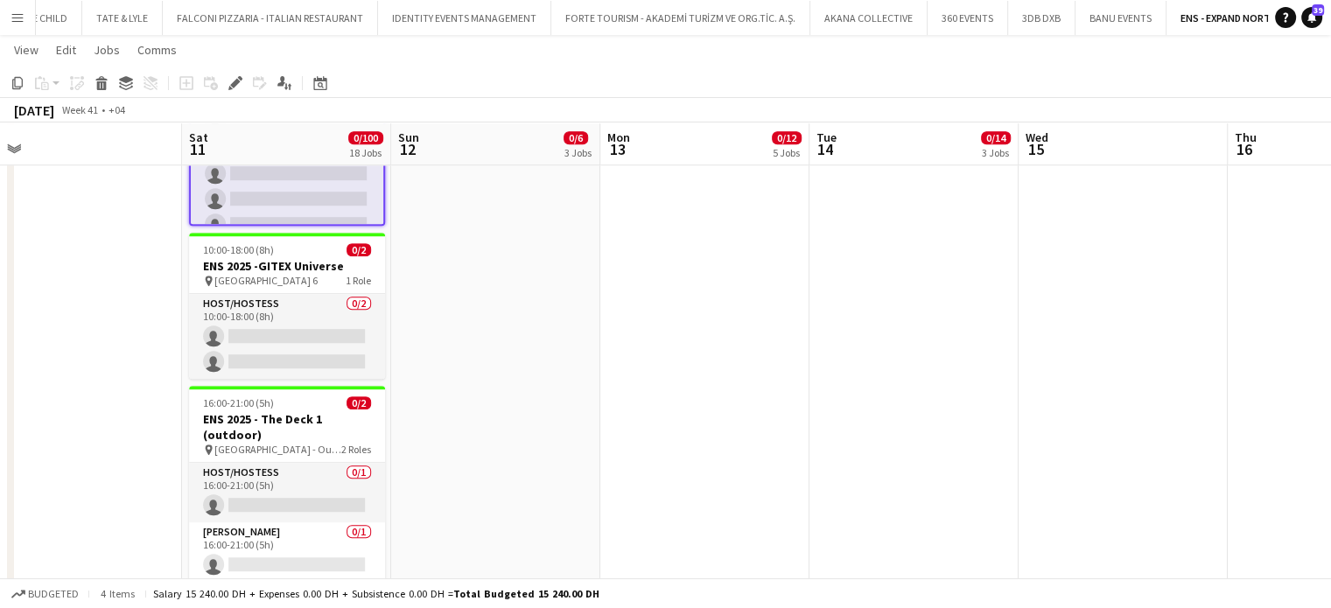
scroll to position [0, 514]
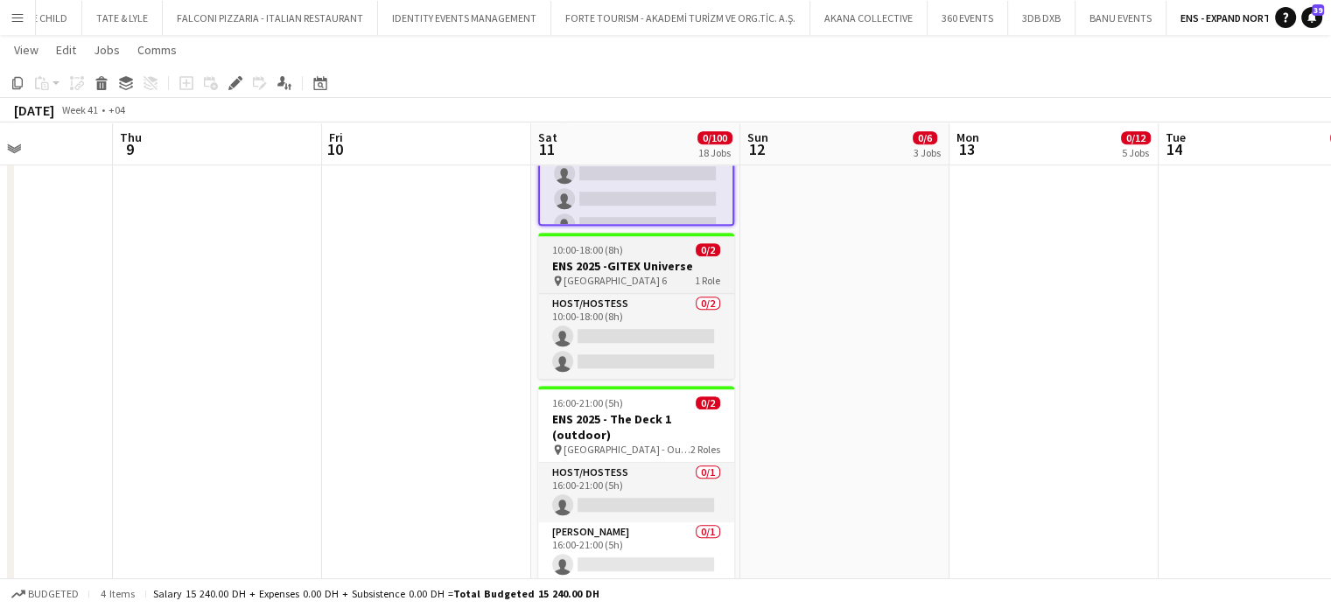
click at [624, 268] on h3 "ENS 2025 -GITEX Universe" at bounding box center [636, 266] width 196 height 16
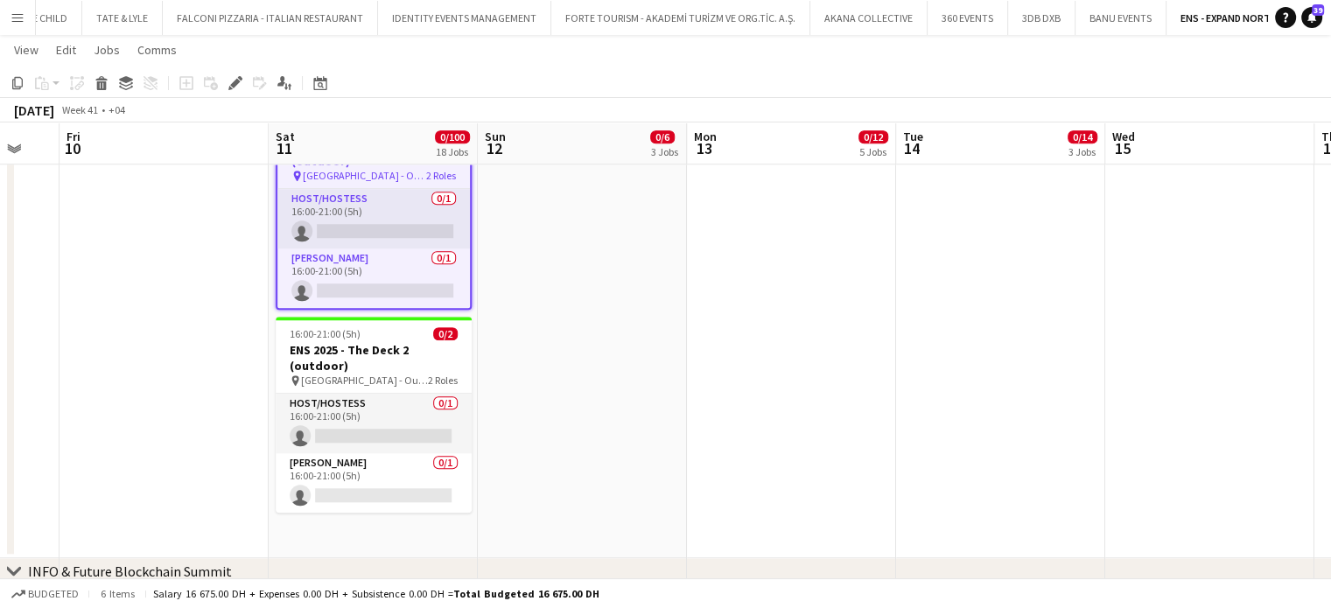
scroll to position [1535, 0]
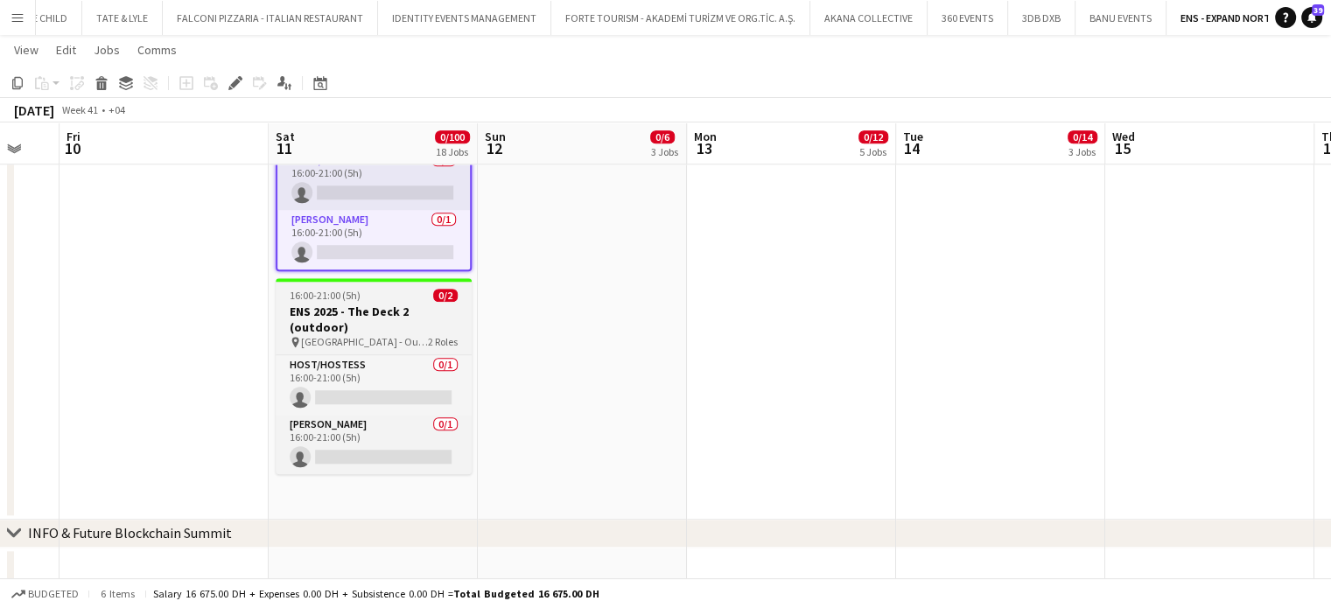
click at [386, 320] on h3 "ENS 2025 - The Deck 2 (outdoor)" at bounding box center [374, 319] width 196 height 31
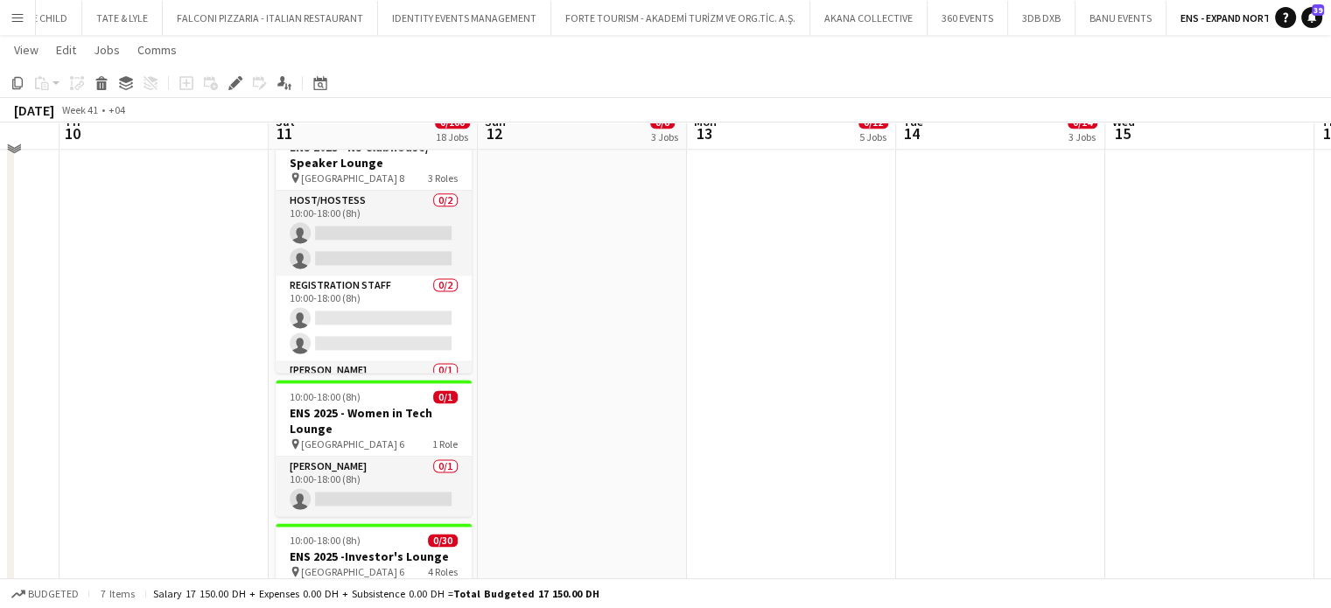
scroll to position [2333, 0]
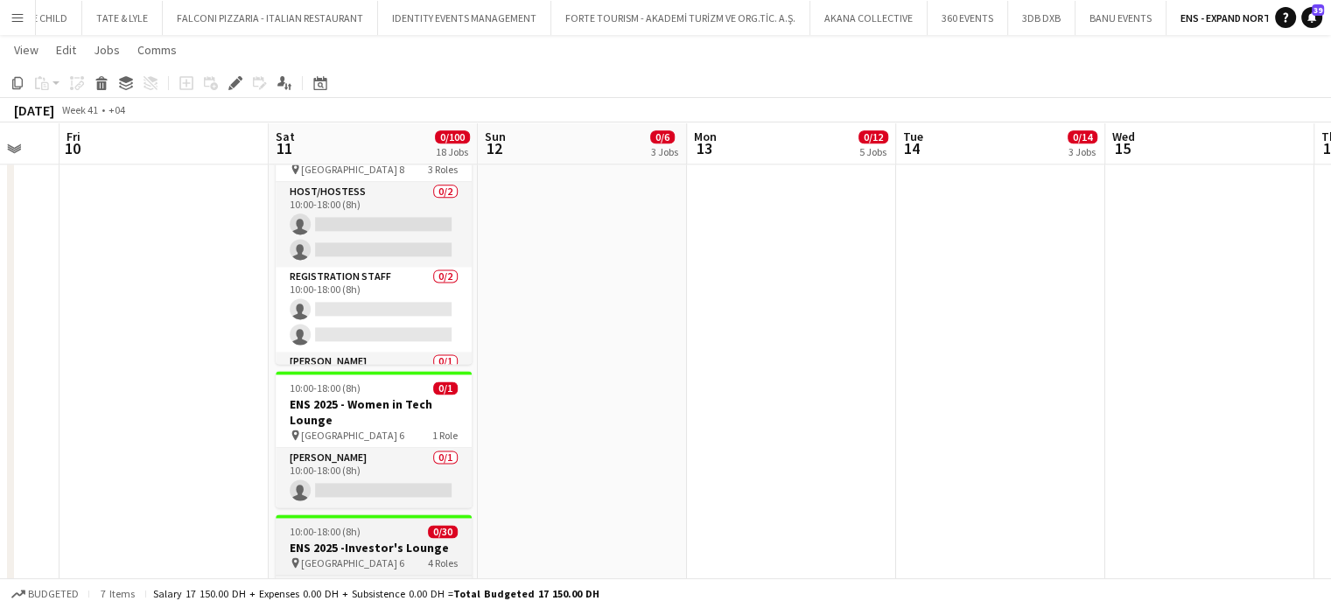
click at [388, 544] on h3 "ENS 2025 -Investor's Lounge" at bounding box center [374, 548] width 196 height 16
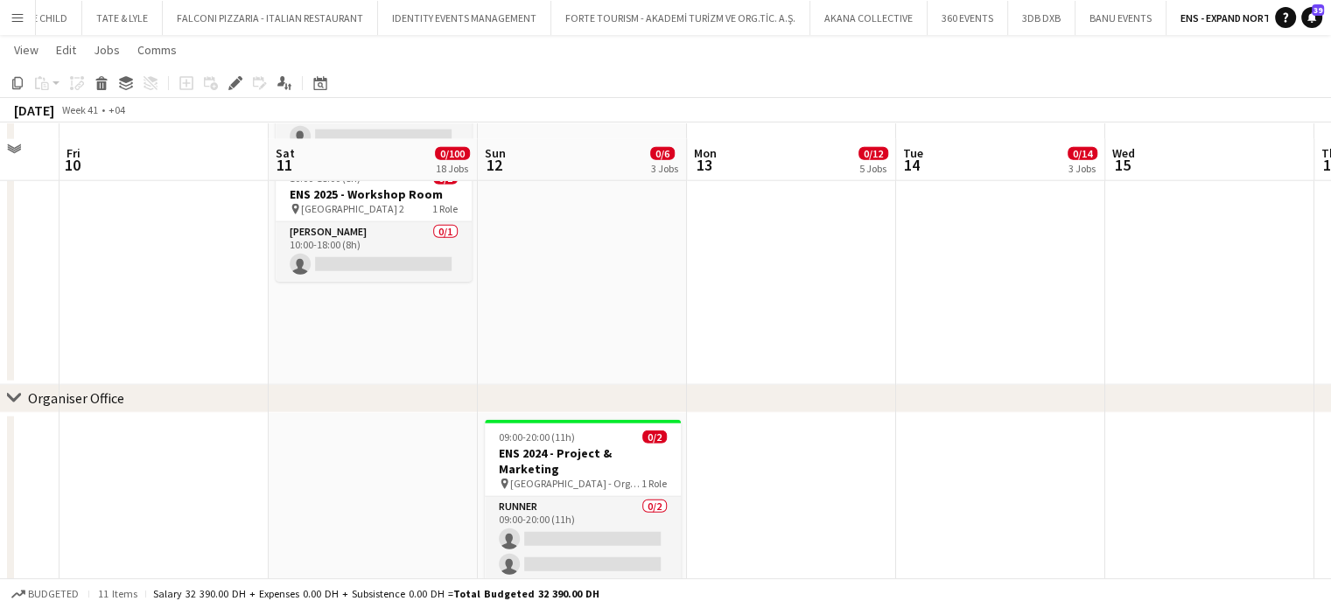
scroll to position [4475, 0]
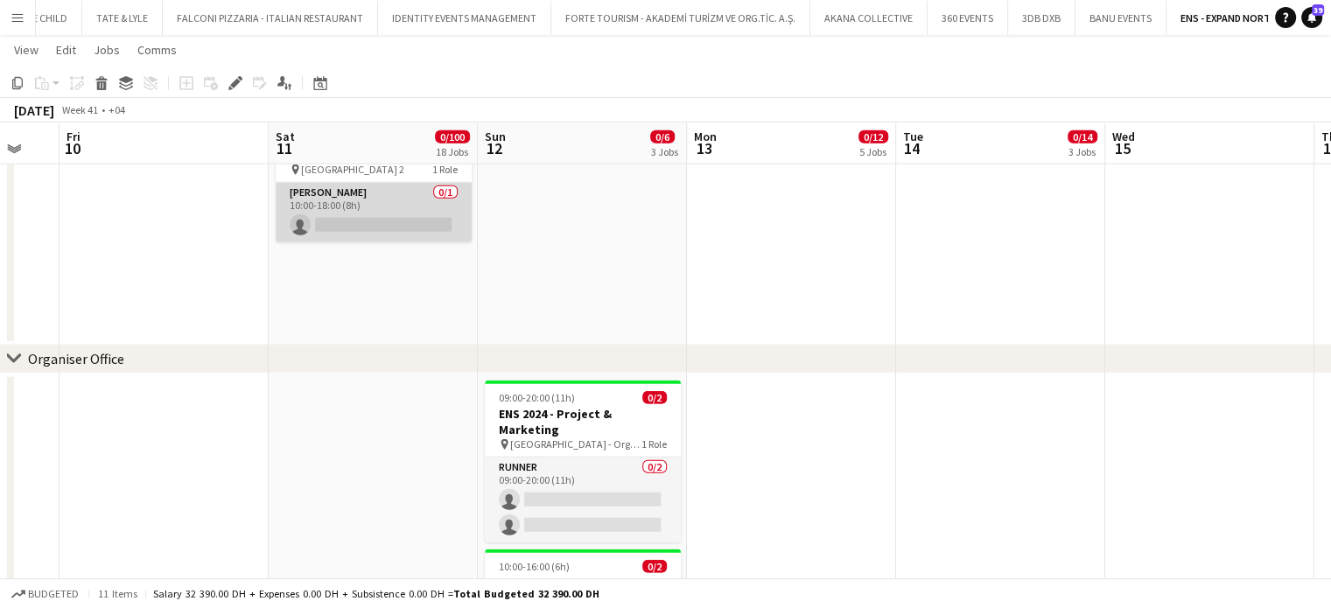
click at [422, 205] on app-card-role "Usher 0/1 10:00-18:00 (8h) single-neutral-actions" at bounding box center [374, 212] width 196 height 59
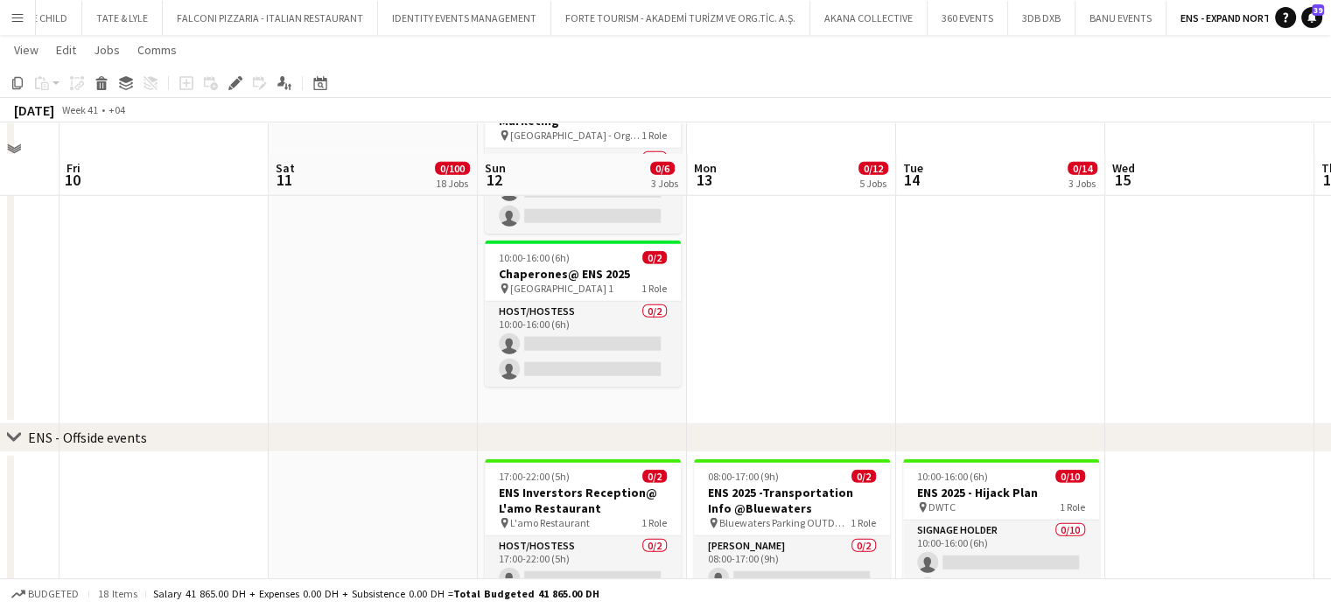
scroll to position [4816, 0]
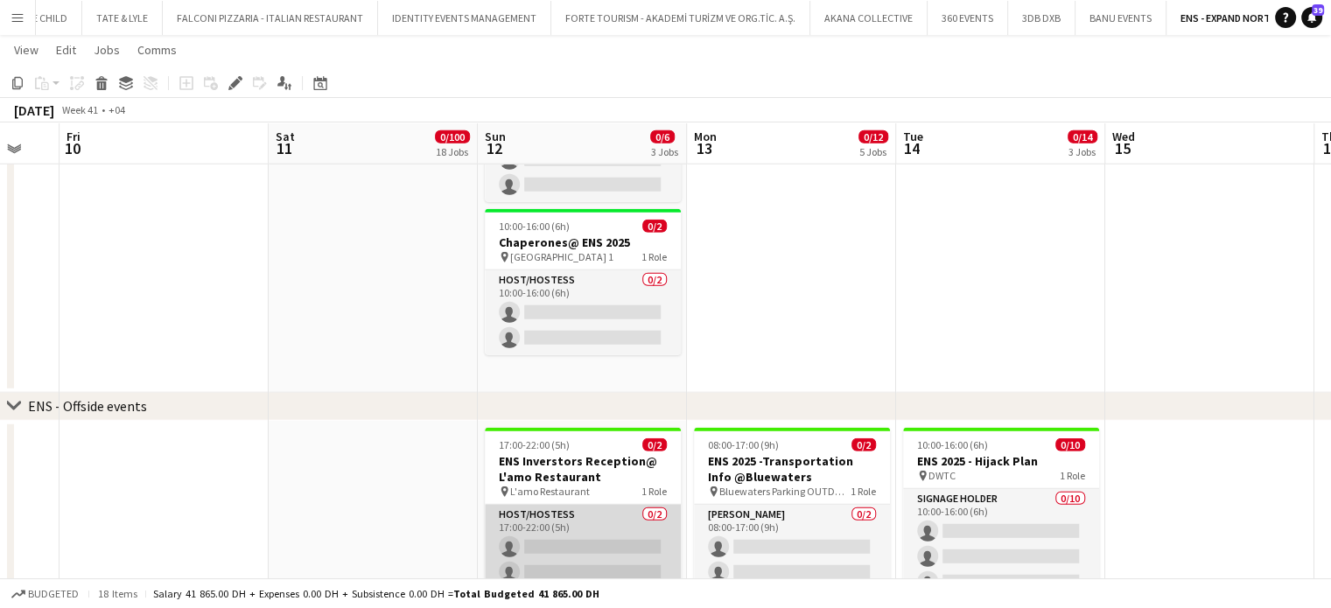
click at [596, 531] on app-card-role "Host/Hostess 0/2 17:00-22:00 (5h) single-neutral-actions single-neutral-actions" at bounding box center [583, 547] width 196 height 85
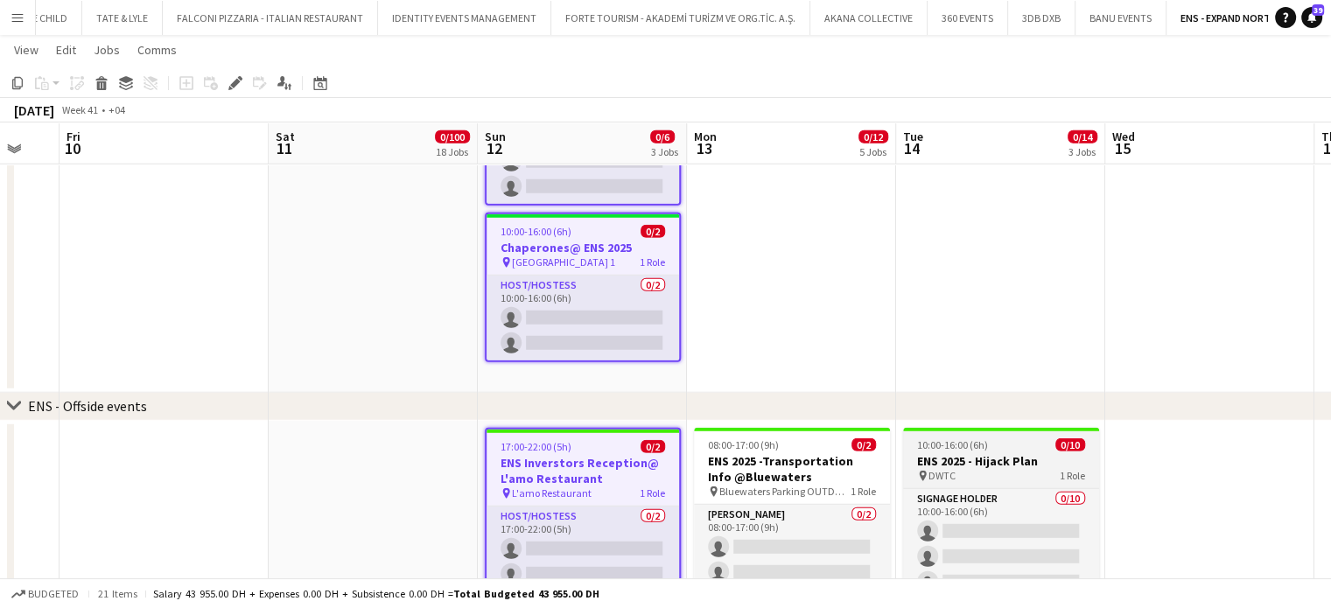
click at [1090, 469] on div "pin DWTC 1 Role" at bounding box center [1001, 476] width 196 height 14
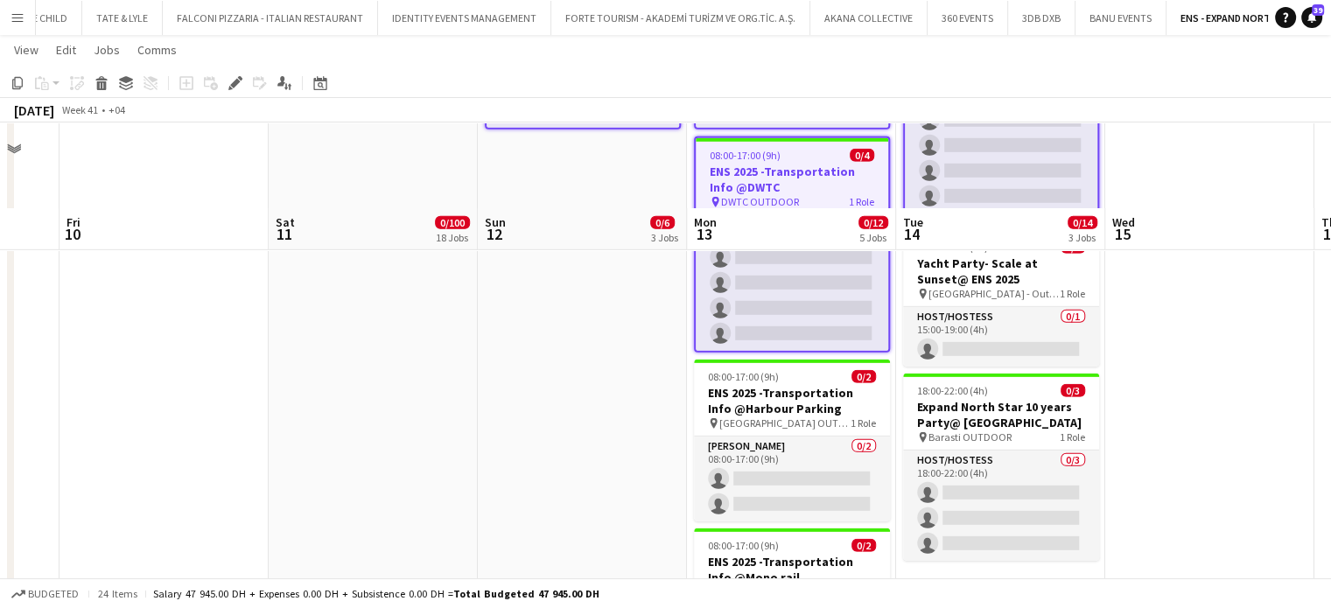
scroll to position [5365, 0]
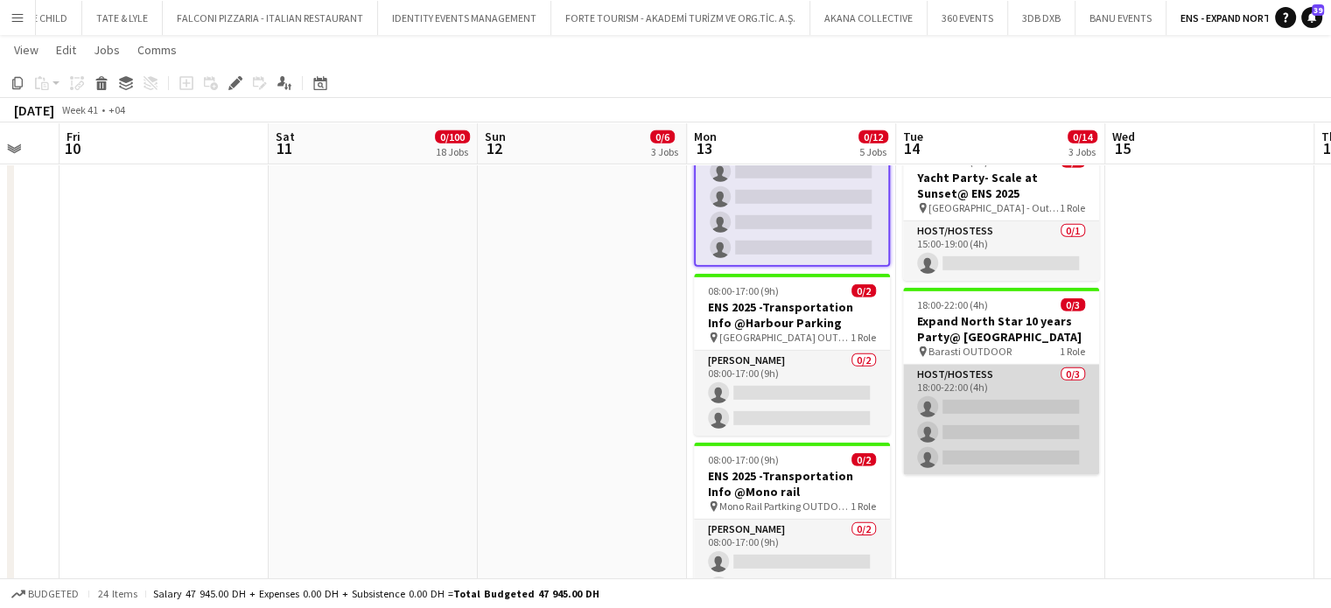
click at [1019, 401] on app-card-role "Host/Hostess 0/3 18:00-22:00 (4h) single-neutral-actions single-neutral-actions…" at bounding box center [1001, 420] width 196 height 110
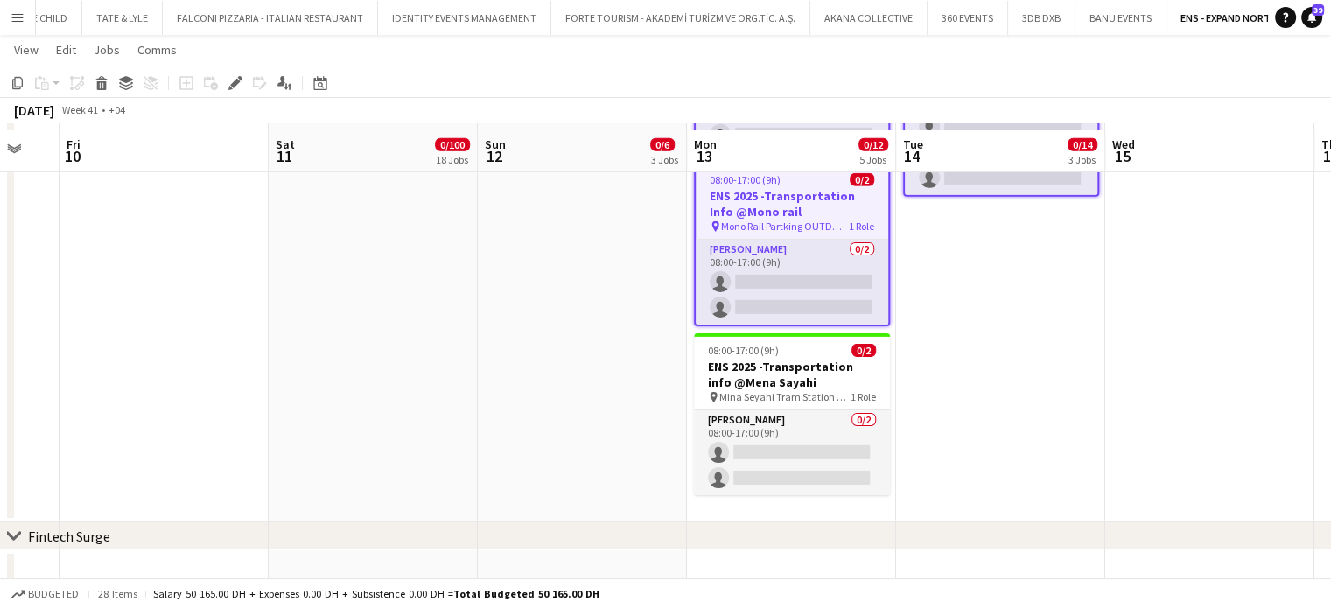
scroll to position [5658, 0]
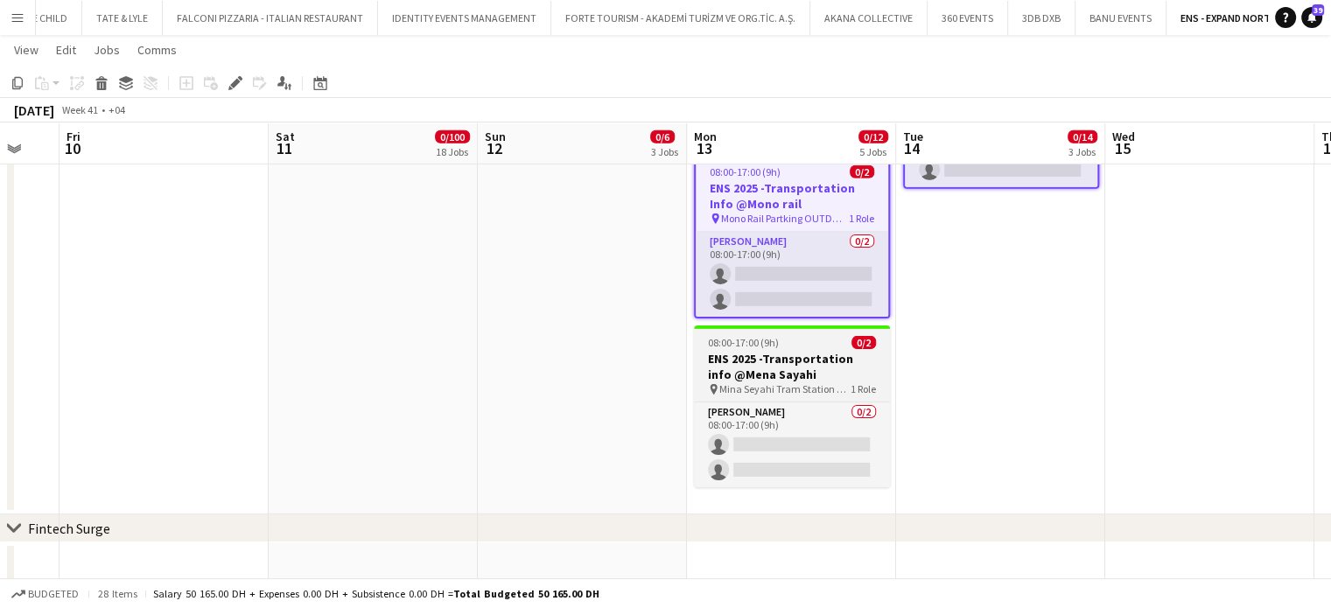
click at [771, 351] on h3 "ENS 2025 -Transportation info @Mena Sayahi" at bounding box center [792, 366] width 196 height 31
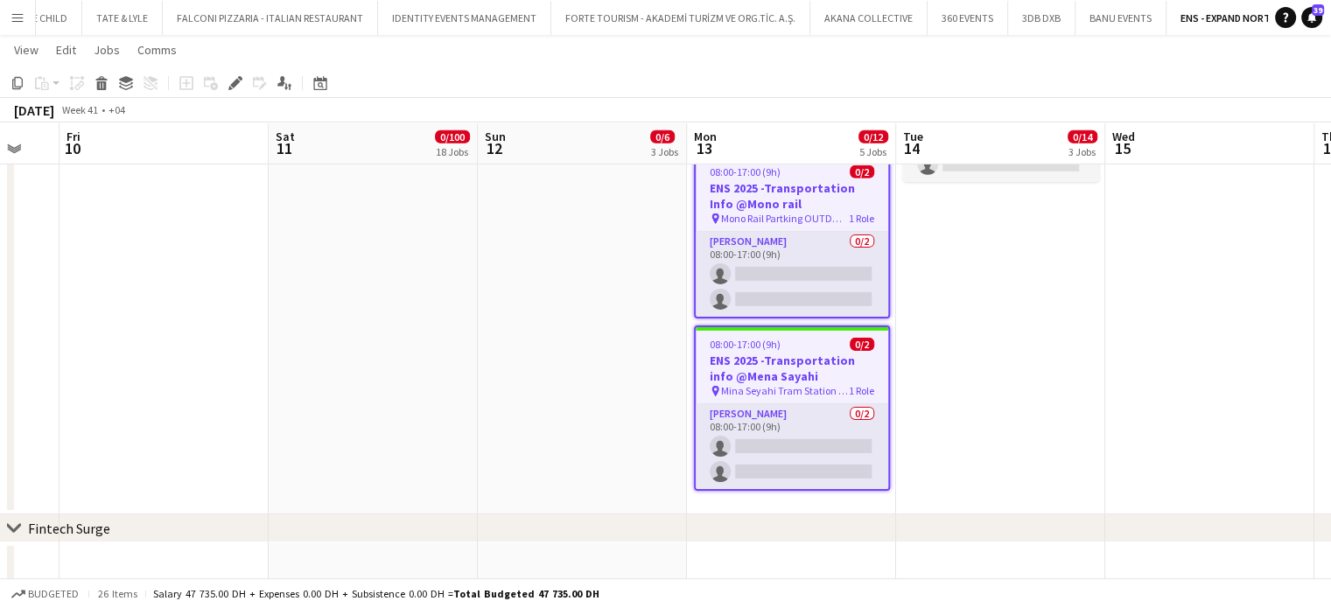
click at [236, 80] on icon at bounding box center [235, 84] width 10 height 10
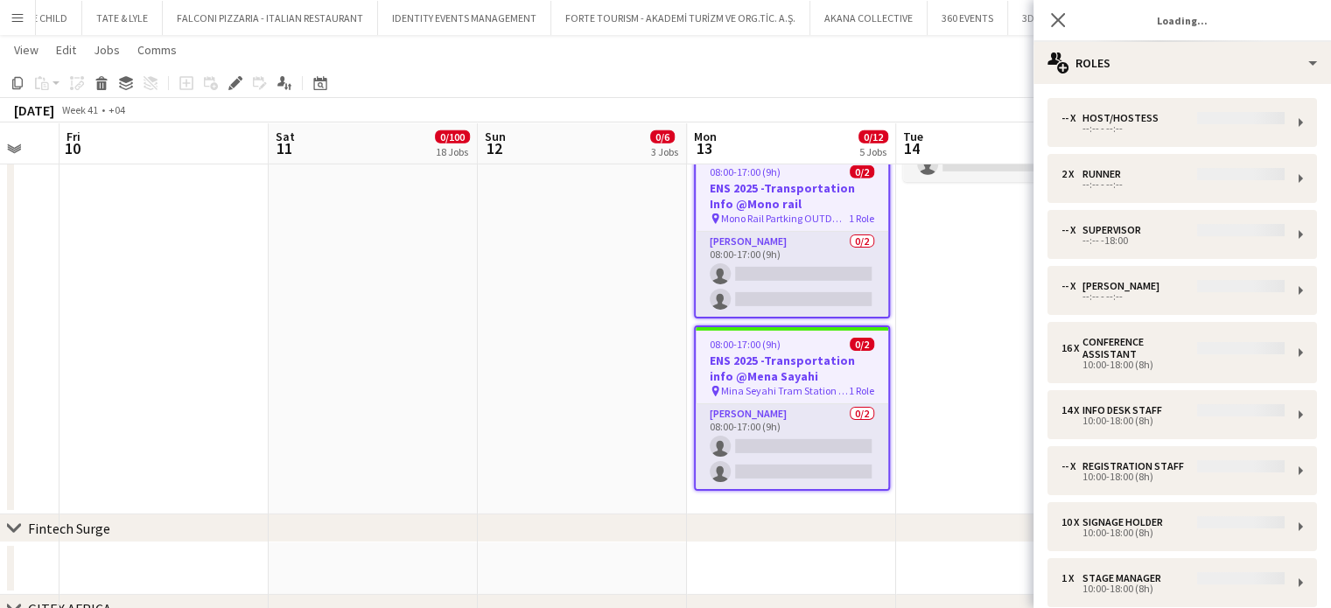
type input "*******"
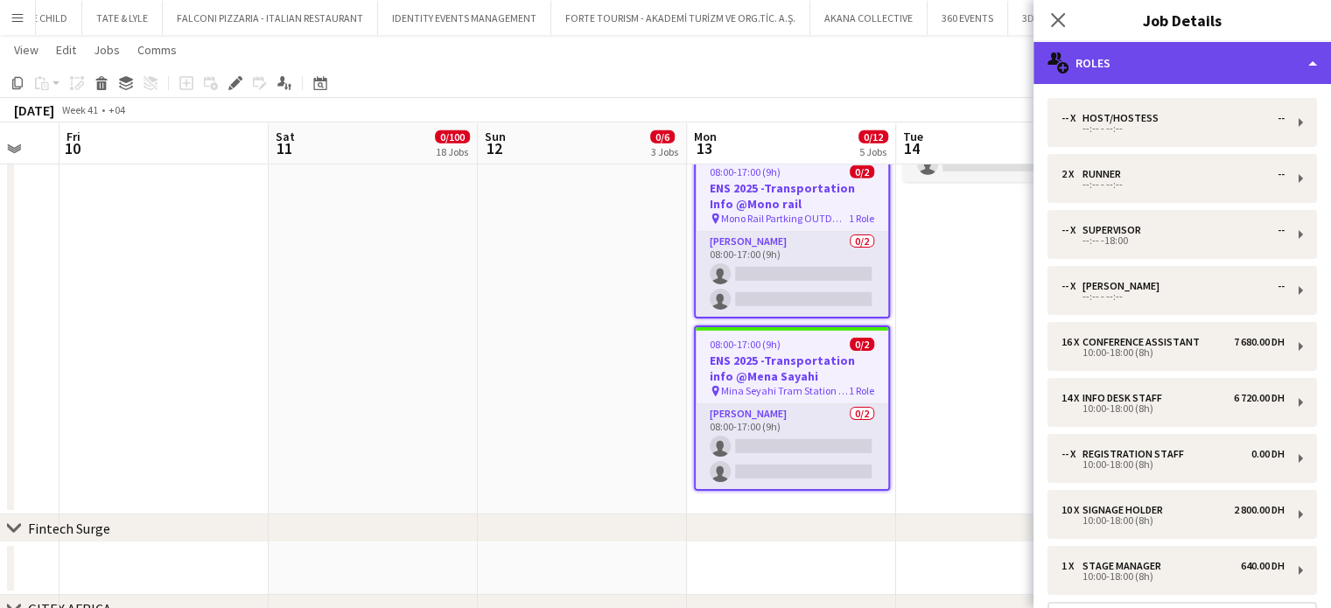
click at [1295, 45] on div "multiple-users-add Roles" at bounding box center [1181, 63] width 297 height 42
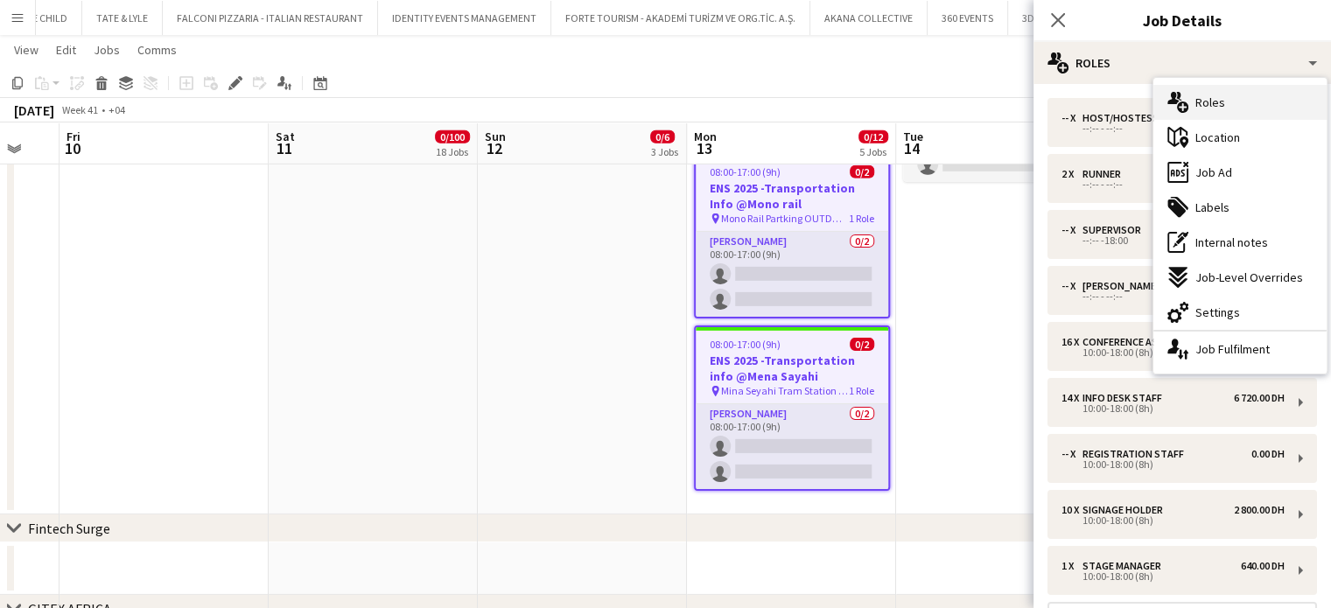
click at [1219, 108] on span "Roles" at bounding box center [1210, 102] width 30 height 16
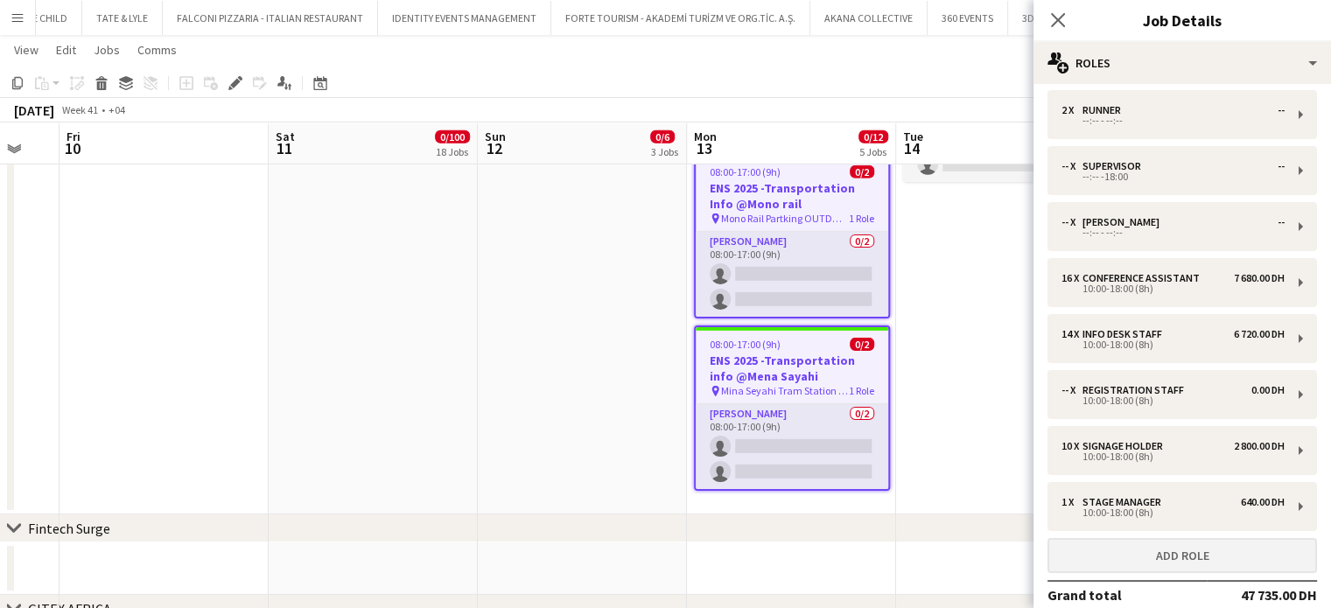
scroll to position [162, 0]
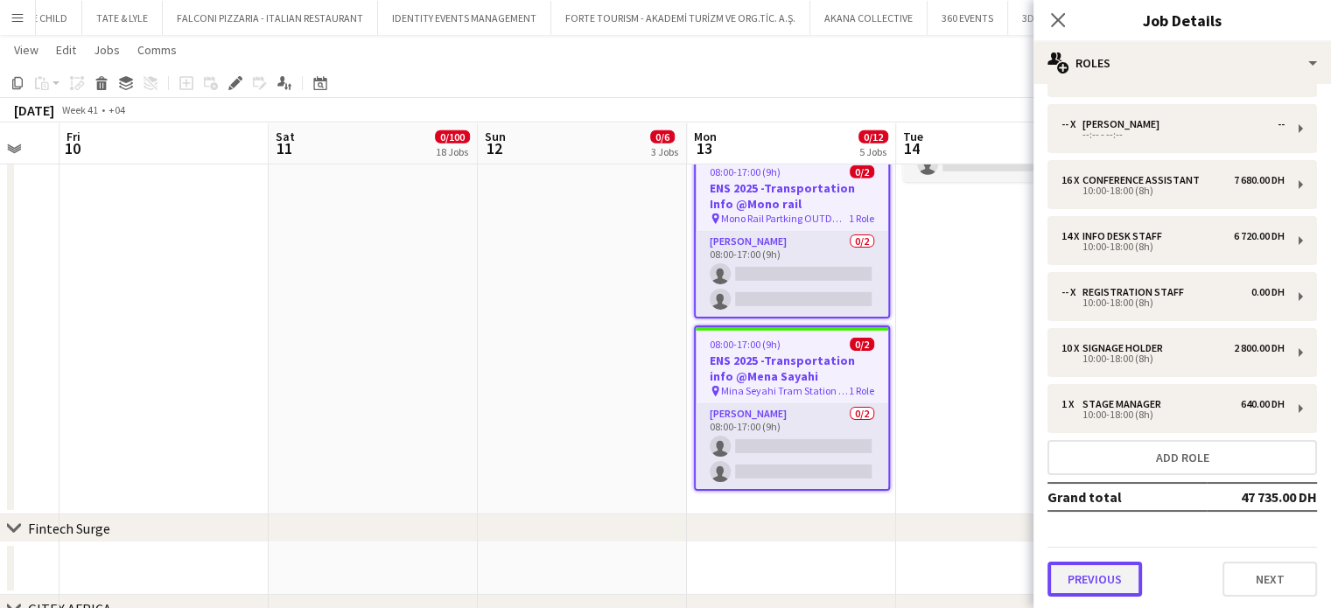
click at [1068, 593] on button "Previous" at bounding box center [1094, 579] width 94 height 35
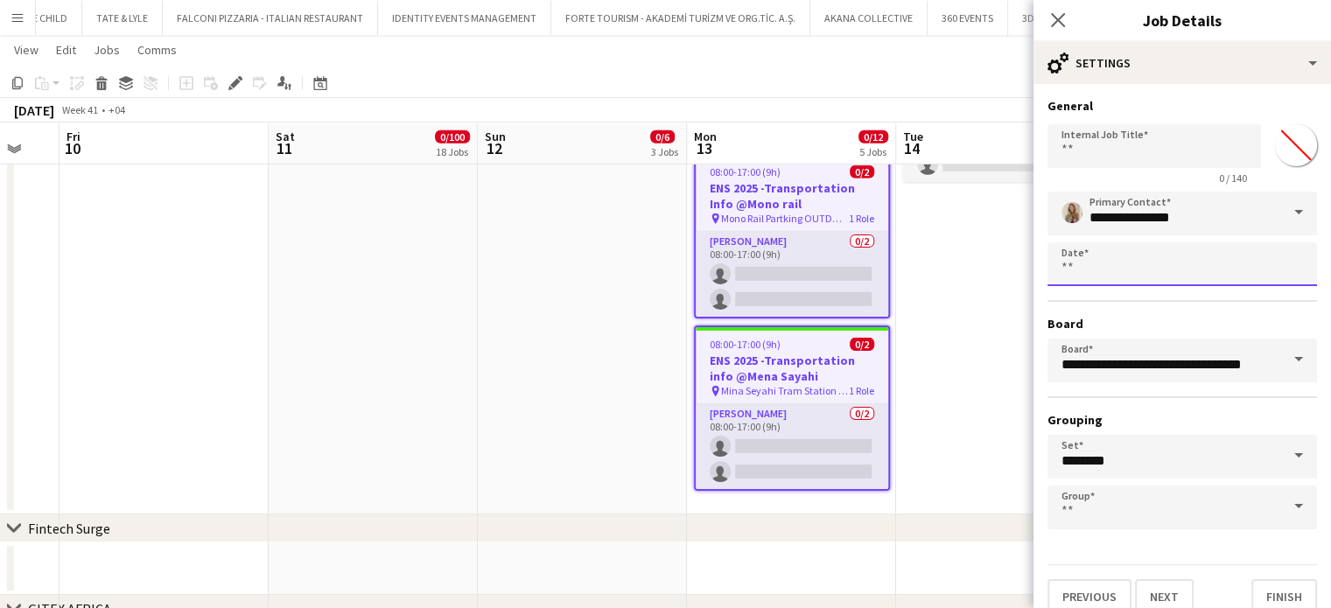
scroll to position [0, 0]
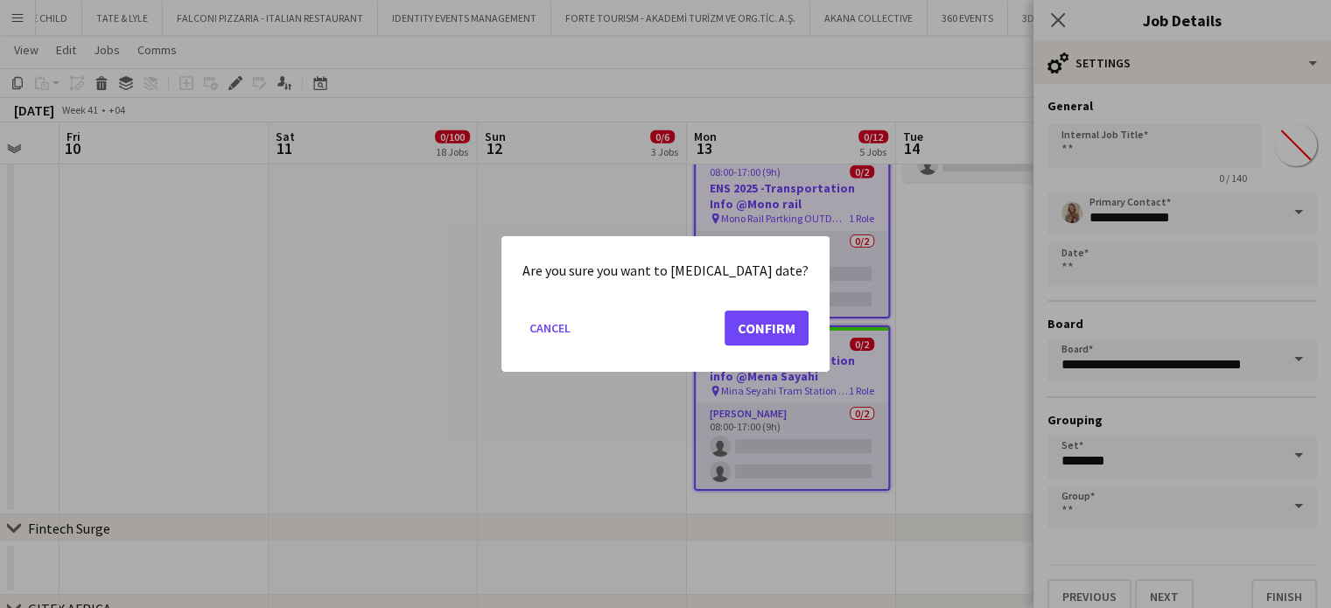
click at [703, 336] on mat-dialog-actions "Cancel Confirm" at bounding box center [665, 334] width 286 height 74
click at [744, 333] on button "Confirm" at bounding box center [766, 328] width 84 height 35
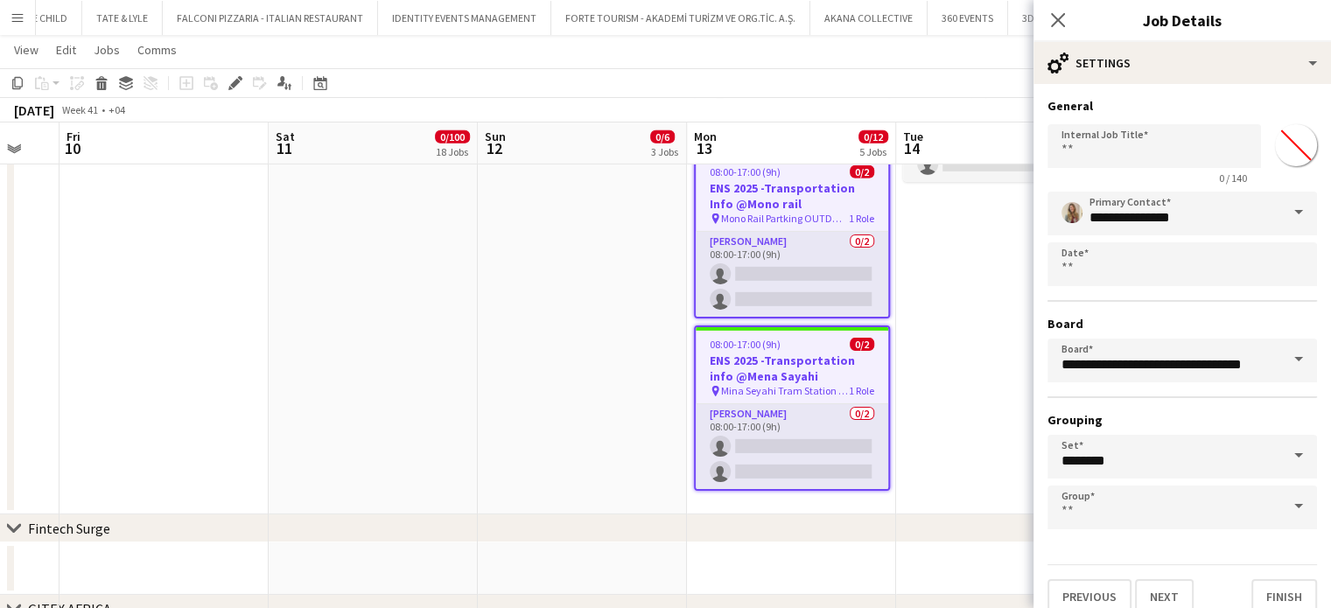
scroll to position [5658, 0]
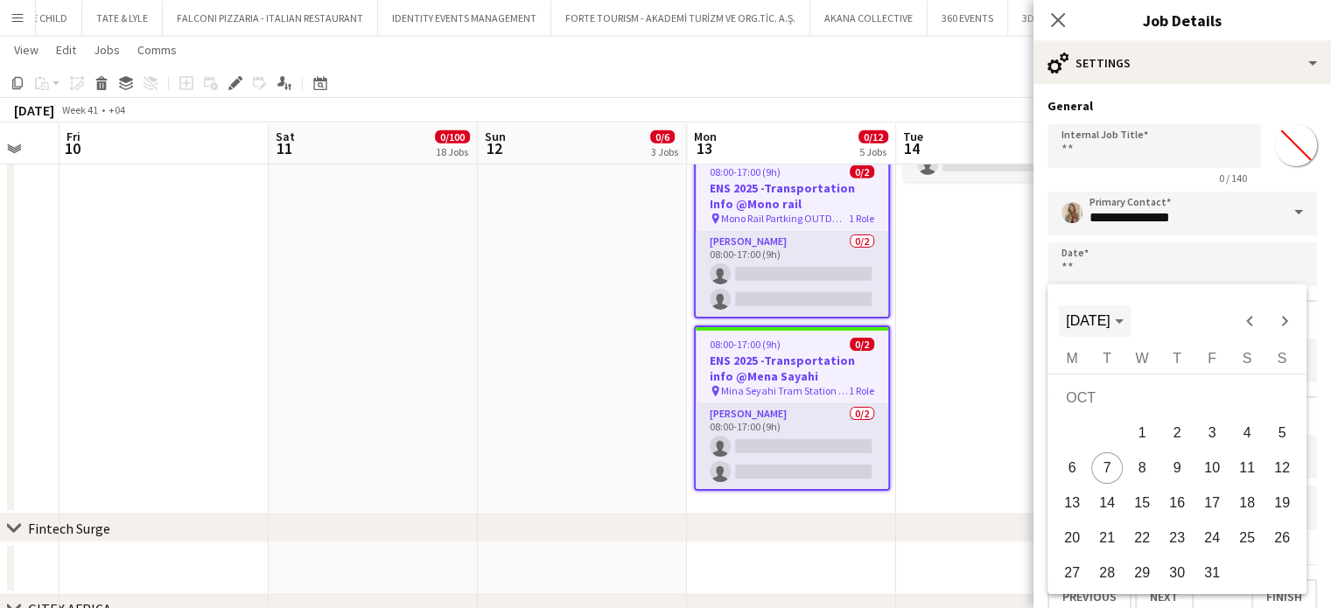
click at [1123, 314] on span "[DATE]" at bounding box center [1094, 321] width 57 height 16
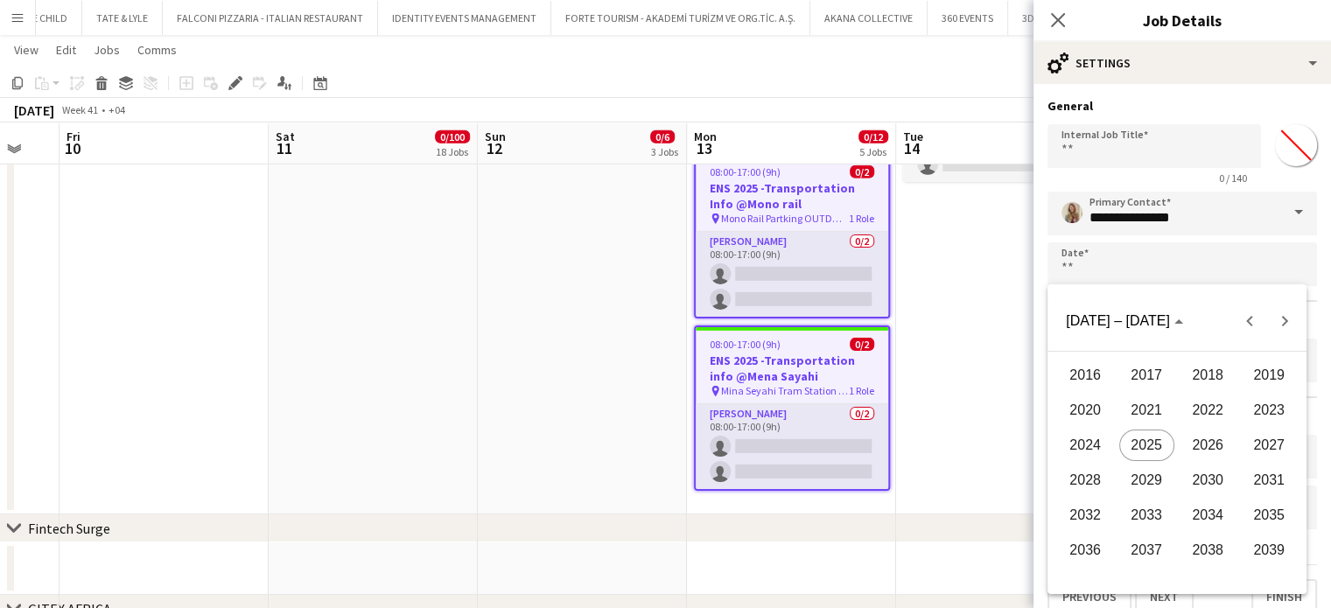
click at [1206, 447] on span "2026" at bounding box center [1206, 445] width 55 height 31
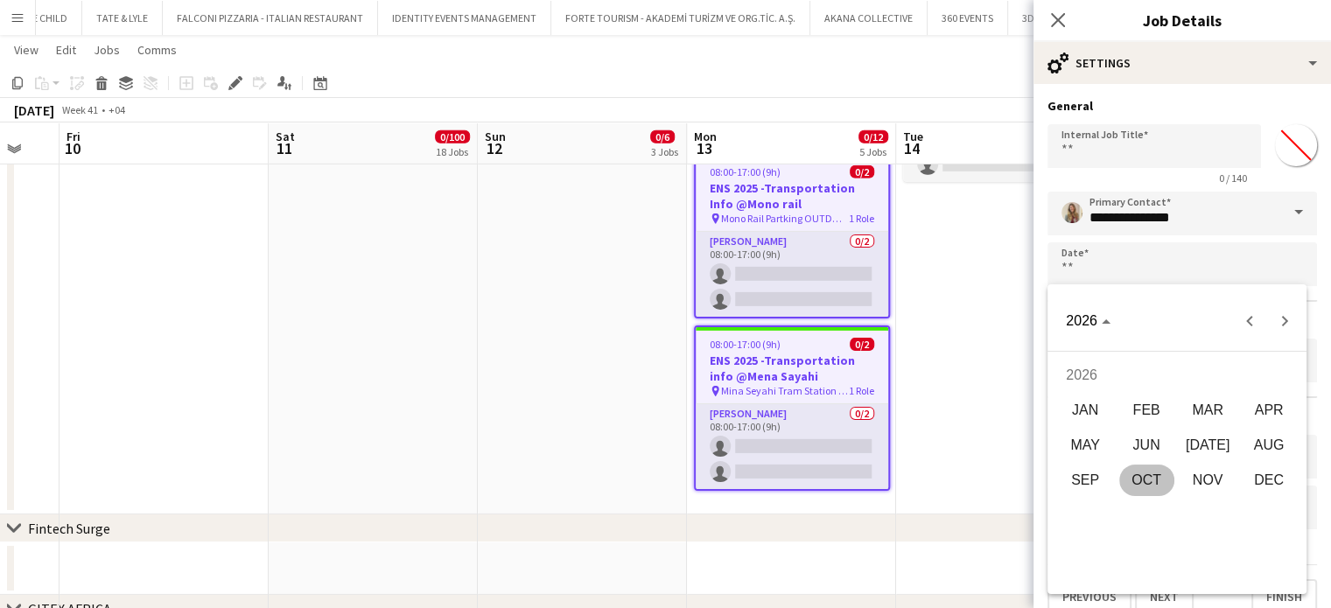
click at [1262, 479] on span "DEC" at bounding box center [1268, 480] width 55 height 31
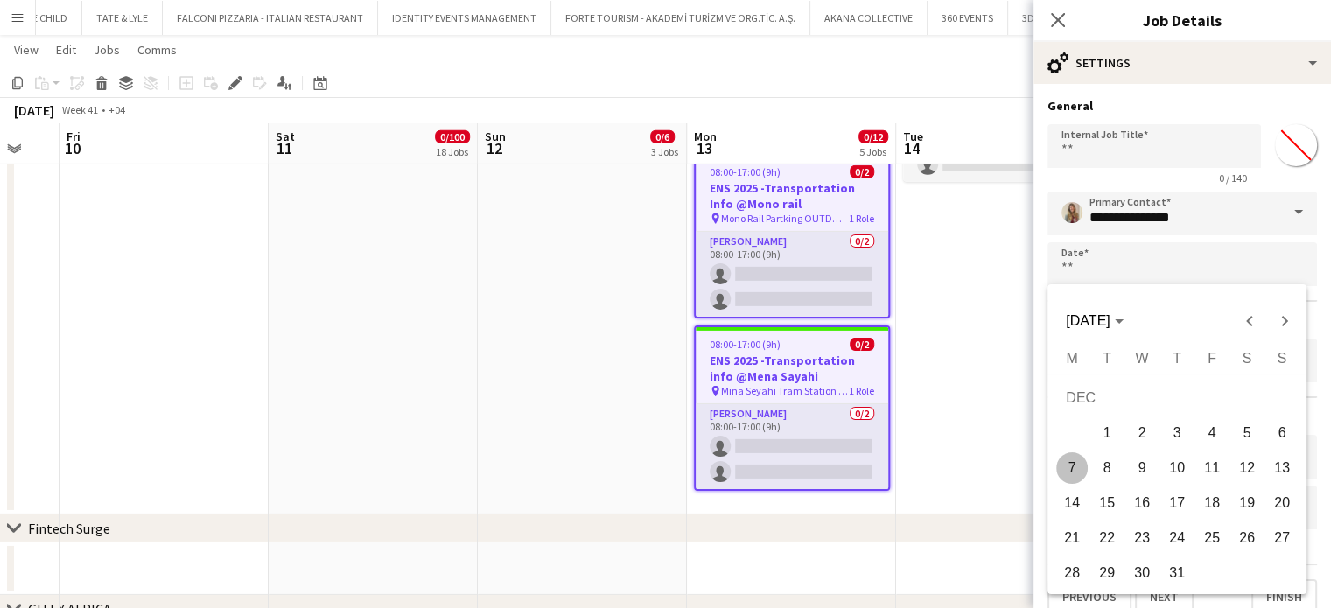
click at [1114, 441] on span "1" at bounding box center [1106, 432] width 31 height 31
type input "**********"
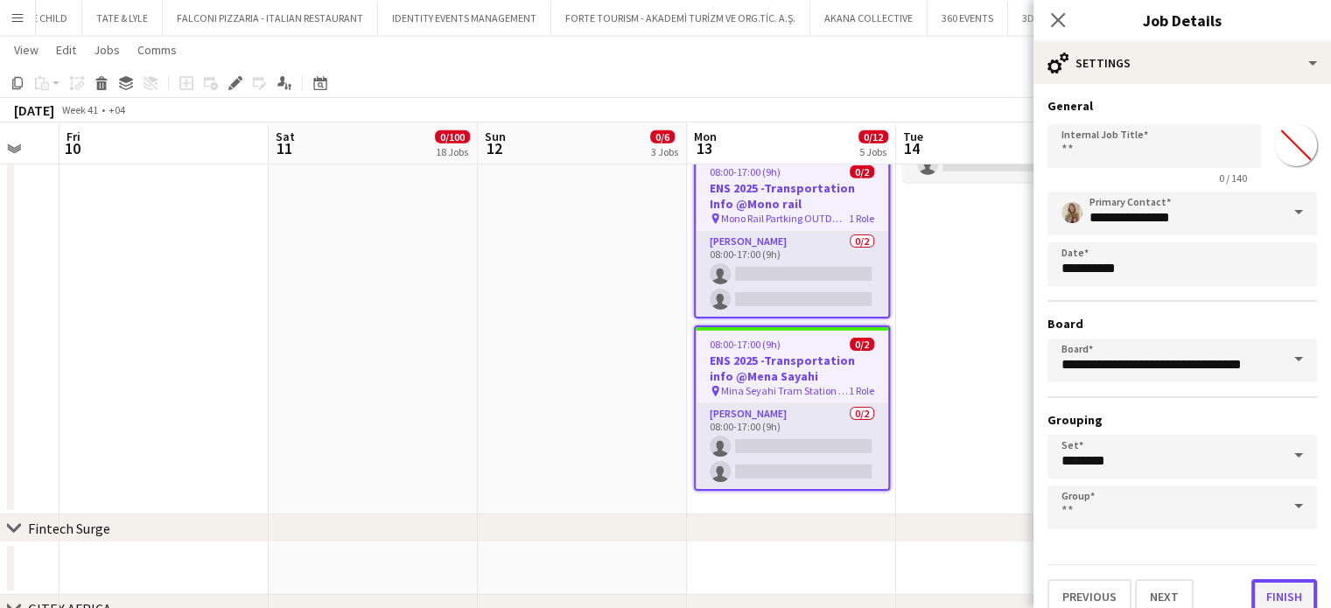
click at [1278, 592] on button "Finish" at bounding box center [1284, 596] width 66 height 35
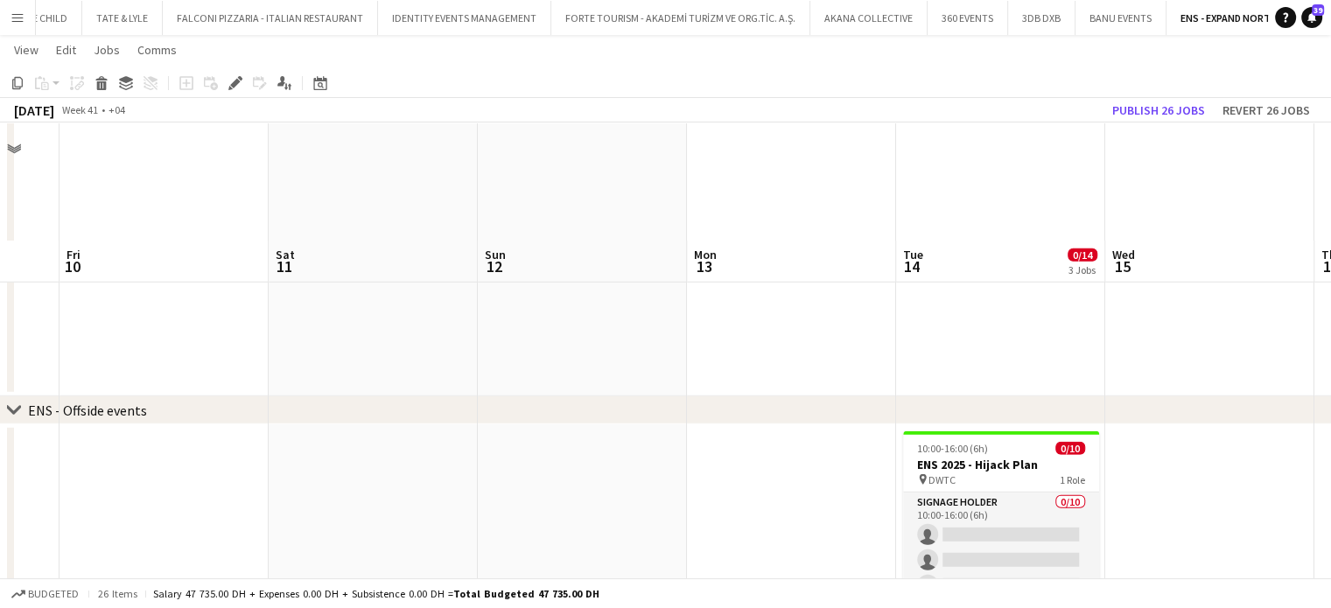
scroll to position [5112, 0]
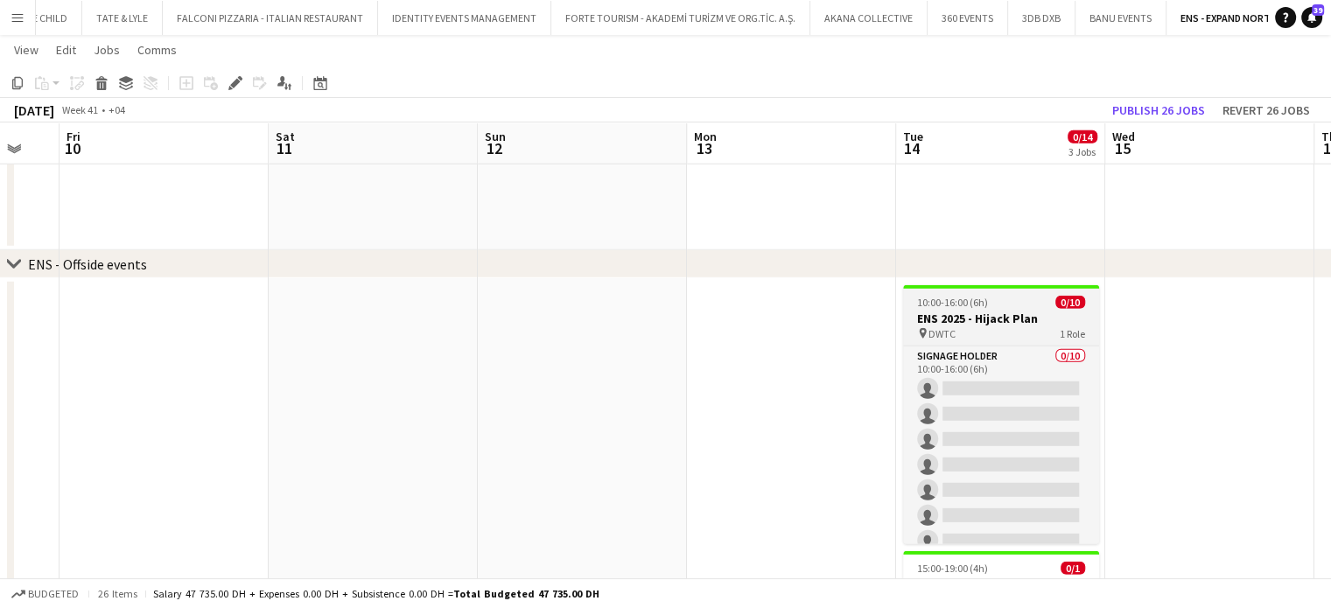
click at [1021, 326] on div "pin DWTC 1 Role" at bounding box center [1001, 333] width 196 height 14
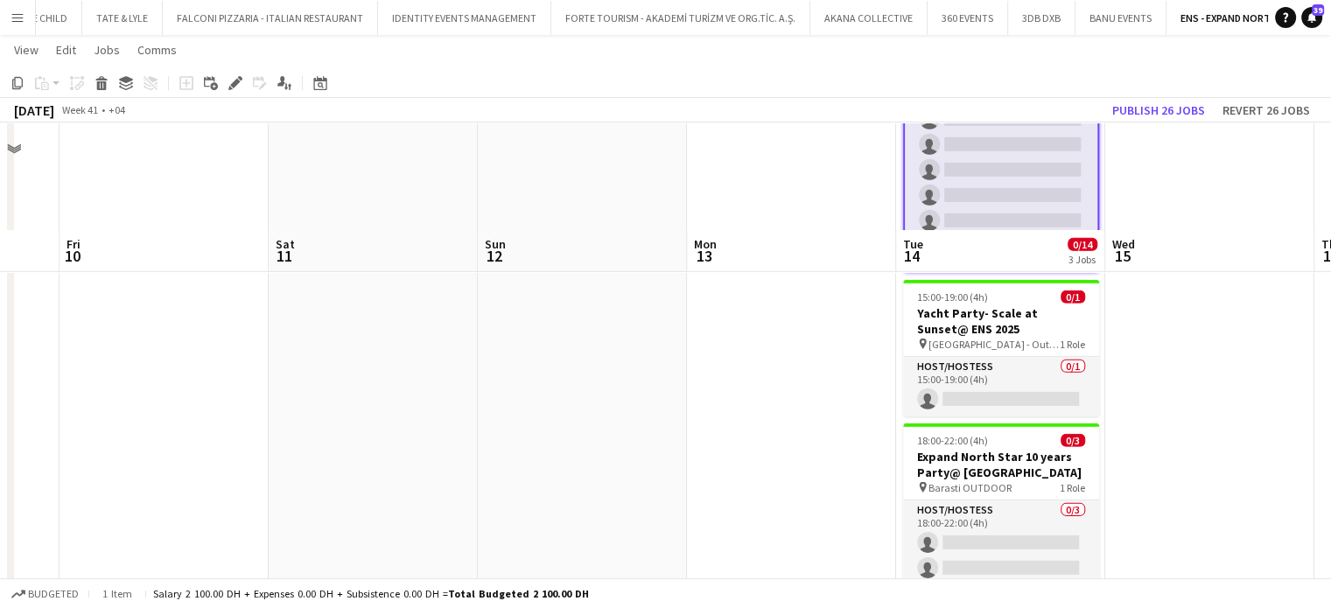
scroll to position [5572, 0]
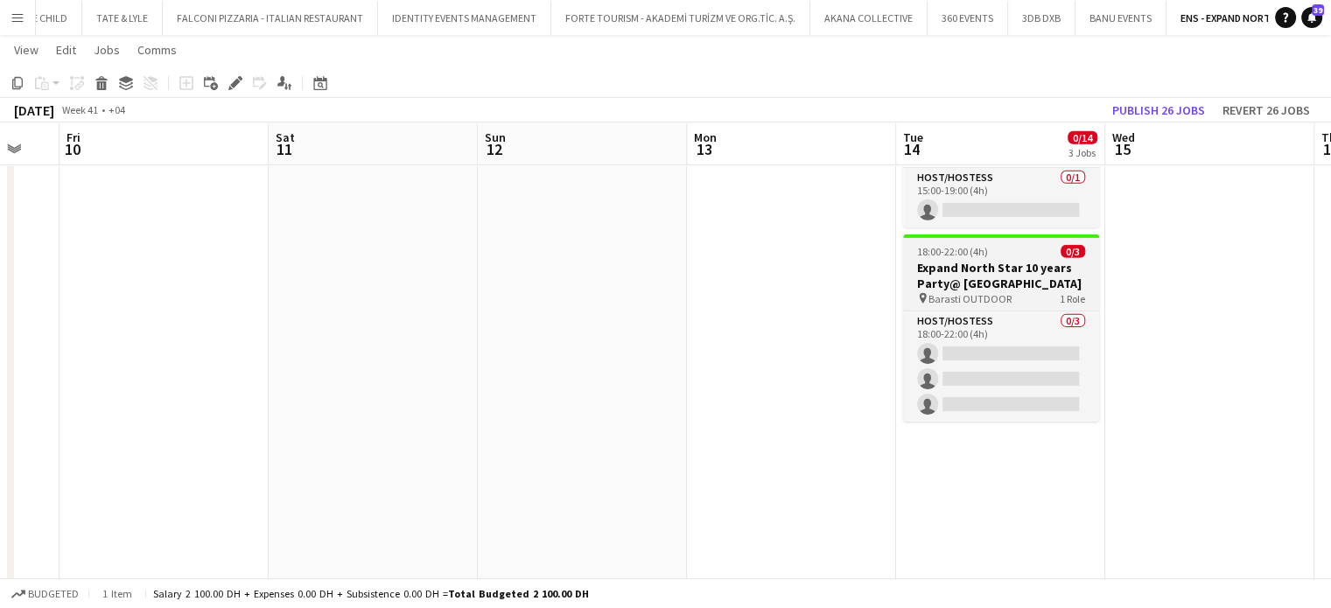
click at [936, 258] on app-job-card "18:00-22:00 (4h) 0/3 Expand North Star 10 years Party@ Barasti pin Barasti OUTD…" at bounding box center [1001, 327] width 196 height 187
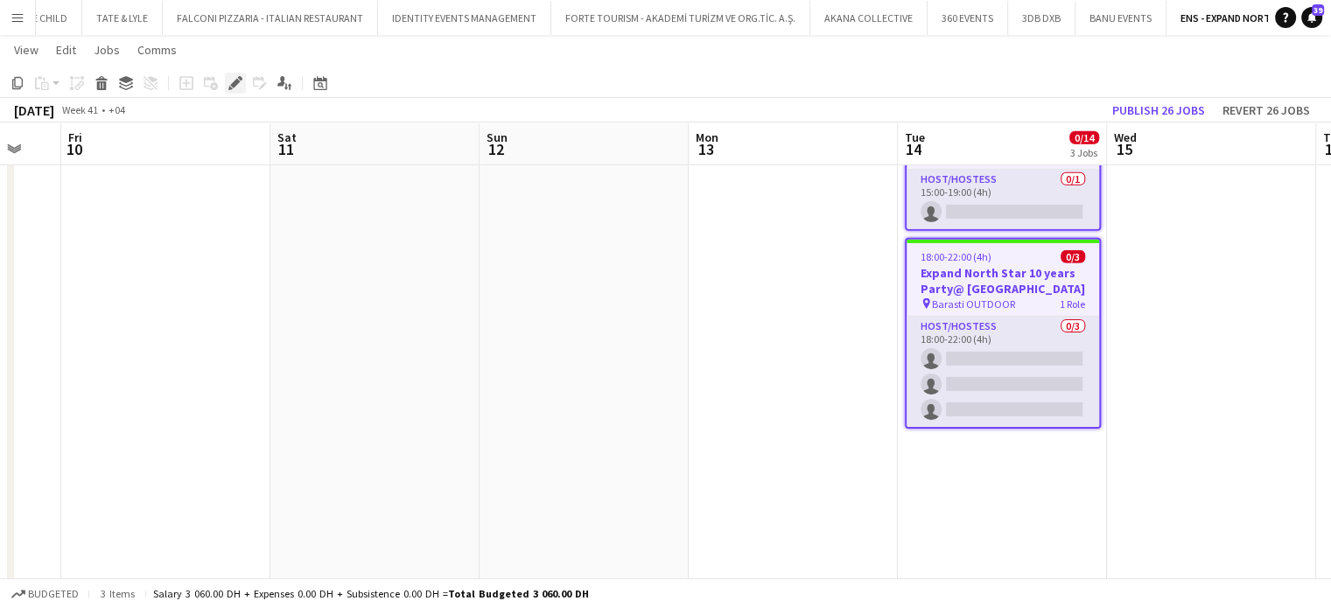
click at [226, 81] on div "Edit" at bounding box center [235, 83] width 21 height 21
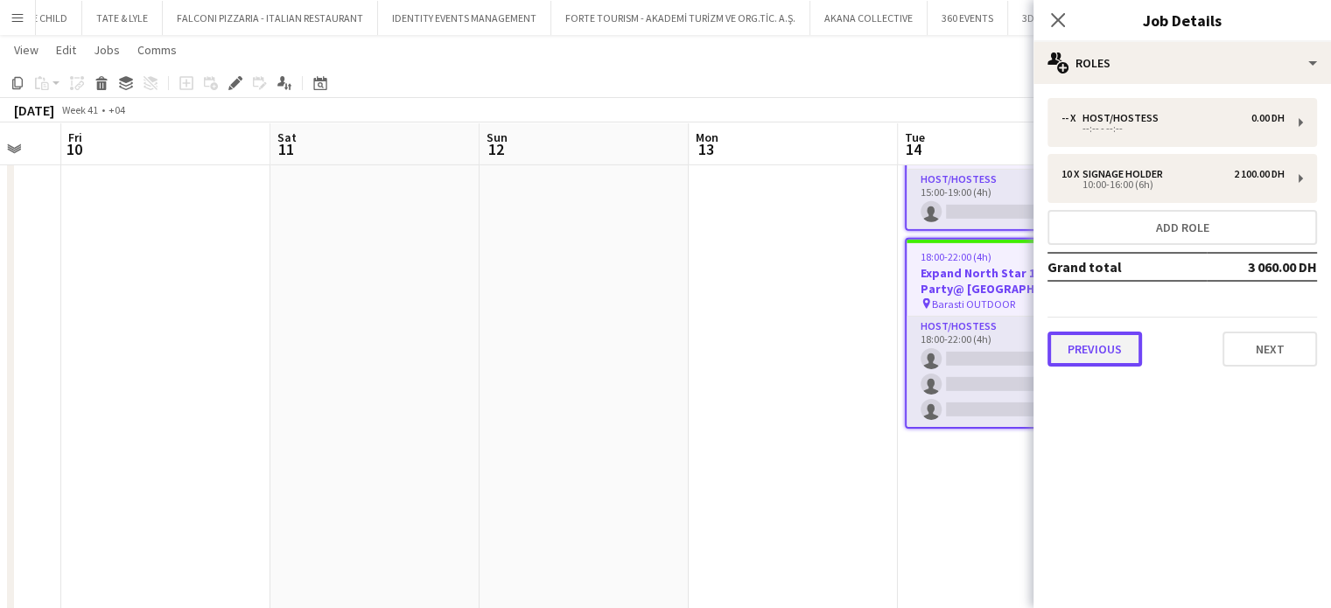
click at [1123, 356] on button "Previous" at bounding box center [1094, 349] width 94 height 35
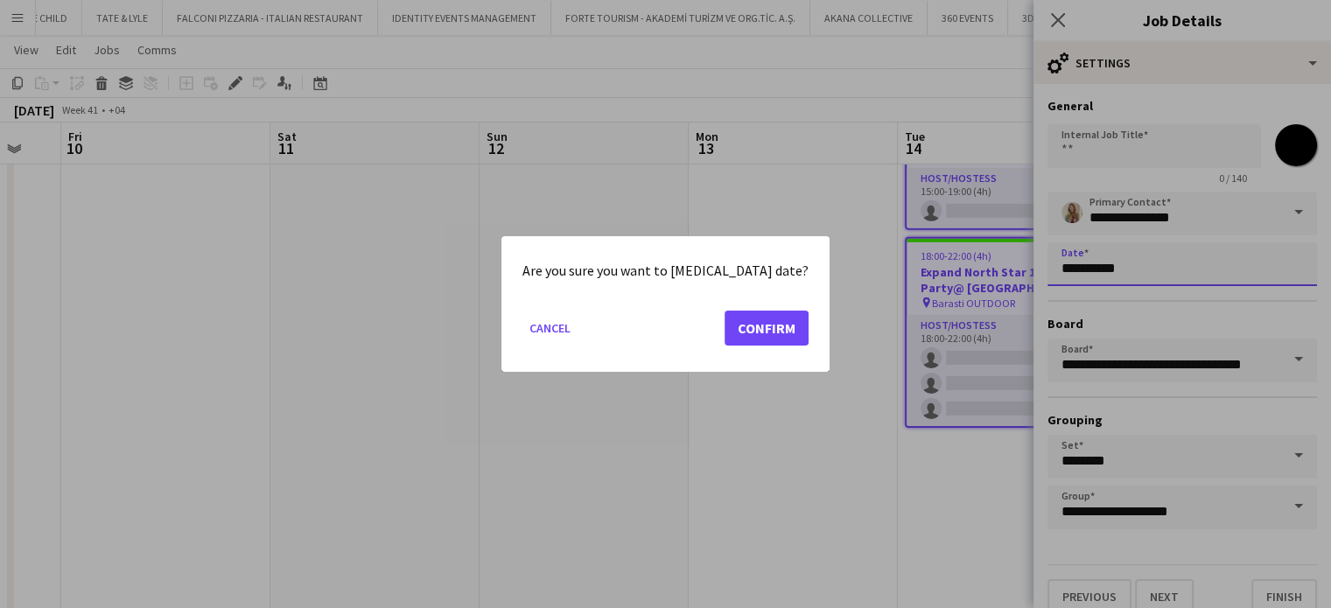
click at [783, 342] on button "Confirm" at bounding box center [766, 328] width 84 height 35
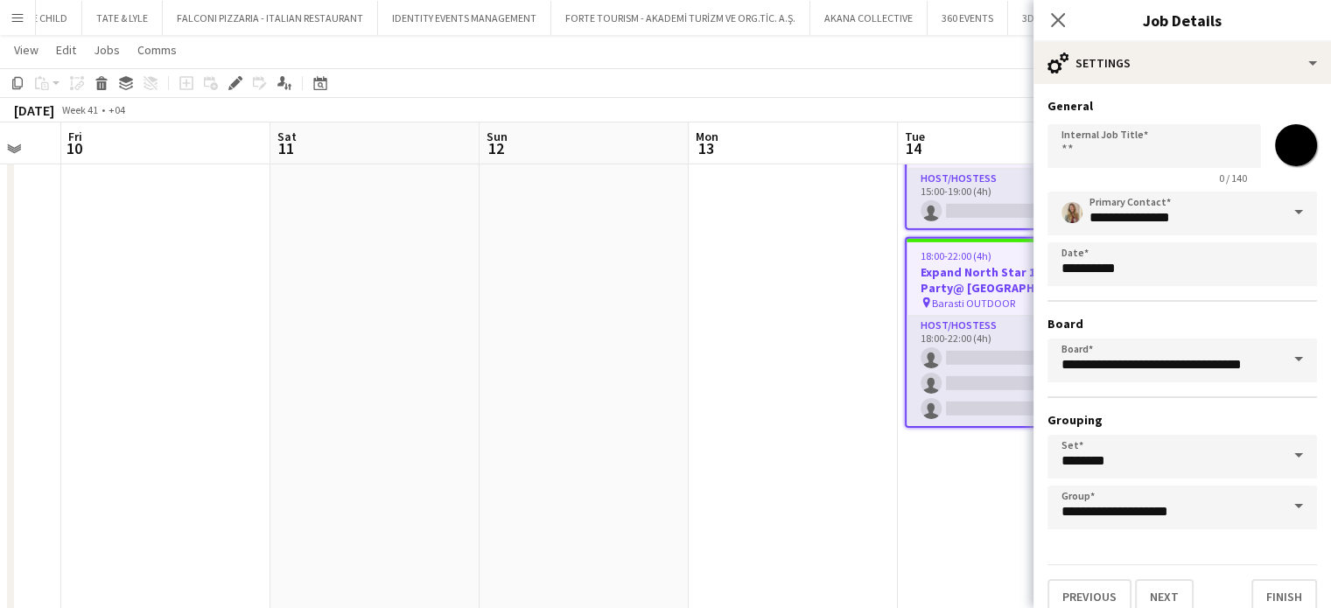
scroll to position [5572, 0]
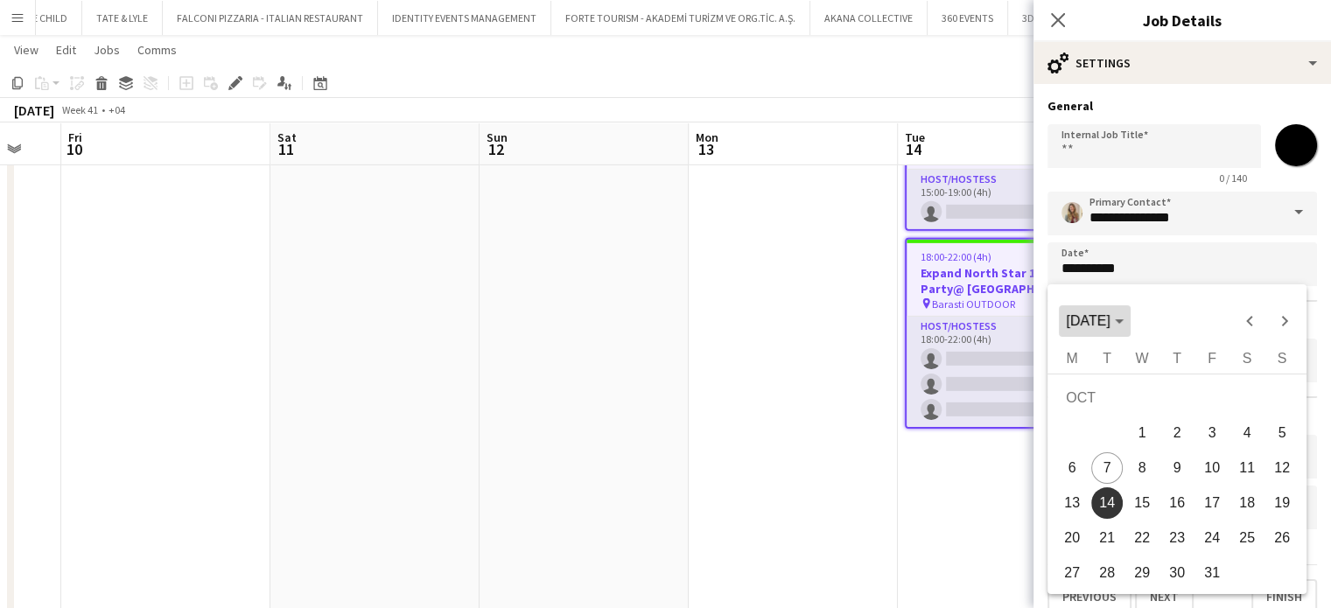
click at [1123, 322] on icon "Choose month and year" at bounding box center [1118, 321] width 9 height 4
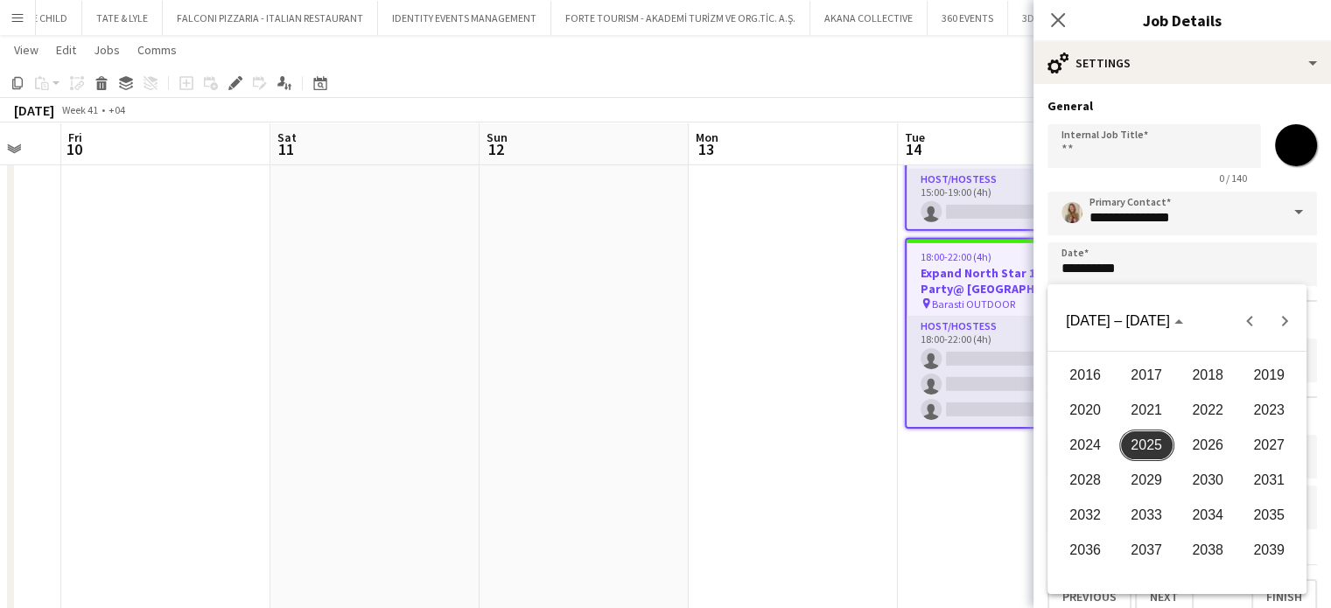
click at [1194, 440] on span "2026" at bounding box center [1206, 445] width 55 height 31
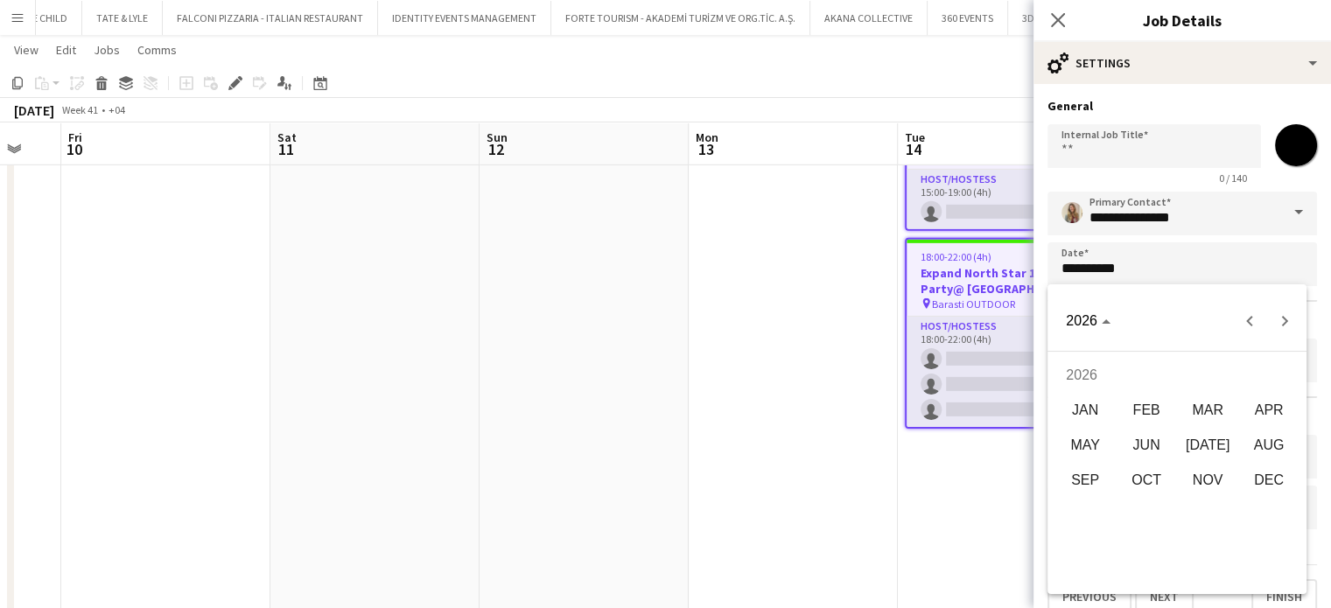
click at [1269, 490] on span "DEC" at bounding box center [1268, 480] width 55 height 31
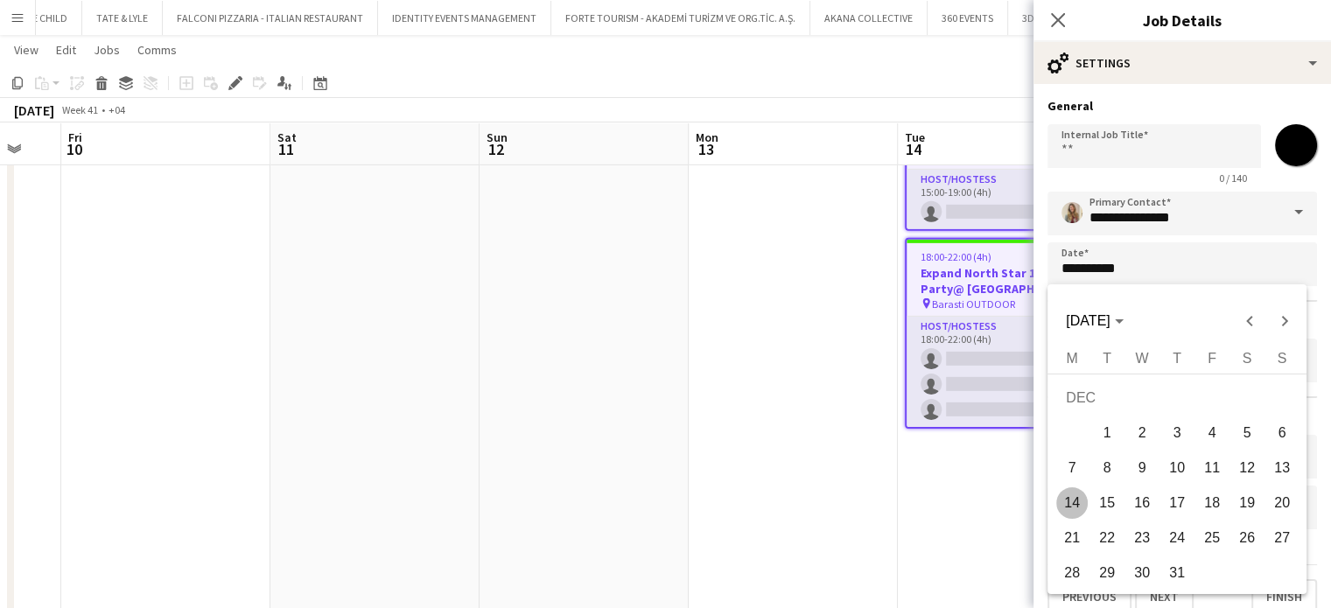
click at [1112, 437] on span "1" at bounding box center [1106, 432] width 31 height 31
type input "**********"
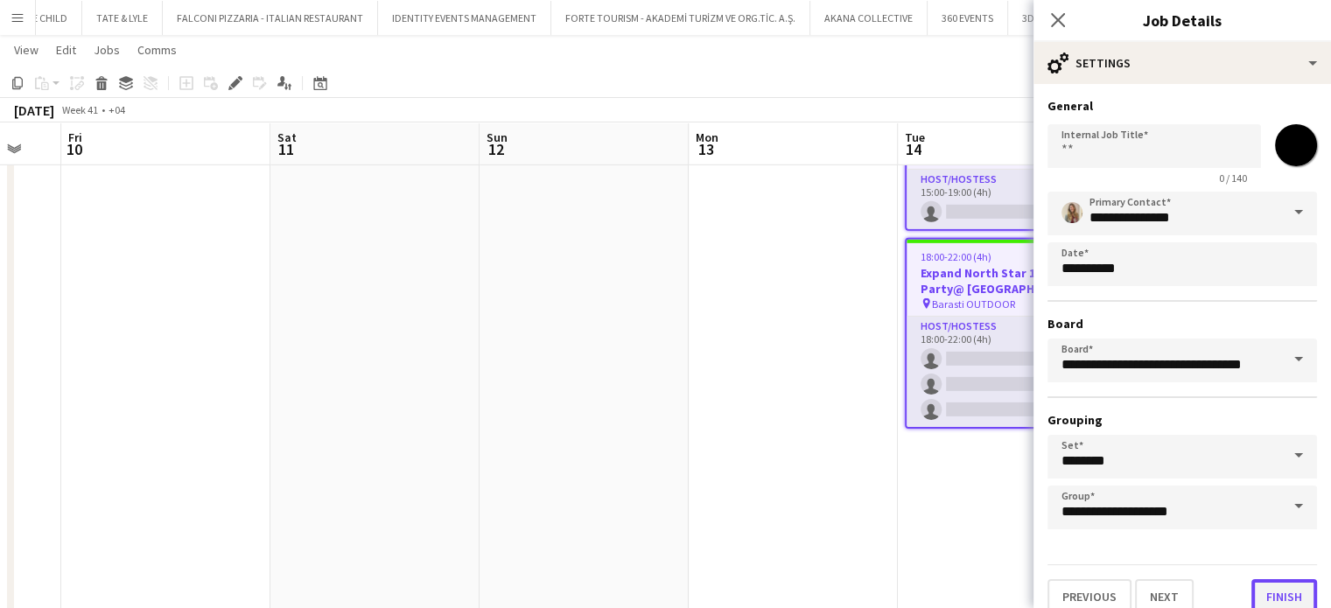
click at [1298, 594] on button "Finish" at bounding box center [1284, 596] width 66 height 35
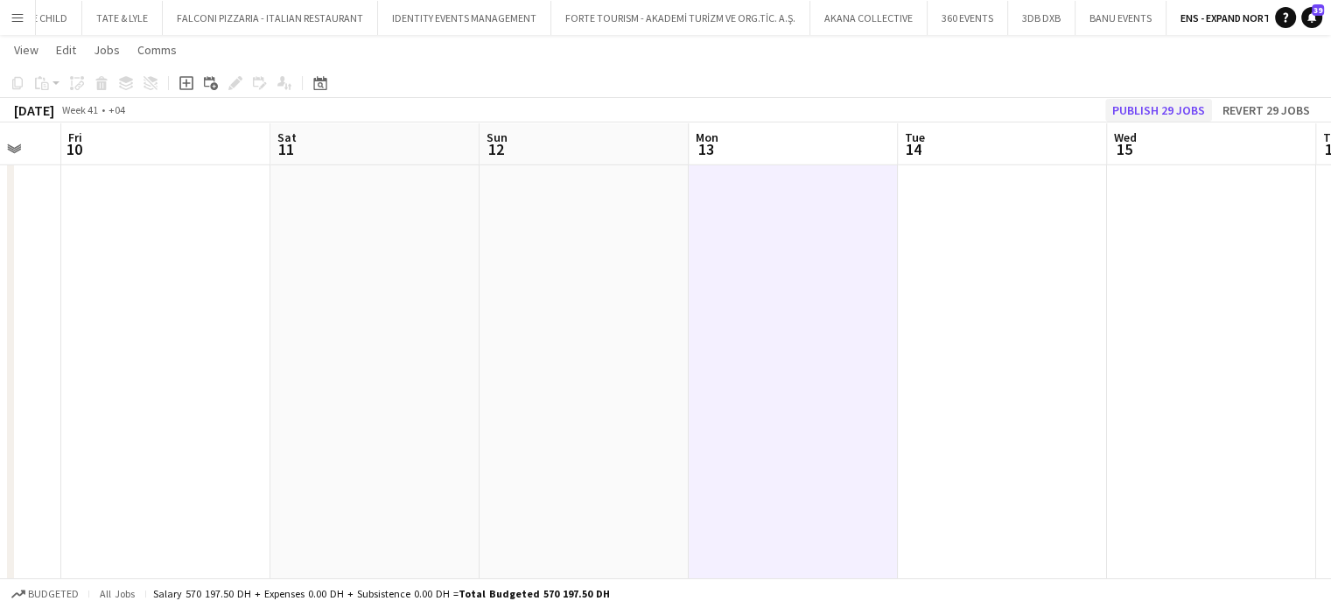
click at [1144, 123] on app-board-header-date "Wed 15" at bounding box center [1211, 144] width 209 height 42
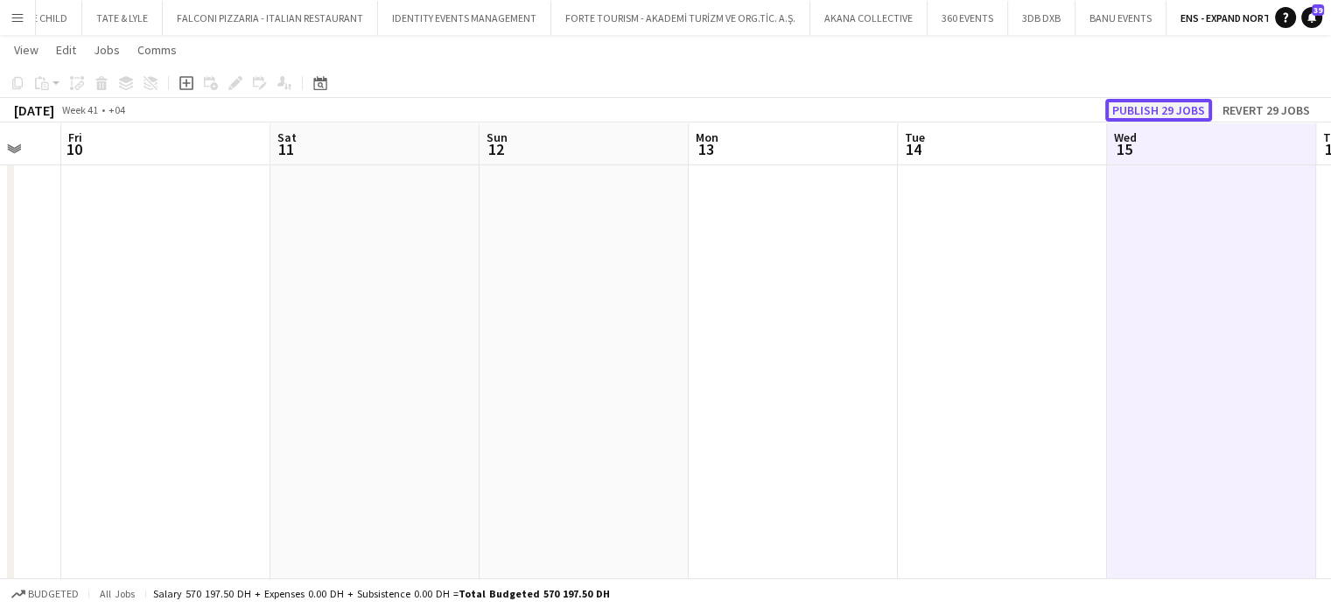
click at [1155, 111] on button "Publish 29 jobs" at bounding box center [1158, 110] width 107 height 23
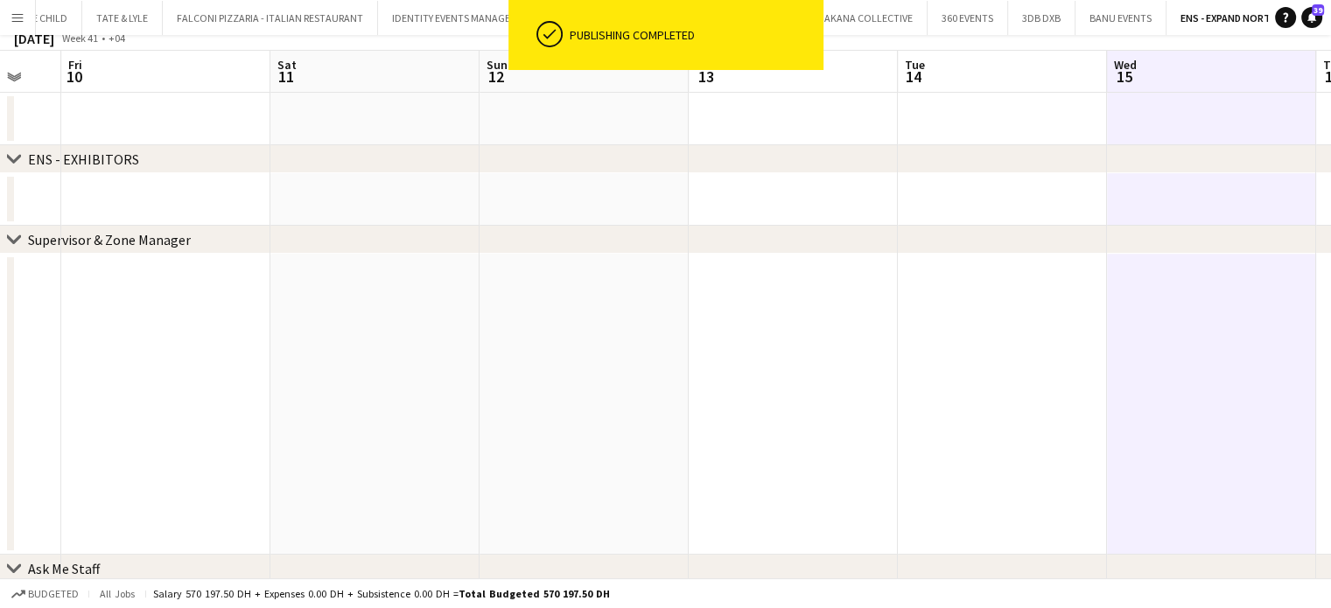
scroll to position [0, 0]
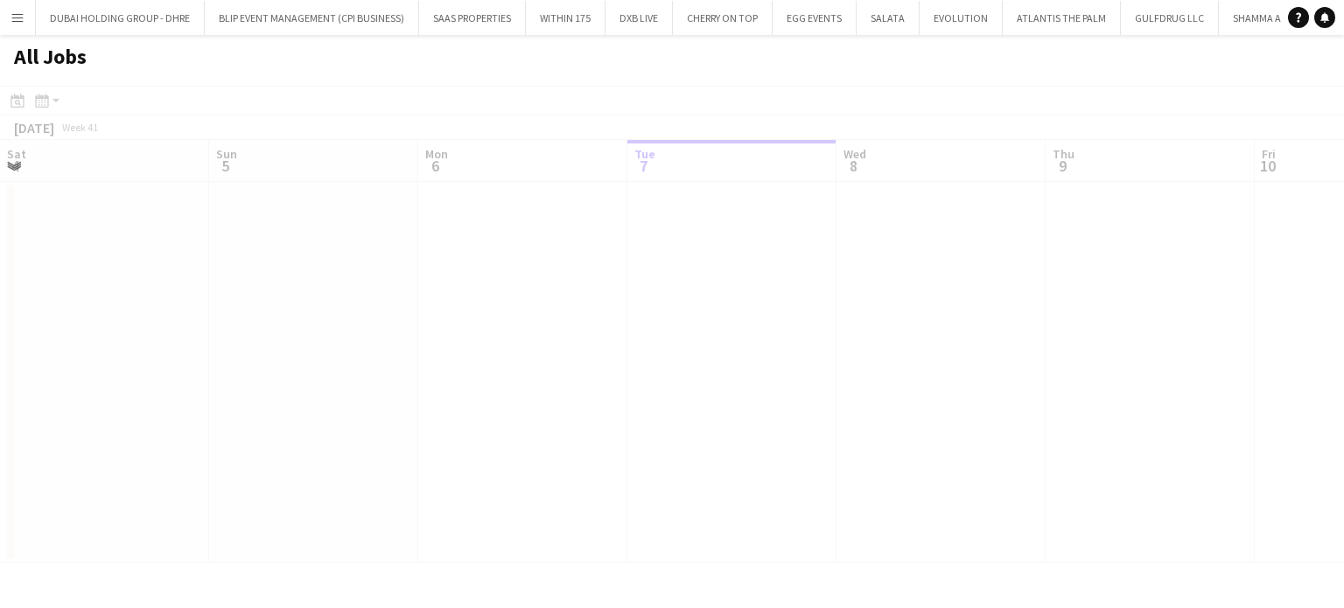
scroll to position [0, 418]
